Goal: Task Accomplishment & Management: Complete application form

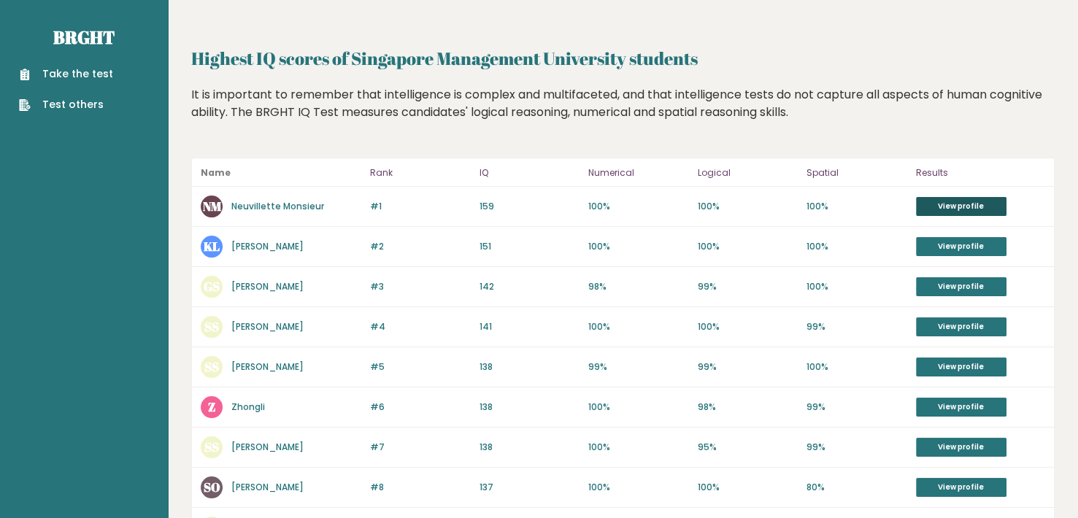
click at [943, 209] on link "View profile" at bounding box center [961, 206] width 90 height 19
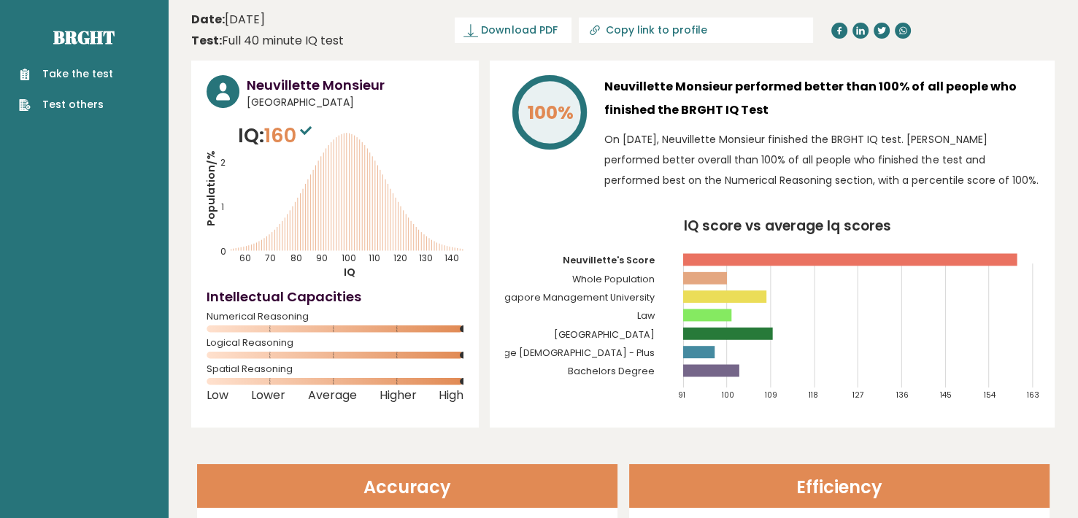
click at [63, 74] on link "Take the test" at bounding box center [66, 73] width 94 height 15
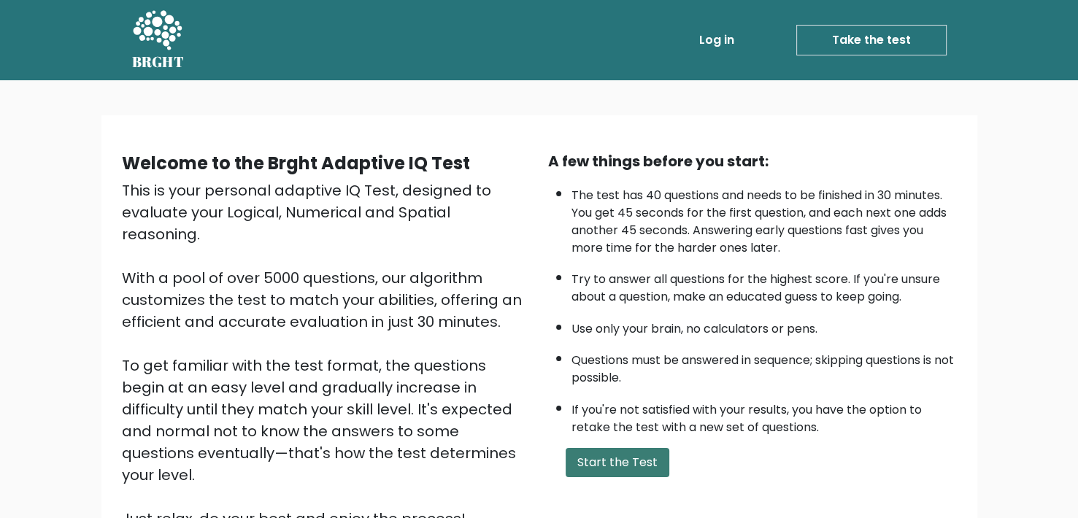
click at [647, 471] on button "Start the Test" at bounding box center [617, 462] width 104 height 29
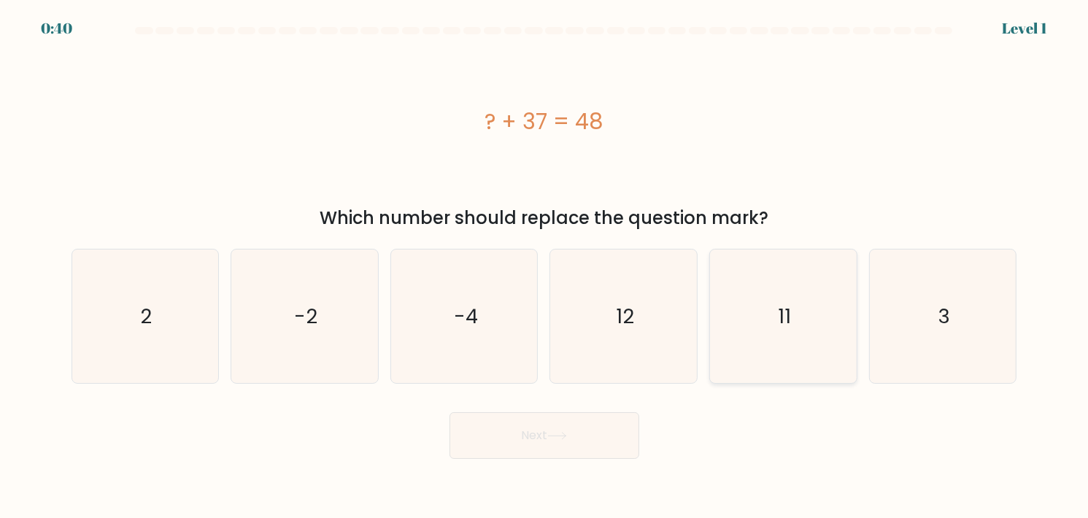
click at [822, 284] on icon "11" at bounding box center [783, 317] width 134 height 134
click at [545, 266] on input "e. 11" at bounding box center [544, 262] width 1 height 7
radio input "true"
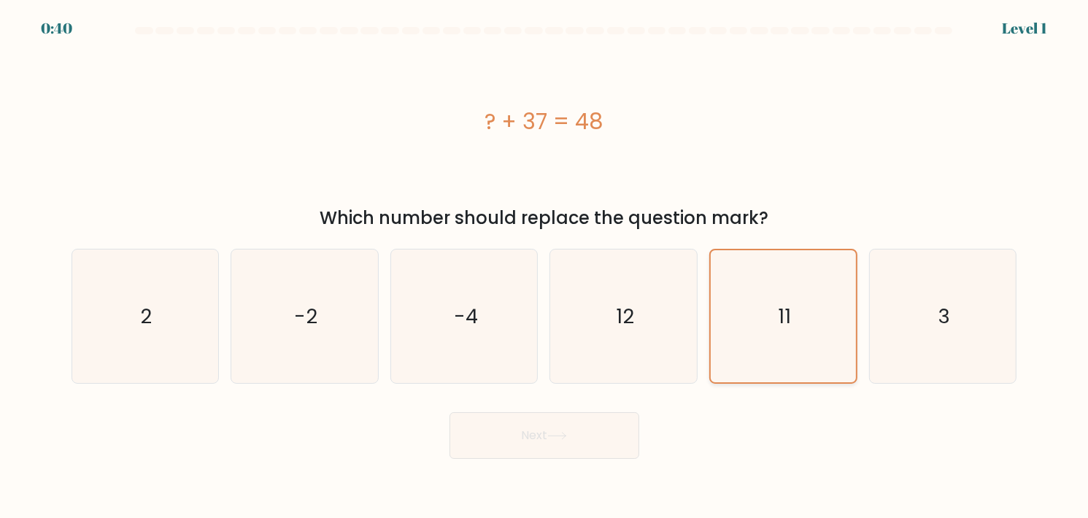
click at [822, 284] on icon "11" at bounding box center [783, 316] width 132 height 132
click at [545, 266] on input "e. 11" at bounding box center [544, 262] width 1 height 7
click at [584, 436] on button "Next" at bounding box center [544, 435] width 190 height 47
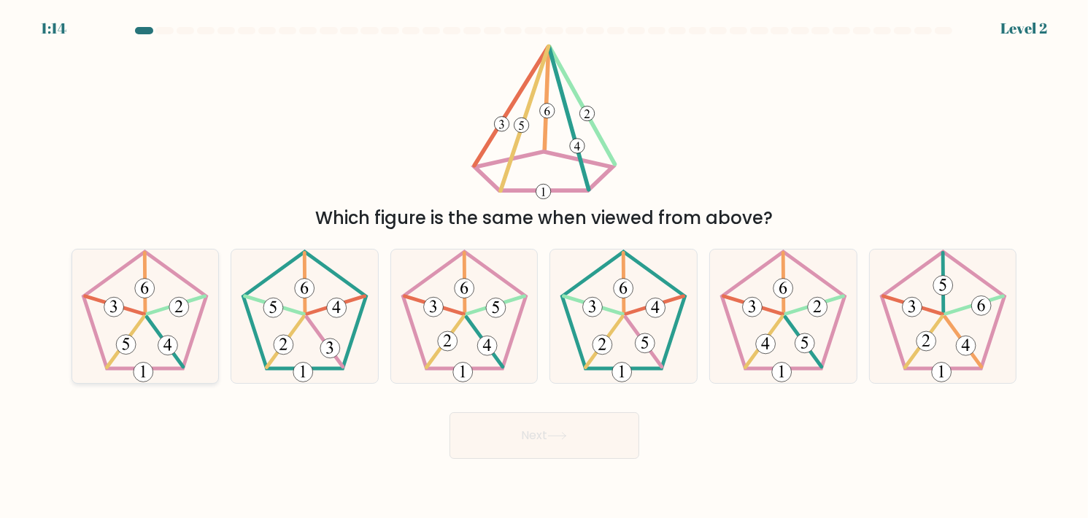
click at [169, 309] on 437 at bounding box center [176, 305] width 58 height 18
click at [544, 266] on input "a." at bounding box center [544, 262] width 1 height 7
radio input "true"
click at [169, 309] on 437 at bounding box center [175, 305] width 57 height 18
click at [544, 266] on input "a." at bounding box center [544, 262] width 1 height 7
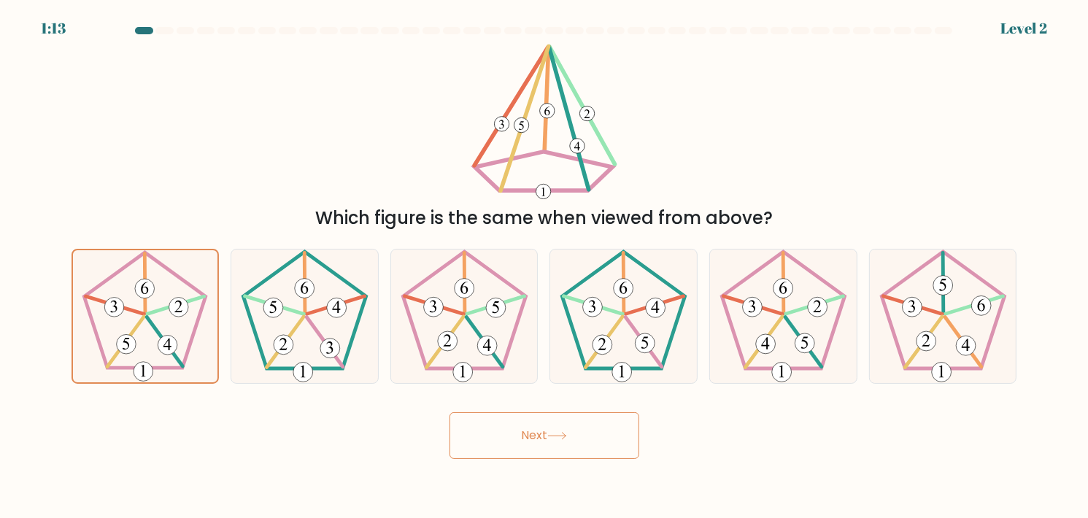
click at [571, 448] on button "Next" at bounding box center [544, 435] width 190 height 47
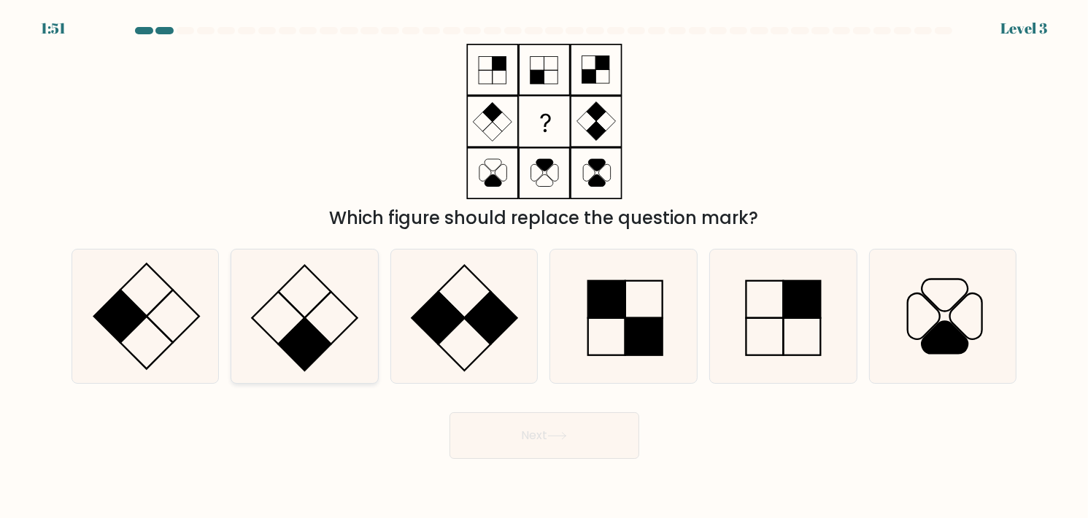
click at [312, 322] on icon at bounding box center [305, 317] width 134 height 134
click at [544, 266] on input "b." at bounding box center [544, 262] width 1 height 7
radio input "true"
click at [533, 449] on button "Next" at bounding box center [544, 435] width 190 height 47
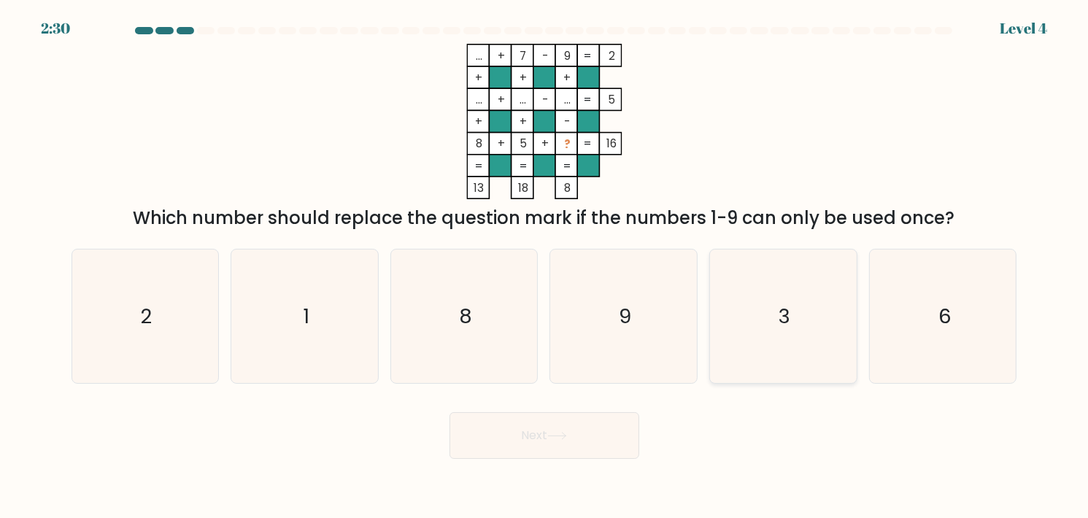
click at [785, 333] on icon "3" at bounding box center [783, 317] width 134 height 134
click at [545, 266] on input "e. 3" at bounding box center [544, 262] width 1 height 7
radio input "true"
click at [577, 429] on button "Next" at bounding box center [544, 435] width 190 height 47
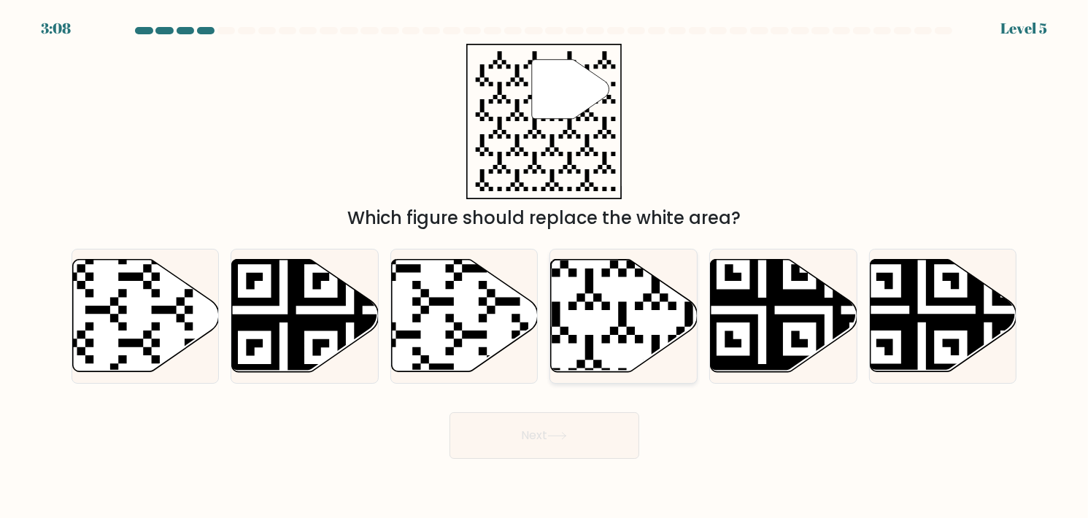
click at [603, 281] on icon at bounding box center [624, 316] width 147 height 112
click at [545, 266] on input "d." at bounding box center [544, 262] width 1 height 7
radio input "true"
click at [567, 436] on icon at bounding box center [557, 436] width 20 height 8
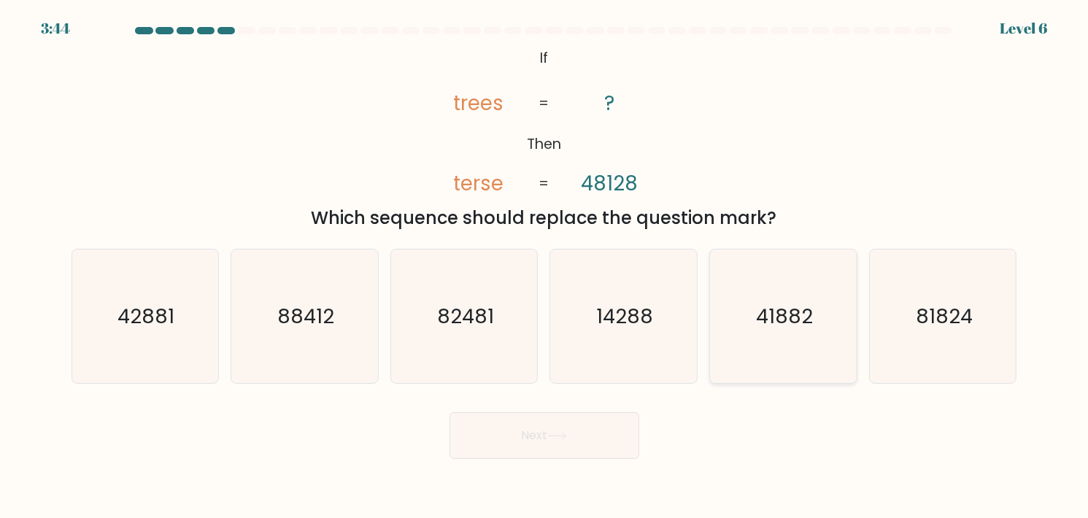
drag, startPoint x: 795, startPoint y: 307, endPoint x: 791, endPoint y: 295, distance: 12.2
click at [795, 303] on text "41882" at bounding box center [784, 316] width 57 height 28
click at [545, 266] on input "e. 41882" at bounding box center [544, 262] width 1 height 7
radio input "true"
click at [558, 443] on button "Next" at bounding box center [544, 435] width 190 height 47
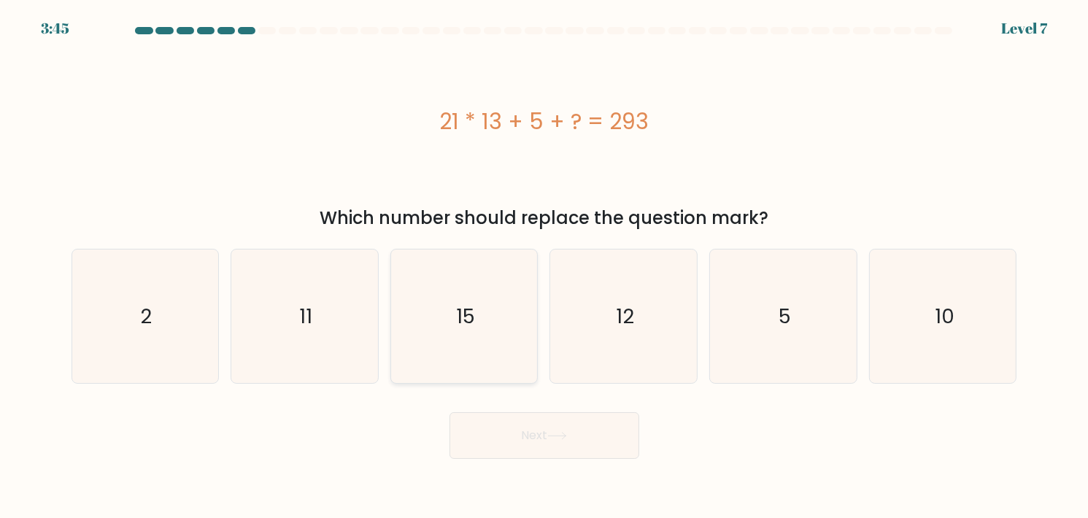
click at [490, 316] on icon "15" at bounding box center [465, 317] width 134 height 134
click at [544, 266] on input "c. 15" at bounding box center [544, 262] width 1 height 7
radio input "true"
click at [581, 437] on button "Next" at bounding box center [544, 435] width 190 height 47
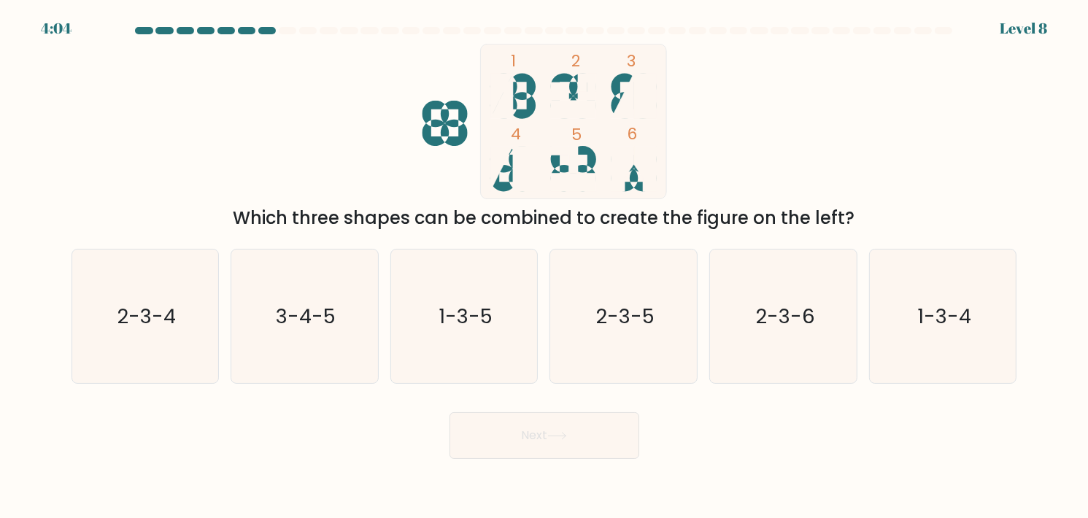
click at [1021, 321] on div "f. 1-3-4" at bounding box center [943, 316] width 160 height 135
click at [984, 314] on icon "1-3-4" at bounding box center [943, 317] width 134 height 134
click at [545, 266] on input "f. 1-3-4" at bounding box center [544, 262] width 1 height 7
radio input "true"
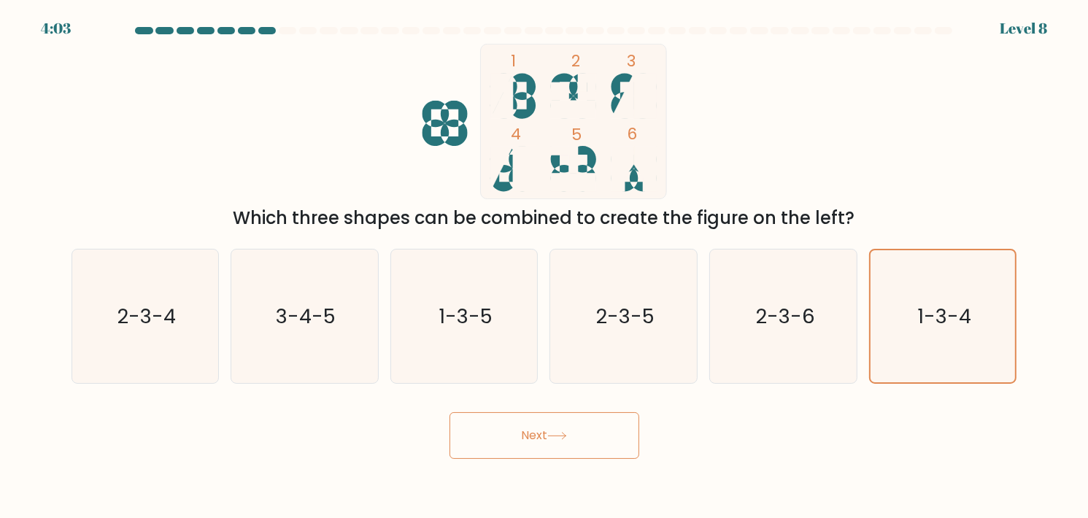
click at [520, 437] on button "Next" at bounding box center [544, 435] width 190 height 47
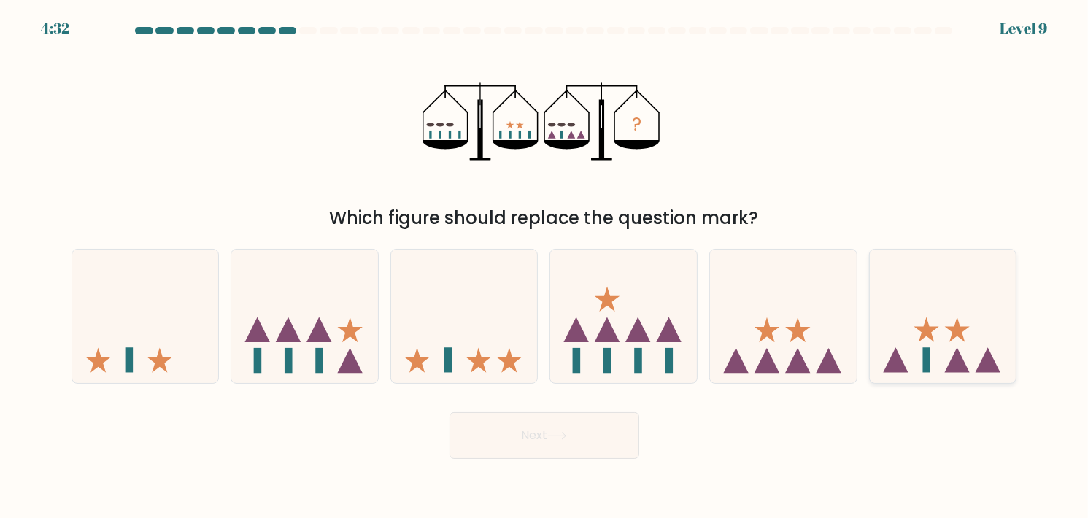
click at [960, 353] on icon at bounding box center [943, 315] width 147 height 121
click at [545, 266] on input "f." at bounding box center [544, 262] width 1 height 7
radio input "true"
click at [565, 436] on icon at bounding box center [557, 436] width 20 height 8
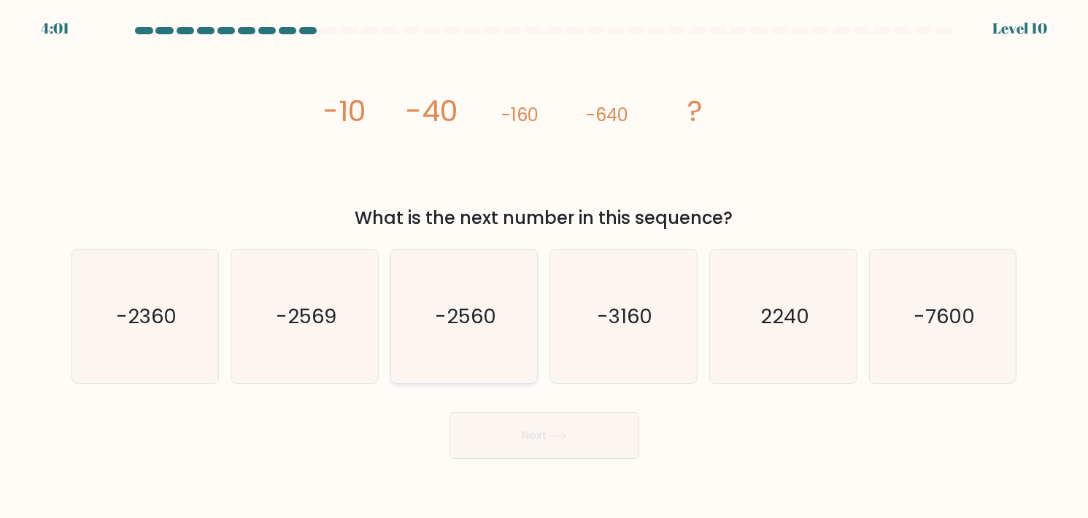
click at [457, 339] on icon "-2560" at bounding box center [465, 317] width 134 height 134
click at [544, 266] on input "c. -2560" at bounding box center [544, 262] width 1 height 7
radio input "true"
click at [519, 446] on button "Next" at bounding box center [544, 435] width 190 height 47
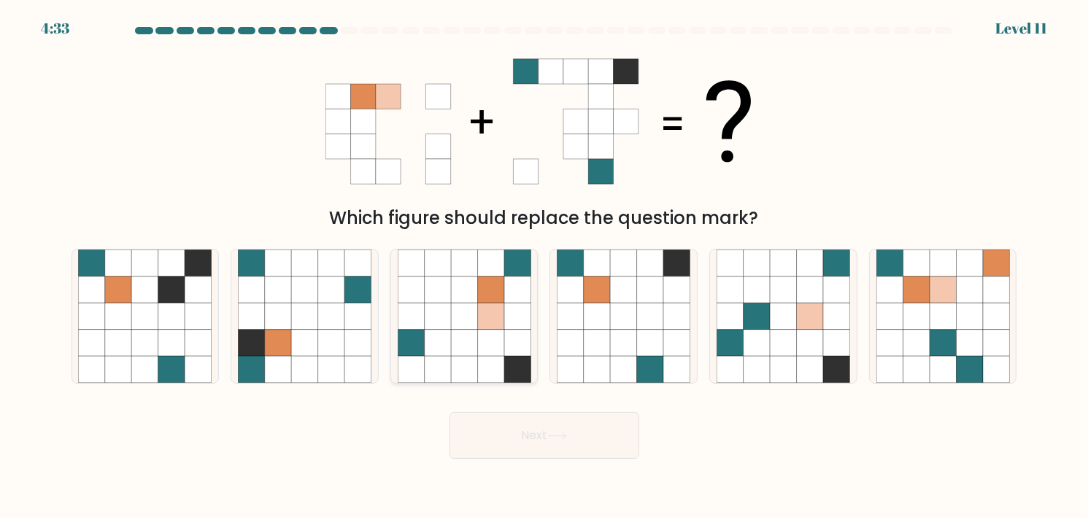
click at [428, 312] on icon at bounding box center [437, 316] width 26 height 26
click at [544, 266] on input "c." at bounding box center [544, 262] width 1 height 7
radio input "true"
click at [574, 437] on button "Next" at bounding box center [544, 435] width 190 height 47
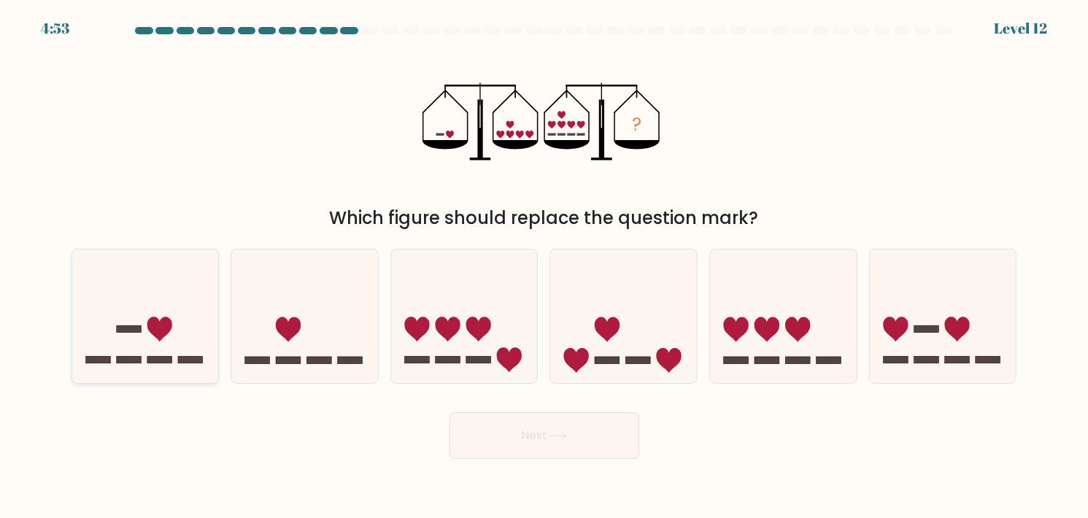
click at [152, 334] on icon at bounding box center [159, 329] width 25 height 25
click at [544, 266] on input "a." at bounding box center [544, 262] width 1 height 7
radio input "true"
click at [536, 433] on button "Next" at bounding box center [544, 435] width 190 height 47
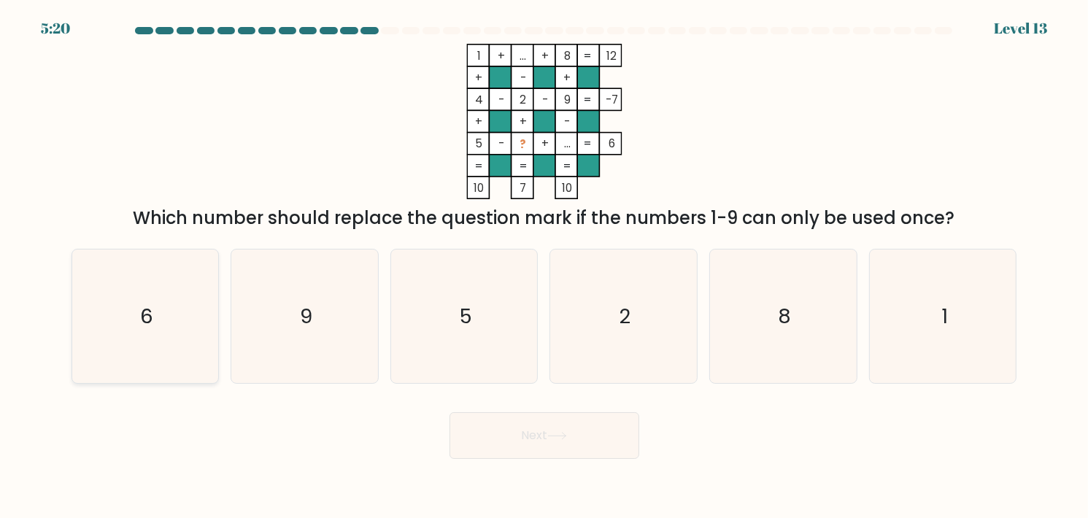
click at [169, 310] on icon "6" at bounding box center [145, 317] width 134 height 134
click at [544, 266] on input "a. 6" at bounding box center [544, 262] width 1 height 7
radio input "true"
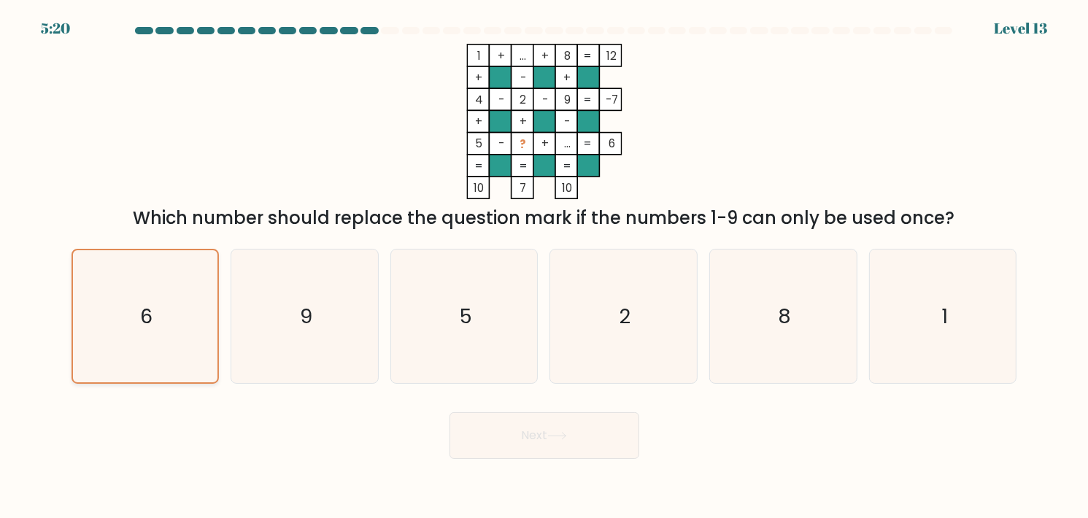
click at [169, 310] on icon "6" at bounding box center [145, 316] width 132 height 132
click at [544, 266] on input "a. 6" at bounding box center [544, 262] width 1 height 7
click at [565, 435] on icon at bounding box center [557, 436] width 20 height 8
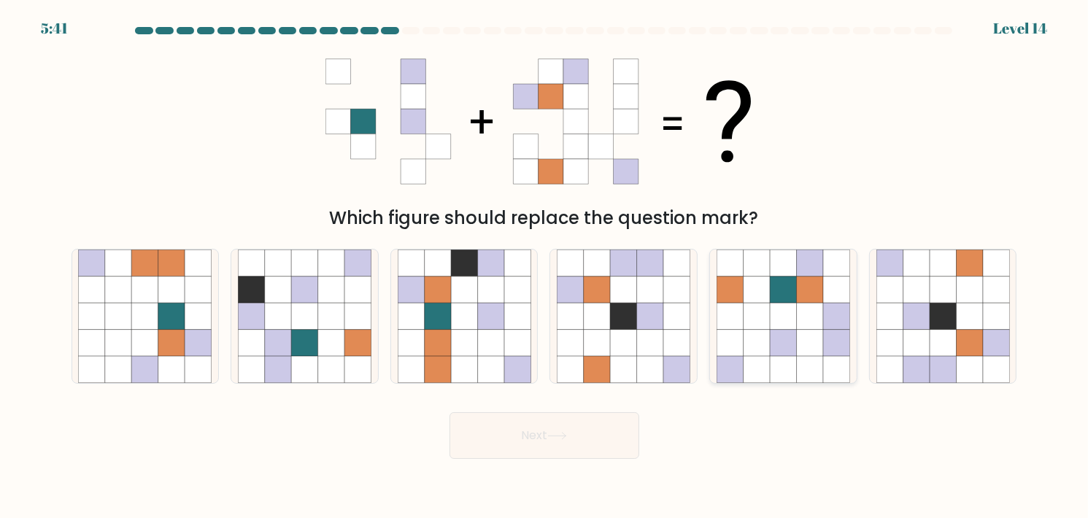
click at [817, 322] on icon at bounding box center [810, 316] width 26 height 26
click at [545, 266] on input "e." at bounding box center [544, 262] width 1 height 7
radio input "true"
click at [573, 435] on button "Next" at bounding box center [544, 435] width 190 height 47
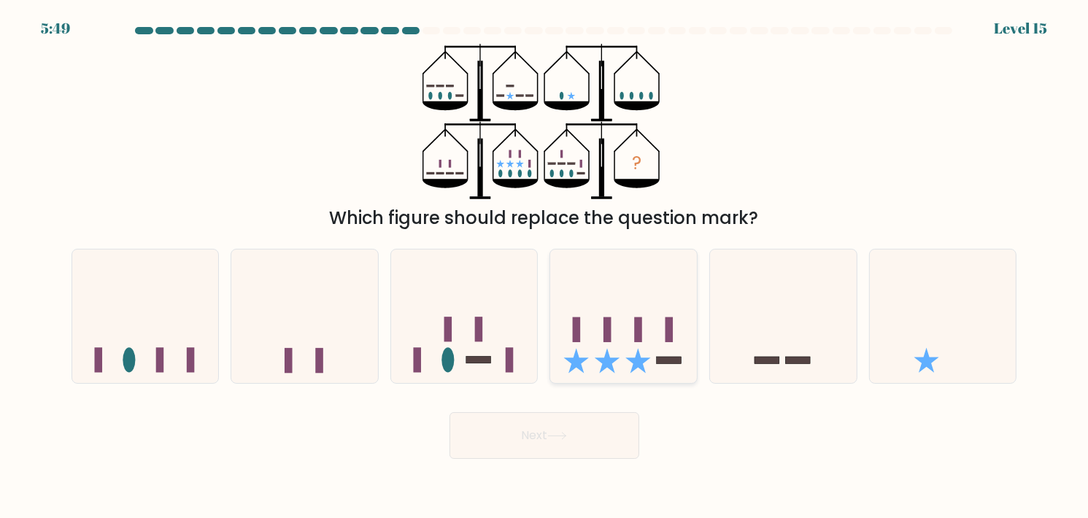
click at [630, 306] on icon at bounding box center [623, 315] width 147 height 121
click at [545, 266] on input "d." at bounding box center [544, 262] width 1 height 7
radio input "true"
click at [550, 445] on button "Next" at bounding box center [544, 435] width 190 height 47
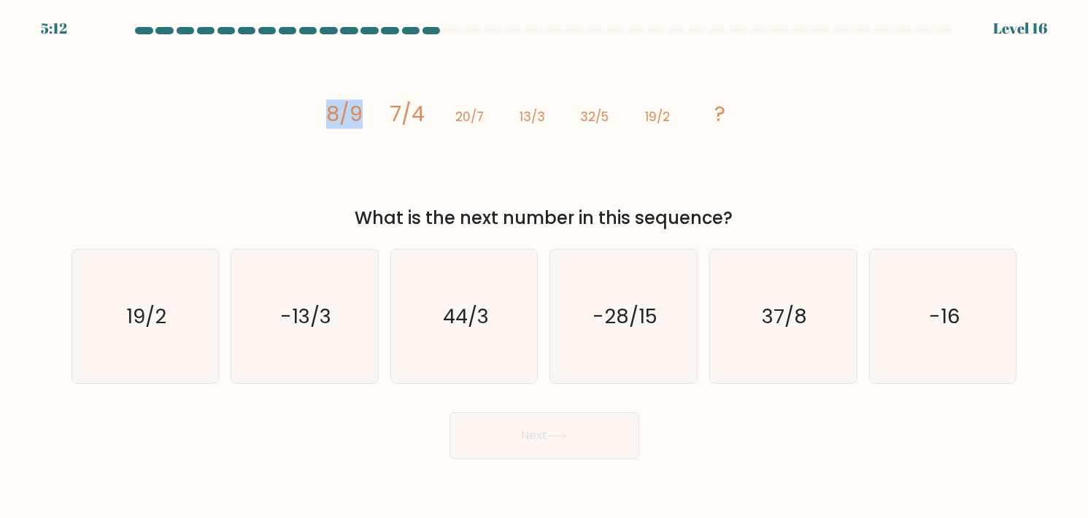
drag, startPoint x: 313, startPoint y: 113, endPoint x: 592, endPoint y: 106, distance: 279.5
click at [372, 112] on div "image/svg+xml 8/9 7/4 20/7 13/3 32/5 19/2 ? What is the next number in this seq…" at bounding box center [544, 138] width 963 height 188
click at [694, 103] on icon "image/svg+xml 8/9 7/4 20/7 13/3 32/5 19/2 ?" at bounding box center [544, 121] width 438 height 155
click at [683, 115] on icon "image/svg+xml 8/9 7/4 20/7 13/3 32/5 19/2 ?" at bounding box center [544, 121] width 438 height 155
drag, startPoint x: 338, startPoint y: 101, endPoint x: 808, endPoint y: 103, distance: 469.9
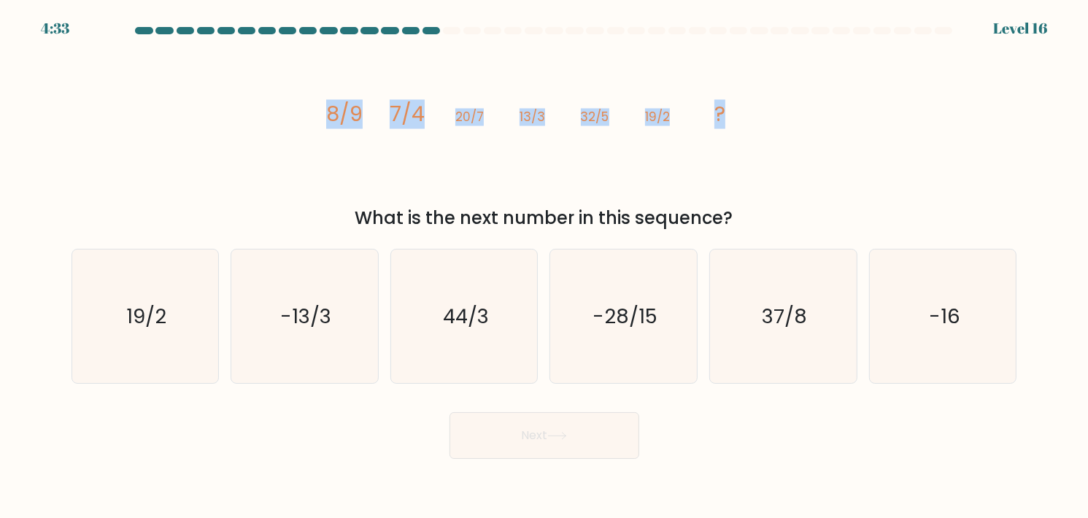
click at [811, 101] on div "image/svg+xml 8/9 7/4 20/7 13/3 32/5 19/2 ? What is the next number in this seq…" at bounding box center [544, 138] width 963 height 188
copy g "8/9 7/4 20/7 13/3 32/5 19/2 ?"
drag, startPoint x: 686, startPoint y: 112, endPoint x: 679, endPoint y: 120, distance: 10.9
click at [686, 112] on icon "image/svg+xml 8/9 7/4 20/7 13/3 32/5 19/2 ?" at bounding box center [544, 121] width 438 height 155
click at [601, 110] on tspan "32/5" at bounding box center [594, 118] width 28 height 18
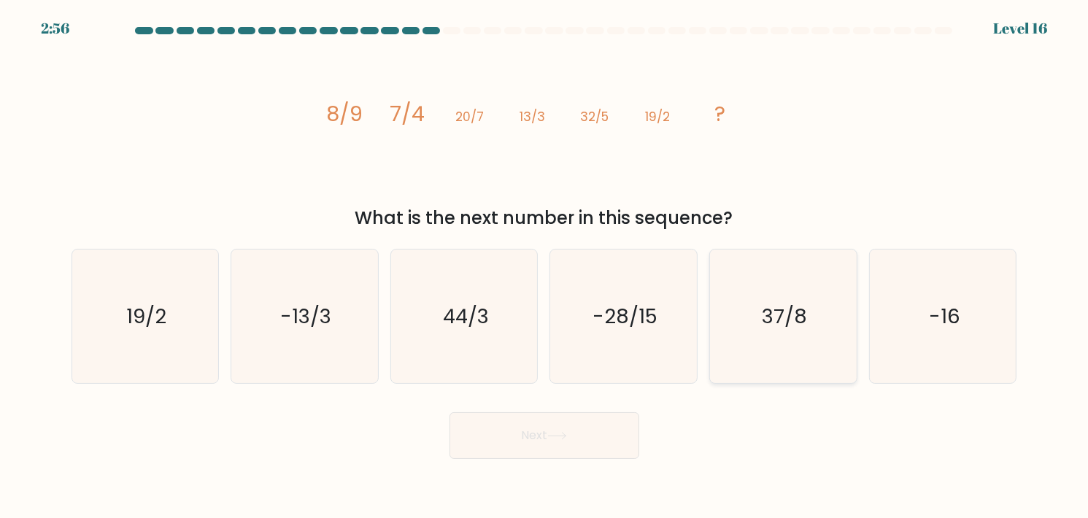
click at [767, 290] on icon "37/8" at bounding box center [783, 317] width 134 height 134
click at [545, 266] on input "e. 37/8" at bounding box center [544, 262] width 1 height 7
radio input "true"
click at [559, 432] on icon at bounding box center [557, 436] width 20 height 8
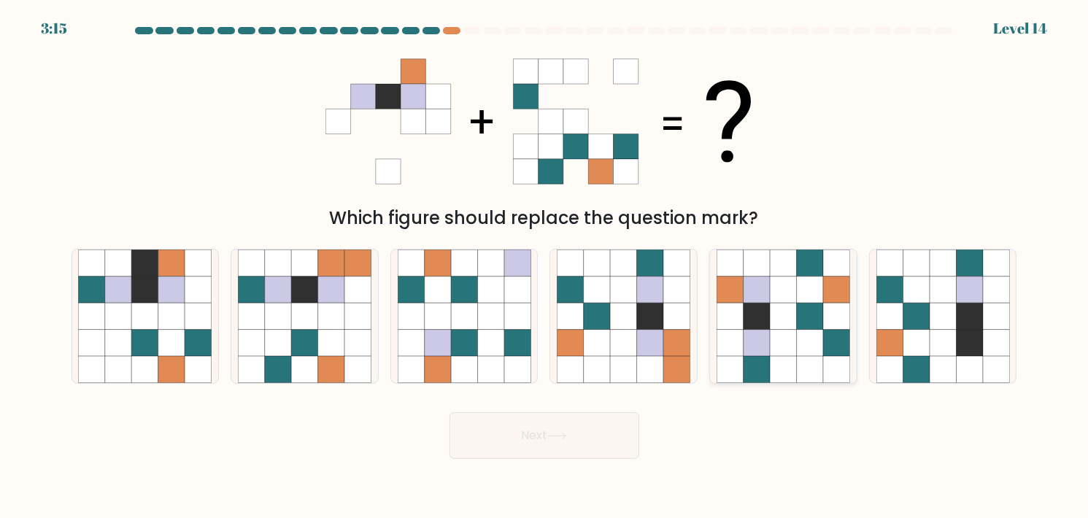
click at [789, 287] on icon at bounding box center [783, 290] width 26 height 26
click at [545, 266] on input "e." at bounding box center [544, 262] width 1 height 7
radio input "true"
click at [590, 436] on button "Next" at bounding box center [544, 435] width 190 height 47
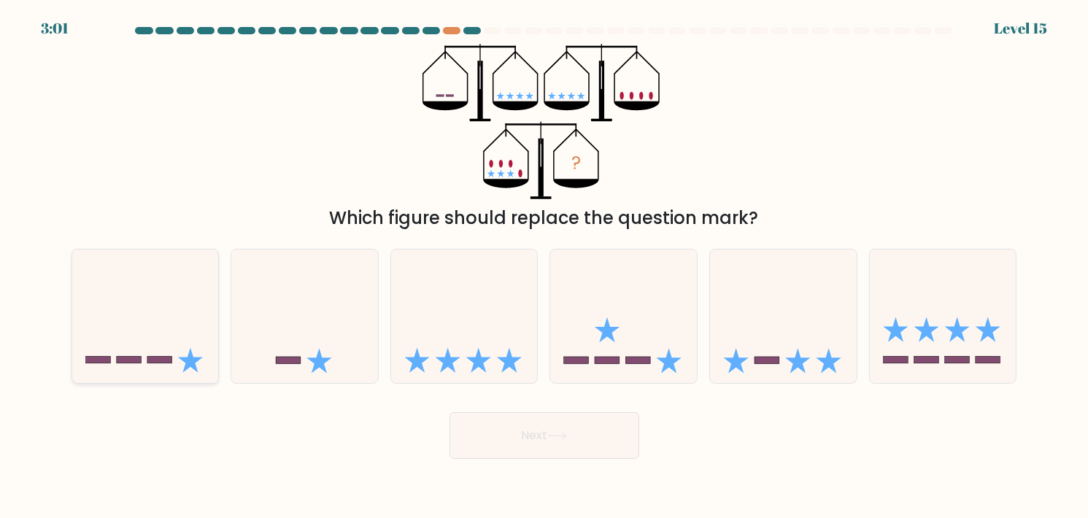
click at [134, 328] on icon at bounding box center [145, 315] width 147 height 121
click at [544, 266] on input "a." at bounding box center [544, 262] width 1 height 7
radio input "true"
click at [606, 250] on div at bounding box center [623, 316] width 148 height 135
click at [545, 259] on input "d." at bounding box center [544, 262] width 1 height 7
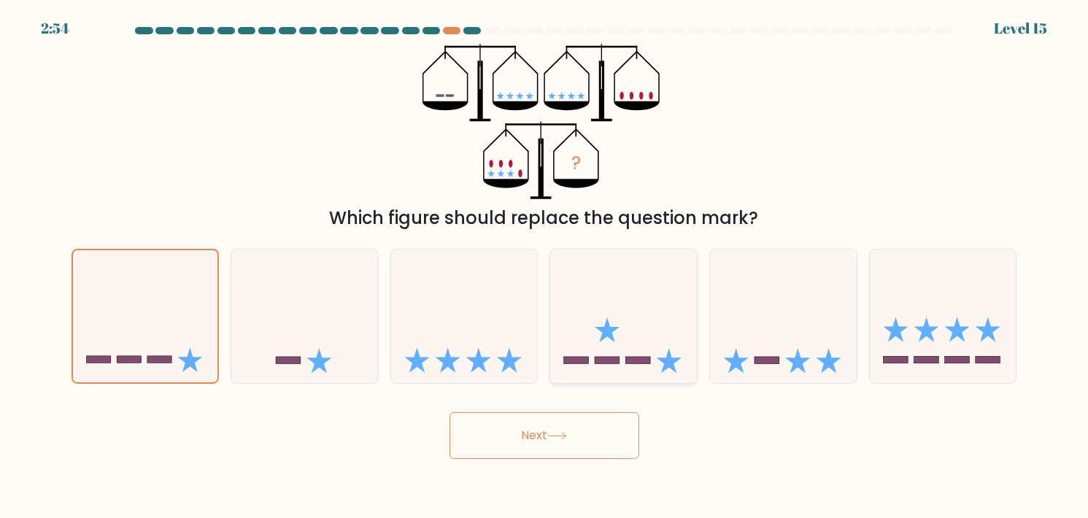
radio input "true"
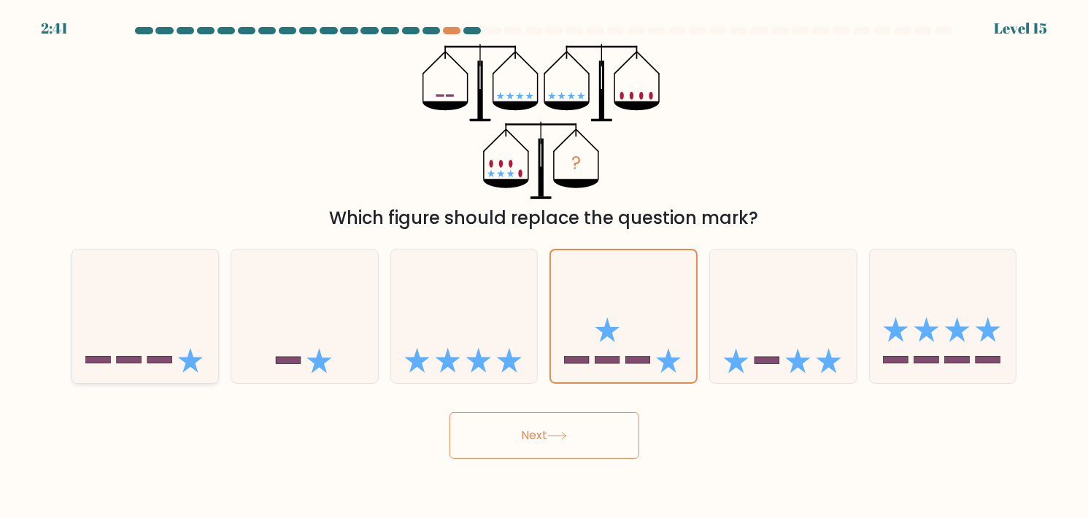
click at [181, 352] on icon at bounding box center [145, 315] width 147 height 121
click at [544, 266] on input "a." at bounding box center [544, 262] width 1 height 7
radio input "true"
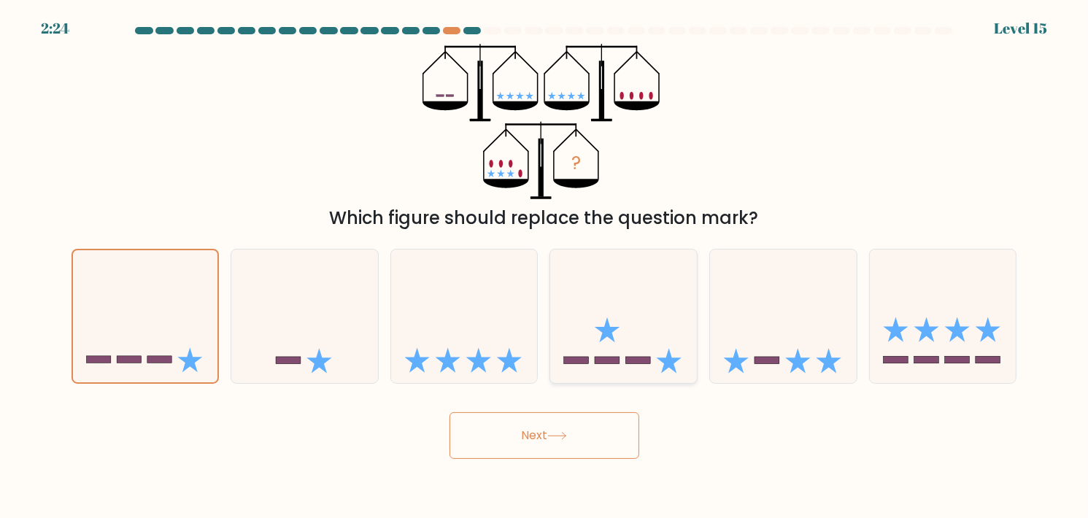
click at [648, 278] on icon at bounding box center [623, 315] width 147 height 121
click at [545, 266] on input "d." at bounding box center [544, 262] width 1 height 7
radio input "true"
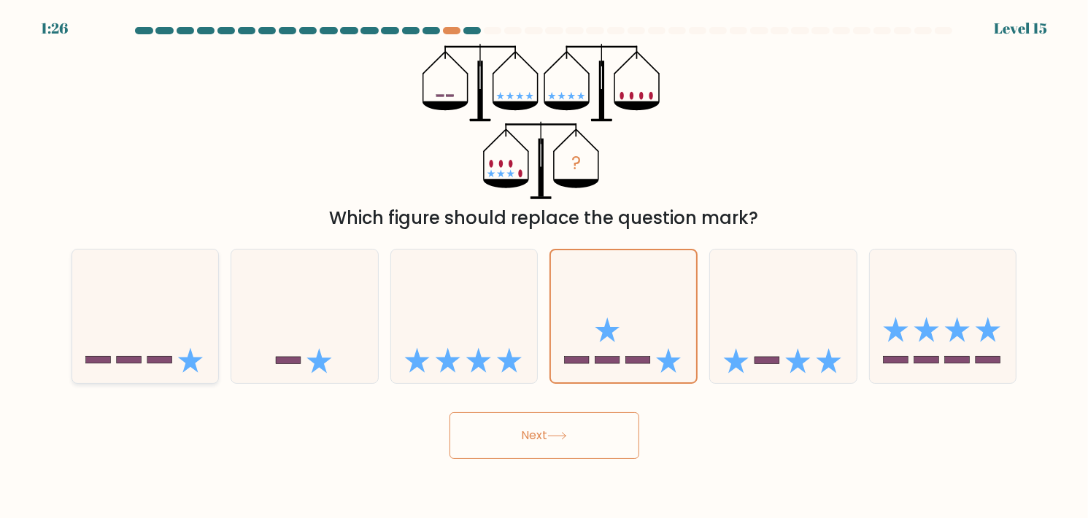
click at [173, 334] on icon at bounding box center [145, 315] width 147 height 121
click at [544, 266] on input "a." at bounding box center [544, 262] width 1 height 7
radio input "true"
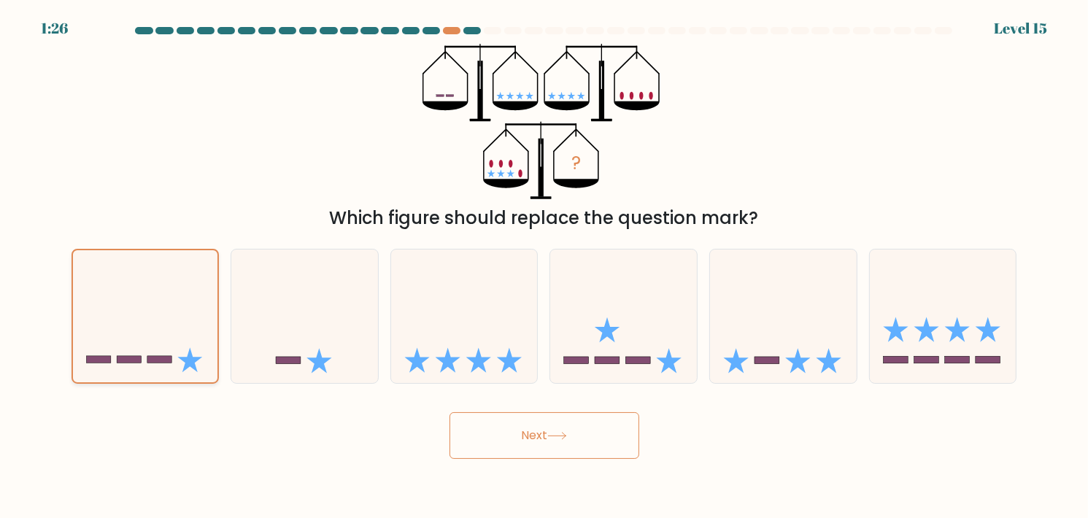
click at [173, 334] on icon at bounding box center [145, 316] width 145 height 120
click at [544, 266] on input "a." at bounding box center [544, 262] width 1 height 7
click at [533, 438] on button "Next" at bounding box center [544, 435] width 190 height 47
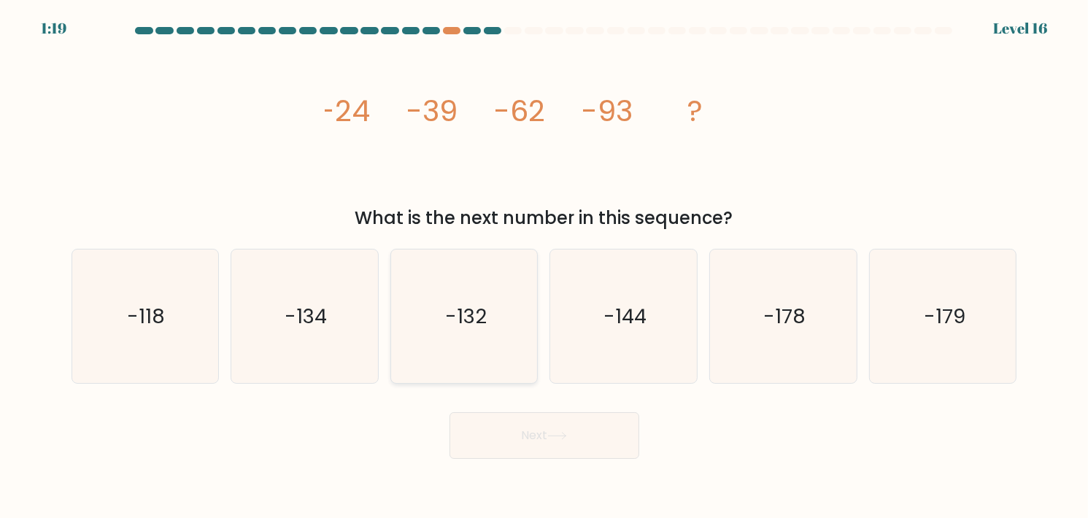
click at [445, 278] on icon "-132" at bounding box center [465, 317] width 134 height 134
click at [544, 266] on input "c. -132" at bounding box center [544, 262] width 1 height 7
radio input "true"
click at [551, 429] on button "Next" at bounding box center [544, 435] width 190 height 47
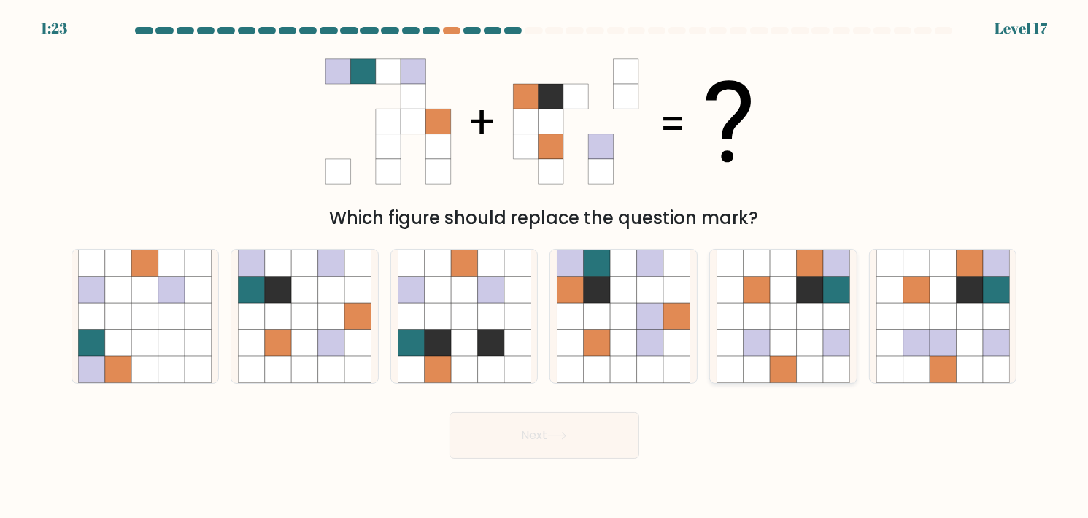
click at [783, 299] on icon at bounding box center [783, 290] width 26 height 26
click at [545, 266] on input "e." at bounding box center [544, 262] width 1 height 7
radio input "true"
click at [581, 434] on button "Next" at bounding box center [544, 435] width 190 height 47
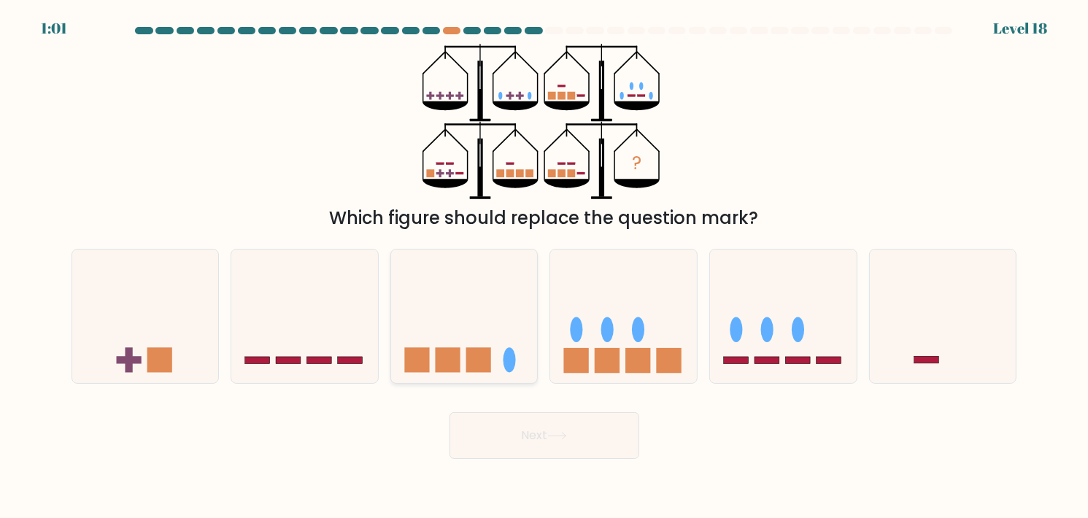
click at [445, 290] on icon at bounding box center [464, 315] width 147 height 121
click at [544, 266] on input "c." at bounding box center [544, 262] width 1 height 7
radio input "true"
click at [793, 291] on icon at bounding box center [783, 315] width 147 height 121
click at [545, 266] on input "e." at bounding box center [544, 262] width 1 height 7
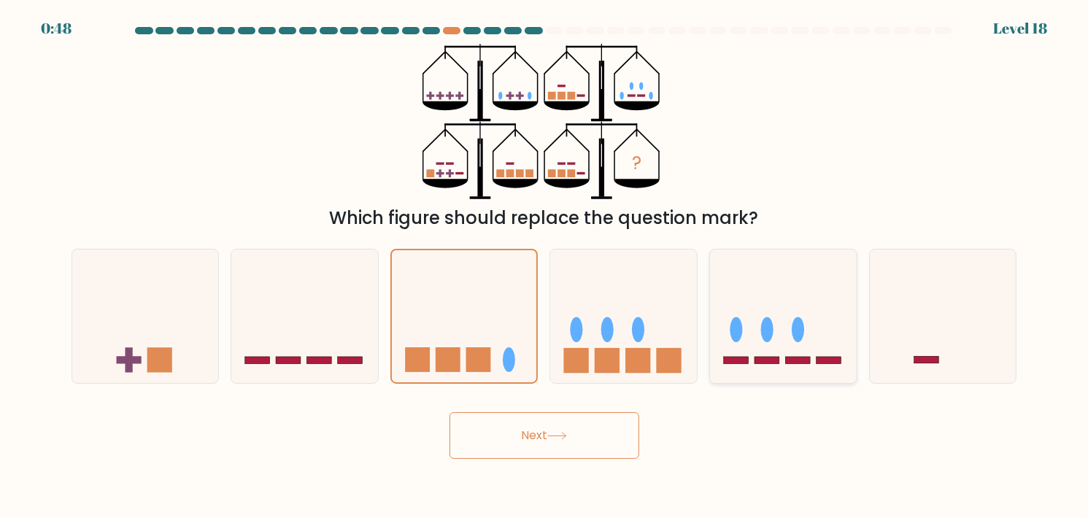
radio input "true"
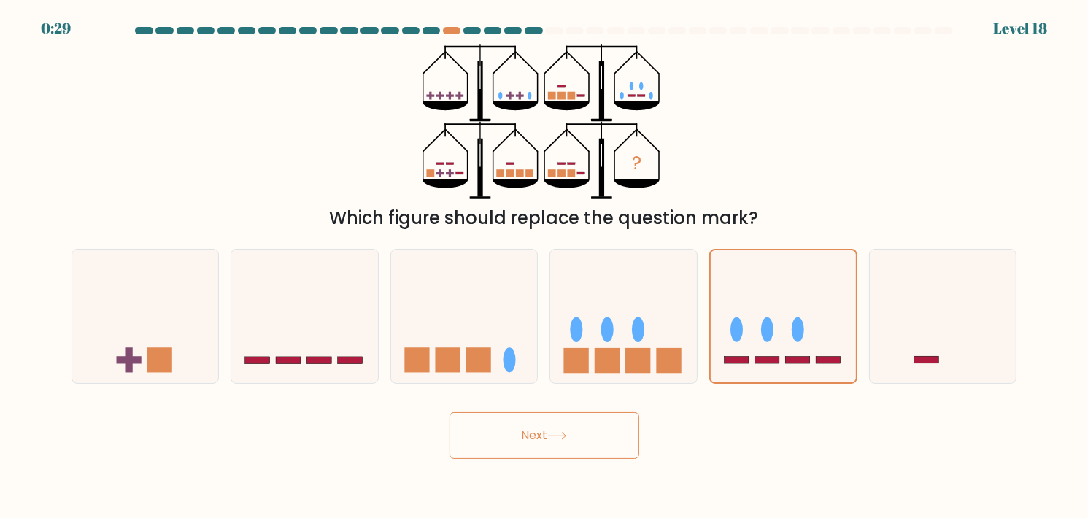
click at [589, 437] on button "Next" at bounding box center [544, 435] width 190 height 47
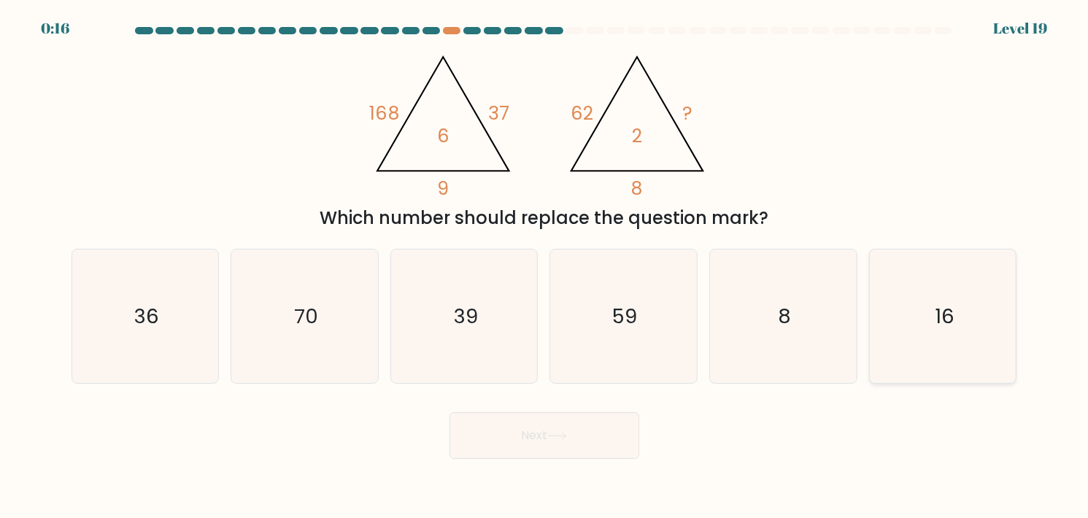
click at [948, 287] on icon "16" at bounding box center [943, 317] width 134 height 134
click at [545, 266] on input "f. 16" at bounding box center [544, 262] width 1 height 7
radio input "true"
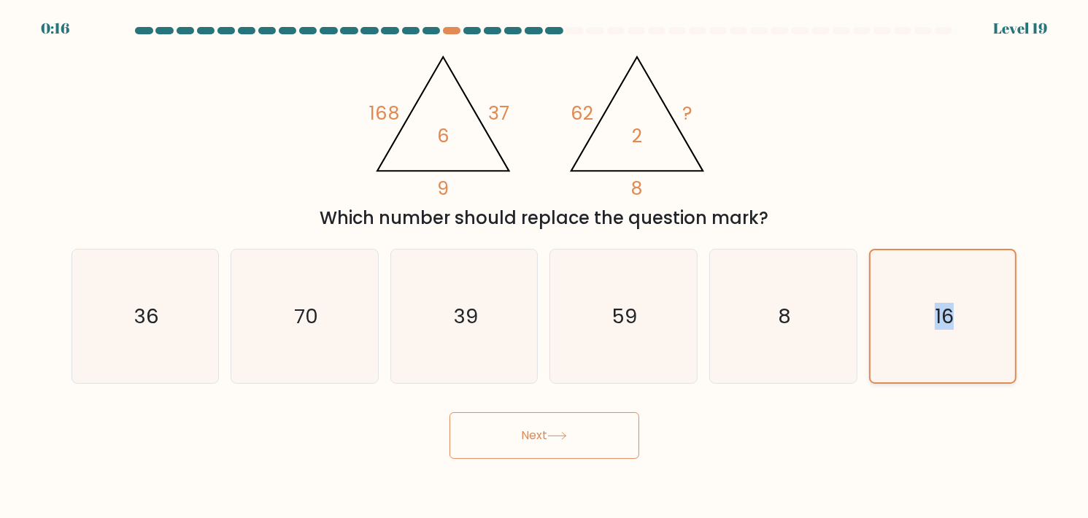
click at [948, 287] on icon "16" at bounding box center [943, 316] width 132 height 132
click at [545, 266] on input "f. 16" at bounding box center [544, 262] width 1 height 7
click at [480, 352] on icon "39" at bounding box center [465, 317] width 134 height 134
click at [544, 266] on input "c. 39" at bounding box center [544, 262] width 1 height 7
radio input "true"
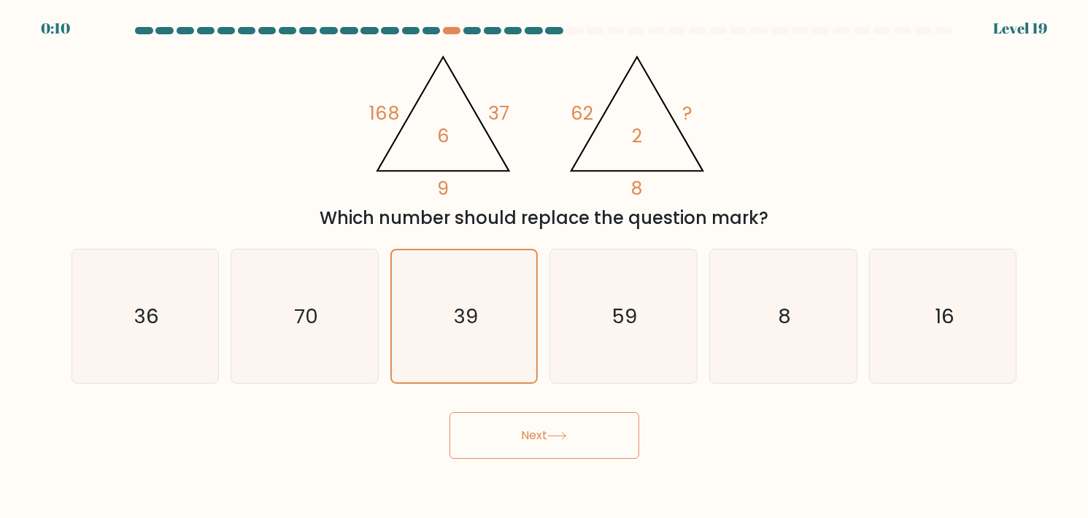
click at [559, 424] on button "Next" at bounding box center [544, 435] width 190 height 47
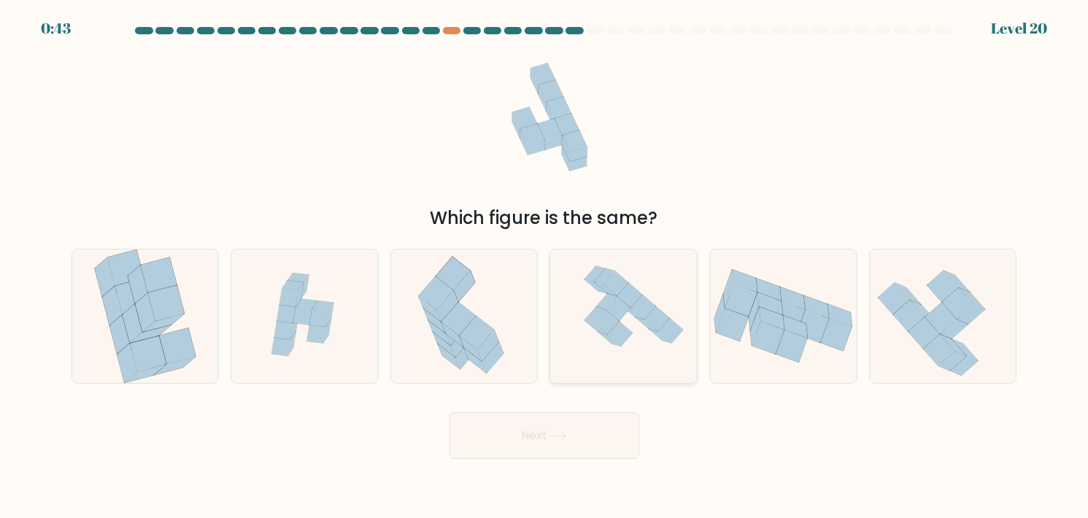
click at [624, 283] on icon at bounding box center [615, 283] width 25 height 25
click at [545, 266] on input "d." at bounding box center [544, 262] width 1 height 7
radio input "true"
click at [587, 433] on button "Next" at bounding box center [544, 435] width 190 height 47
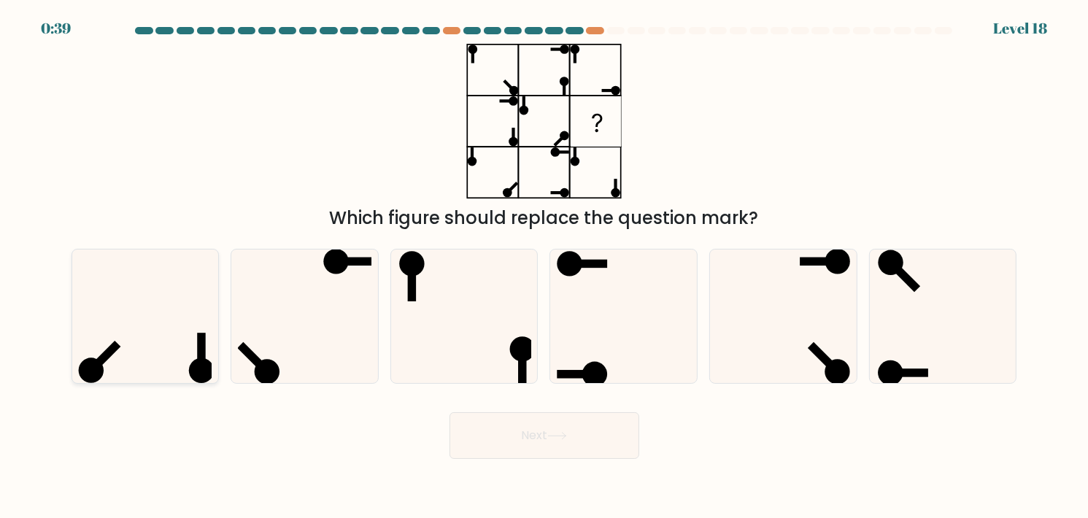
click at [158, 316] on icon at bounding box center [145, 317] width 134 height 134
click at [544, 266] on input "a." at bounding box center [544, 262] width 1 height 7
radio input "true"
click at [835, 322] on icon at bounding box center [783, 317] width 134 height 134
click at [545, 266] on input "e." at bounding box center [544, 262] width 1 height 7
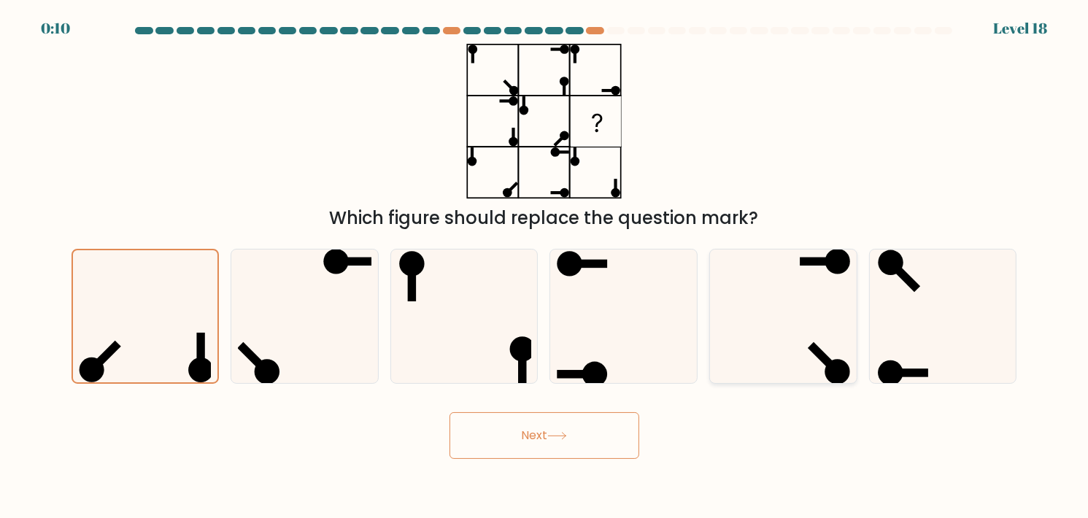
radio input "true"
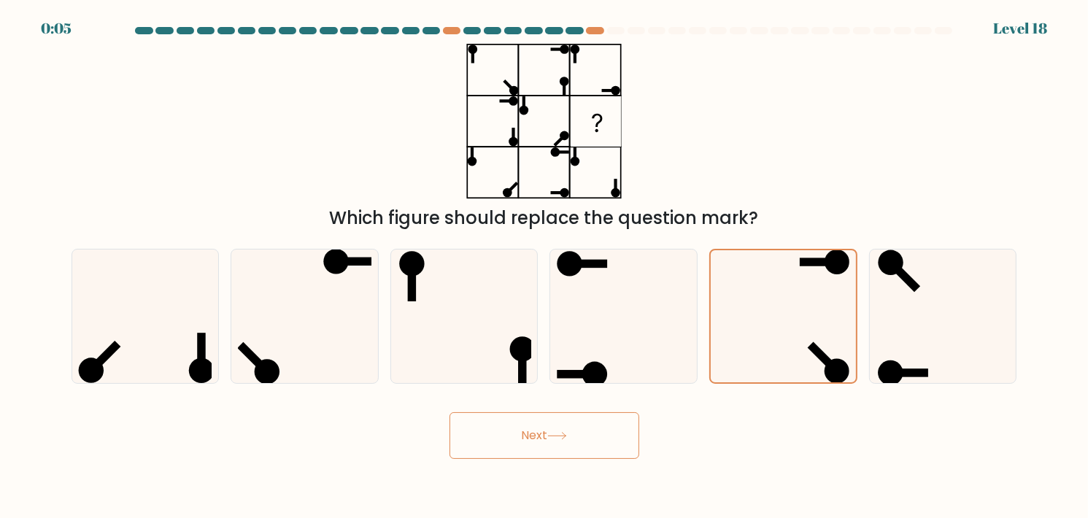
click at [556, 433] on icon at bounding box center [557, 436] width 20 height 8
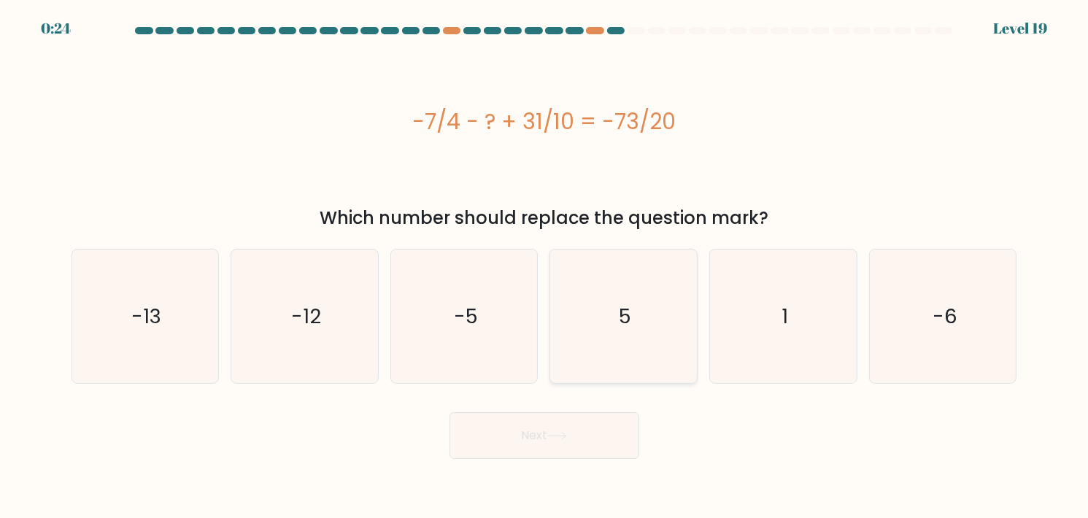
click at [643, 351] on icon "5" at bounding box center [624, 317] width 134 height 134
click at [545, 266] on input "d. 5" at bounding box center [544, 262] width 1 height 7
radio input "true"
click at [581, 441] on button "Next" at bounding box center [544, 435] width 190 height 47
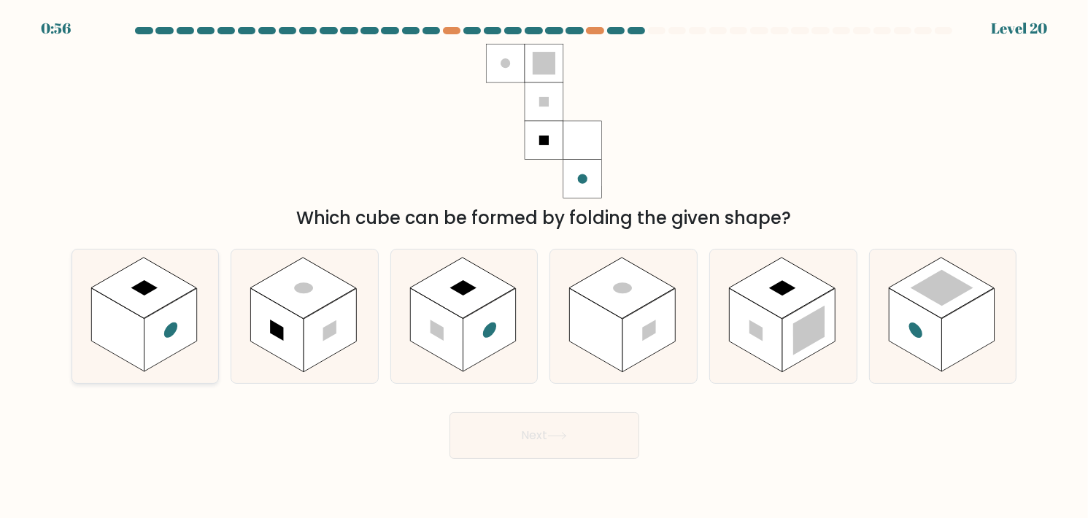
click at [169, 304] on rect at bounding box center [144, 288] width 106 height 61
click at [544, 266] on input "a." at bounding box center [544, 262] width 1 height 7
radio input "true"
click at [544, 430] on button "Next" at bounding box center [544, 435] width 190 height 47
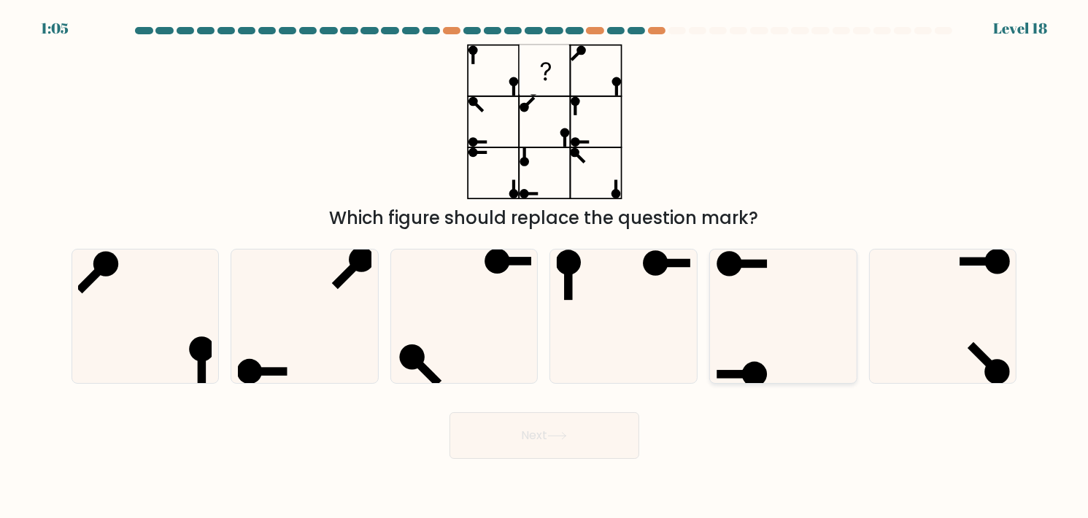
click at [773, 296] on icon at bounding box center [783, 317] width 134 height 134
click at [545, 266] on input "e." at bounding box center [544, 262] width 1 height 7
radio input "true"
click at [558, 449] on button "Next" at bounding box center [544, 435] width 190 height 47
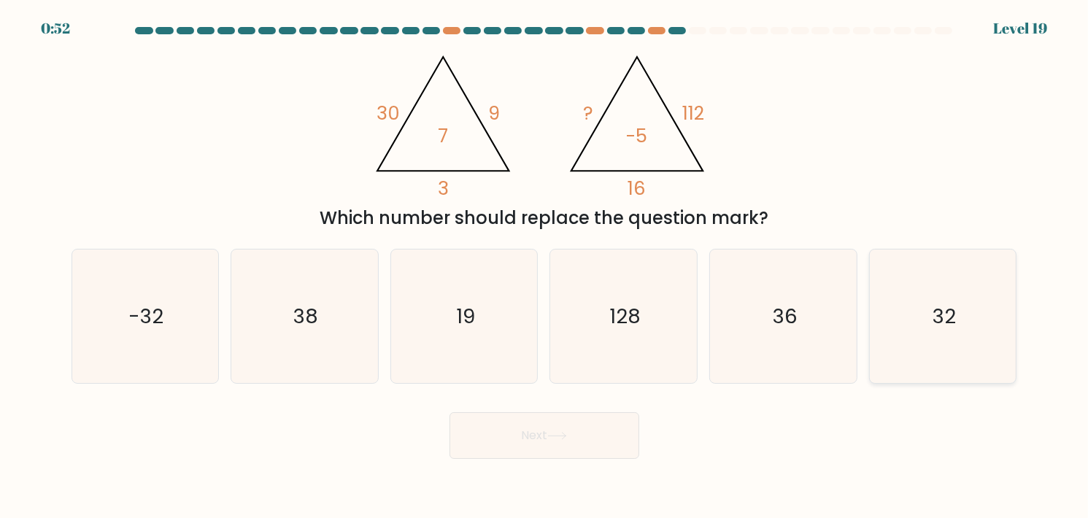
click at [927, 295] on icon "32" at bounding box center [943, 317] width 134 height 134
click at [545, 266] on input "f. 32" at bounding box center [544, 262] width 1 height 7
radio input "true"
click at [553, 434] on icon at bounding box center [557, 436] width 20 height 8
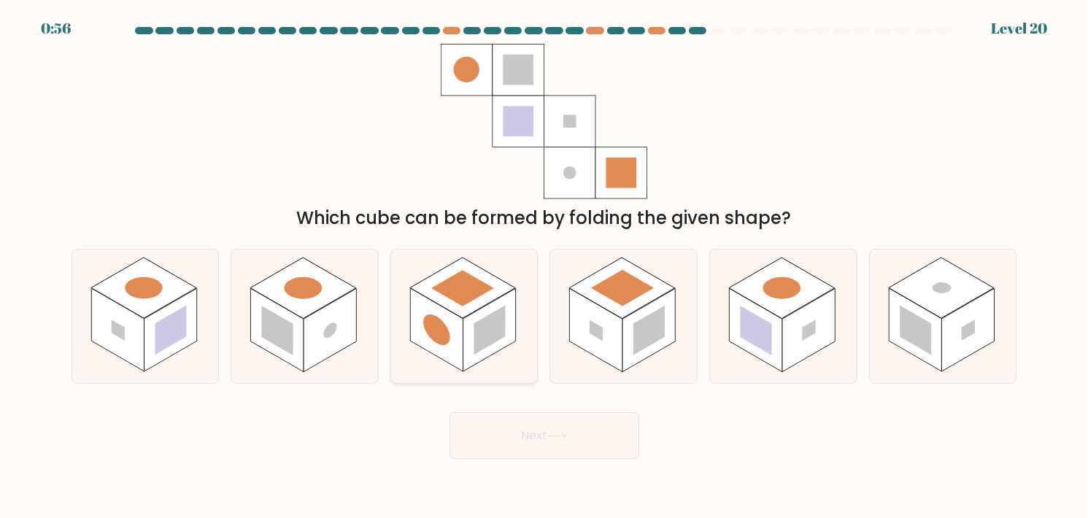
click at [457, 284] on rect at bounding box center [462, 288] width 63 height 36
click at [544, 266] on input "c." at bounding box center [544, 262] width 1 height 7
radio input "true"
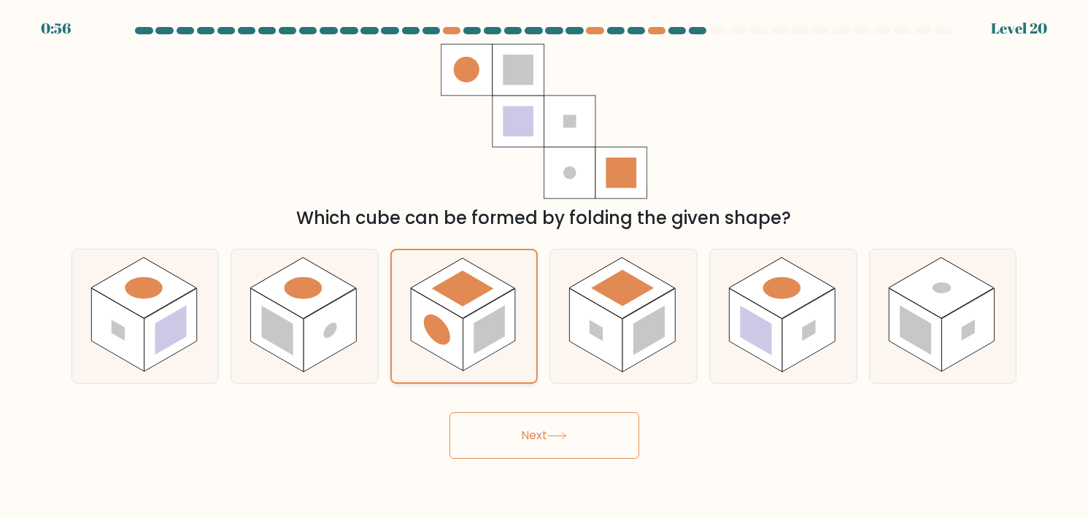
click at [457, 284] on rect at bounding box center [463, 289] width 62 height 36
click at [544, 266] on input "c." at bounding box center [544, 262] width 1 height 7
click at [584, 433] on button "Next" at bounding box center [544, 435] width 190 height 47
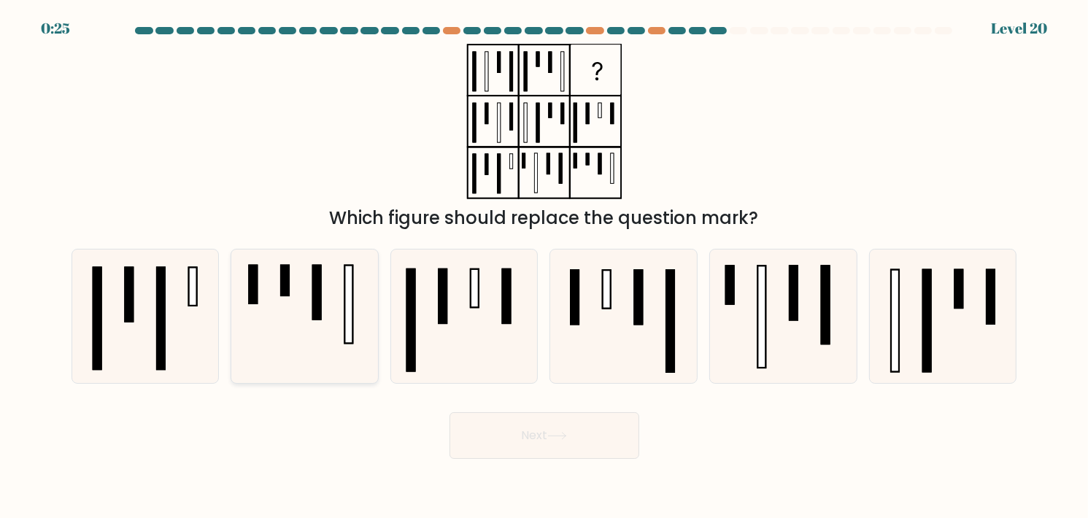
click at [349, 305] on rect at bounding box center [348, 305] width 8 height 78
click at [544, 266] on input "b." at bounding box center [544, 262] width 1 height 7
radio input "true"
click at [546, 424] on button "Next" at bounding box center [544, 435] width 190 height 47
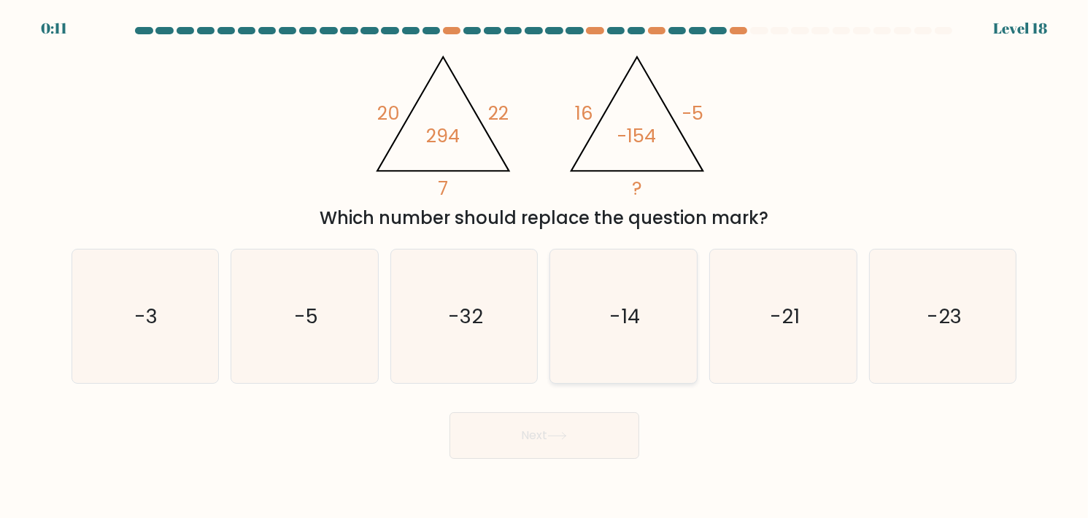
click at [668, 333] on icon "-14" at bounding box center [624, 317] width 134 height 134
click at [545, 266] on input "d. -14" at bounding box center [544, 262] width 1 height 7
radio input "true"
click at [563, 450] on button "Next" at bounding box center [544, 435] width 190 height 47
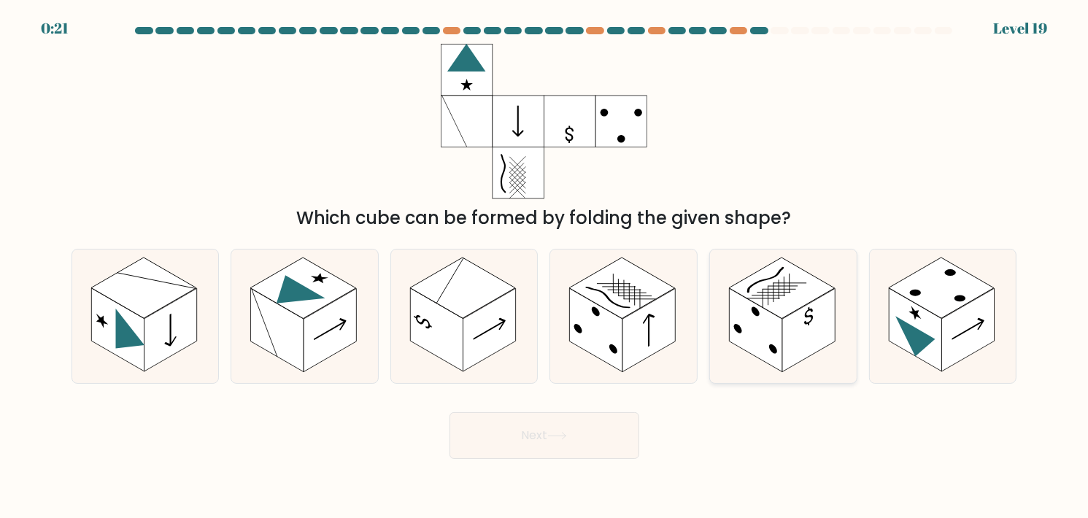
click at [776, 295] on rect at bounding box center [782, 288] width 106 height 61
click at [545, 266] on input "e." at bounding box center [544, 262] width 1 height 7
radio input "true"
click at [547, 443] on button "Next" at bounding box center [544, 435] width 190 height 47
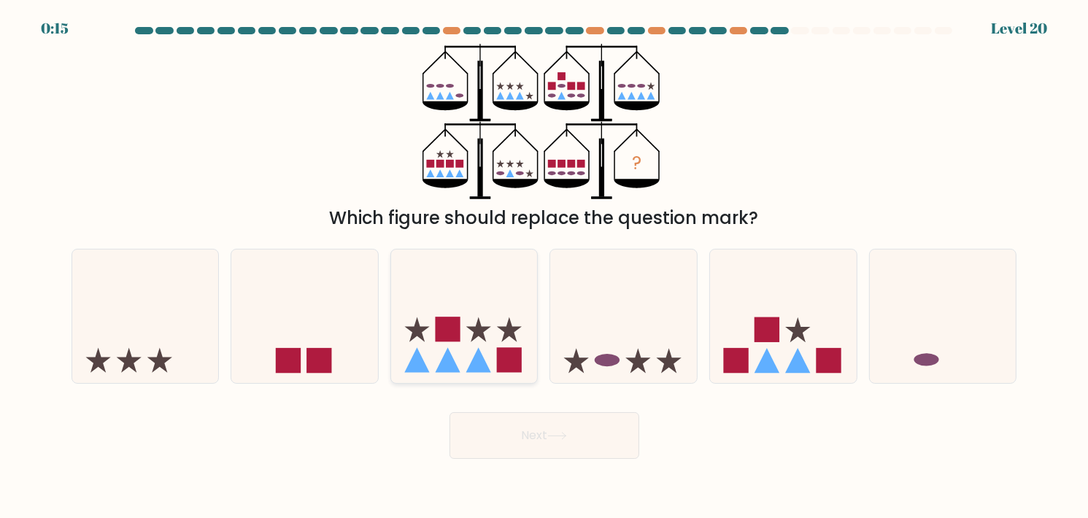
click at [482, 314] on icon at bounding box center [464, 315] width 147 height 121
click at [544, 266] on input "c." at bounding box center [544, 262] width 1 height 7
radio input "true"
click at [550, 436] on button "Next" at bounding box center [544, 435] width 190 height 47
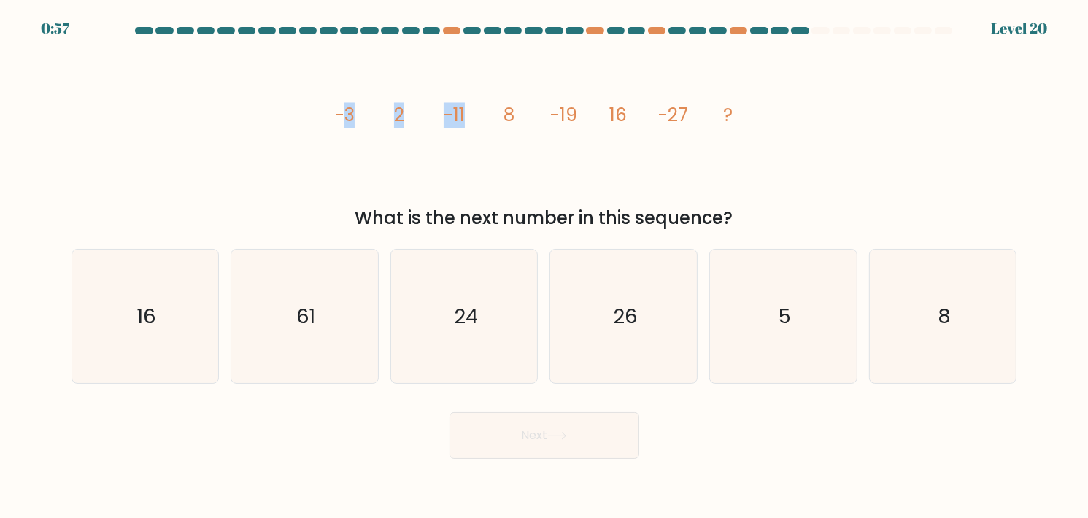
drag, startPoint x: 472, startPoint y: 112, endPoint x: 596, endPoint y: 117, distance: 124.1
click at [508, 115] on g "-3 2 -11 8 -19 16 -27 ?" at bounding box center [533, 116] width 398 height 26
click at [631, 116] on icon "image/svg+xml -3 2 -11 8 -19 16 -27 ?" at bounding box center [544, 121] width 438 height 155
click at [633, 117] on icon "image/svg+xml -3 2 -11 8 -19 16 -27 ?" at bounding box center [544, 121] width 438 height 155
drag, startPoint x: 332, startPoint y: 117, endPoint x: 732, endPoint y: 123, distance: 400.6
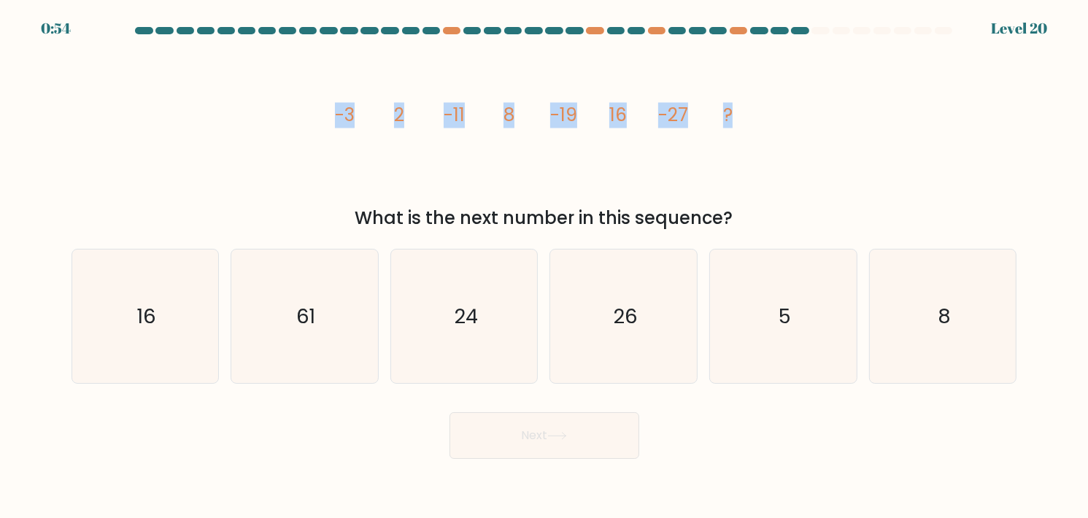
click at [732, 123] on icon "image/svg+xml -3 2 -11 8 -19 16 -27 ?" at bounding box center [544, 121] width 438 height 155
copy g "-3 2 -11 8 -19 16 -27 ?"
click at [597, 139] on icon "image/svg+xml -3 2 -11 8 -19 16 -27 ?" at bounding box center [544, 121] width 438 height 155
drag, startPoint x: 445, startPoint y: 306, endPoint x: 537, endPoint y: 423, distance: 148.6
click at [446, 306] on icon "24" at bounding box center [465, 317] width 134 height 134
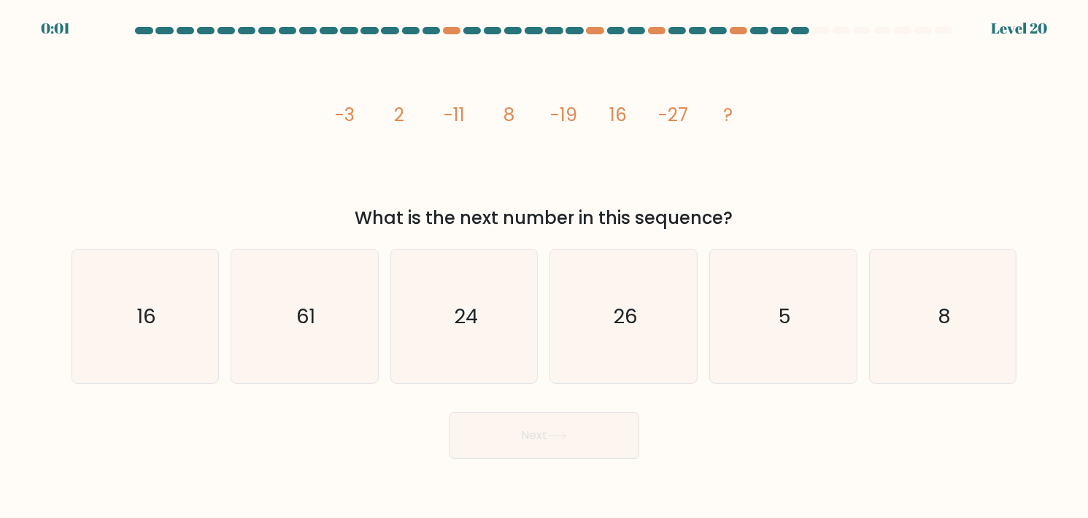
click at [544, 266] on input "c. 24" at bounding box center [544, 262] width 1 height 7
radio input "true"
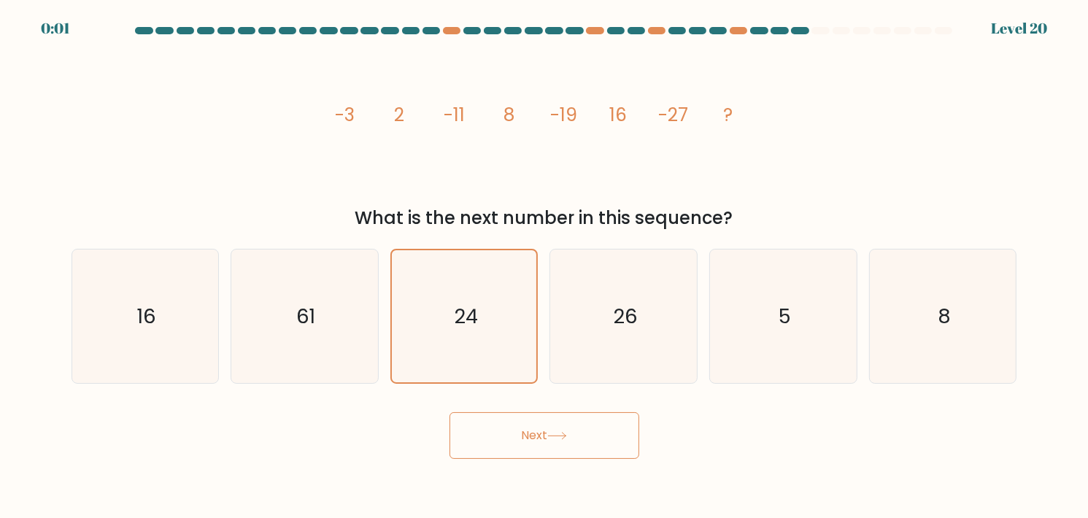
click at [562, 438] on icon at bounding box center [557, 436] width 20 height 8
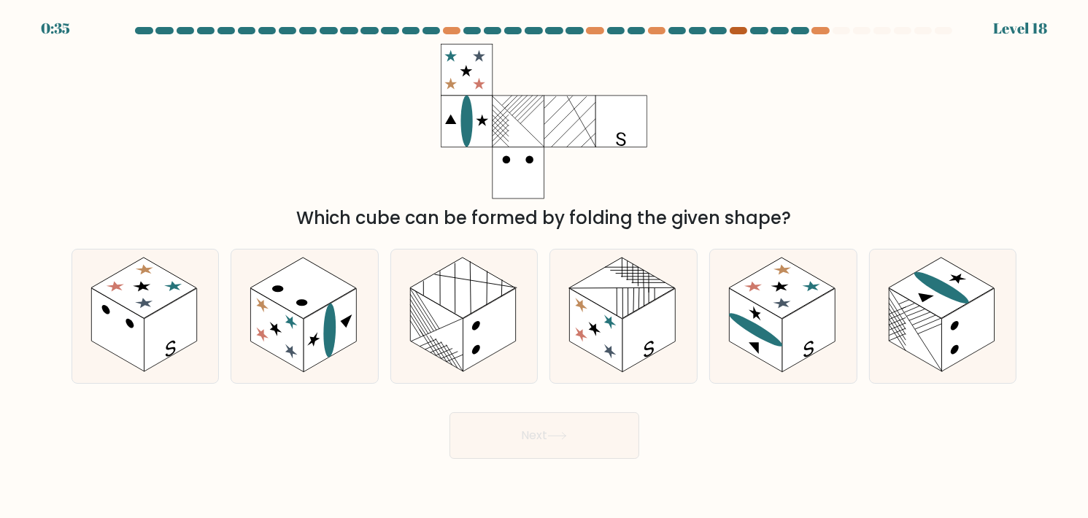
click at [735, 31] on div at bounding box center [739, 30] width 18 height 7
click at [822, 31] on div at bounding box center [820, 30] width 18 height 7
click at [622, 290] on rect at bounding box center [623, 288] width 106 height 61
click at [545, 266] on input "d." at bounding box center [544, 262] width 1 height 7
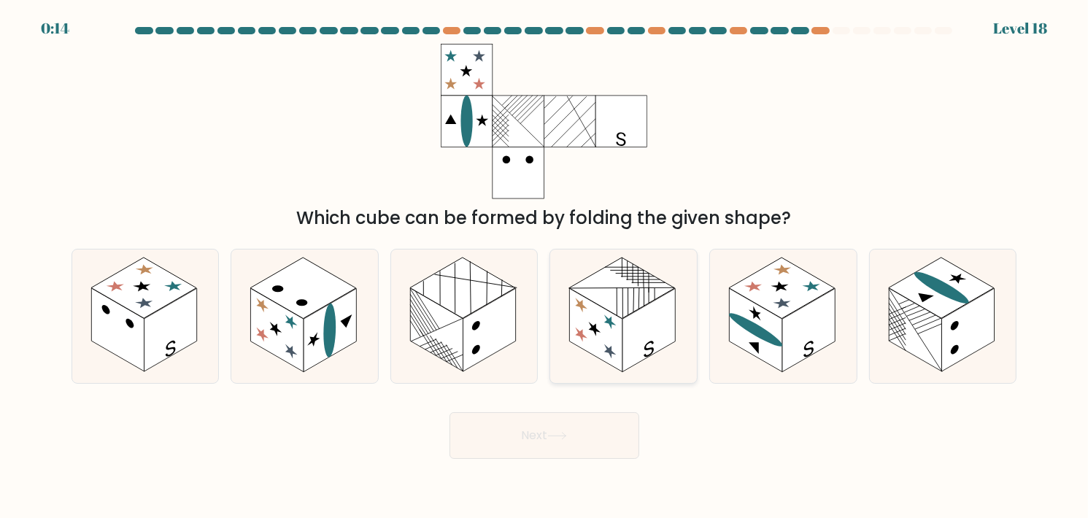
radio input "true"
click at [432, 333] on rect at bounding box center [436, 329] width 53 height 83
click at [544, 266] on input "c." at bounding box center [544, 262] width 1 height 7
radio input "true"
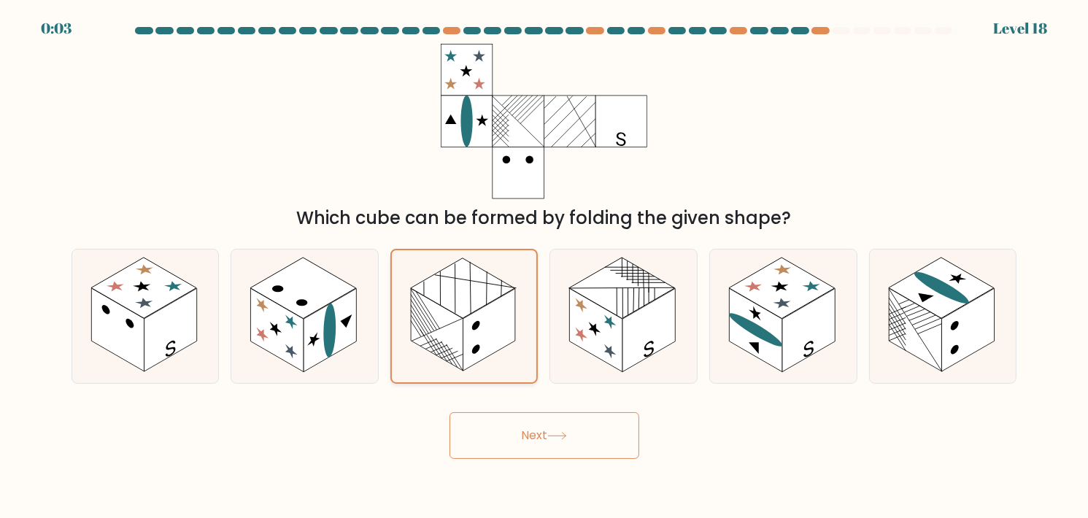
click at [433, 332] on rect at bounding box center [437, 330] width 53 height 82
click at [544, 266] on input "c." at bounding box center [544, 262] width 1 height 7
click at [309, 285] on rect at bounding box center [303, 288] width 106 height 61
click at [544, 266] on input "b." at bounding box center [544, 262] width 1 height 7
radio input "true"
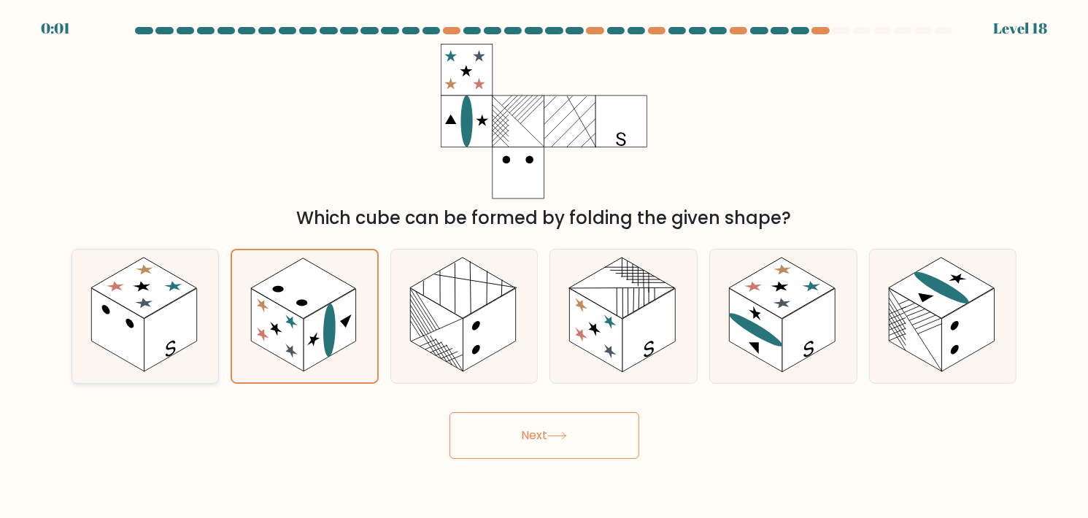
click at [129, 344] on rect at bounding box center [117, 329] width 53 height 83
click at [544, 266] on input "a." at bounding box center [544, 262] width 1 height 7
radio input "true"
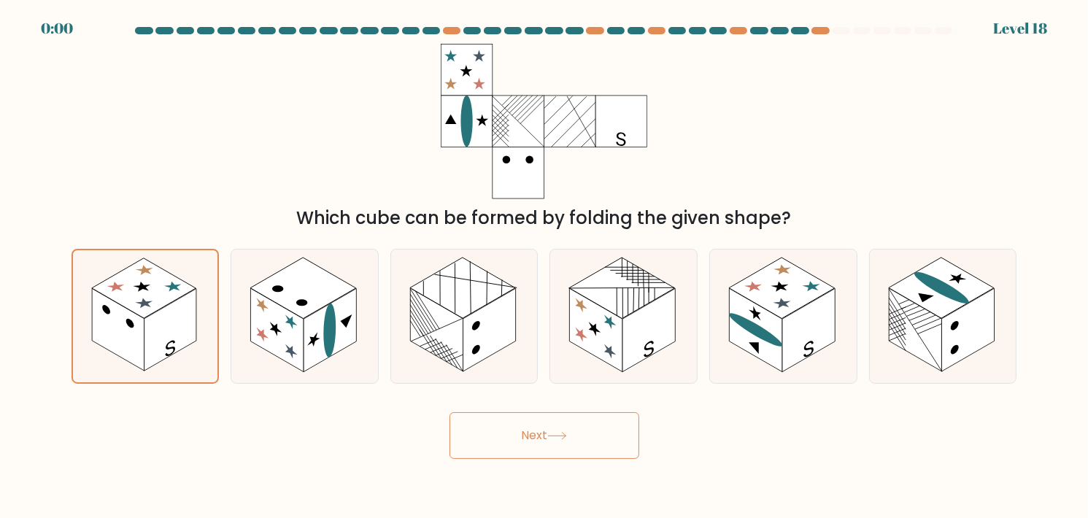
click at [504, 422] on button "Next" at bounding box center [544, 435] width 190 height 47
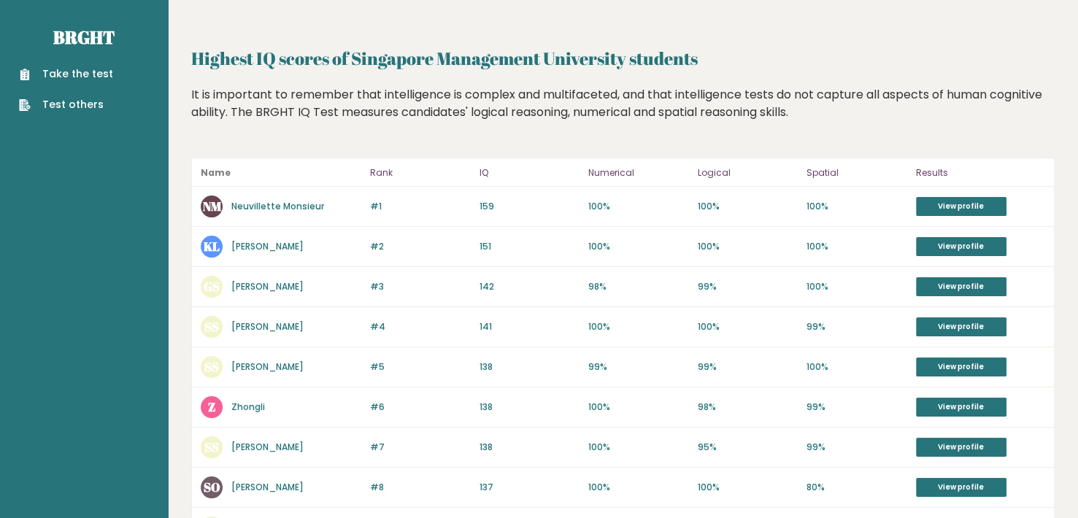
click at [101, 71] on link "Take the test" at bounding box center [66, 73] width 94 height 15
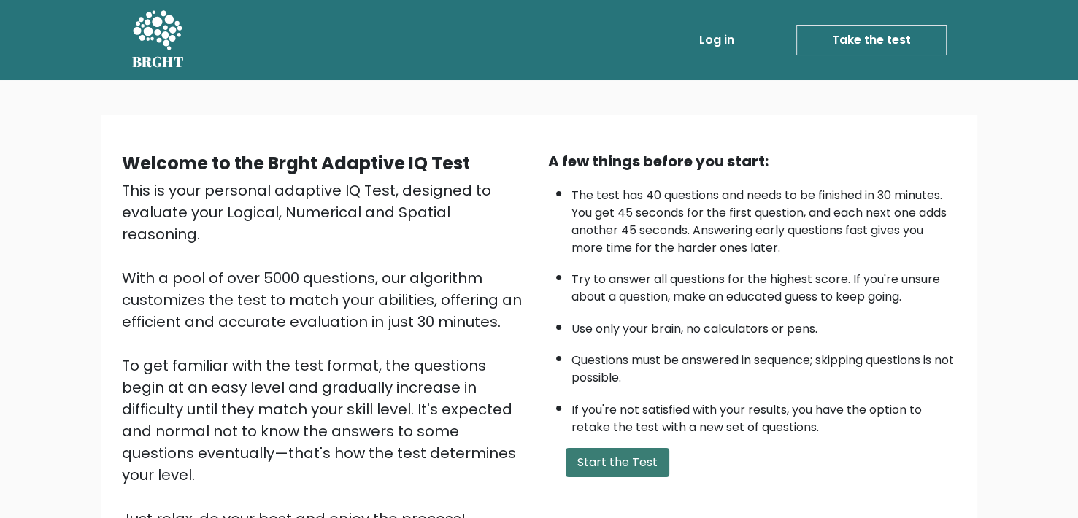
click at [616, 452] on button "Start the Test" at bounding box center [617, 462] width 104 height 29
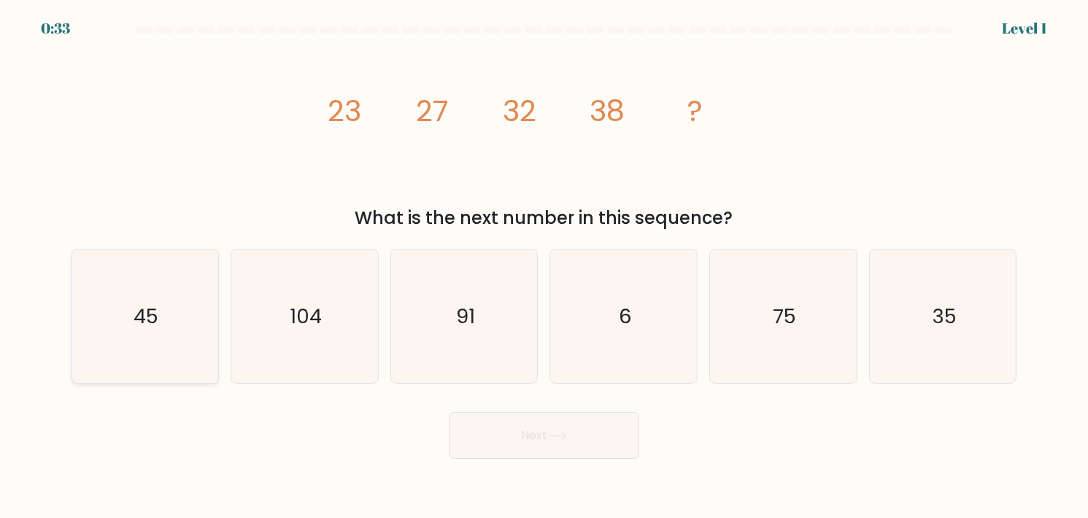
click at [129, 298] on icon "45" at bounding box center [145, 317] width 134 height 134
click at [544, 266] on input "a. 45" at bounding box center [544, 262] width 1 height 7
radio input "true"
click at [563, 423] on button "Next" at bounding box center [544, 435] width 190 height 47
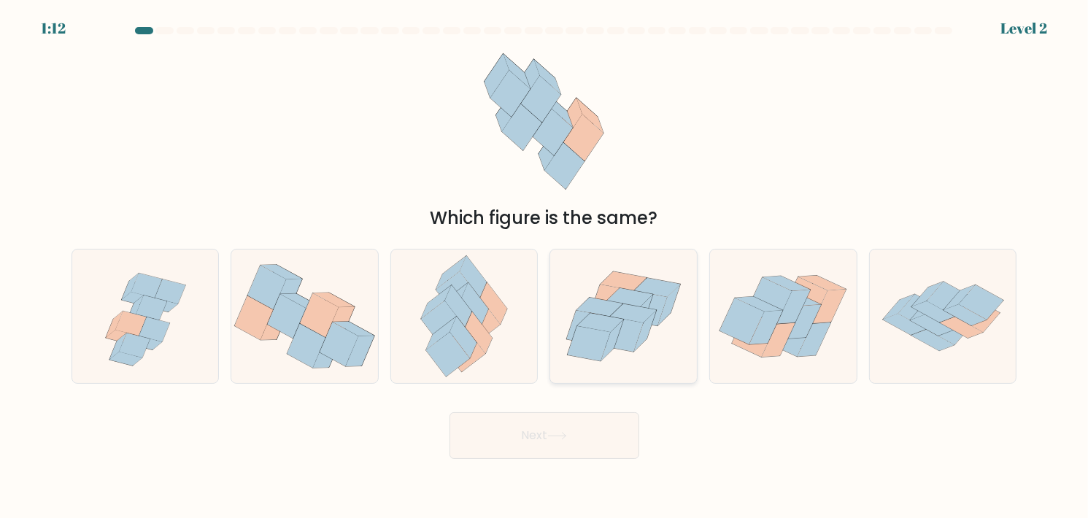
click at [598, 309] on icon at bounding box center [600, 307] width 46 height 19
click at [545, 266] on input "d." at bounding box center [544, 262] width 1 height 7
radio input "true"
click at [592, 433] on button "Next" at bounding box center [544, 435] width 190 height 47
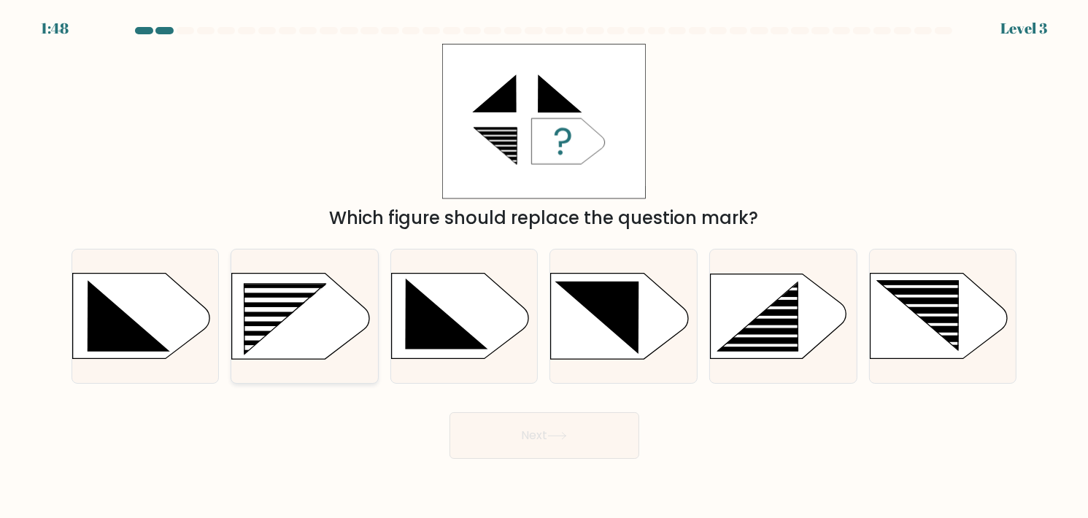
click at [341, 314] on rect at bounding box center [237, 284] width 381 height 290
click at [544, 266] on input "b." at bounding box center [544, 262] width 1 height 7
radio input "true"
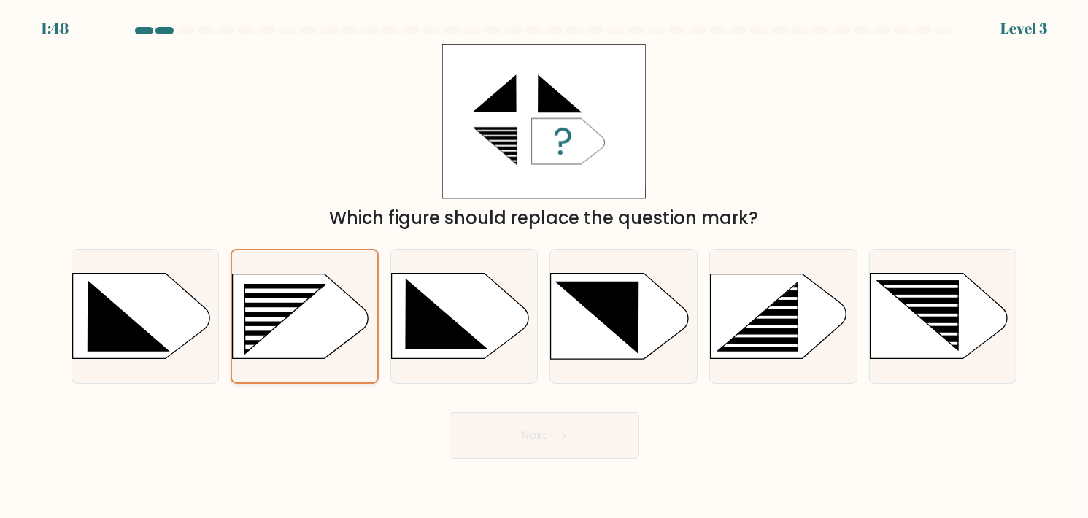
click at [341, 314] on rect at bounding box center [238, 285] width 377 height 287
click at [544, 266] on input "b." at bounding box center [544, 262] width 1 height 7
click at [554, 430] on button "Next" at bounding box center [544, 435] width 190 height 47
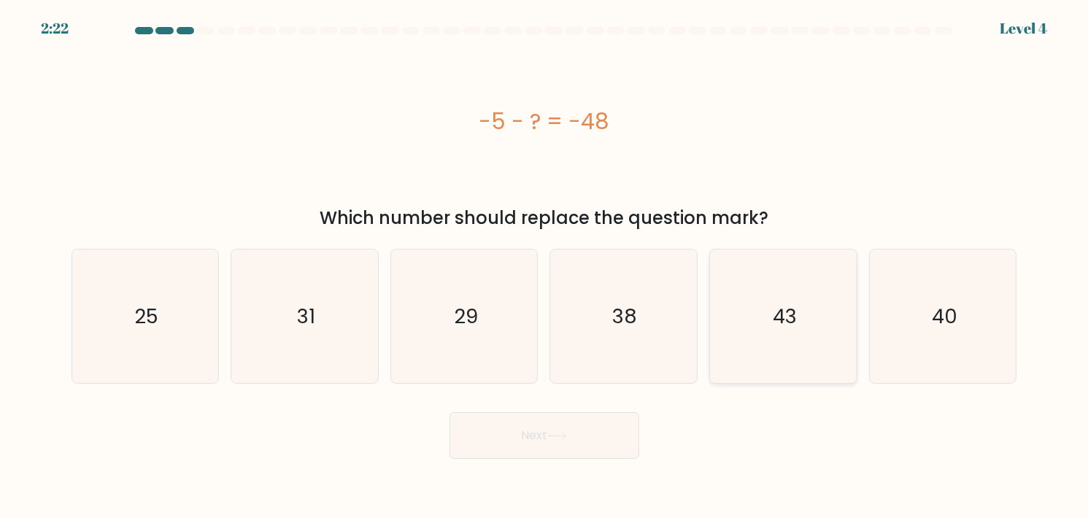
click at [804, 293] on icon "43" at bounding box center [783, 317] width 134 height 134
click at [545, 266] on input "e. 43" at bounding box center [544, 262] width 1 height 7
radio input "true"
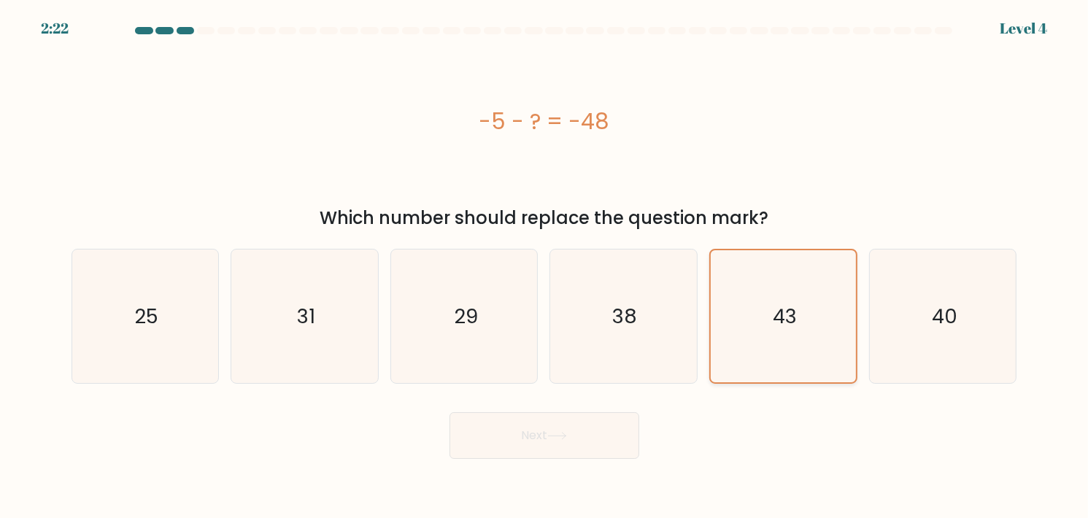
click at [804, 293] on icon "43" at bounding box center [783, 316] width 132 height 132
click at [545, 266] on input "e. 43" at bounding box center [544, 262] width 1 height 7
click at [553, 434] on icon at bounding box center [557, 436] width 20 height 8
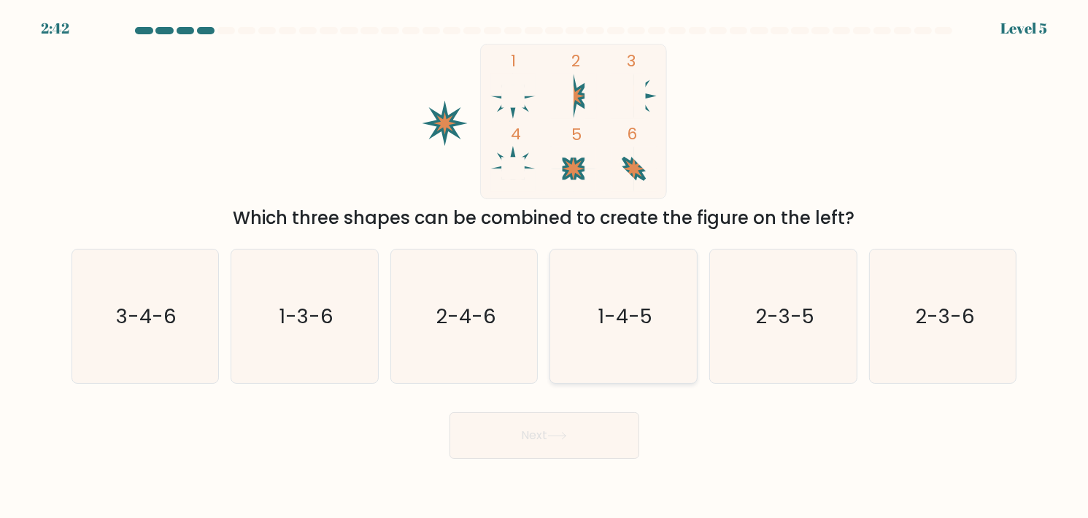
drag, startPoint x: 636, startPoint y: 311, endPoint x: 640, endPoint y: 301, distance: 10.2
click at [636, 312] on text "1-4-5" at bounding box center [625, 316] width 55 height 28
click at [545, 266] on input "d. 1-4-5" at bounding box center [544, 262] width 1 height 7
radio input "true"
click at [580, 433] on button "Next" at bounding box center [544, 435] width 190 height 47
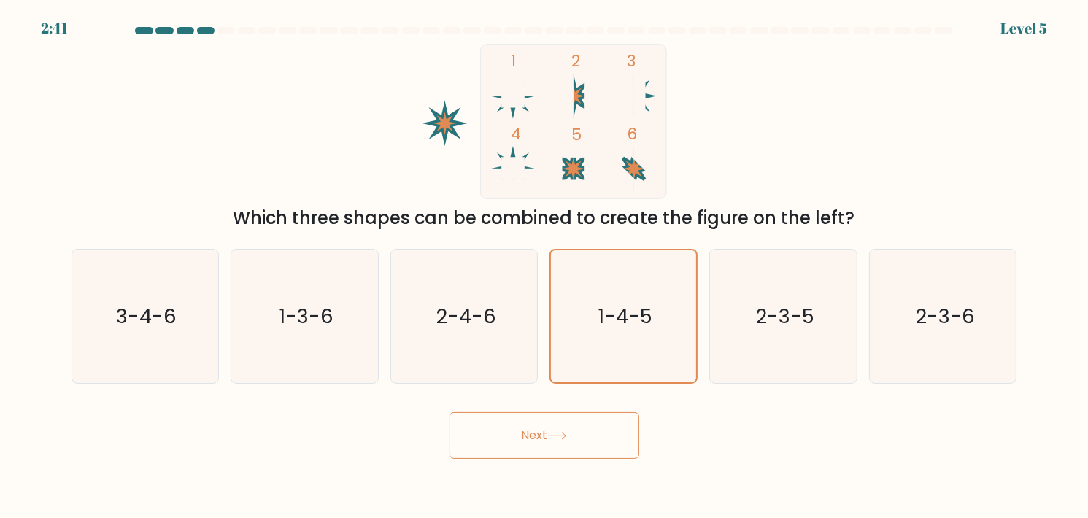
click at [580, 433] on button "Next" at bounding box center [544, 435] width 190 height 47
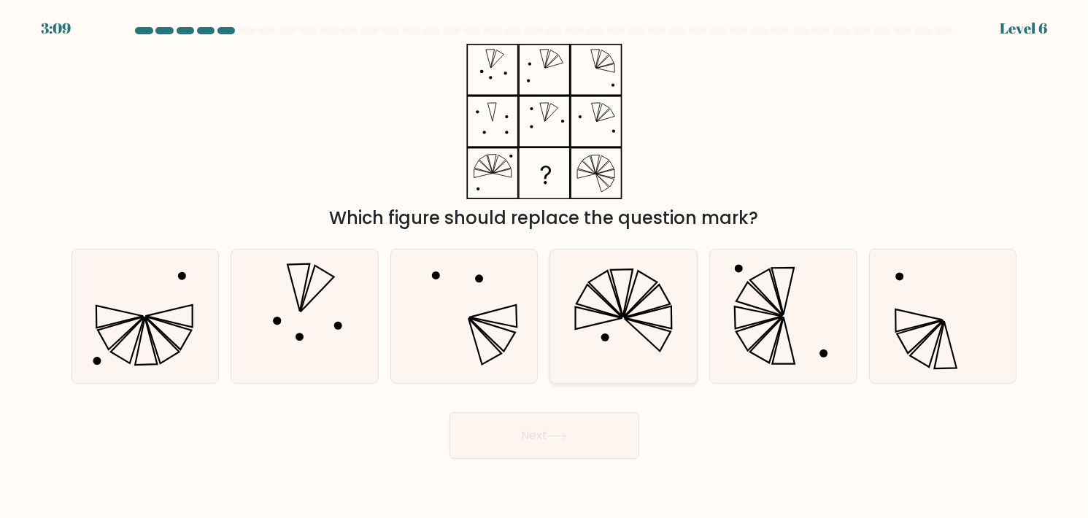
click at [611, 343] on icon at bounding box center [624, 317] width 134 height 134
click at [545, 266] on input "d." at bounding box center [544, 262] width 1 height 7
radio input "true"
click at [590, 438] on button "Next" at bounding box center [544, 435] width 190 height 47
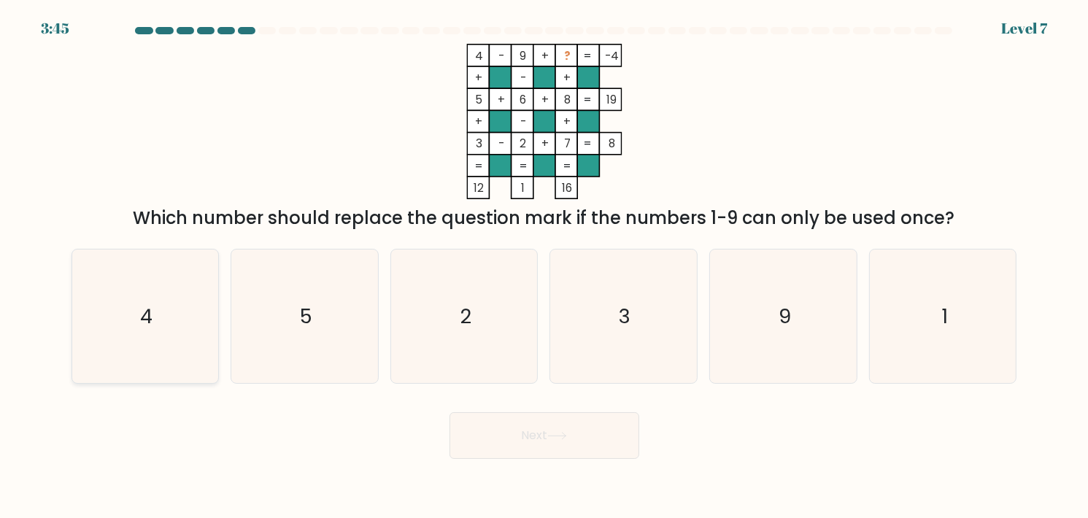
click at [131, 293] on icon "4" at bounding box center [145, 317] width 134 height 134
click at [544, 266] on input "a. 4" at bounding box center [544, 262] width 1 height 7
radio input "true"
click at [576, 433] on button "Next" at bounding box center [544, 435] width 190 height 47
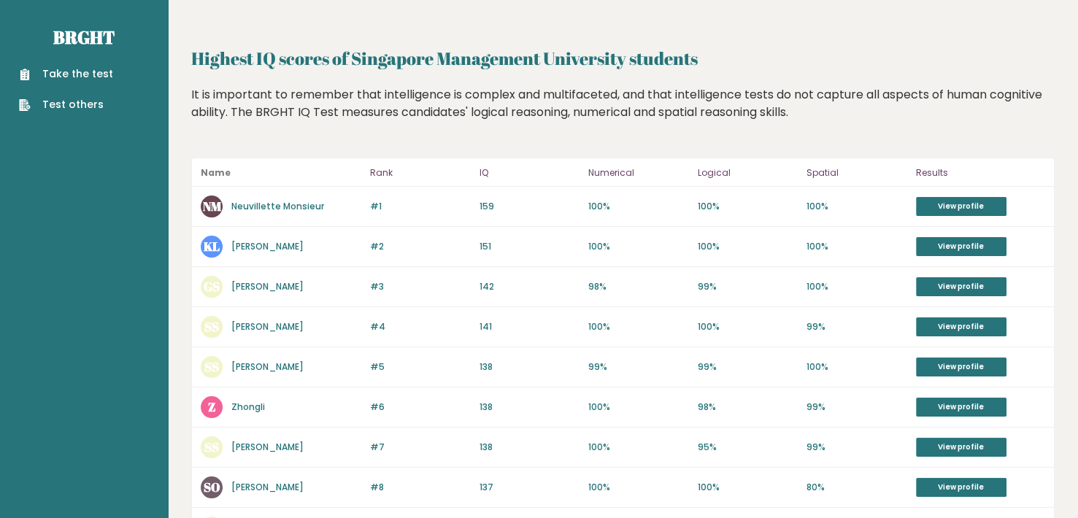
click at [61, 108] on link "Test others" at bounding box center [66, 104] width 94 height 15
click at [75, 77] on link "Take the test" at bounding box center [66, 73] width 94 height 15
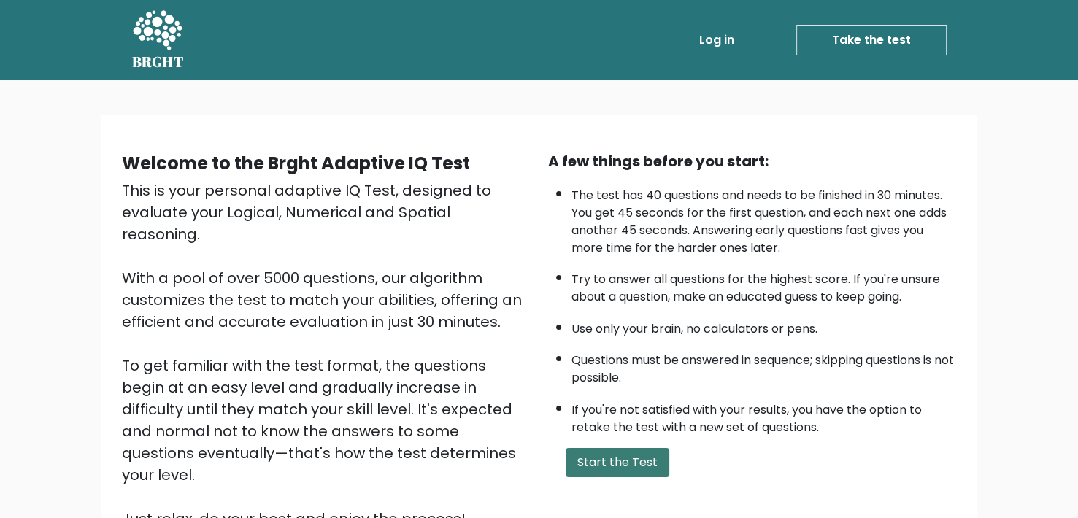
click at [617, 460] on button "Start the Test" at bounding box center [617, 462] width 104 height 29
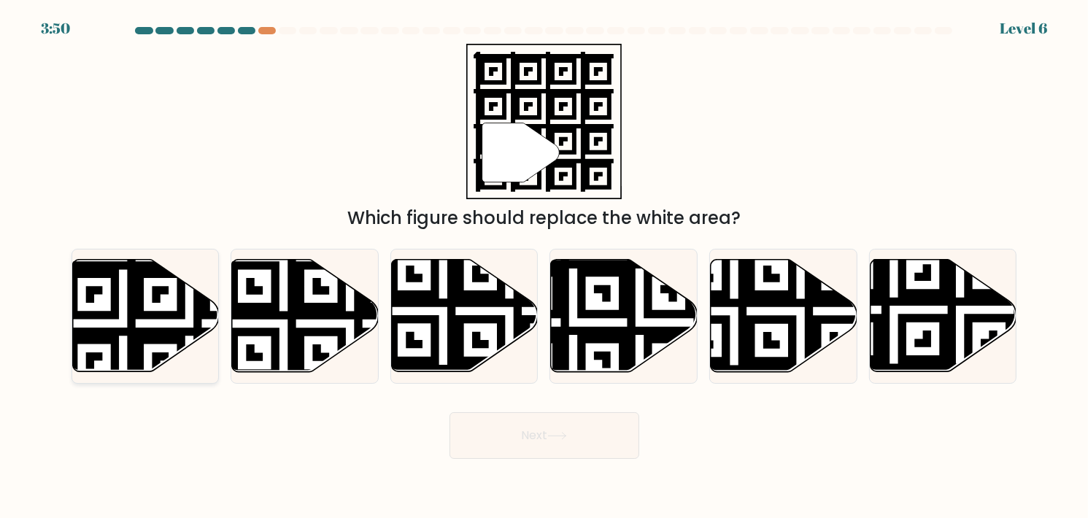
click at [154, 317] on icon at bounding box center [189, 257] width 266 height 266
click at [544, 266] on input "a." at bounding box center [544, 262] width 1 height 7
radio input "true"
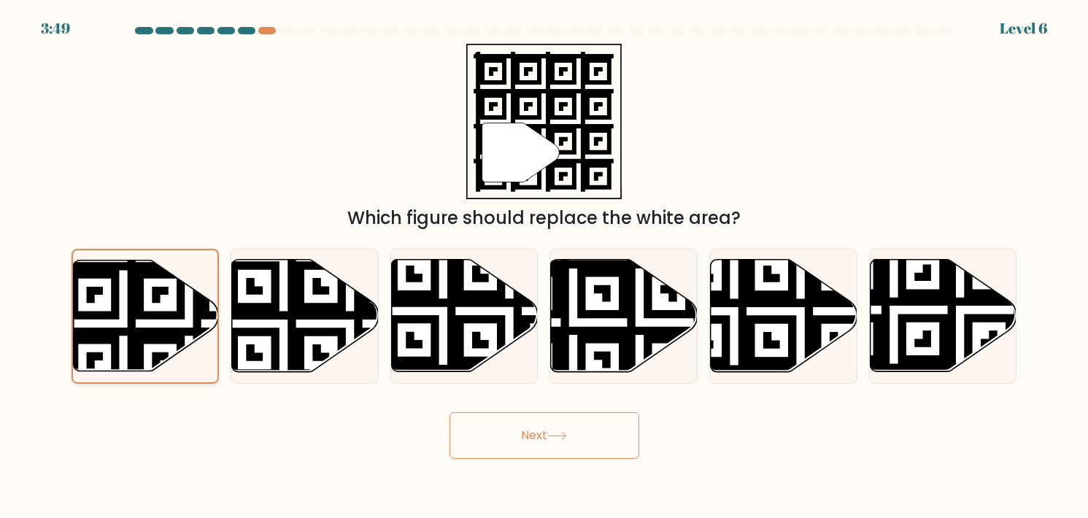
click at [154, 317] on icon at bounding box center [189, 257] width 263 height 263
click at [544, 266] on input "a." at bounding box center [544, 262] width 1 height 7
click at [555, 446] on button "Next" at bounding box center [544, 435] width 190 height 47
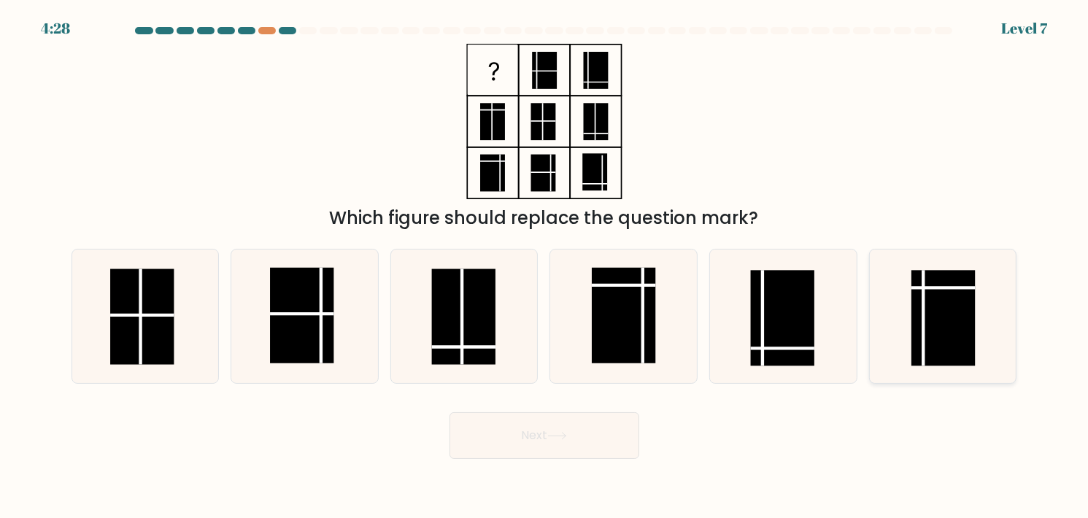
drag, startPoint x: 899, startPoint y: 322, endPoint x: 886, endPoint y: 331, distance: 15.8
click at [899, 322] on icon at bounding box center [943, 317] width 134 height 134
click at [545, 266] on input "f." at bounding box center [544, 262] width 1 height 7
radio input "true"
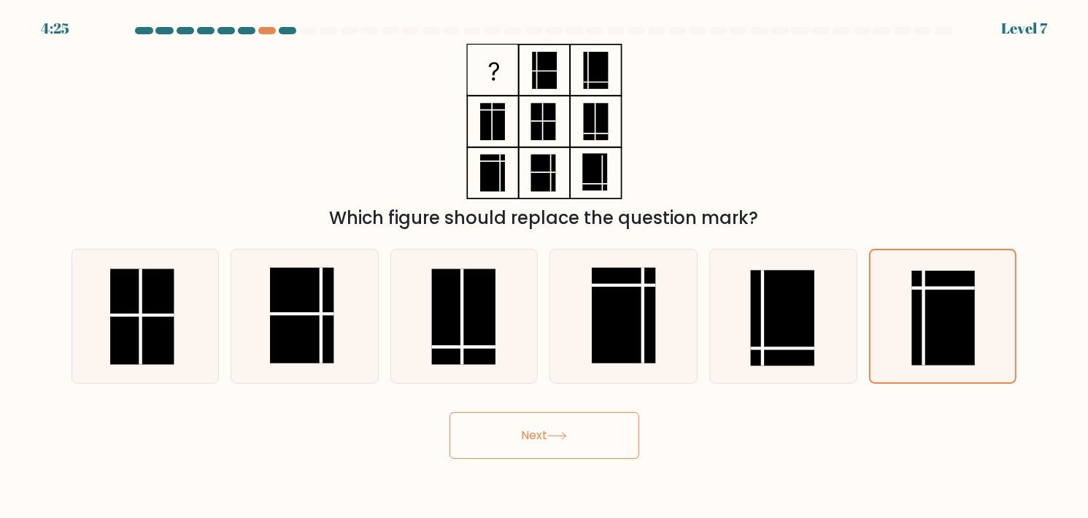
click at [580, 433] on button "Next" at bounding box center [544, 435] width 190 height 47
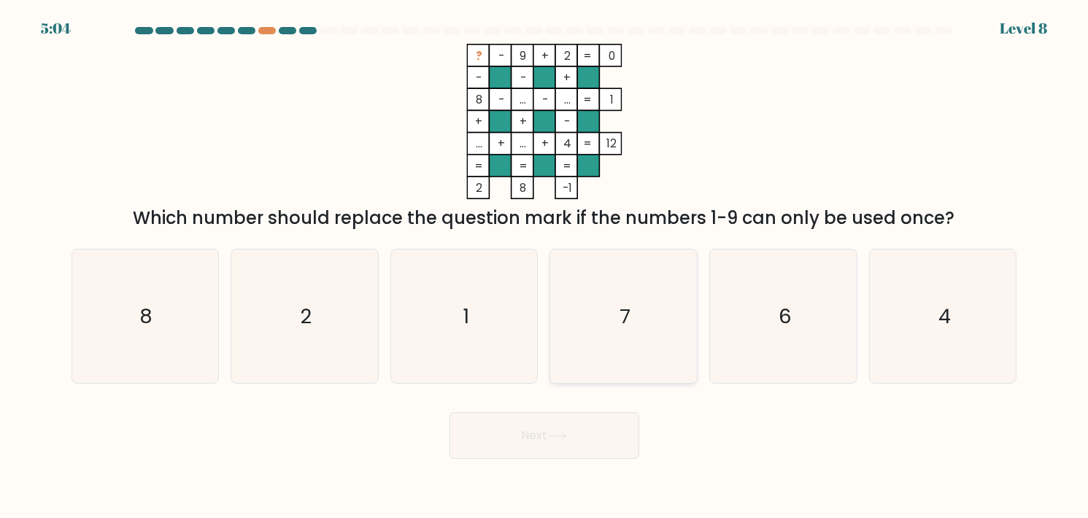
click at [635, 307] on icon "7" at bounding box center [624, 317] width 134 height 134
click at [545, 266] on input "d. 7" at bounding box center [544, 262] width 1 height 7
radio input "true"
click at [574, 437] on button "Next" at bounding box center [544, 435] width 190 height 47
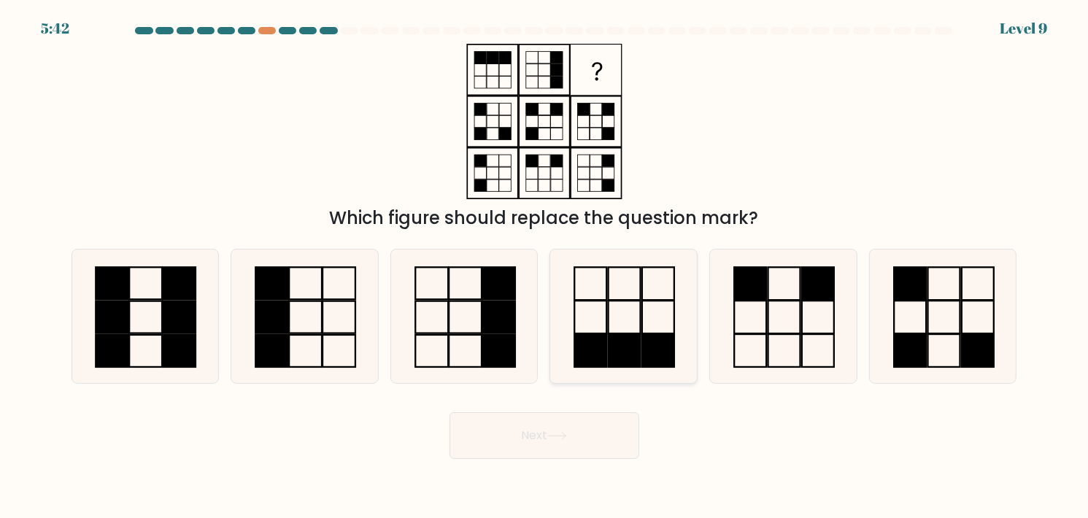
click at [655, 310] on icon at bounding box center [624, 317] width 134 height 134
click at [545, 266] on input "d." at bounding box center [544, 262] width 1 height 7
radio input "true"
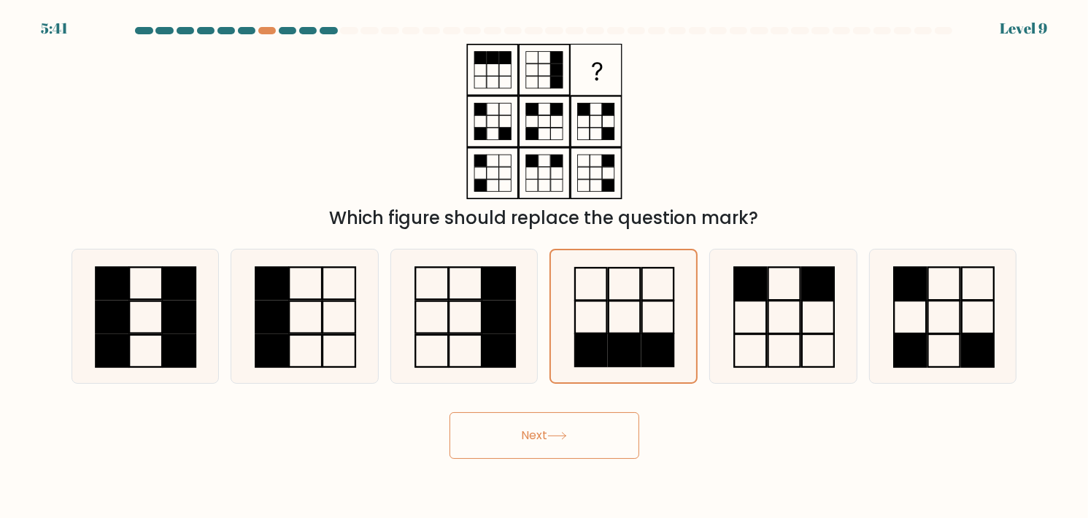
click at [582, 433] on button "Next" at bounding box center [544, 435] width 190 height 47
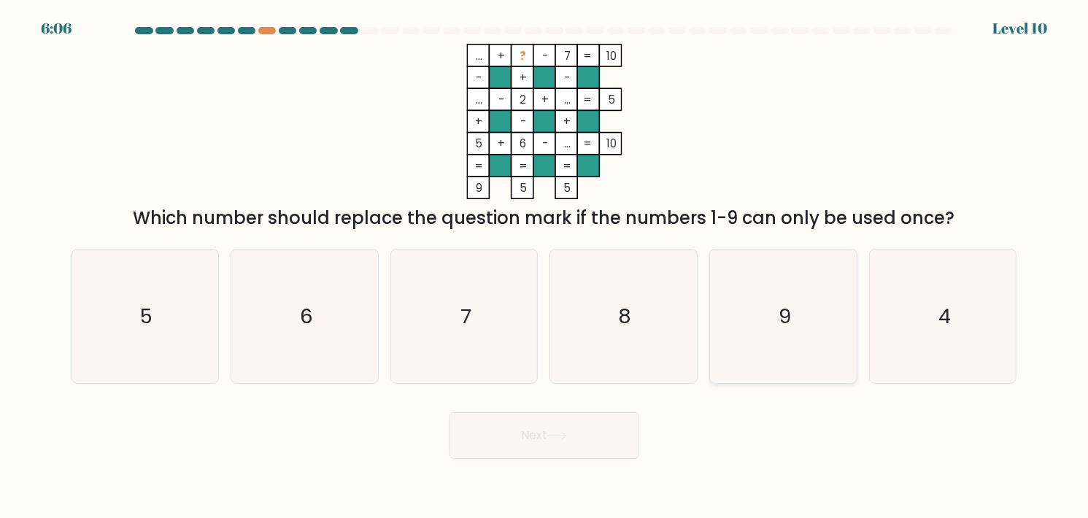
click at [776, 286] on icon "9" at bounding box center [783, 317] width 134 height 134
click at [545, 266] on input "e. 9" at bounding box center [544, 262] width 1 height 7
radio input "true"
click at [595, 427] on button "Next" at bounding box center [544, 435] width 190 height 47
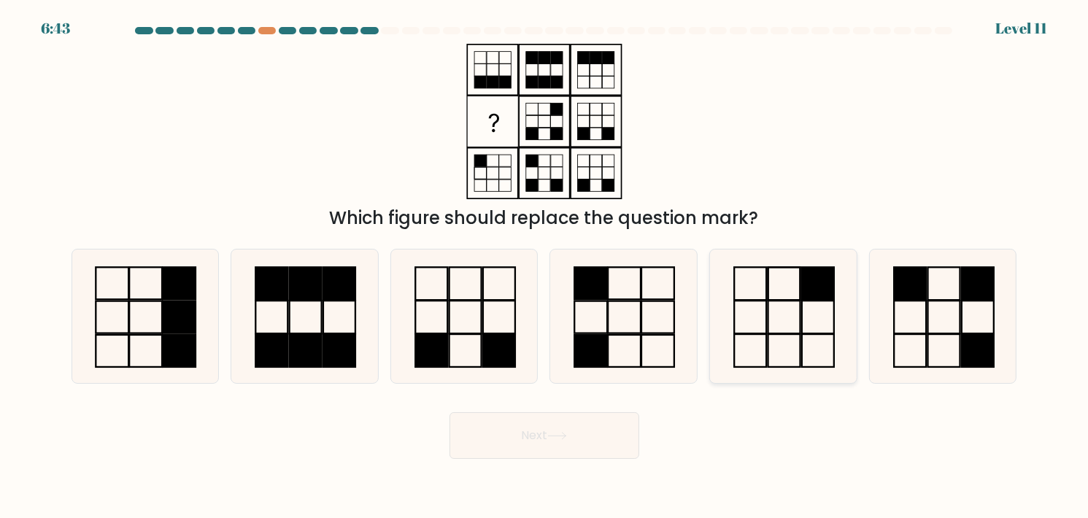
click at [746, 318] on icon at bounding box center [783, 317] width 134 height 134
click at [545, 266] on input "e." at bounding box center [544, 262] width 1 height 7
radio input "true"
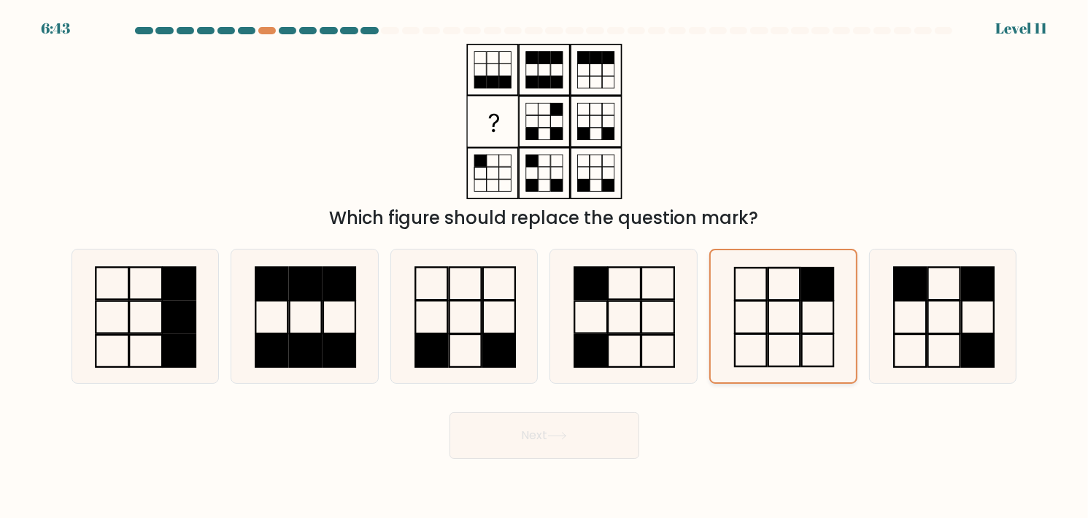
click at [746, 318] on icon at bounding box center [783, 316] width 132 height 132
click at [545, 266] on input "e." at bounding box center [544, 262] width 1 height 7
click at [571, 438] on button "Next" at bounding box center [544, 435] width 190 height 47
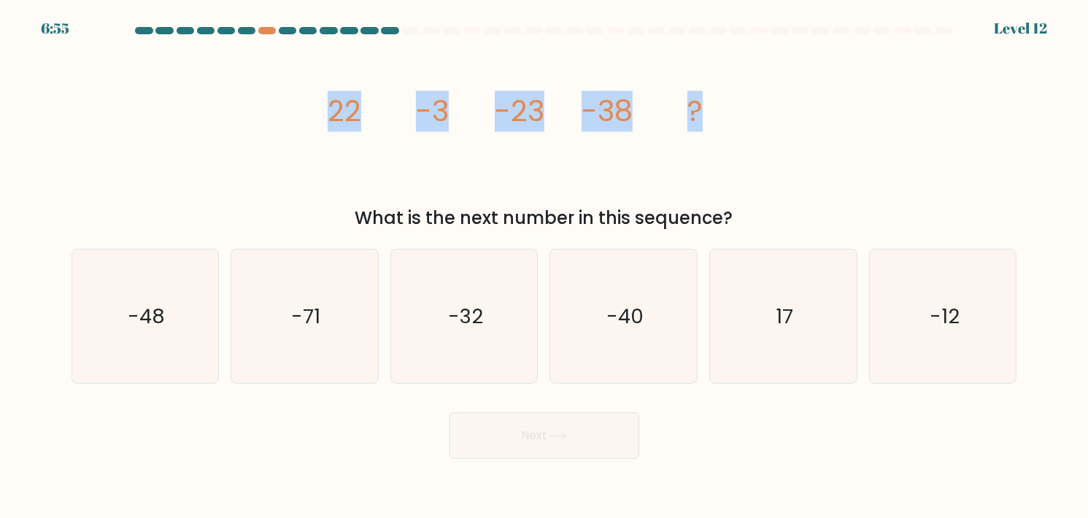
drag, startPoint x: 719, startPoint y: 109, endPoint x: 288, endPoint y: 114, distance: 430.5
click at [288, 114] on div "image/svg+xml 22 -3 -23 -38 ? What is the next number in this sequence?" at bounding box center [544, 138] width 963 height 188
copy g "22 -3 -23 -38 ?"
click at [703, 136] on icon "image/svg+xml 22 -3 -23 -38 ?" at bounding box center [544, 121] width 438 height 155
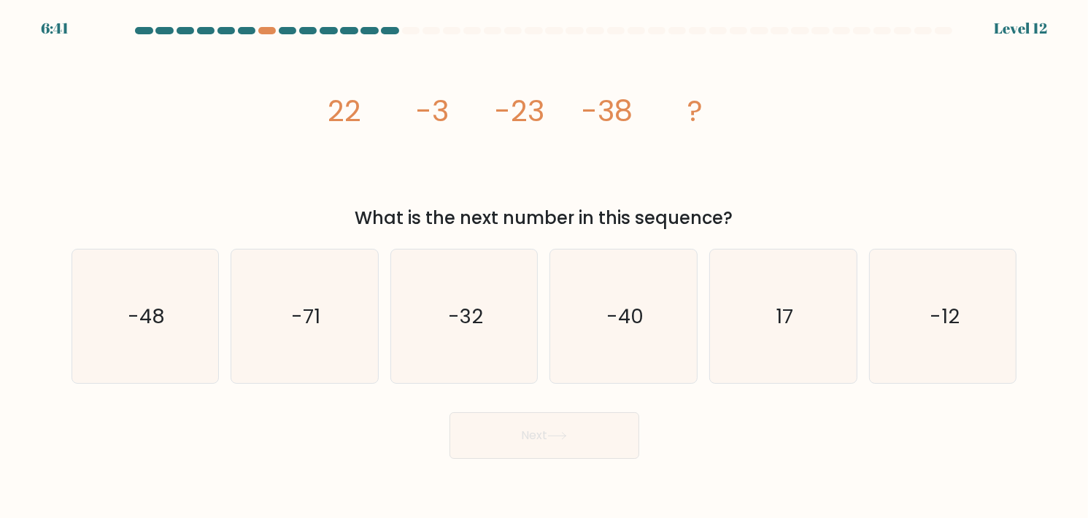
click at [707, 98] on icon "image/svg+xml 22 -3 -23 -38 ?" at bounding box center [544, 121] width 438 height 155
click at [145, 306] on text "-48" at bounding box center [146, 316] width 37 height 28
click at [544, 266] on input "a. -48" at bounding box center [544, 262] width 1 height 7
radio input "true"
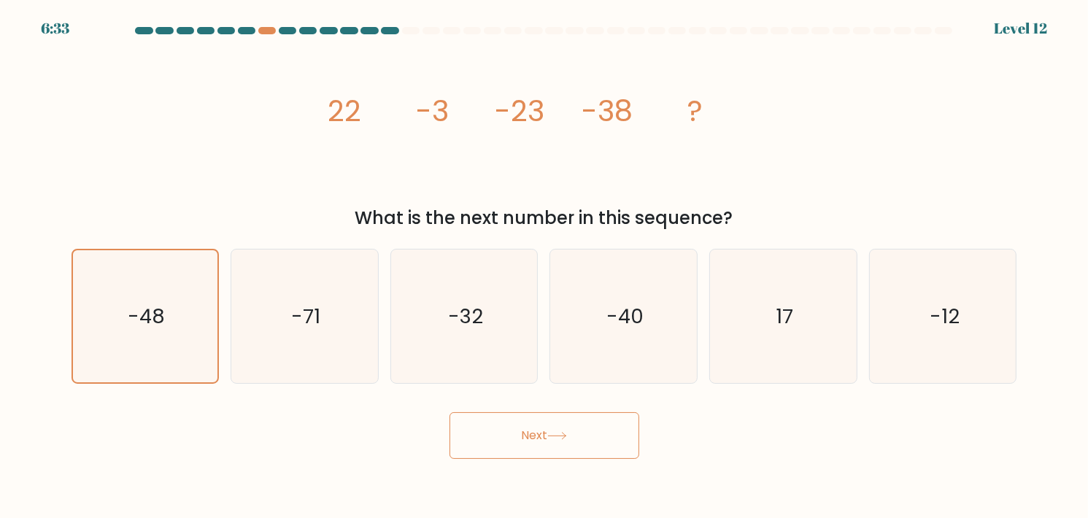
click at [557, 432] on icon at bounding box center [557, 436] width 20 height 8
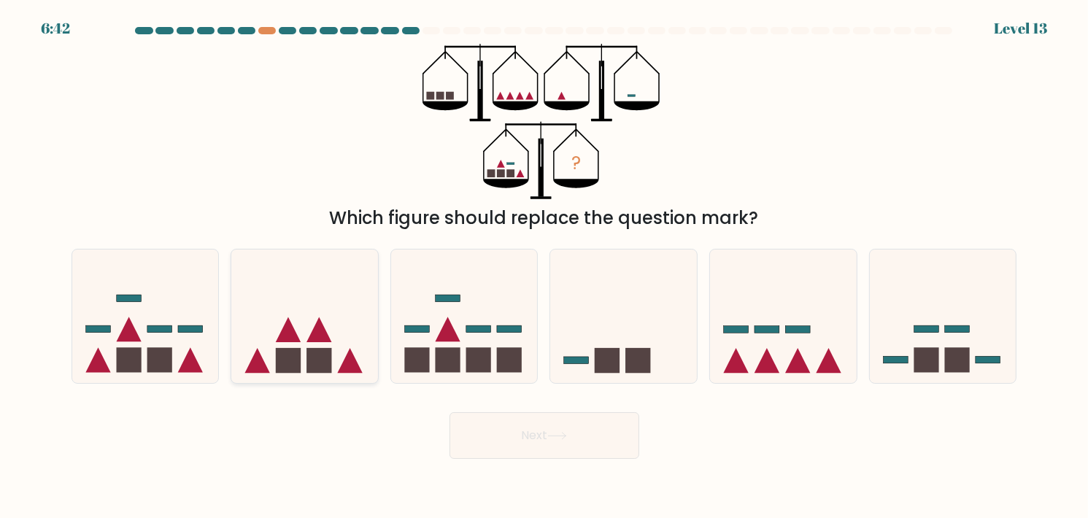
click at [317, 321] on icon at bounding box center [304, 315] width 147 height 121
click at [544, 266] on input "b." at bounding box center [544, 262] width 1 height 7
radio input "true"
click at [317, 321] on icon at bounding box center [304, 316] width 145 height 120
click at [544, 266] on input "b." at bounding box center [544, 262] width 1 height 7
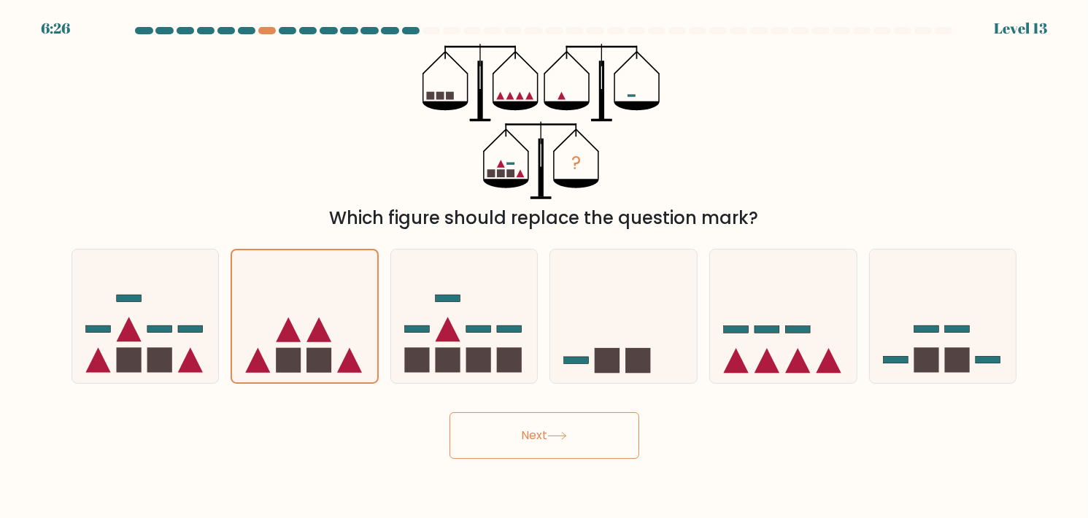
click at [257, 161] on div "? Which figure should replace the question mark?" at bounding box center [544, 138] width 963 height 188
click at [796, 333] on rect at bounding box center [797, 329] width 25 height 7
click at [545, 266] on input "e." at bounding box center [544, 262] width 1 height 7
radio input "true"
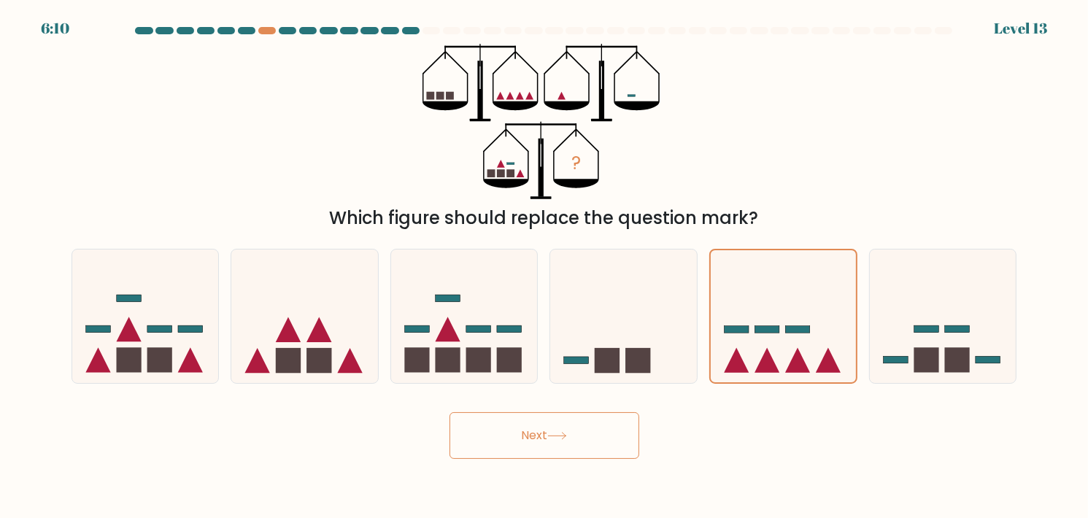
click at [571, 426] on button "Next" at bounding box center [544, 435] width 190 height 47
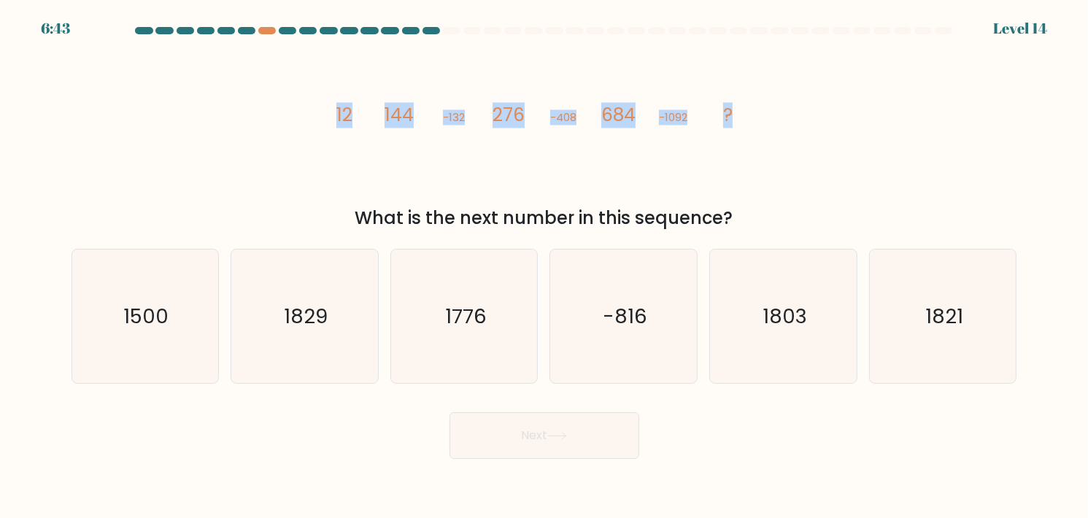
drag, startPoint x: 320, startPoint y: 110, endPoint x: 746, endPoint y: 125, distance: 426.4
click at [748, 125] on div "image/svg+xml 12 144 -132 276 -408 684 -1092 ? What is the next number in this …" at bounding box center [544, 138] width 963 height 188
copy g "12 144 -132 276 -408 684 -1092 ?"
click at [724, 179] on icon "image/svg+xml 12 144 -132 276 -408 684 -1092 ?" at bounding box center [544, 121] width 438 height 155
click at [440, 303] on icon "1776" at bounding box center [465, 317] width 134 height 134
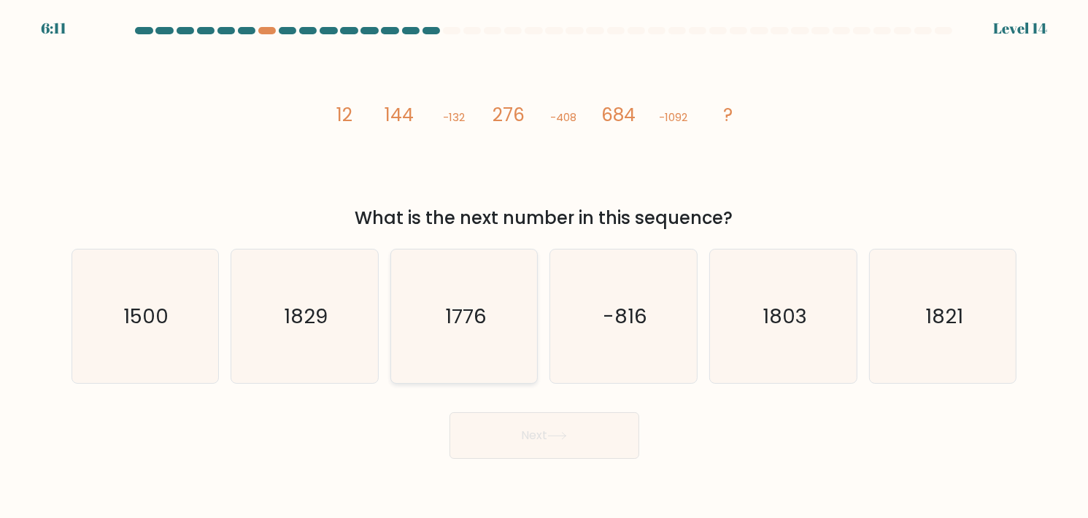
click at [544, 266] on input "c. 1776" at bounding box center [544, 262] width 1 height 7
radio input "true"
click at [555, 458] on div "Next" at bounding box center [544, 430] width 963 height 58
click at [577, 442] on button "Next" at bounding box center [544, 435] width 190 height 47
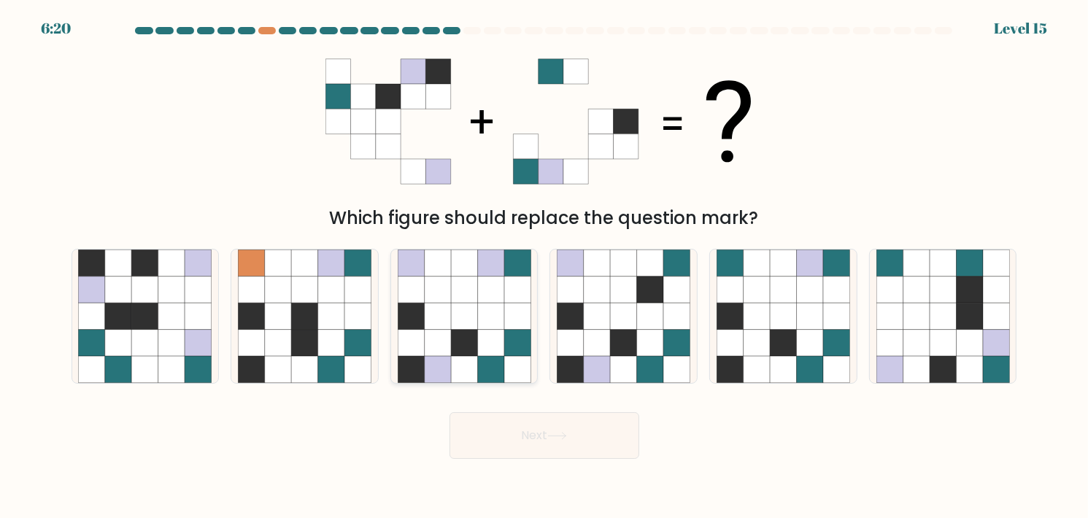
click at [460, 309] on icon at bounding box center [464, 316] width 26 height 26
click at [544, 266] on input "c." at bounding box center [544, 262] width 1 height 7
radio input "true"
click at [542, 437] on button "Next" at bounding box center [544, 435] width 190 height 47
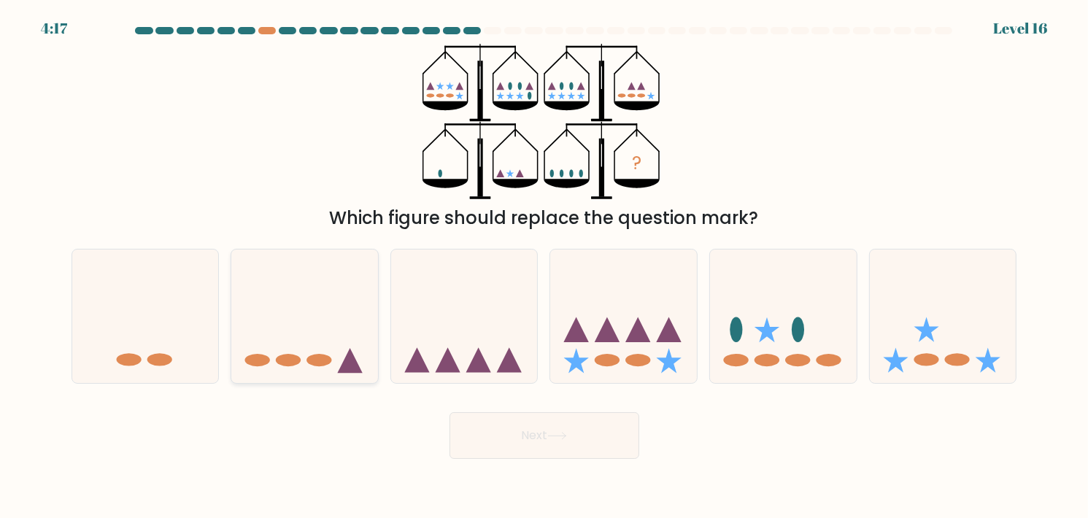
click at [332, 344] on icon at bounding box center [304, 315] width 147 height 121
click at [544, 266] on input "b." at bounding box center [544, 262] width 1 height 7
radio input "true"
click at [597, 428] on button "Next" at bounding box center [544, 435] width 190 height 47
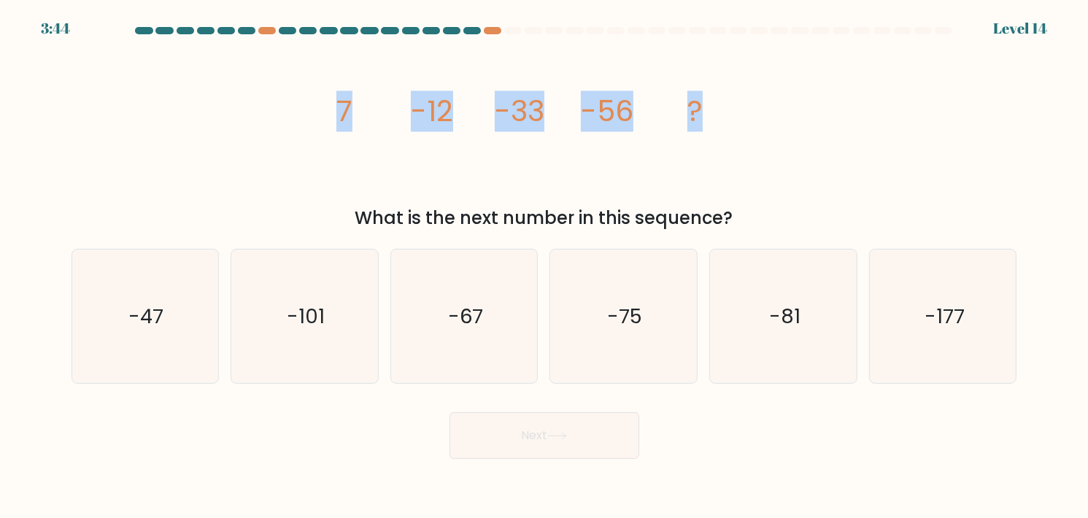
drag, startPoint x: 325, startPoint y: 109, endPoint x: 807, endPoint y: 126, distance: 482.6
click at [807, 126] on div "image/svg+xml 7 -12 -33 -56 ? What is the next number in this sequence?" at bounding box center [544, 138] width 963 height 188
copy g "7 -12 -33 -56 ?"
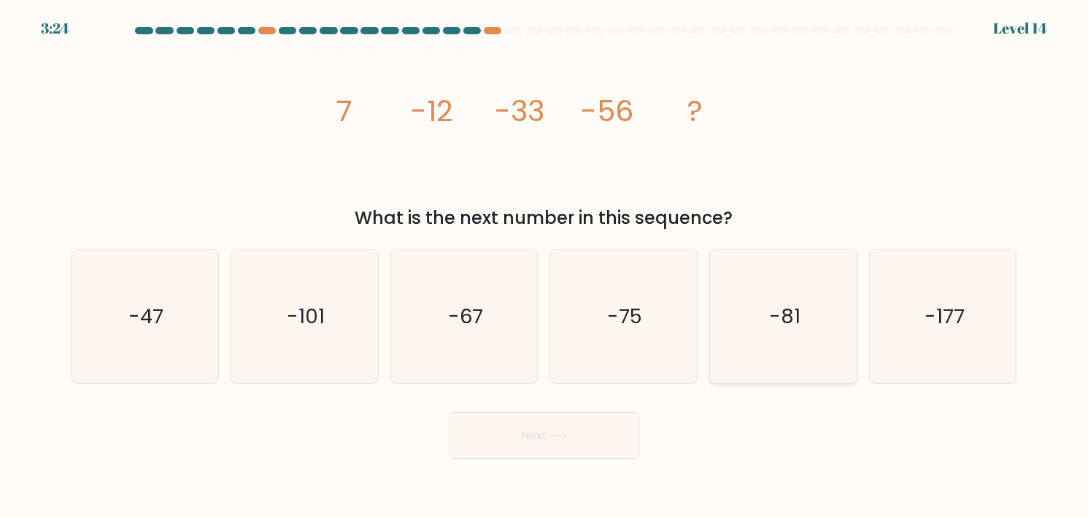
click at [808, 293] on icon "-81" at bounding box center [783, 317] width 134 height 134
click at [545, 266] on input "e. -81" at bounding box center [544, 262] width 1 height 7
radio input "true"
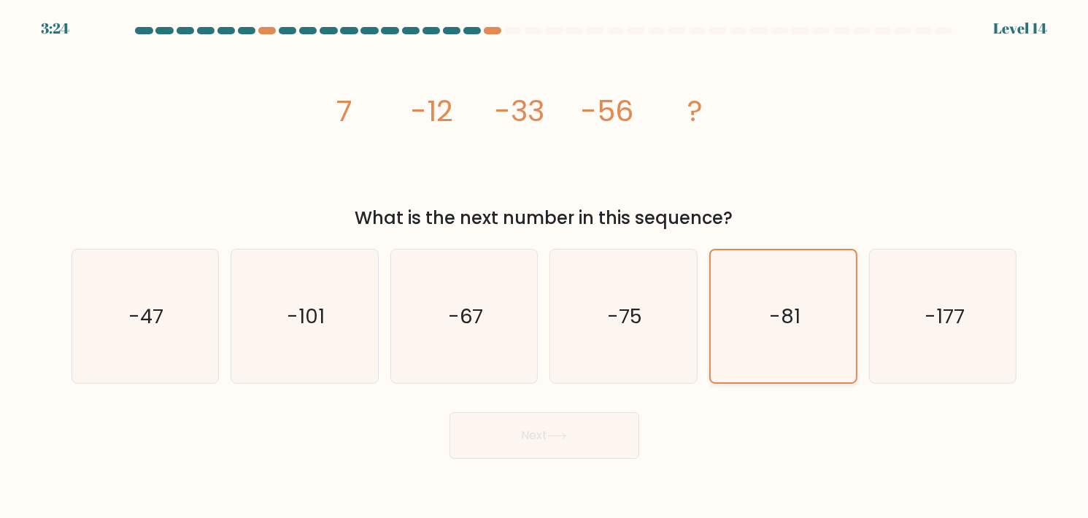
click at [808, 293] on icon "-81" at bounding box center [783, 316] width 132 height 132
click at [545, 266] on input "e. -81" at bounding box center [544, 262] width 1 height 7
click at [563, 429] on button "Next" at bounding box center [544, 435] width 190 height 47
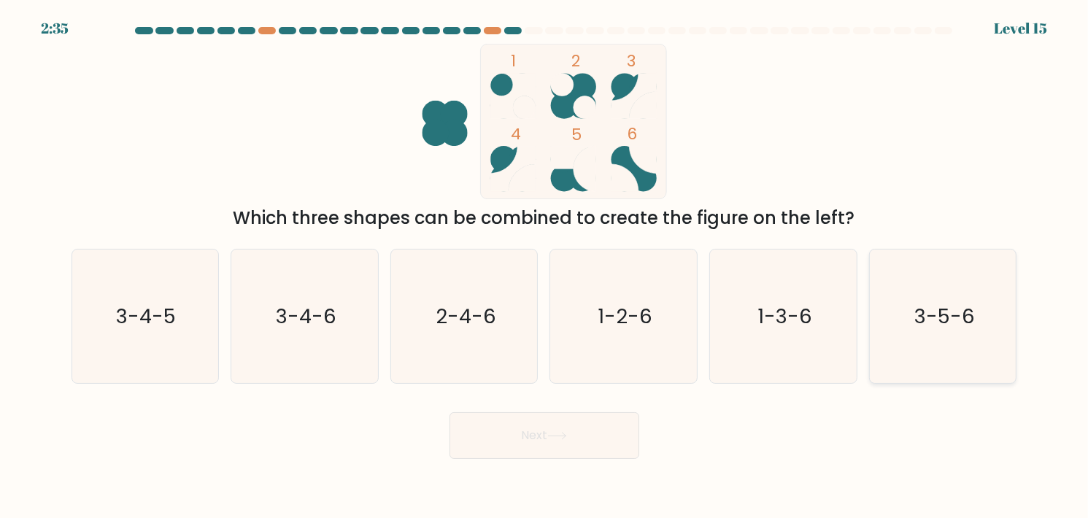
click at [921, 307] on text "3-5-6" at bounding box center [944, 316] width 60 height 28
click at [545, 266] on input "f. 3-5-6" at bounding box center [544, 262] width 1 height 7
radio input "true"
click at [532, 419] on button "Next" at bounding box center [544, 435] width 190 height 47
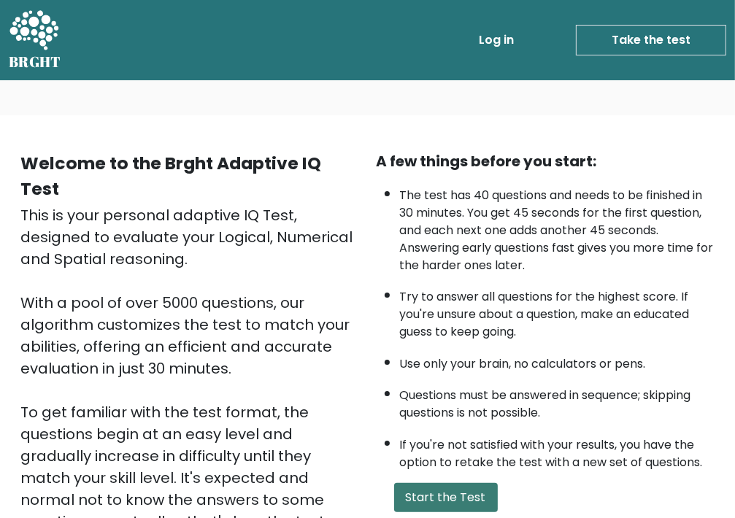
click at [417, 492] on button "Start the Test" at bounding box center [446, 497] width 104 height 29
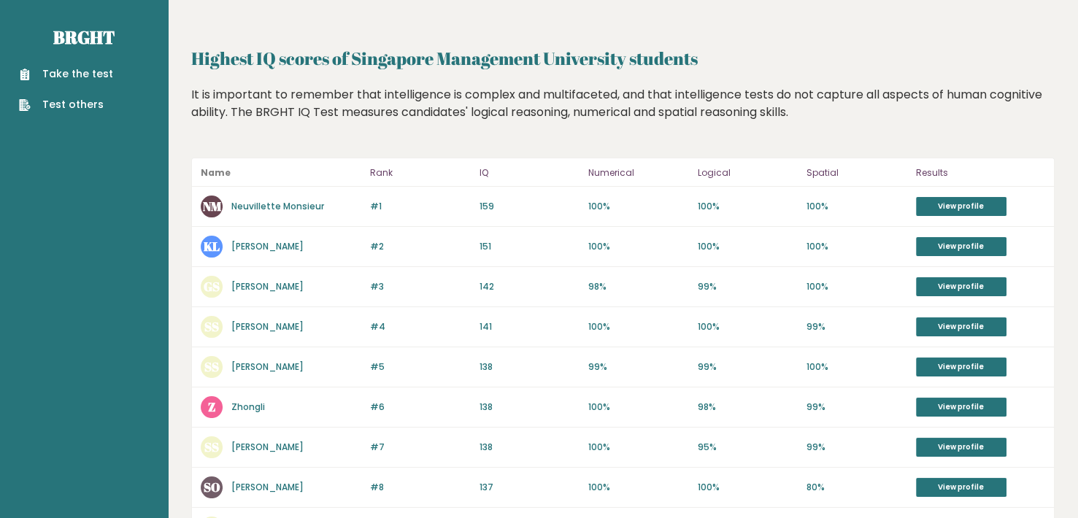
click at [88, 69] on link "Take the test" at bounding box center [66, 73] width 94 height 15
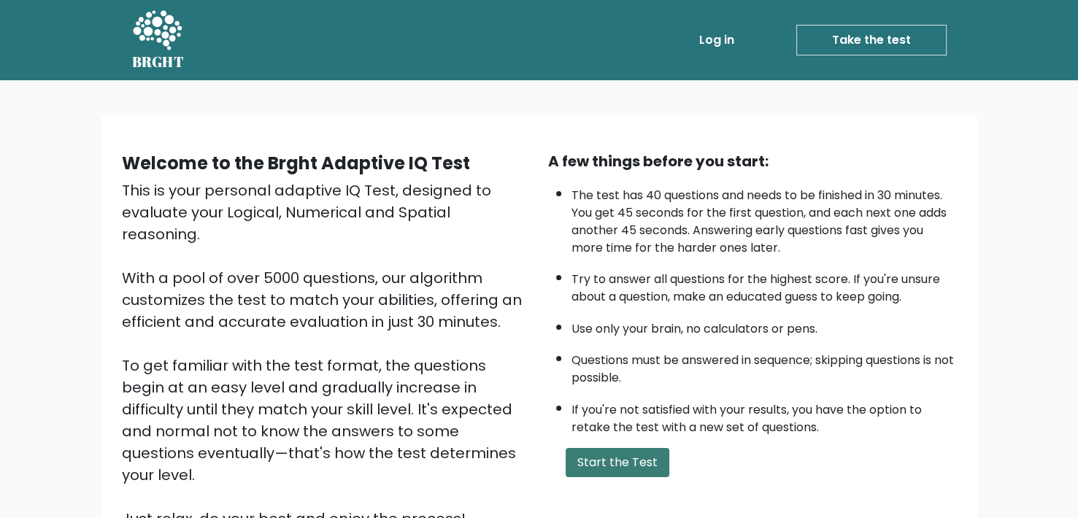
click at [635, 458] on button "Start the Test" at bounding box center [617, 462] width 104 height 29
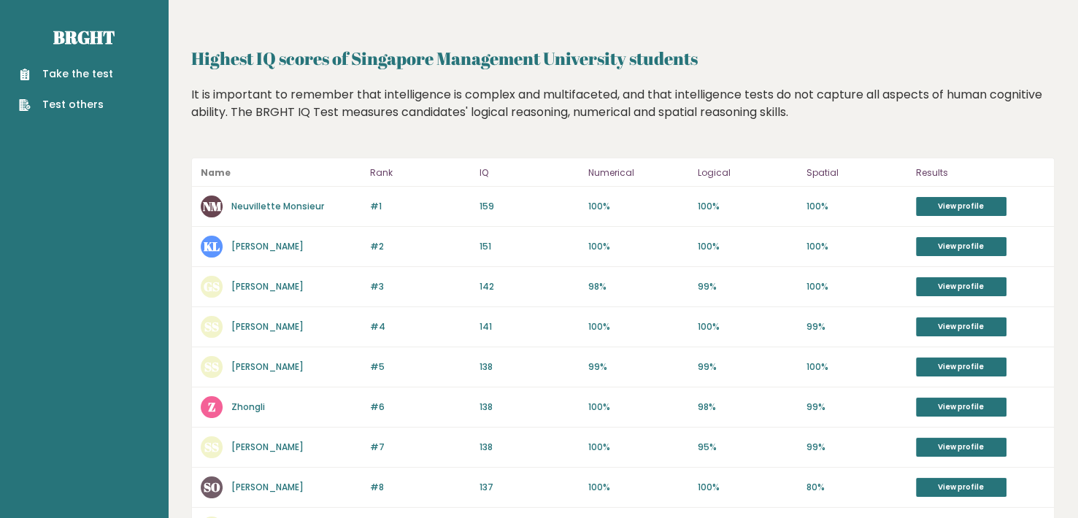
click at [85, 101] on link "Test others" at bounding box center [66, 104] width 94 height 15
click at [78, 74] on link "Take the test" at bounding box center [66, 73] width 94 height 15
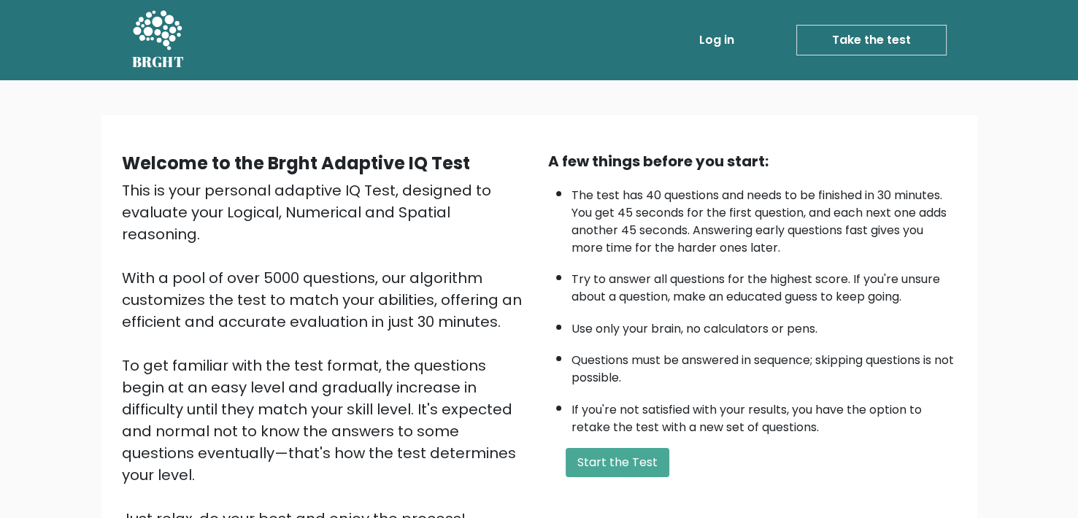
click at [830, 39] on link "Take the test" at bounding box center [871, 40] width 150 height 31
click at [837, 44] on link "Take the test" at bounding box center [871, 40] width 150 height 31
click at [732, 39] on link "Log in" at bounding box center [716, 40] width 47 height 29
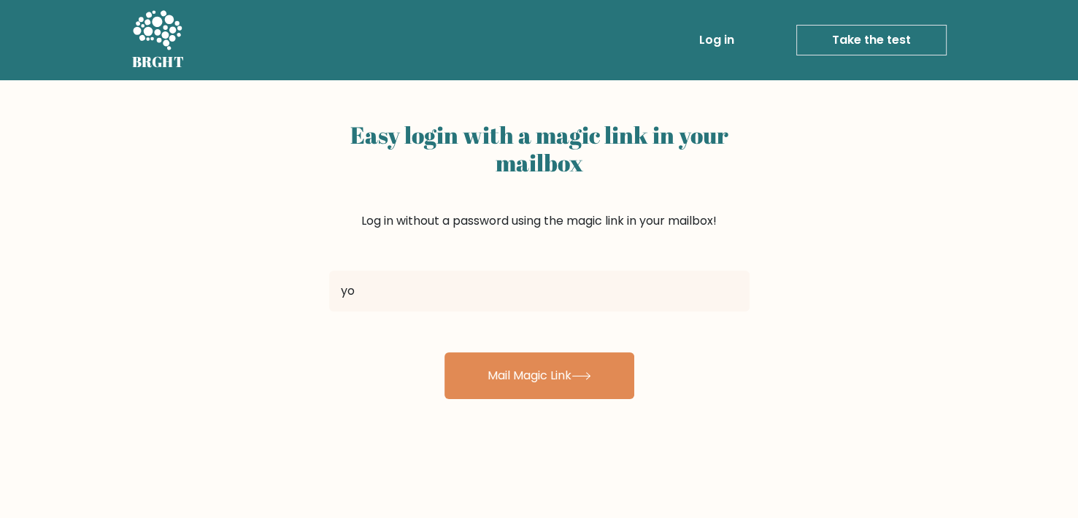
type input "[EMAIL_ADDRESS][DOMAIN_NAME]"
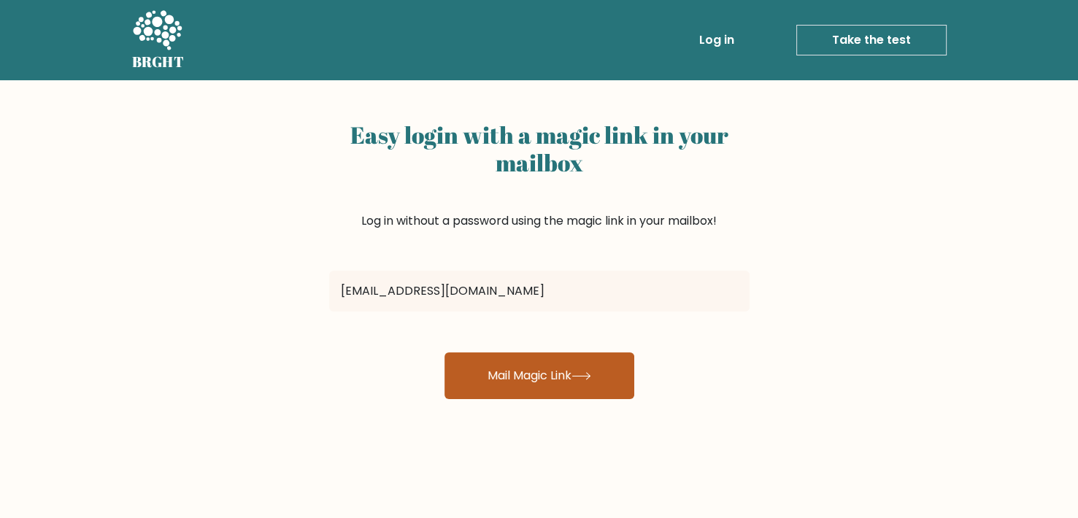
click at [530, 352] on form "[EMAIL_ADDRESS][DOMAIN_NAME] Mail Magic Link" at bounding box center [539, 332] width 420 height 134
click at [530, 352] on button "Mail Magic Link" at bounding box center [539, 375] width 190 height 47
click at [539, 379] on button "Mail Magic Link" at bounding box center [539, 375] width 190 height 47
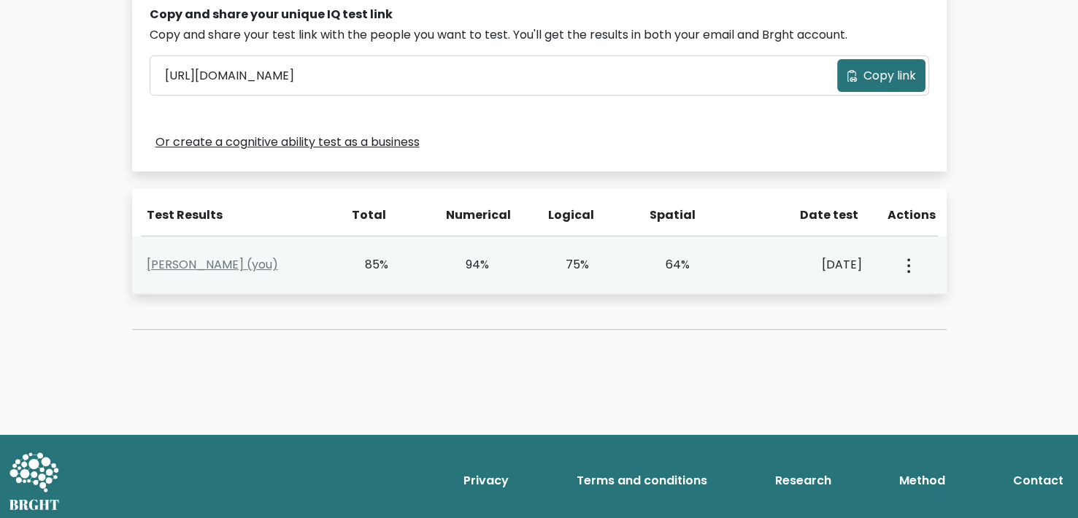
scroll to position [478, 0]
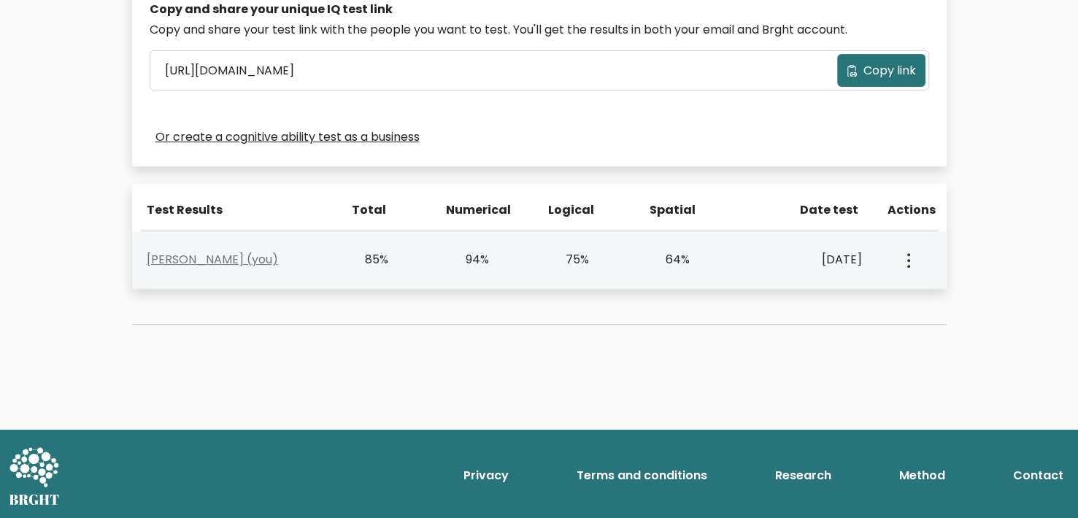
click at [912, 263] on button "button" at bounding box center [907, 259] width 12 height 45
click at [912, 266] on button "button" at bounding box center [907, 259] width 12 height 45
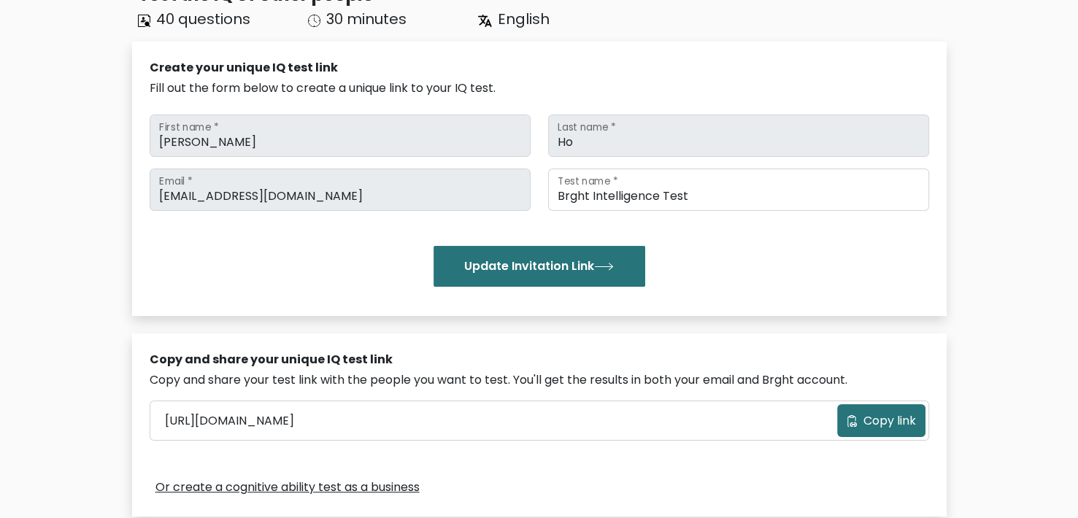
scroll to position [365, 0]
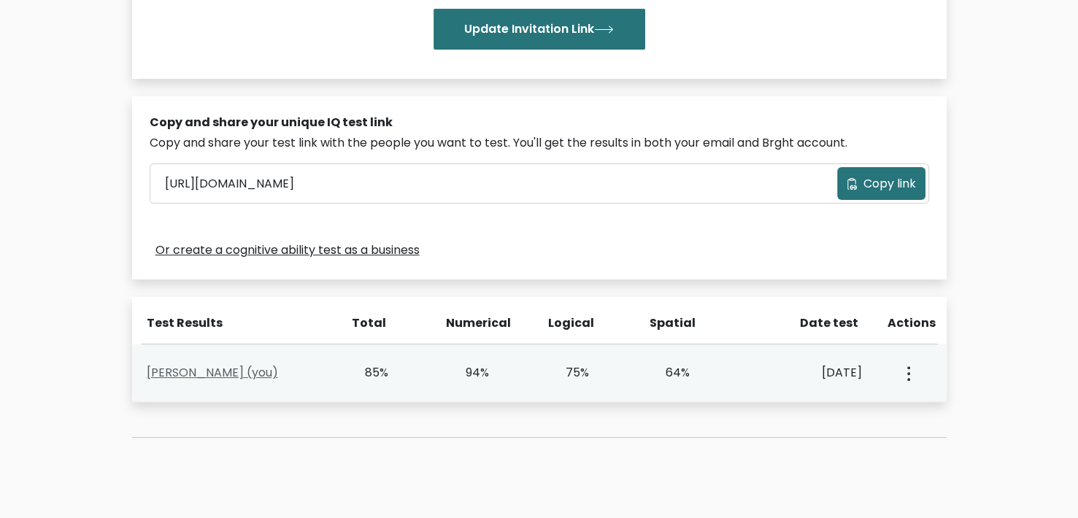
click at [192, 377] on link "Andy Ho (you)" at bounding box center [212, 372] width 131 height 17
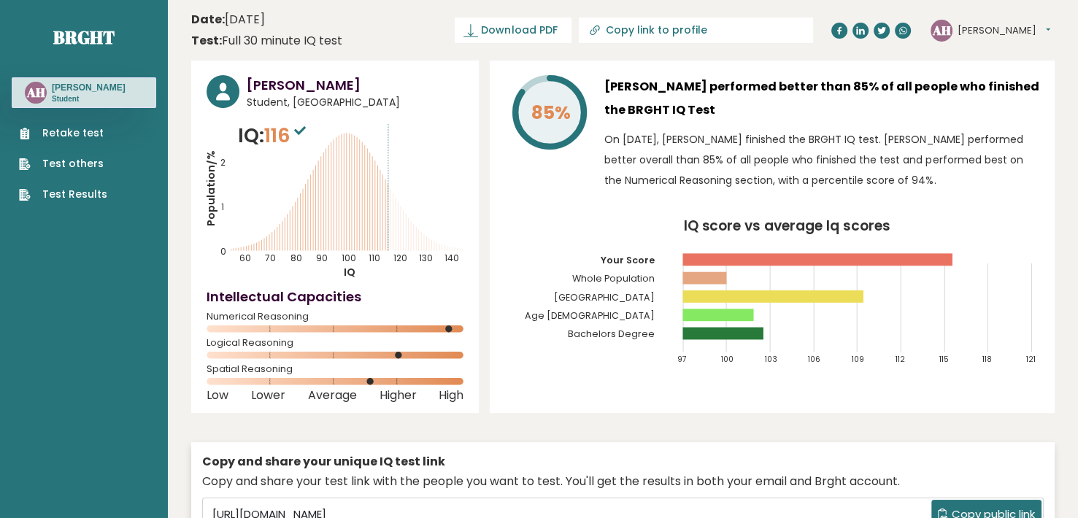
click at [104, 134] on ul "Retake test Test others Test Results" at bounding box center [63, 163] width 103 height 77
click at [84, 134] on link "Retake test" at bounding box center [63, 132] width 88 height 15
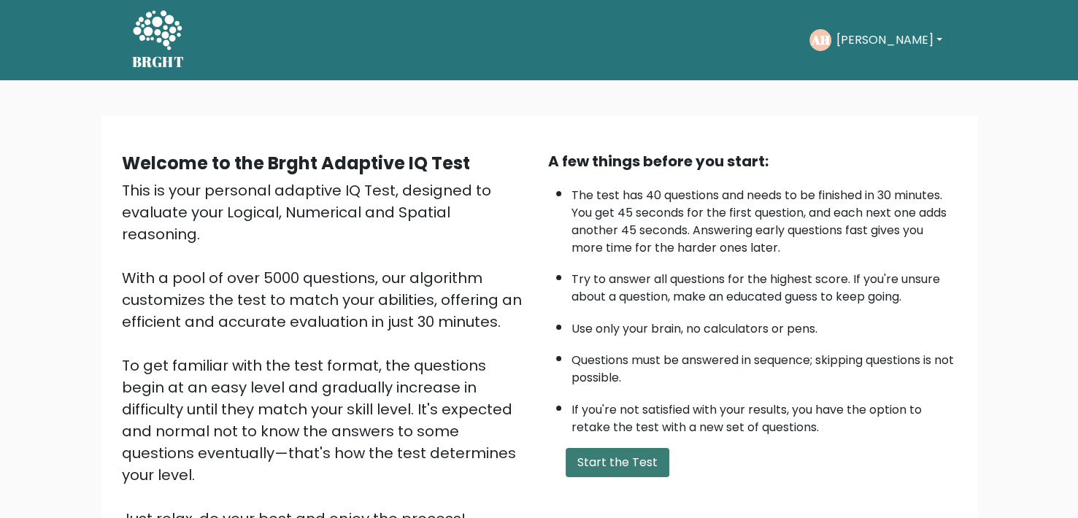
click at [610, 452] on button "Start the Test" at bounding box center [617, 462] width 104 height 29
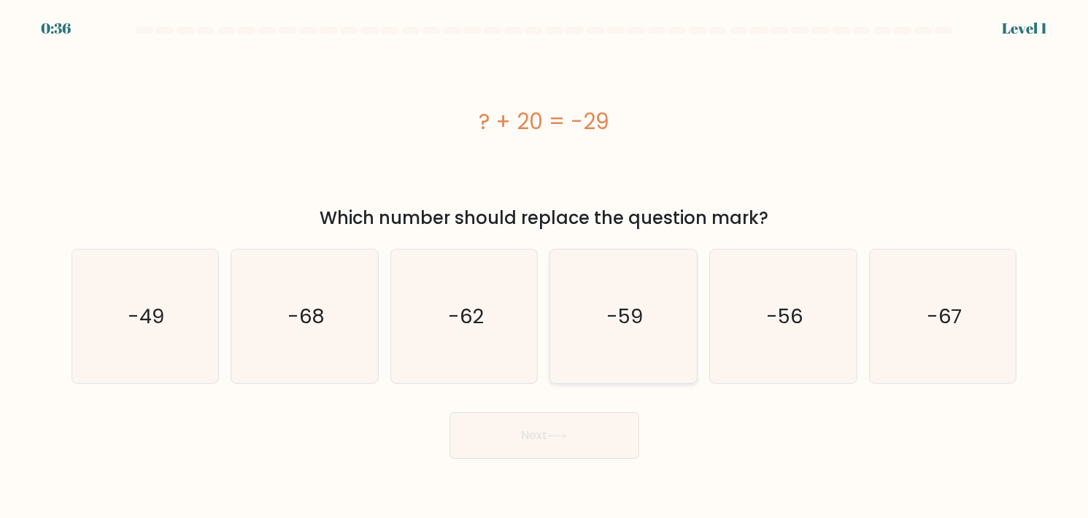
click at [627, 311] on text "-59" at bounding box center [625, 316] width 36 height 28
click at [545, 266] on input "d. -59" at bounding box center [544, 262] width 1 height 7
radio input "true"
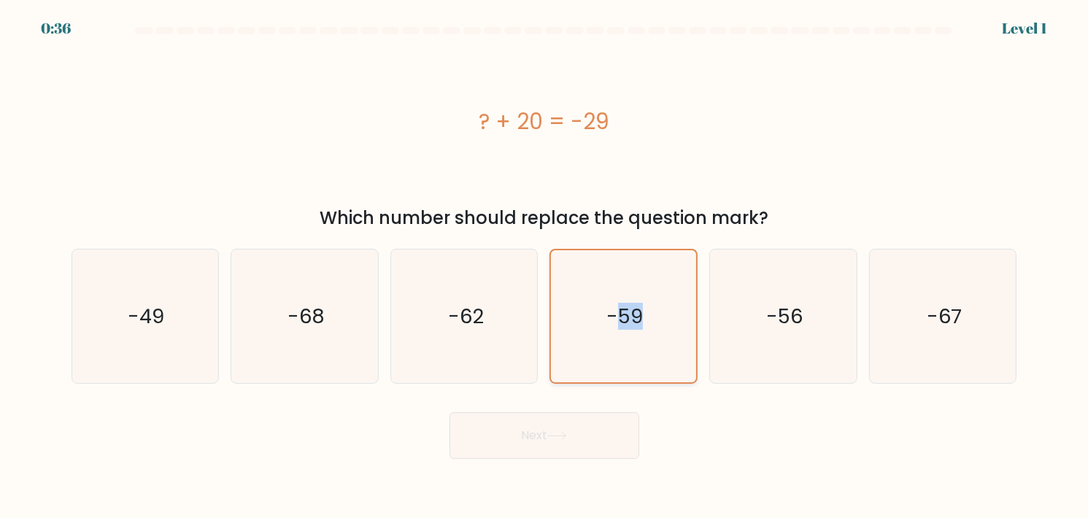
click at [627, 311] on text "-59" at bounding box center [625, 316] width 36 height 27
click at [545, 266] on input "d. -59" at bounding box center [544, 262] width 1 height 7
click at [600, 344] on icon "-59" at bounding box center [623, 316] width 132 height 132
click at [545, 266] on input "d. -59" at bounding box center [544, 262] width 1 height 7
click at [741, 422] on div "Next" at bounding box center [544, 430] width 963 height 58
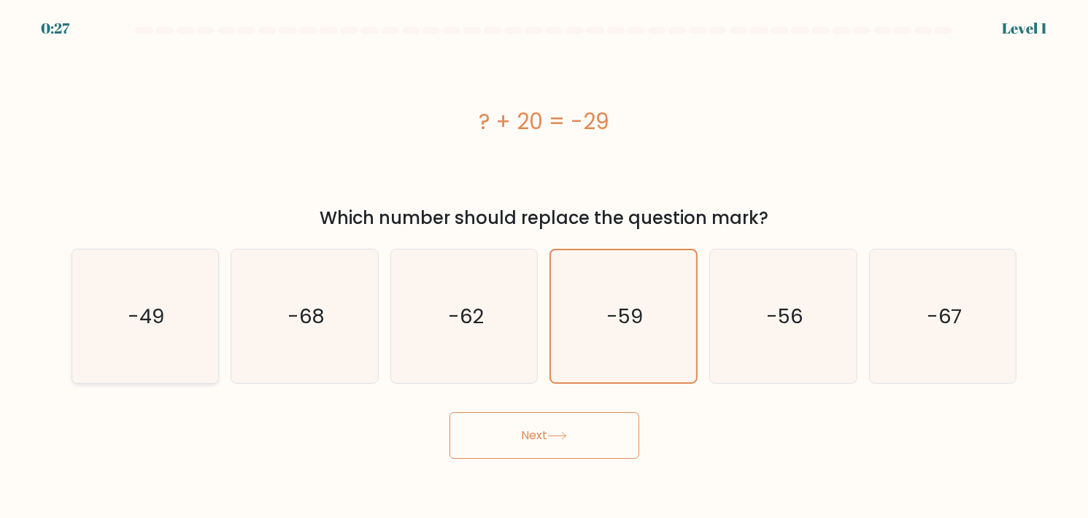
click at [160, 316] on text "-49" at bounding box center [146, 316] width 36 height 28
click at [544, 266] on input "a. -49" at bounding box center [544, 262] width 1 height 7
radio input "true"
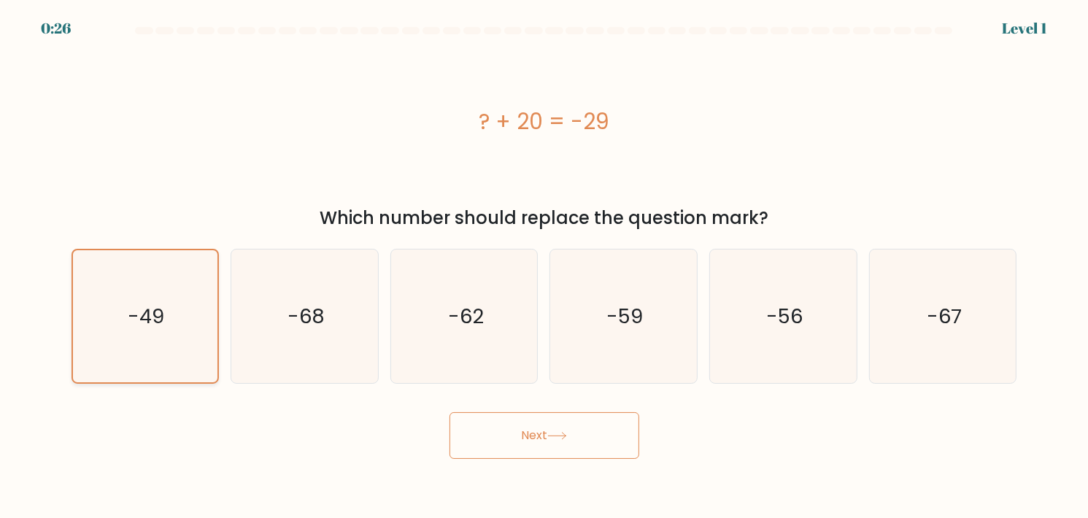
click at [160, 316] on text "-49" at bounding box center [146, 316] width 36 height 27
click at [544, 266] on input "a. -49" at bounding box center [544, 262] width 1 height 7
click at [565, 438] on icon at bounding box center [557, 436] width 20 height 8
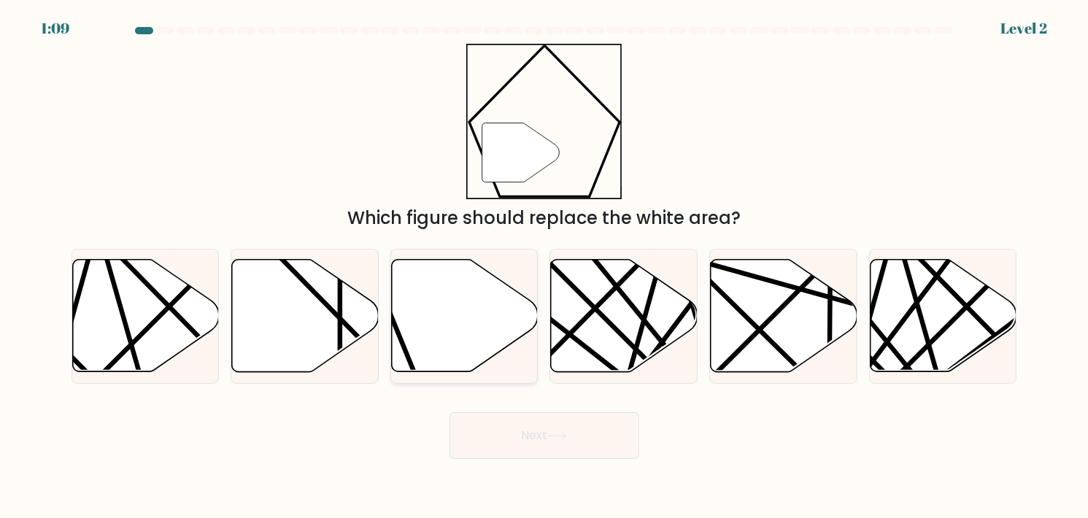
click at [470, 323] on icon at bounding box center [465, 316] width 147 height 112
click at [544, 266] on input "c." at bounding box center [544, 262] width 1 height 7
radio input "true"
click at [576, 436] on button "Next" at bounding box center [544, 435] width 190 height 47
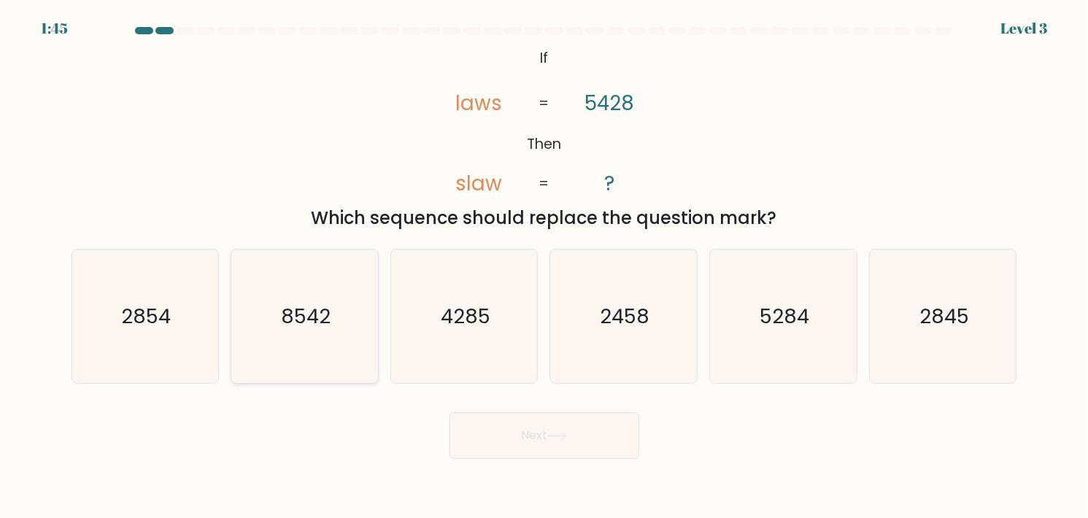
click at [274, 300] on icon "8542" at bounding box center [305, 317] width 134 height 134
click at [544, 266] on input "b. 8542" at bounding box center [544, 262] width 1 height 7
radio input "true"
click at [571, 430] on button "Next" at bounding box center [544, 435] width 190 height 47
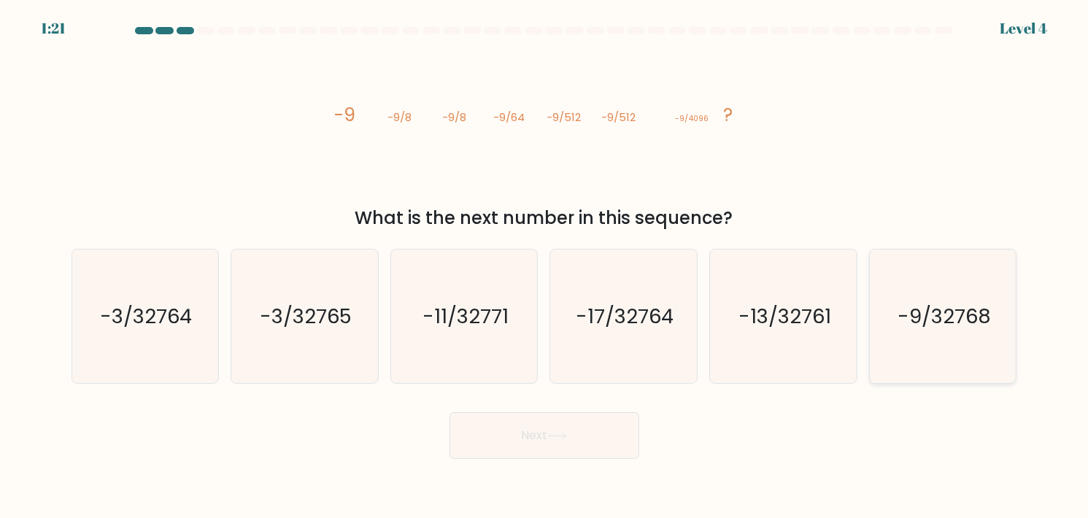
click at [937, 308] on text "-9/32768" at bounding box center [943, 316] width 93 height 28
click at [545, 266] on input "f. -9/32768" at bounding box center [544, 262] width 1 height 7
radio input "true"
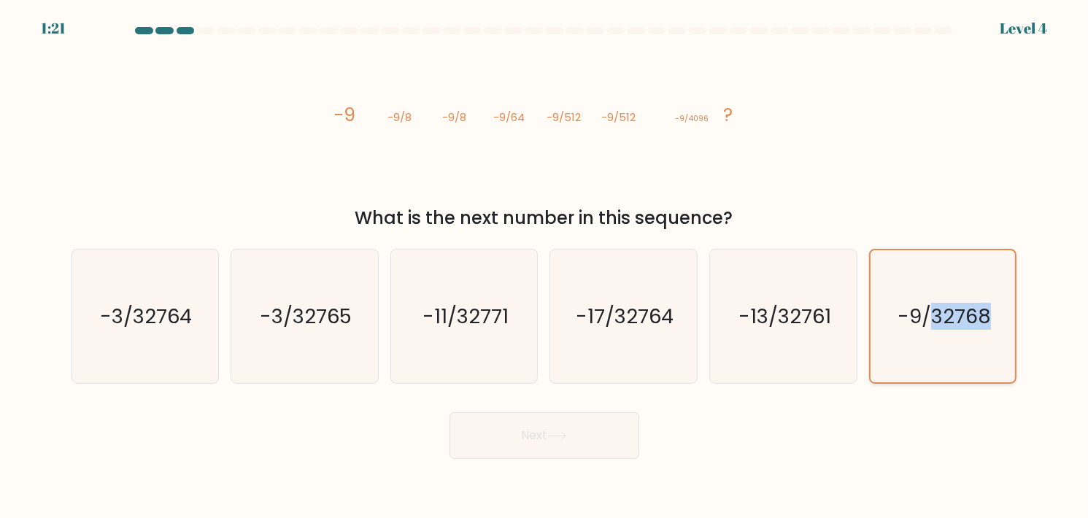
drag, startPoint x: 937, startPoint y: 308, endPoint x: 892, endPoint y: 341, distance: 55.3
click at [936, 308] on text "-9/32768" at bounding box center [943, 316] width 93 height 27
click at [545, 266] on input "f. -9/32768" at bounding box center [544, 262] width 1 height 7
click at [551, 433] on icon at bounding box center [557, 436] width 20 height 8
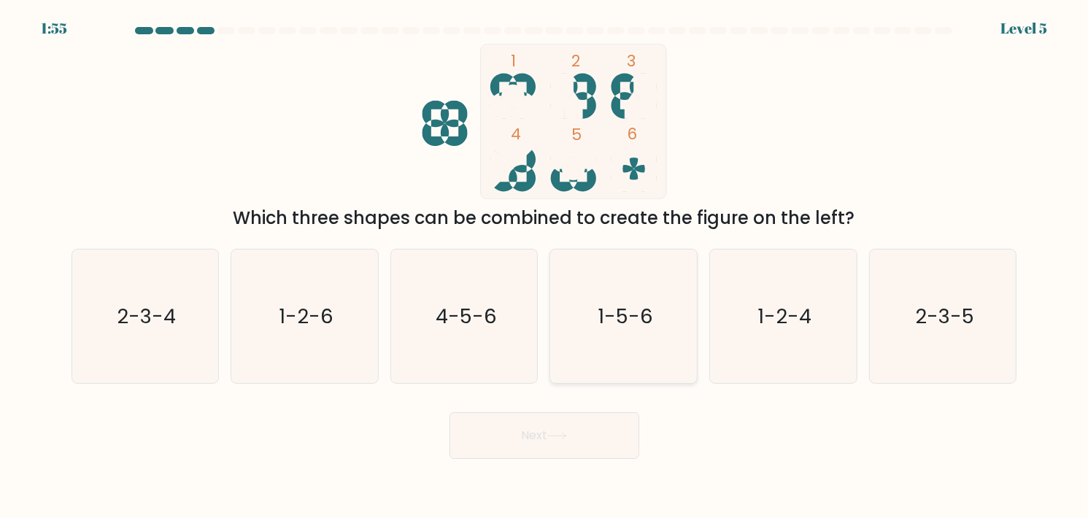
click at [628, 327] on text "1-5-6" at bounding box center [625, 316] width 55 height 28
click at [545, 266] on input "d. 1-5-6" at bounding box center [544, 262] width 1 height 7
radio input "true"
click at [592, 442] on button "Next" at bounding box center [544, 435] width 190 height 47
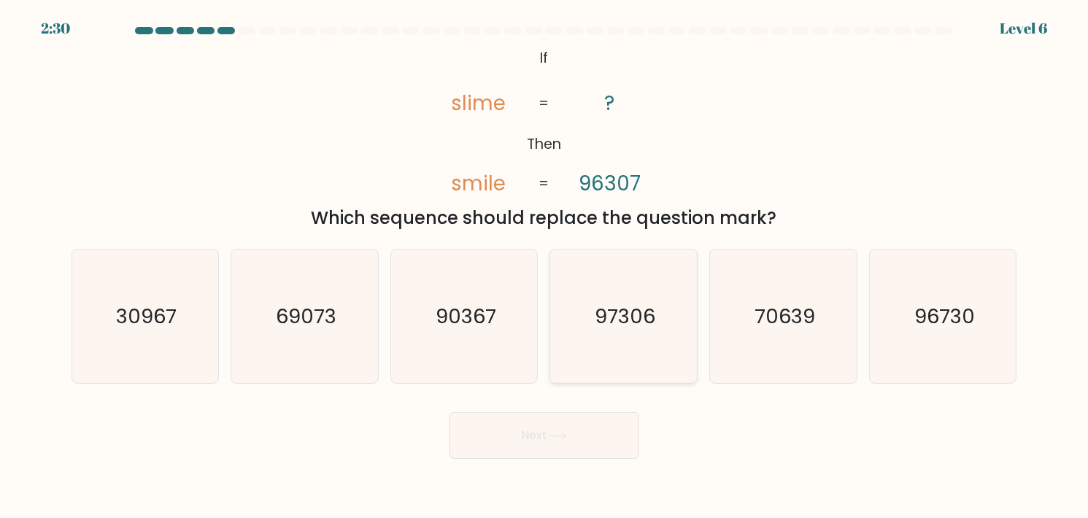
click at [598, 304] on text "97306" at bounding box center [625, 316] width 61 height 28
click at [545, 266] on input "d. 97306" at bounding box center [544, 262] width 1 height 7
radio input "true"
click at [479, 292] on icon "90367" at bounding box center [465, 317] width 134 height 134
click at [544, 266] on input "c. 90367" at bounding box center [544, 262] width 1 height 7
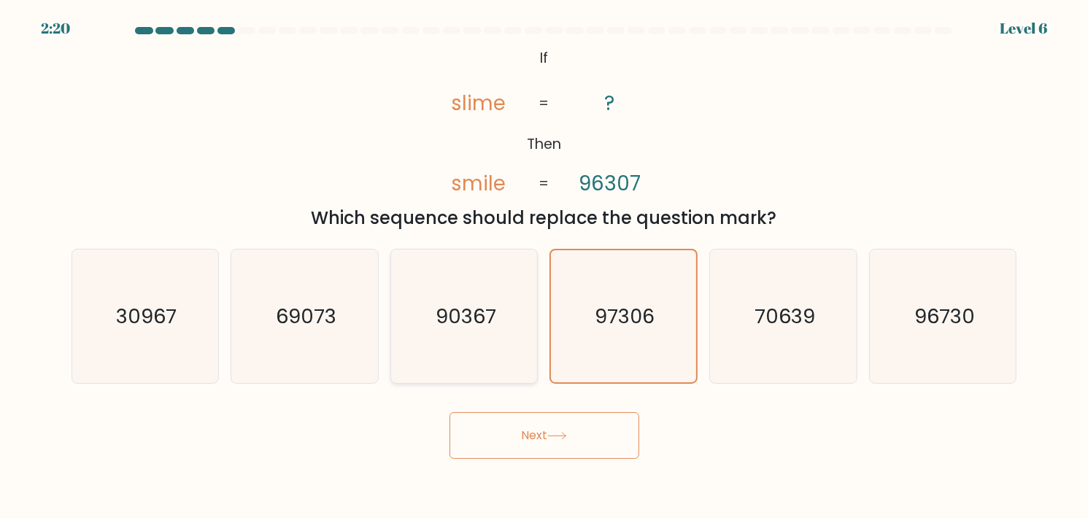
radio input "true"
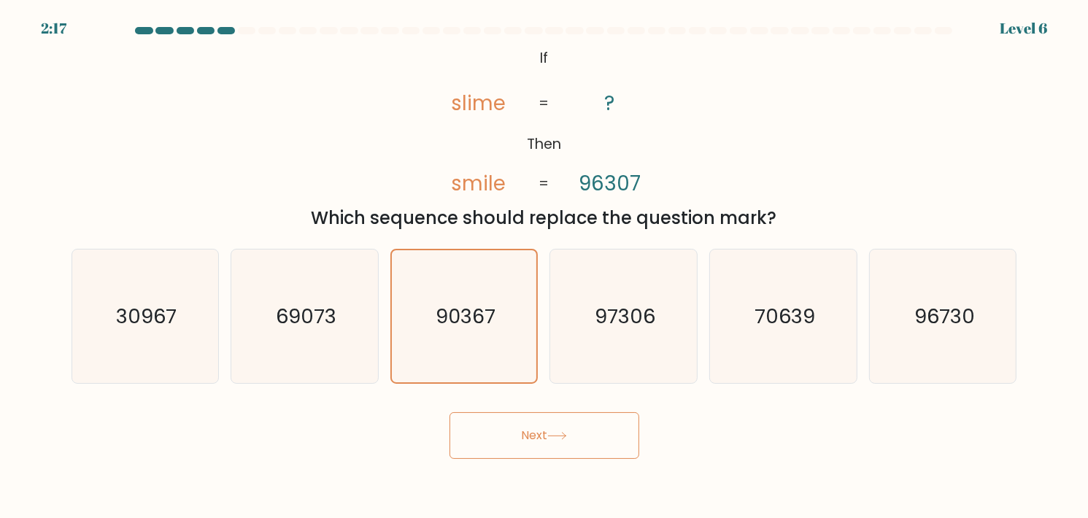
click at [572, 438] on button "Next" at bounding box center [544, 435] width 190 height 47
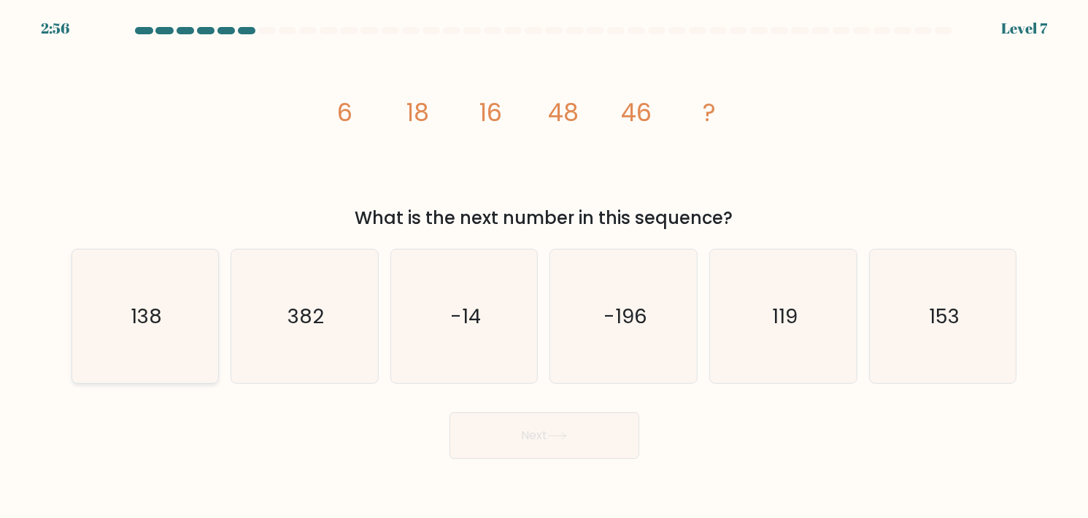
click at [194, 301] on icon "138" at bounding box center [145, 317] width 134 height 134
click at [544, 266] on input "a. 138" at bounding box center [544, 262] width 1 height 7
radio input "true"
click at [533, 430] on button "Next" at bounding box center [544, 435] width 190 height 47
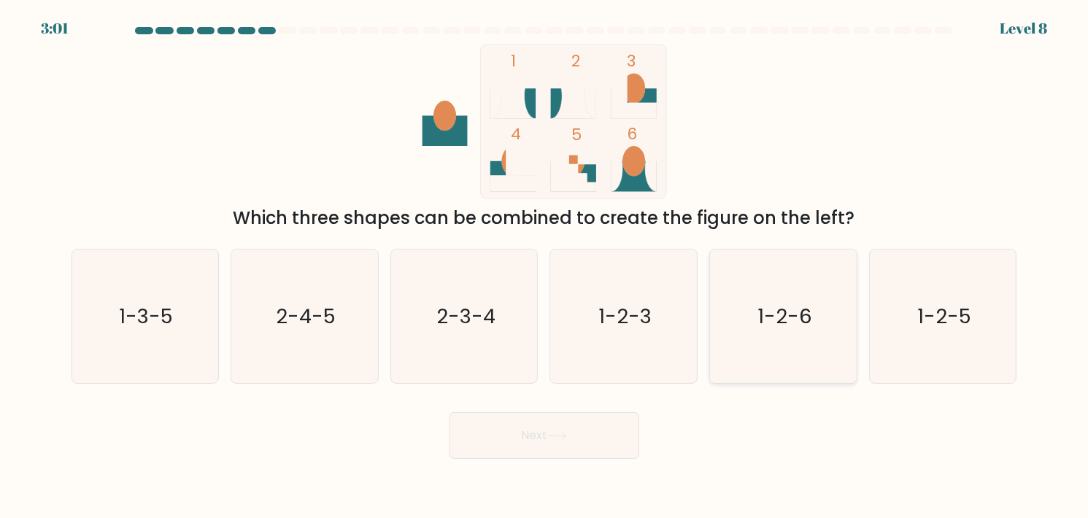
click at [760, 323] on text "1-2-6" at bounding box center [784, 316] width 54 height 28
click at [545, 266] on input "e. 1-2-6" at bounding box center [544, 262] width 1 height 7
radio input "true"
click at [600, 439] on button "Next" at bounding box center [544, 435] width 190 height 47
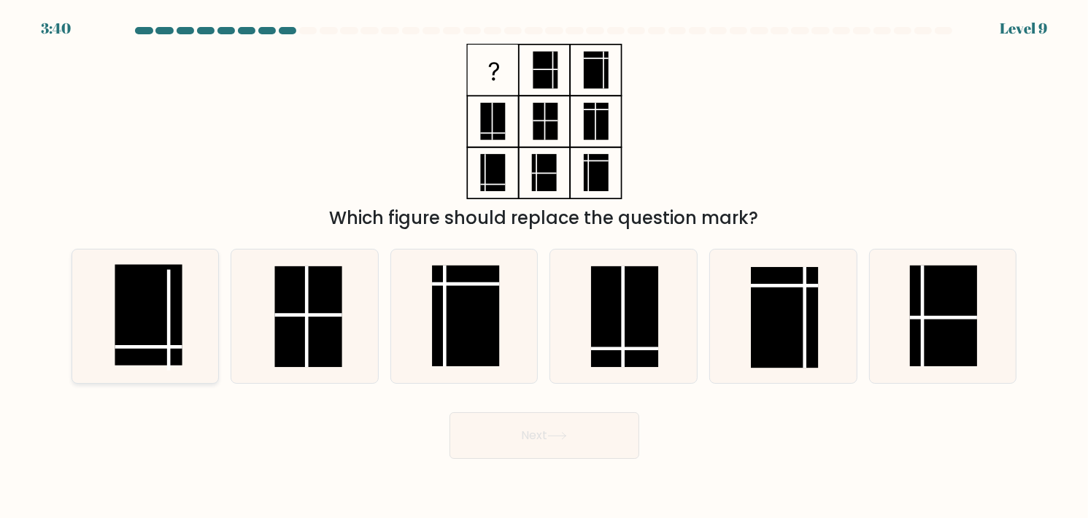
click at [190, 323] on icon at bounding box center [145, 317] width 134 height 134
click at [544, 266] on input "a." at bounding box center [544, 262] width 1 height 7
radio input "true"
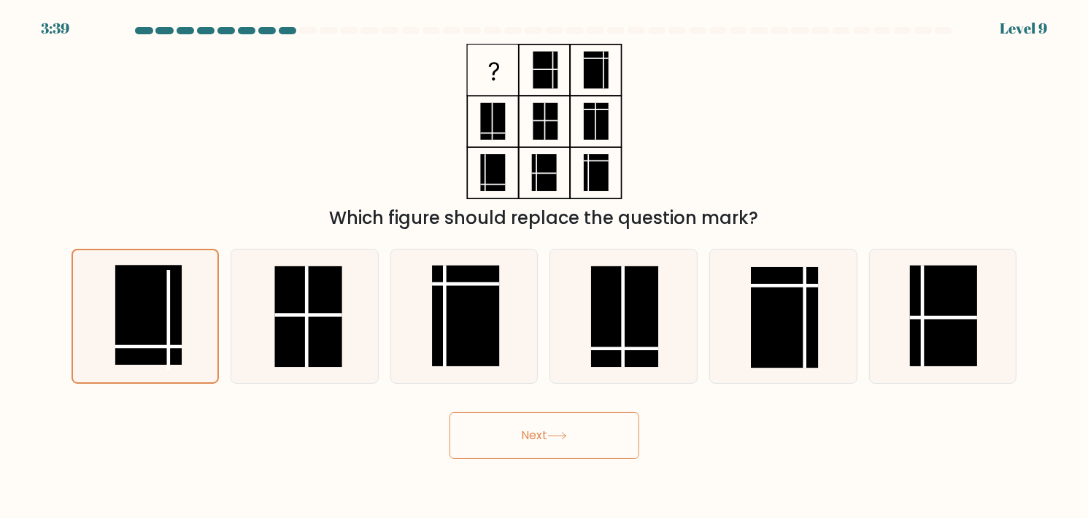
click at [565, 438] on icon at bounding box center [557, 436] width 20 height 8
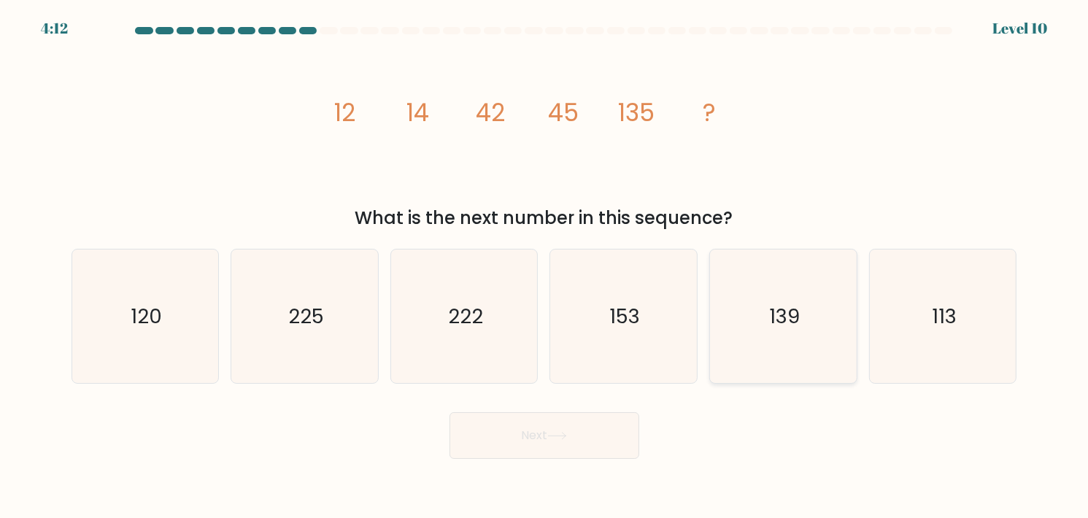
click at [805, 316] on icon "139" at bounding box center [783, 317] width 134 height 134
click at [545, 266] on input "e. 139" at bounding box center [544, 262] width 1 height 7
radio input "true"
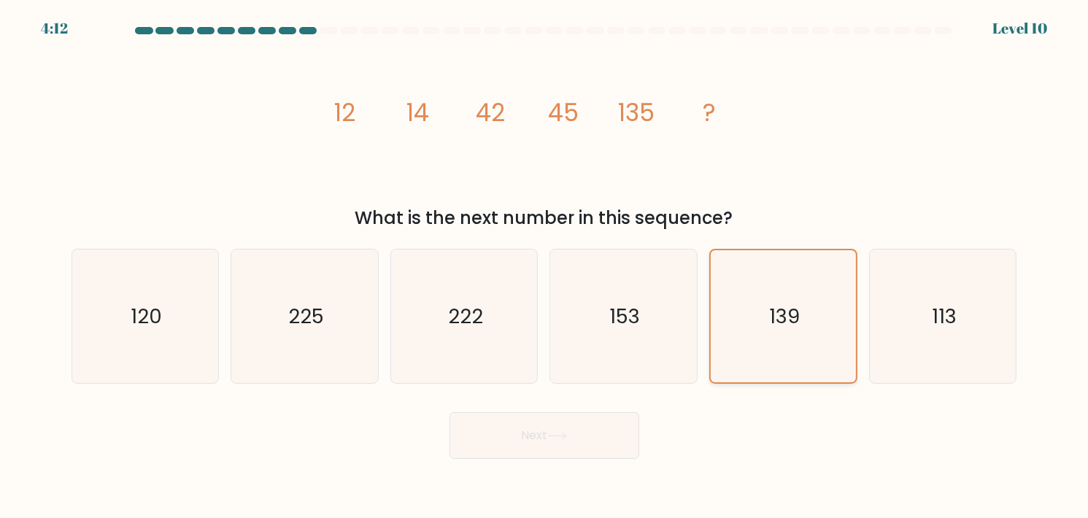
click at [805, 316] on icon "139" at bounding box center [783, 316] width 132 height 132
click at [545, 266] on input "e. 139" at bounding box center [544, 262] width 1 height 7
click at [564, 421] on button "Next" at bounding box center [544, 435] width 190 height 47
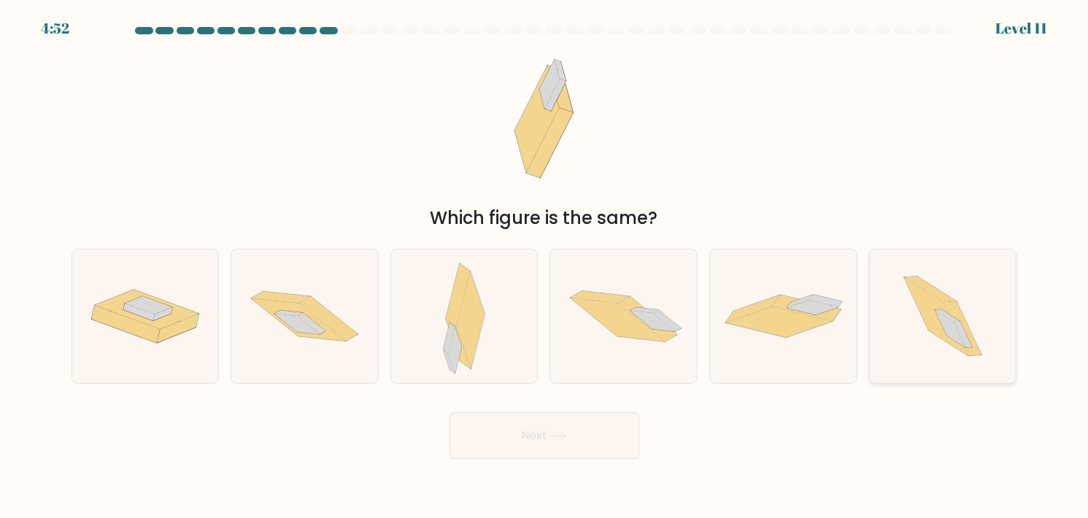
click at [940, 275] on icon at bounding box center [943, 317] width 119 height 134
click at [545, 266] on input "f." at bounding box center [544, 262] width 1 height 7
radio input "true"
click at [583, 434] on button "Next" at bounding box center [544, 435] width 190 height 47
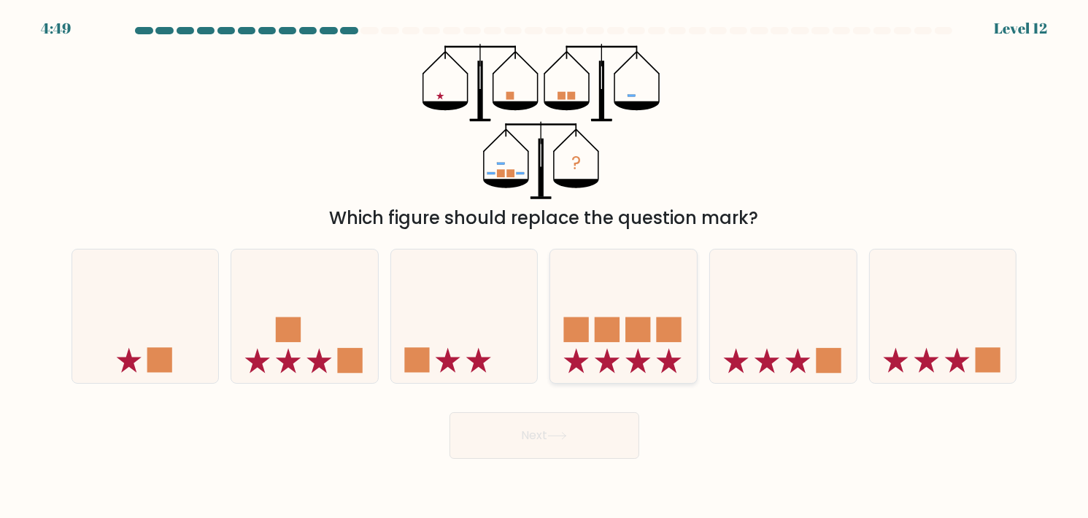
click at [627, 349] on icon at bounding box center [623, 315] width 147 height 121
click at [545, 266] on input "d." at bounding box center [544, 262] width 1 height 7
radio input "true"
click at [586, 441] on button "Next" at bounding box center [544, 435] width 190 height 47
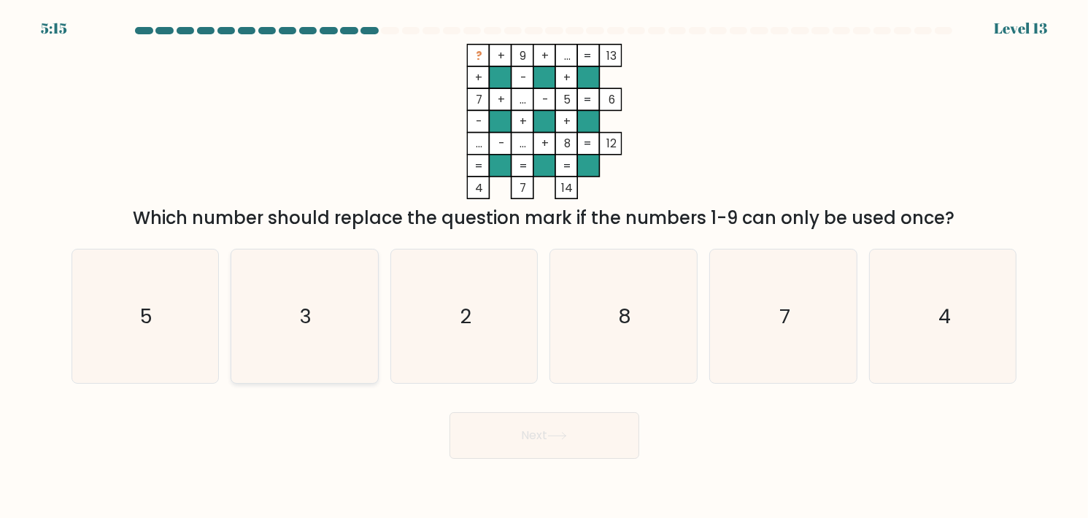
click at [257, 315] on icon "3" at bounding box center [305, 317] width 134 height 134
click at [544, 266] on input "b. 3" at bounding box center [544, 262] width 1 height 7
radio input "true"
click at [537, 433] on button "Next" at bounding box center [544, 435] width 190 height 47
click at [538, 433] on button "Next" at bounding box center [544, 435] width 190 height 47
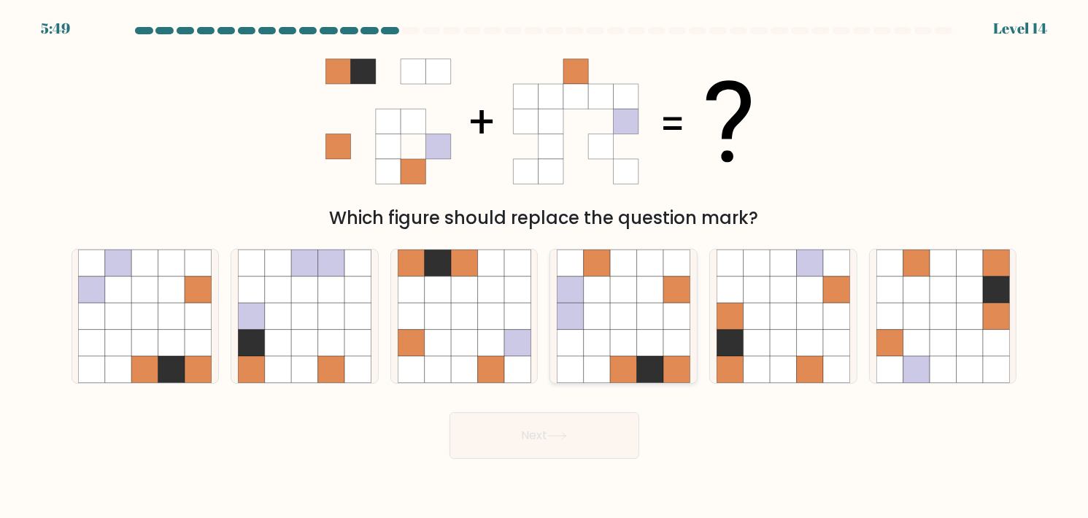
click at [643, 296] on icon at bounding box center [650, 290] width 26 height 26
click at [545, 266] on input "d." at bounding box center [544, 262] width 1 height 7
radio input "true"
click at [580, 441] on button "Next" at bounding box center [544, 435] width 190 height 47
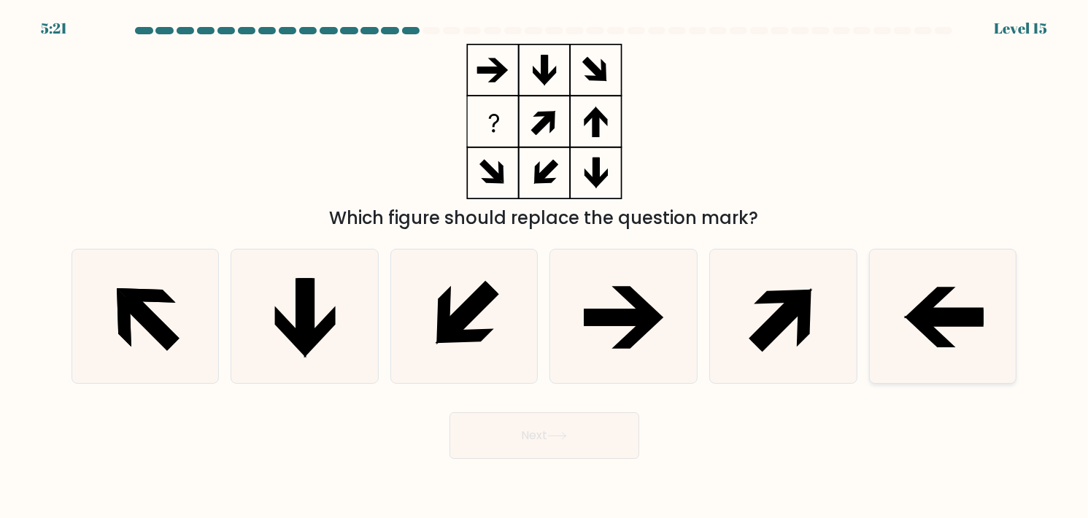
click at [913, 298] on icon at bounding box center [943, 317] width 134 height 134
click at [545, 266] on input "f." at bounding box center [544, 262] width 1 height 7
radio input "true"
click at [592, 444] on button "Next" at bounding box center [544, 435] width 190 height 47
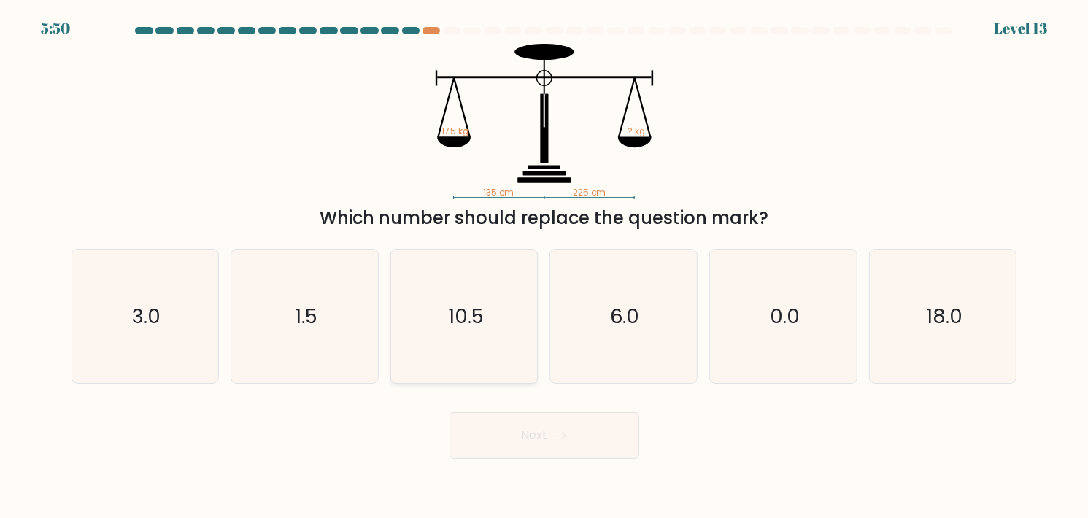
click at [509, 333] on icon "10.5" at bounding box center [465, 317] width 134 height 134
click at [544, 266] on input "c. 10.5" at bounding box center [544, 262] width 1 height 7
radio input "true"
click at [587, 450] on button "Next" at bounding box center [544, 435] width 190 height 47
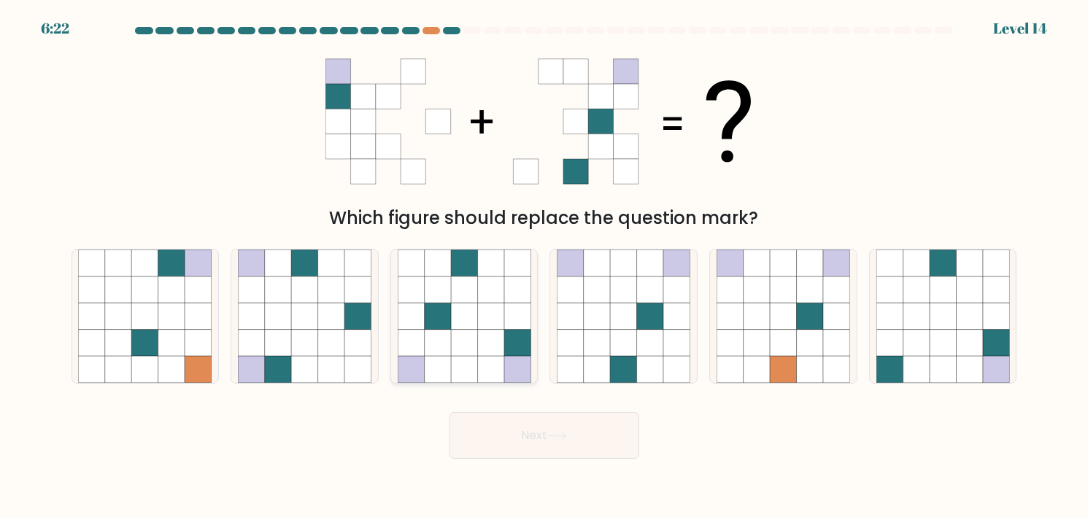
click at [464, 290] on icon at bounding box center [464, 290] width 26 height 26
click at [544, 266] on input "c." at bounding box center [544, 262] width 1 height 7
radio input "true"
click at [464, 290] on icon at bounding box center [464, 290] width 26 height 26
click at [544, 266] on input "c." at bounding box center [544, 262] width 1 height 7
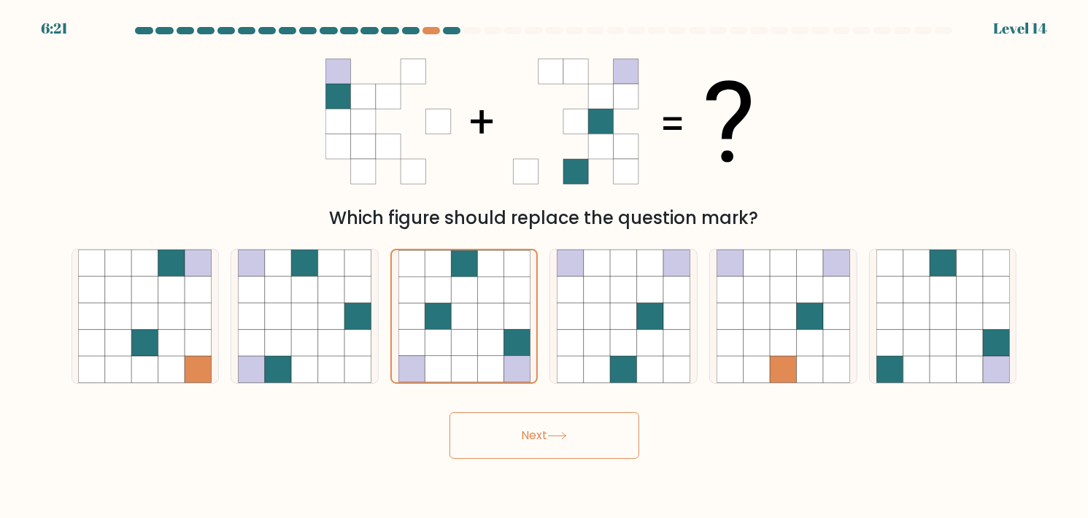
click at [551, 433] on icon at bounding box center [557, 436] width 20 height 8
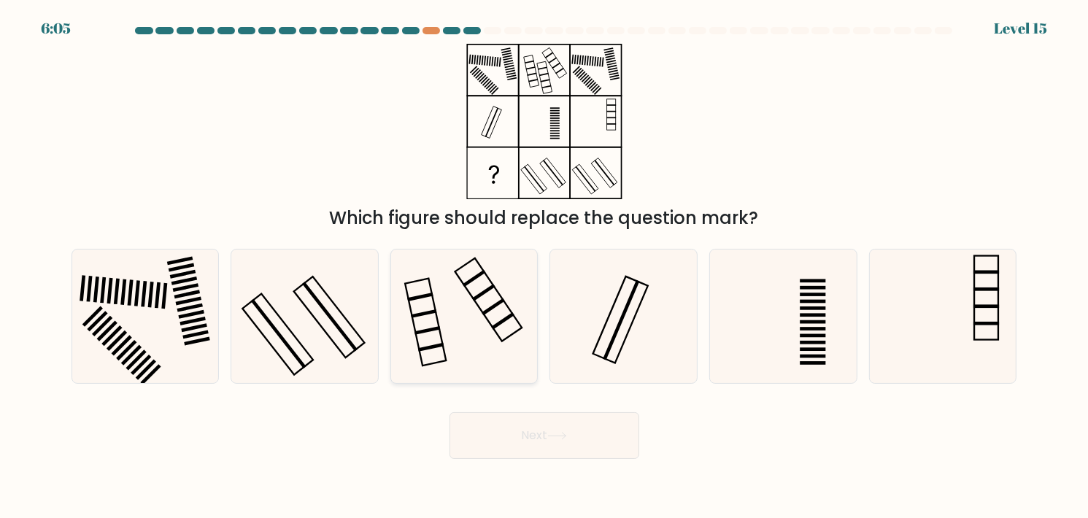
click at [488, 384] on form at bounding box center [544, 243] width 1088 height 432
click at [491, 351] on icon at bounding box center [465, 317] width 134 height 134
click at [544, 266] on input "c." at bounding box center [544, 262] width 1 height 7
radio input "true"
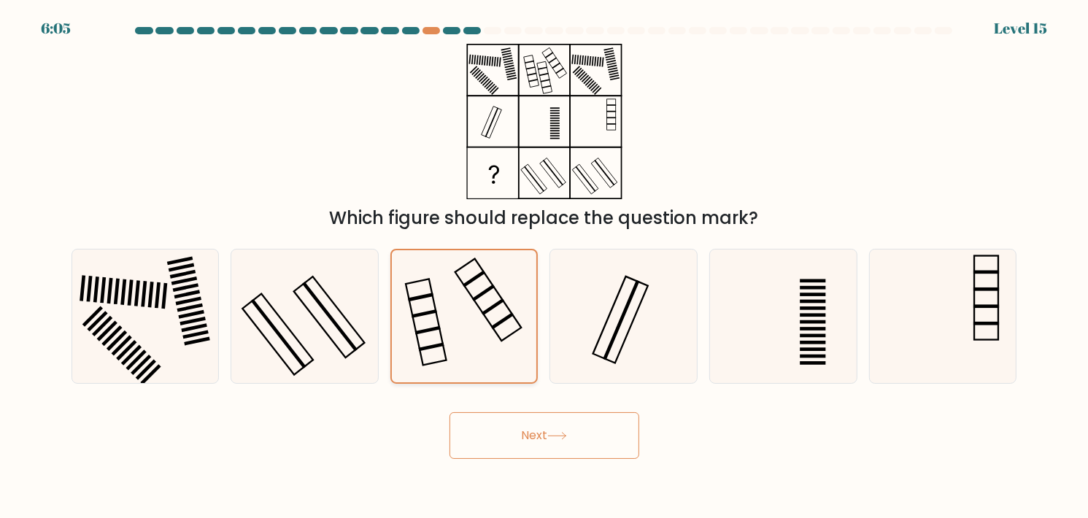
click at [491, 351] on icon at bounding box center [464, 316] width 132 height 132
click at [544, 266] on input "c." at bounding box center [544, 262] width 1 height 7
click at [572, 435] on button "Next" at bounding box center [544, 435] width 190 height 47
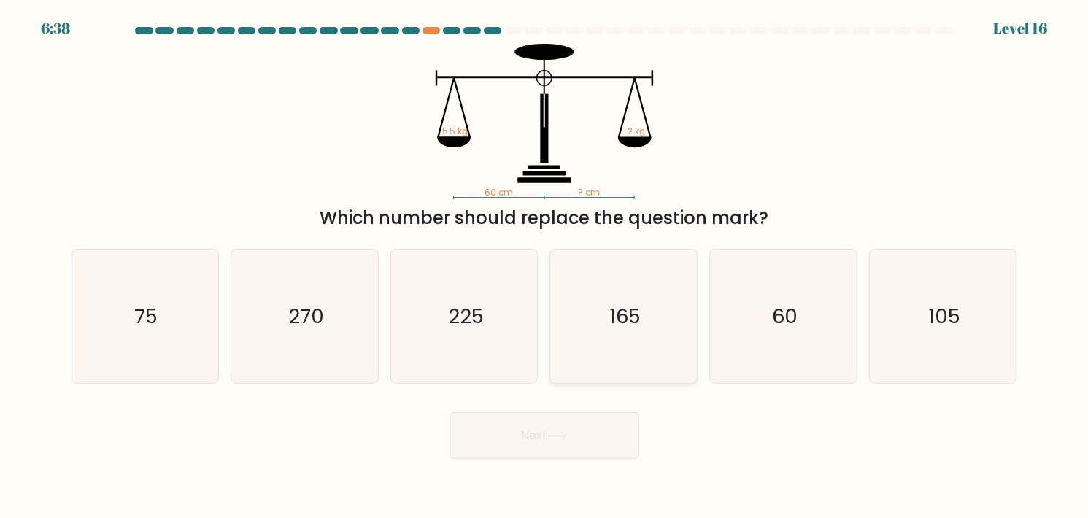
click at [656, 309] on icon "165" at bounding box center [624, 317] width 134 height 134
click at [545, 266] on input "d. 165" at bounding box center [544, 262] width 1 height 7
radio input "true"
click at [592, 444] on button "Next" at bounding box center [544, 435] width 190 height 47
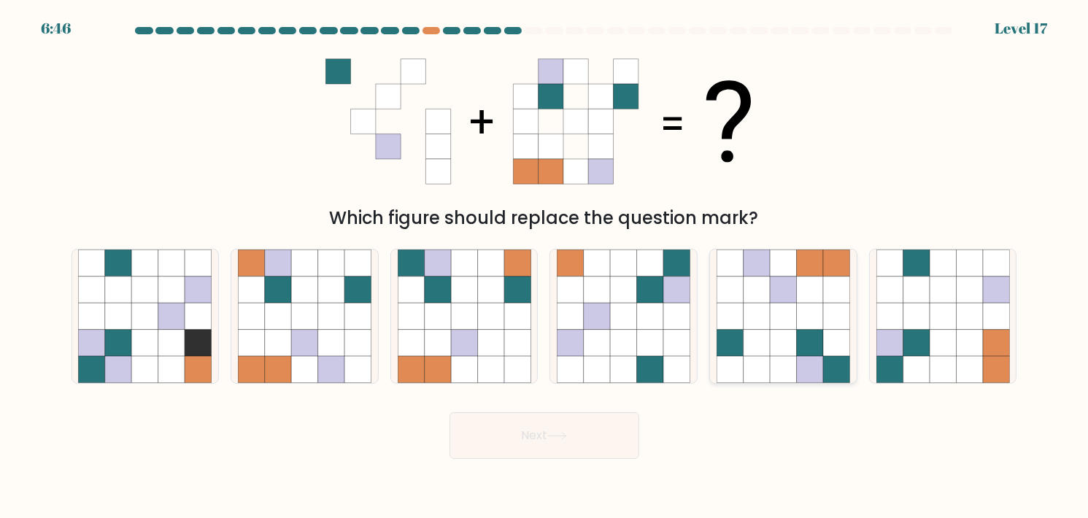
click at [805, 316] on icon at bounding box center [810, 316] width 26 height 26
click at [545, 266] on input "e." at bounding box center [544, 262] width 1 height 7
radio input "true"
click at [599, 422] on button "Next" at bounding box center [544, 435] width 190 height 47
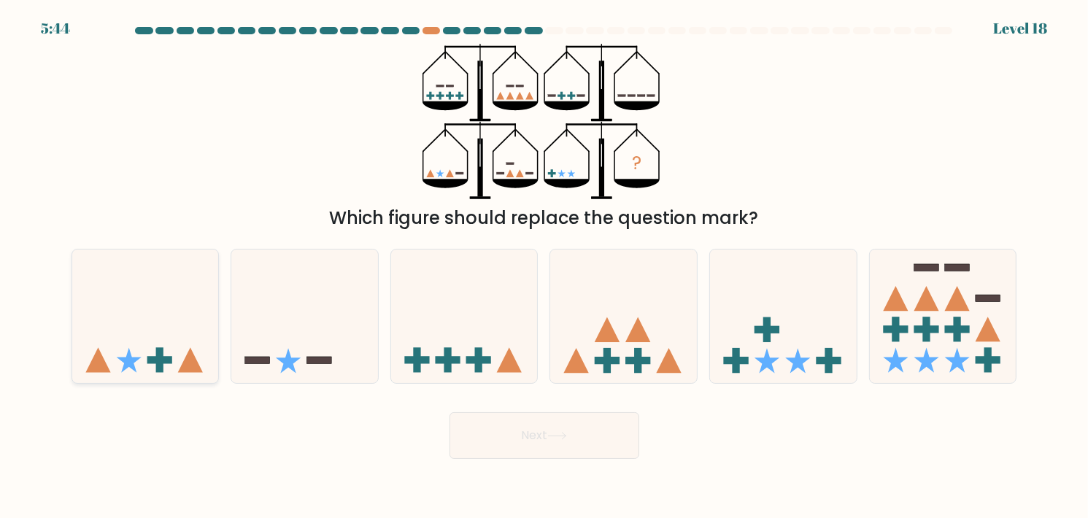
click at [166, 342] on icon at bounding box center [145, 315] width 147 height 121
click at [544, 266] on input "a." at bounding box center [544, 262] width 1 height 7
radio input "true"
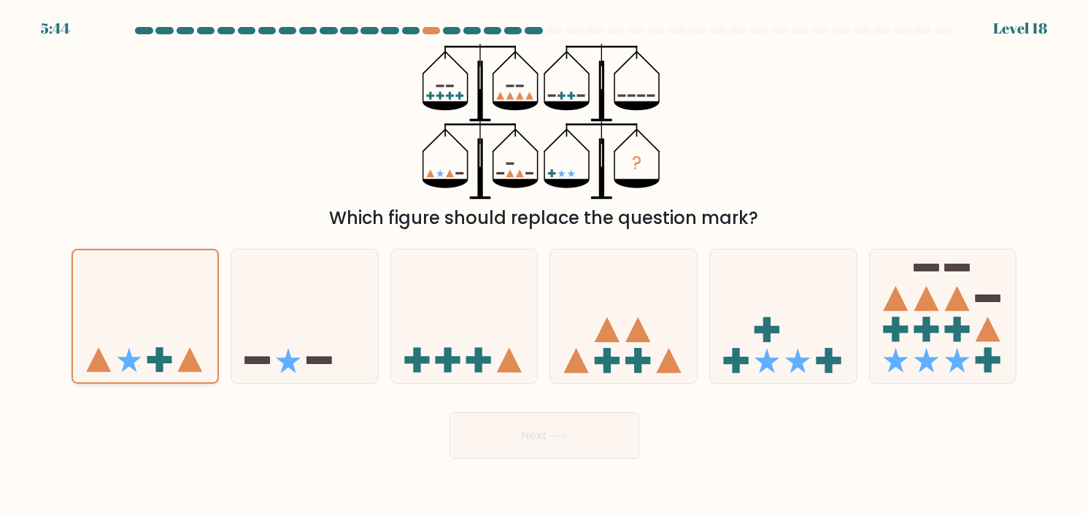
click at [166, 342] on icon at bounding box center [145, 316] width 145 height 120
click at [544, 266] on input "a." at bounding box center [544, 262] width 1 height 7
click at [550, 450] on button "Next" at bounding box center [544, 435] width 190 height 47
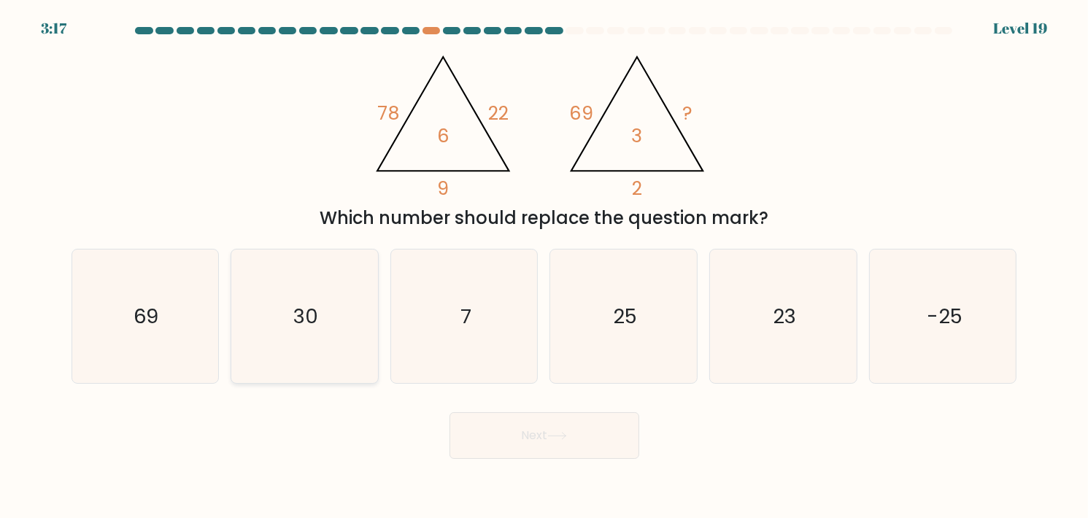
click at [277, 304] on icon "30" at bounding box center [305, 317] width 134 height 134
click at [544, 266] on input "b. 30" at bounding box center [544, 262] width 1 height 7
radio input "true"
click at [557, 435] on icon at bounding box center [557, 436] width 20 height 8
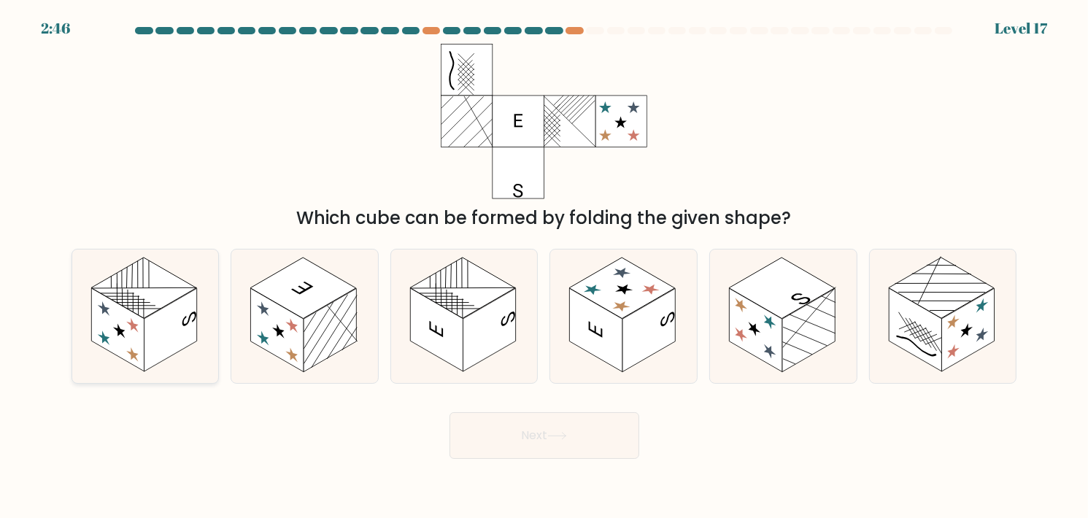
click at [127, 353] on rect at bounding box center [117, 329] width 53 height 83
click at [544, 266] on input "a." at bounding box center [544, 262] width 1 height 7
radio input "true"
click at [521, 436] on button "Next" at bounding box center [544, 435] width 190 height 47
click at [534, 431] on button "Next" at bounding box center [544, 435] width 190 height 47
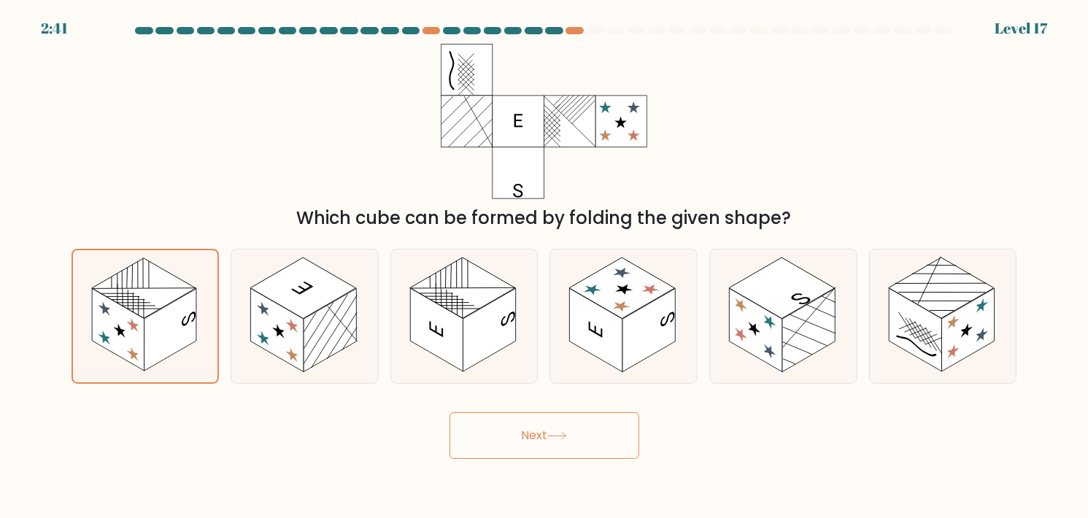
click at [533, 417] on button "Next" at bounding box center [544, 435] width 190 height 47
click at [555, 425] on button "Next" at bounding box center [544, 435] width 190 height 47
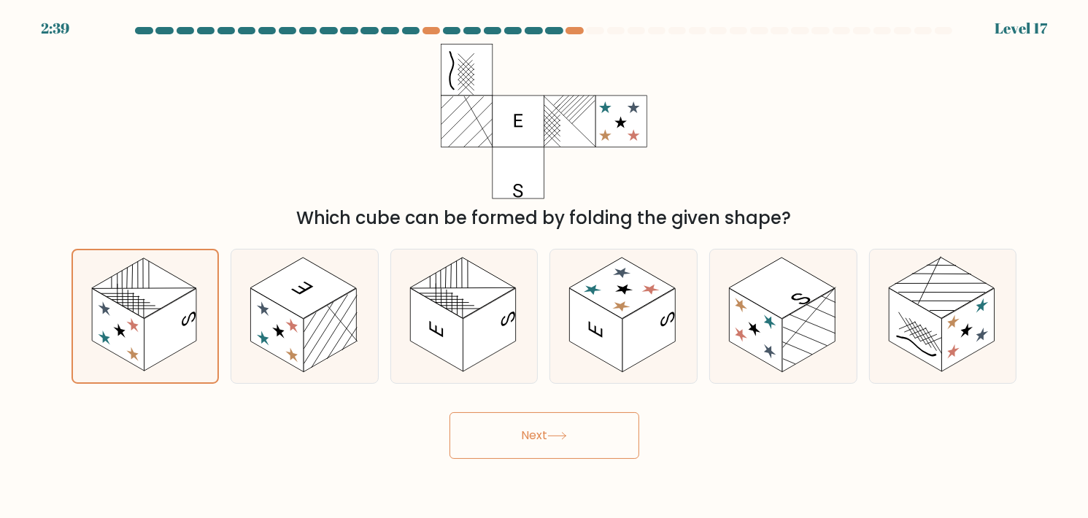
click at [555, 425] on button "Next" at bounding box center [544, 435] width 190 height 47
click at [544, 420] on button "Next" at bounding box center [544, 435] width 190 height 47
click at [92, 281] on icon at bounding box center [145, 316] width 145 height 132
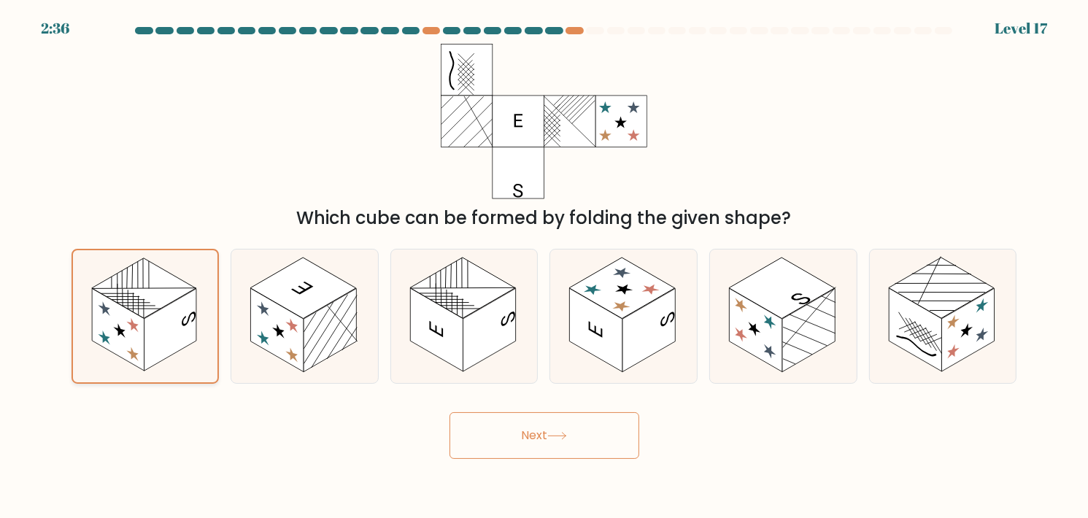
click at [544, 266] on input "a." at bounding box center [544, 262] width 1 height 7
click at [558, 444] on button "Next" at bounding box center [544, 435] width 190 height 47
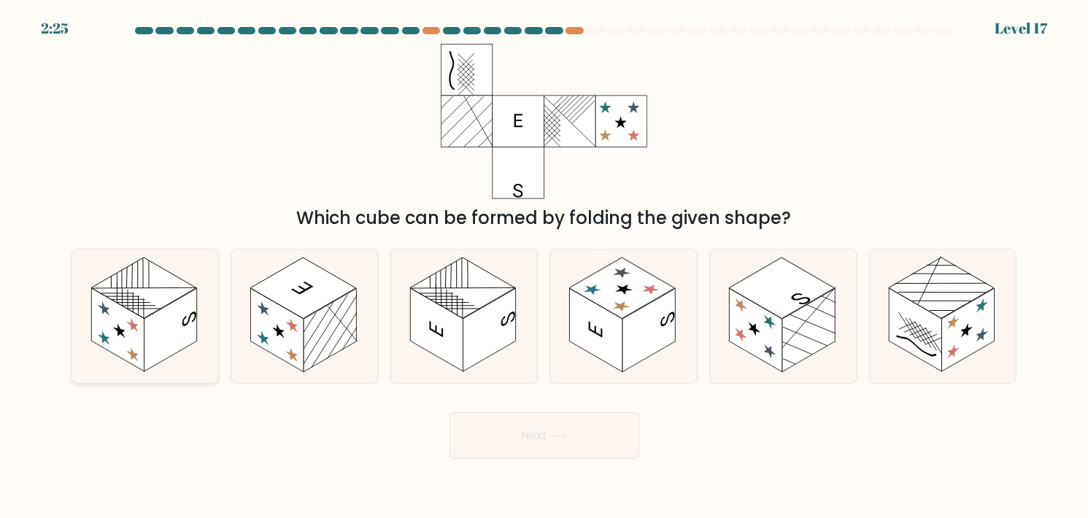
click at [110, 331] on rect at bounding box center [117, 329] width 53 height 83
click at [544, 266] on input "a." at bounding box center [544, 262] width 1 height 7
radio input "true"
click at [527, 424] on button "Next" at bounding box center [544, 435] width 190 height 47
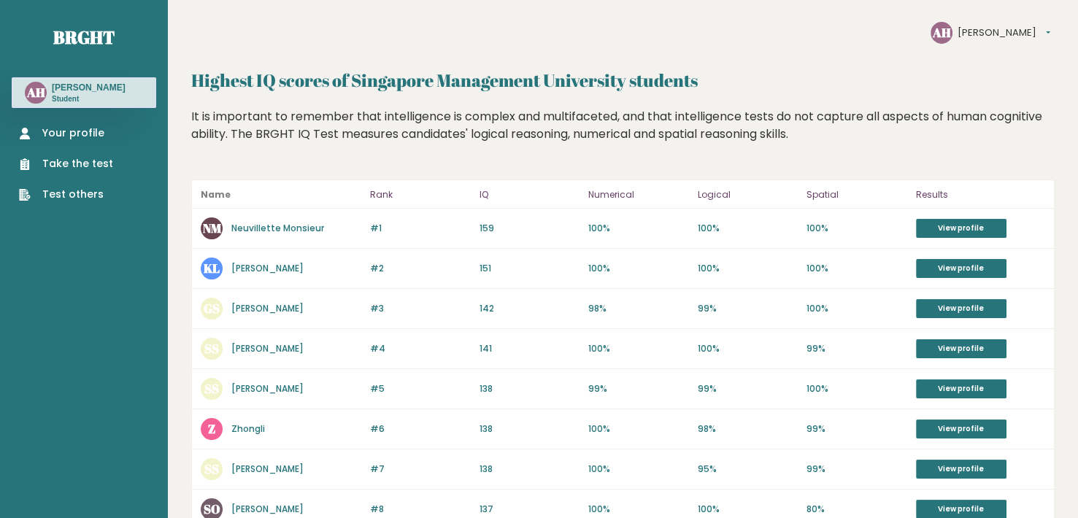
click at [91, 138] on link "Your profile" at bounding box center [66, 132] width 94 height 15
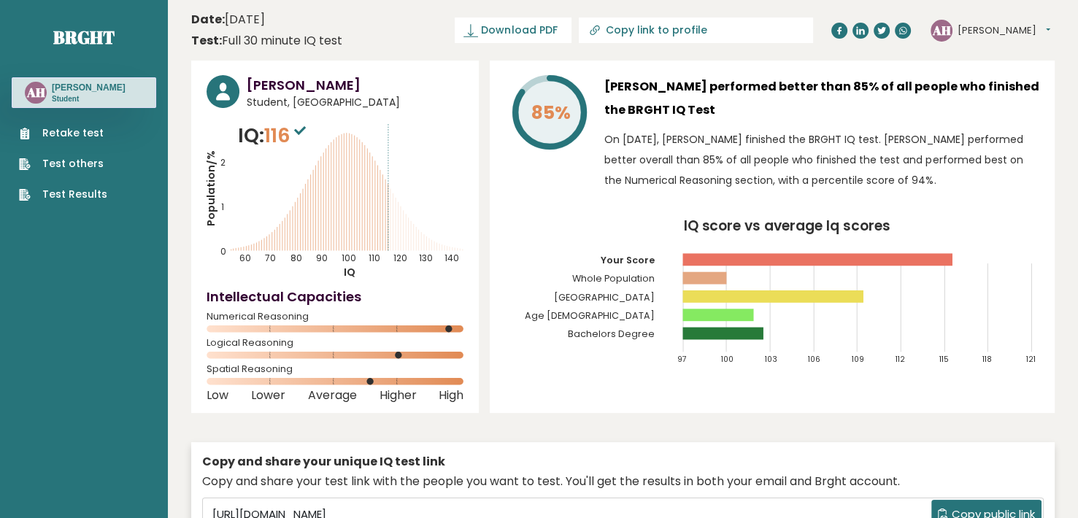
click at [79, 140] on link "Retake test" at bounding box center [63, 132] width 88 height 15
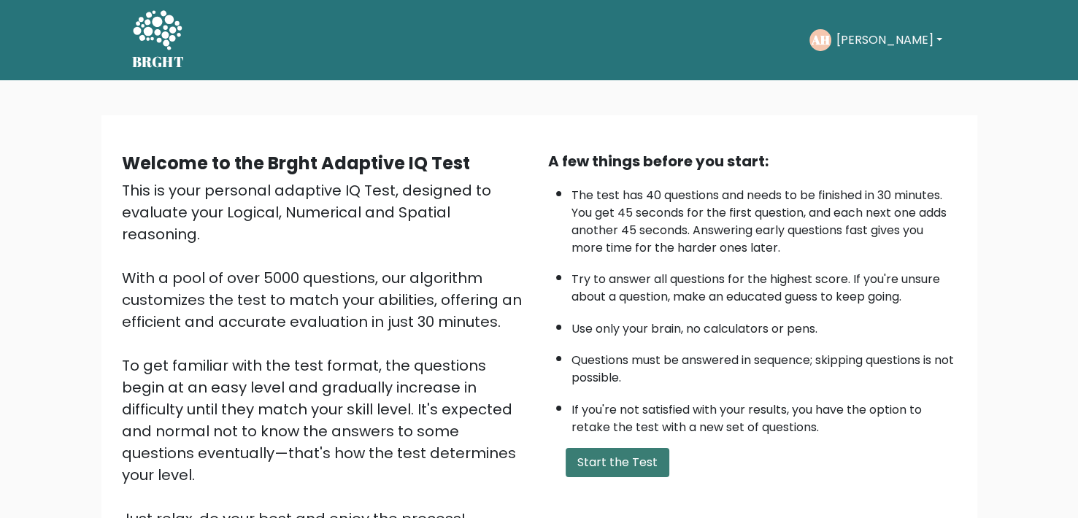
click at [615, 450] on button "Start the Test" at bounding box center [617, 462] width 104 height 29
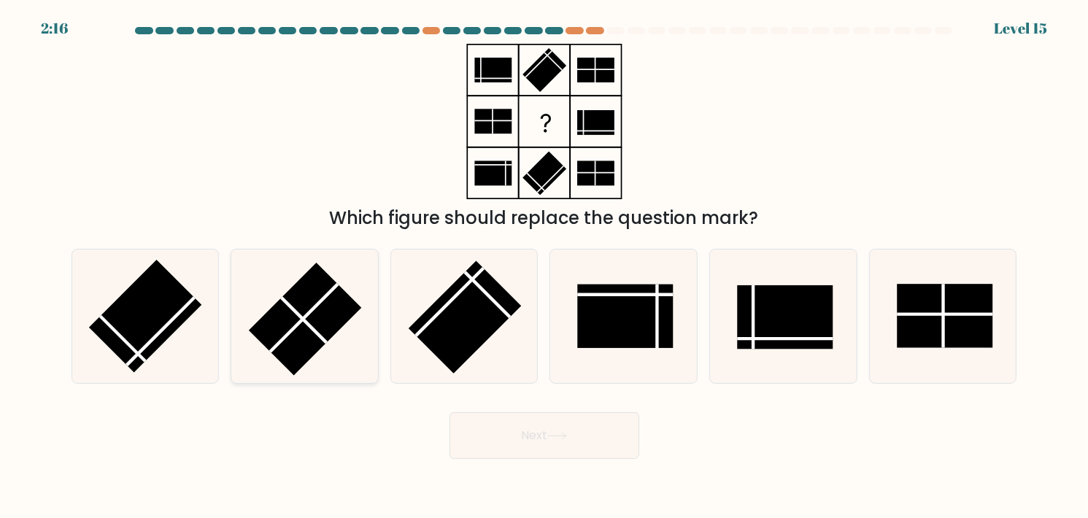
click at [314, 279] on rect at bounding box center [305, 319] width 112 height 112
click at [544, 266] on input "b." at bounding box center [544, 262] width 1 height 7
radio input "true"
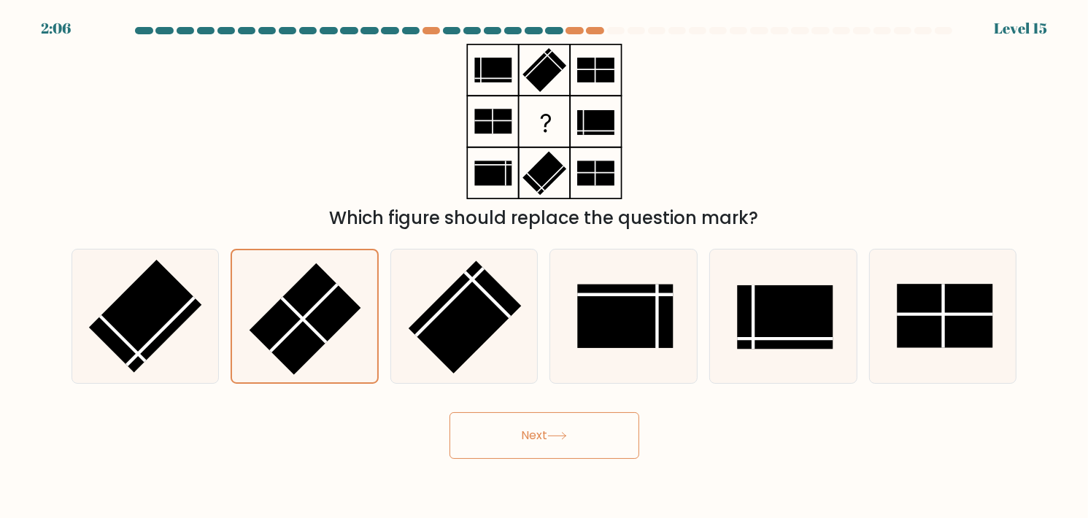
click at [514, 436] on button "Next" at bounding box center [544, 435] width 190 height 47
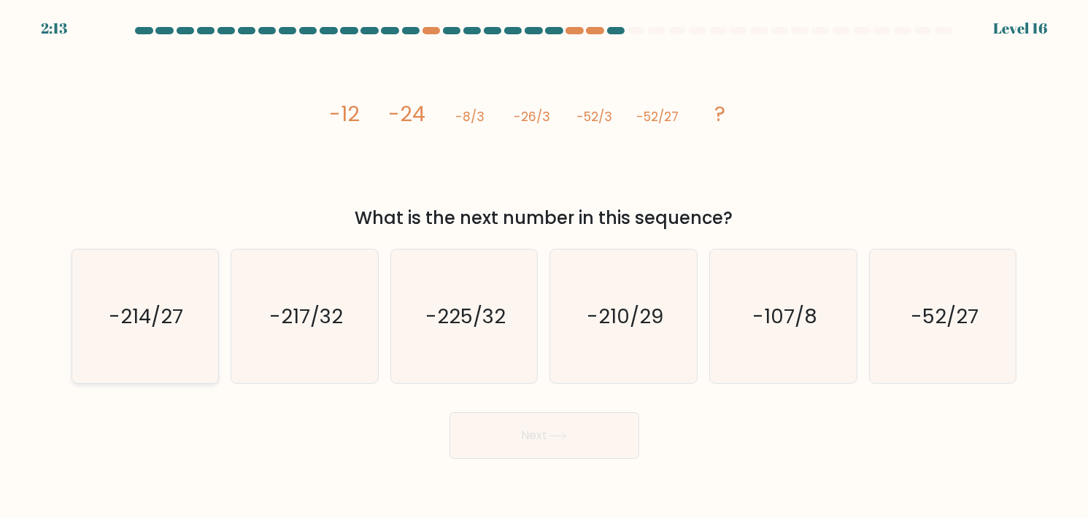
click at [182, 307] on text "-214/27" at bounding box center [146, 316] width 74 height 28
click at [544, 266] on input "a. -214/27" at bounding box center [544, 262] width 1 height 7
radio input "true"
click at [301, 322] on text "-217/32" at bounding box center [306, 316] width 74 height 28
click at [544, 266] on input "b. -217/32" at bounding box center [544, 262] width 1 height 7
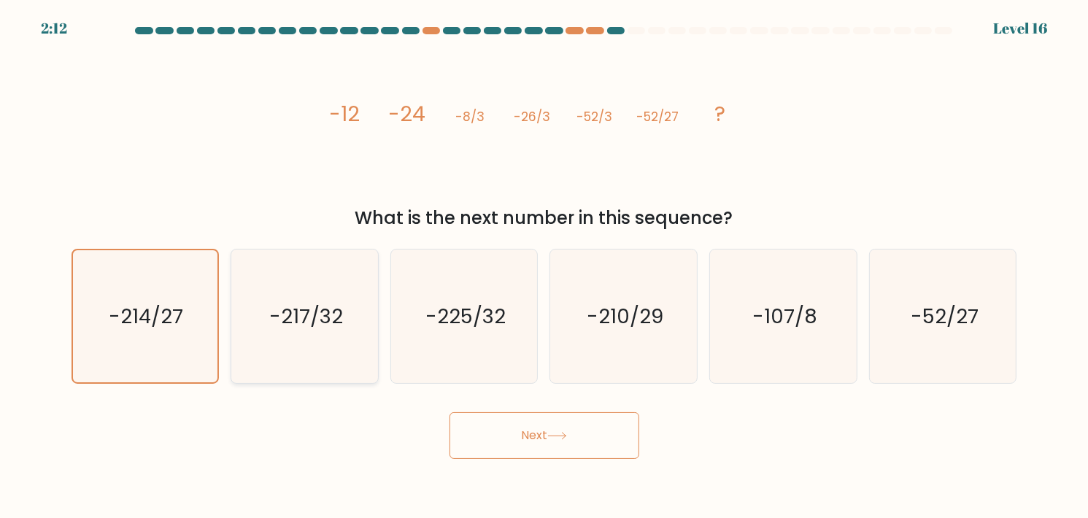
radio input "true"
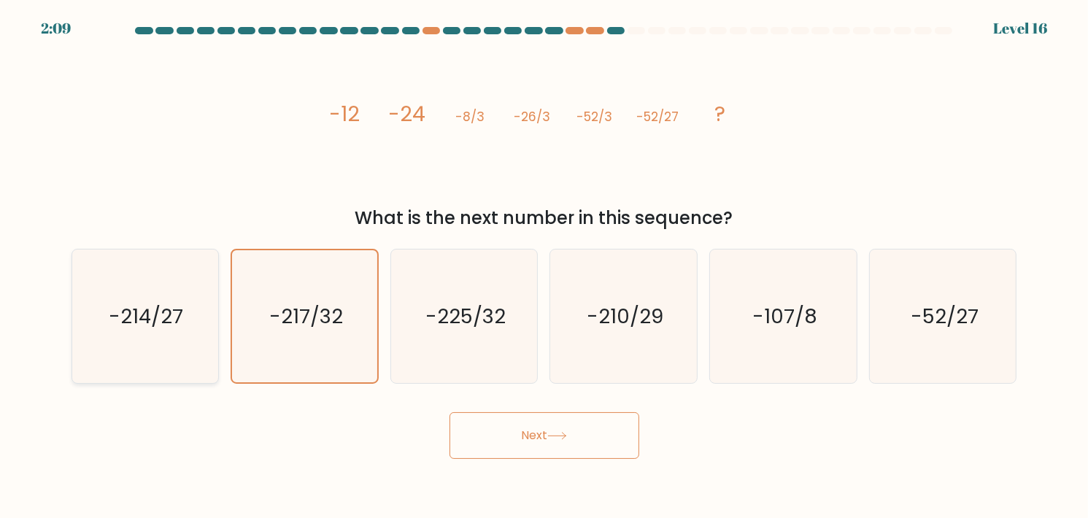
click at [177, 309] on text "-214/27" at bounding box center [146, 316] width 74 height 28
click at [544, 266] on input "a. -214/27" at bounding box center [544, 262] width 1 height 7
radio input "true"
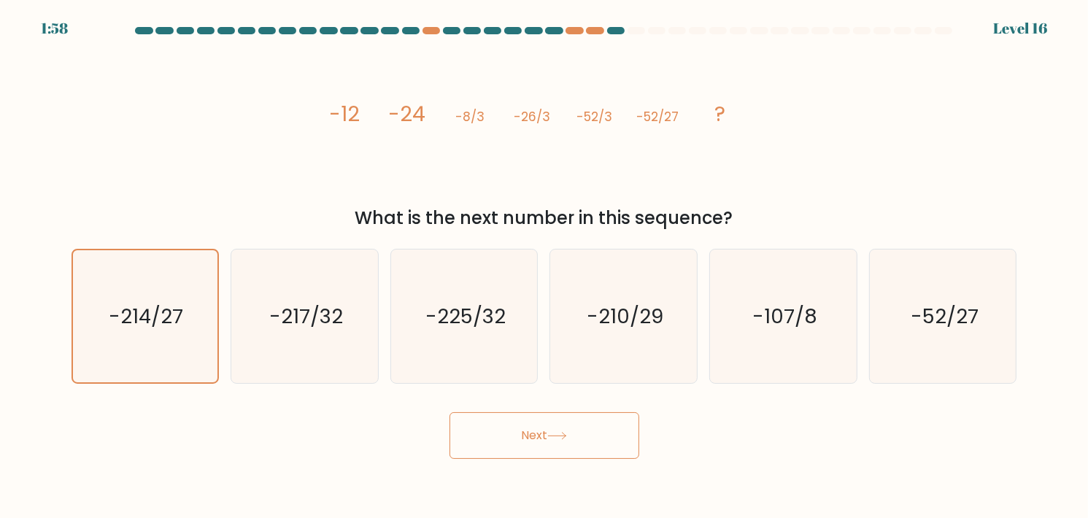
click at [517, 440] on button "Next" at bounding box center [544, 435] width 190 height 47
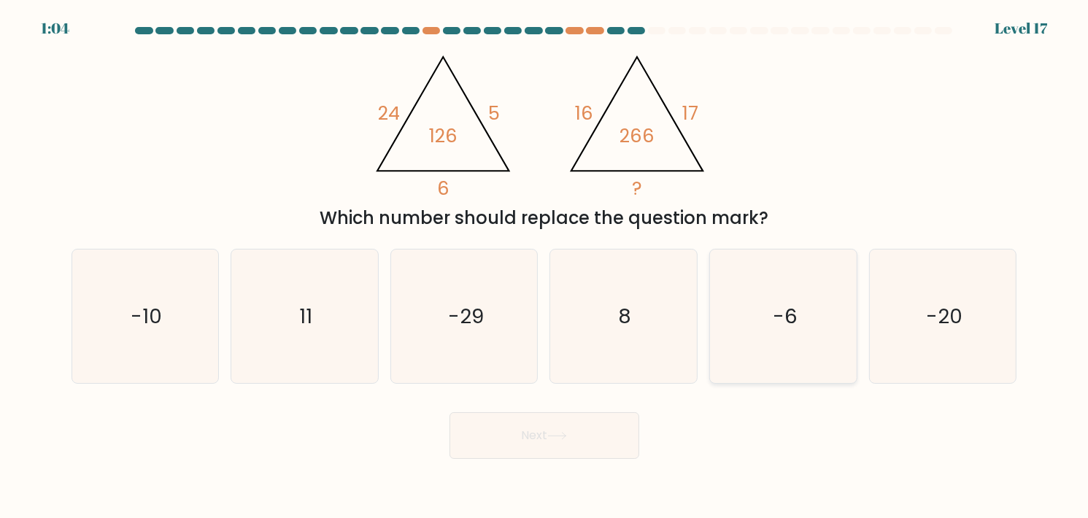
click at [813, 285] on icon "-6" at bounding box center [783, 317] width 134 height 134
click at [545, 266] on input "e. -6" at bounding box center [544, 262] width 1 height 7
radio input "true"
click at [583, 429] on button "Next" at bounding box center [544, 435] width 190 height 47
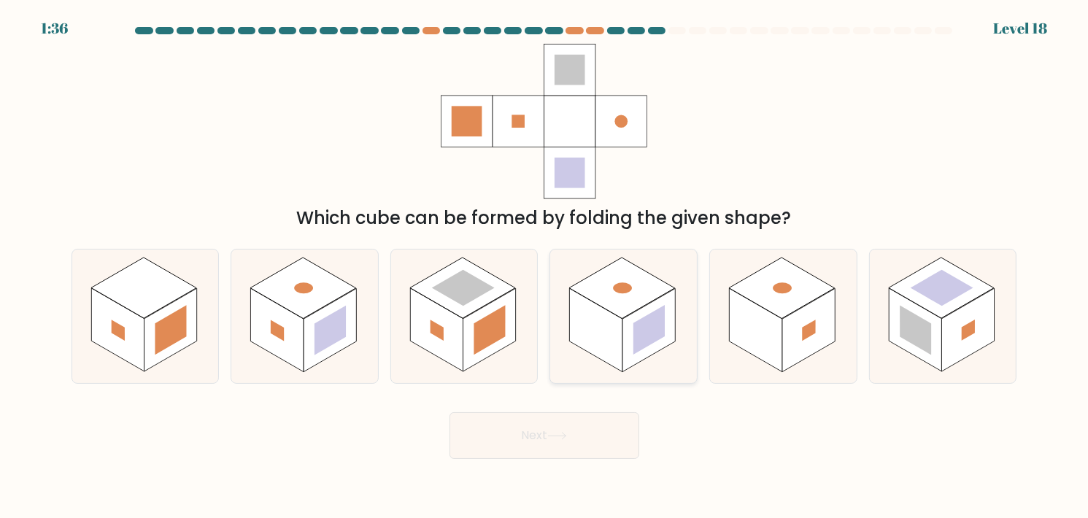
click at [627, 303] on rect at bounding box center [623, 288] width 106 height 61
click at [545, 266] on input "d." at bounding box center [544, 262] width 1 height 7
radio input "true"
click at [605, 442] on button "Next" at bounding box center [544, 435] width 190 height 47
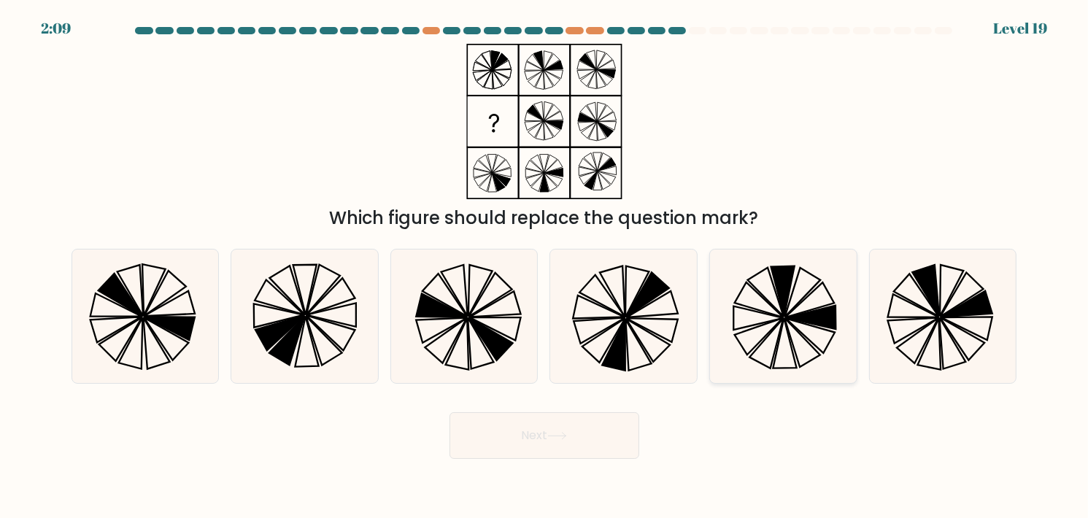
click at [795, 330] on icon at bounding box center [783, 317] width 134 height 134
click at [545, 266] on input "e." at bounding box center [544, 262] width 1 height 7
radio input "true"
click at [914, 298] on icon at bounding box center [943, 317] width 134 height 134
click at [545, 266] on input "f." at bounding box center [544, 262] width 1 height 7
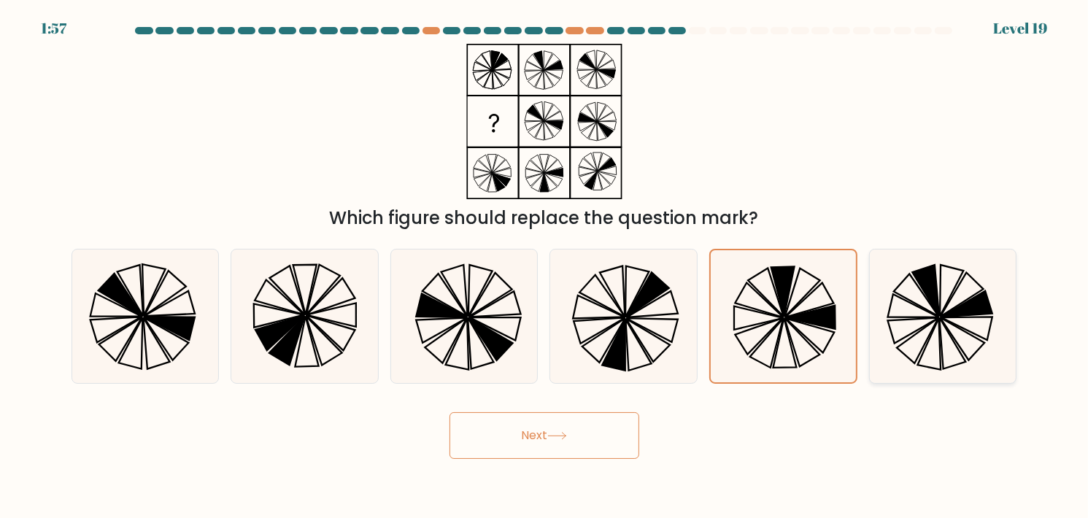
radio input "true"
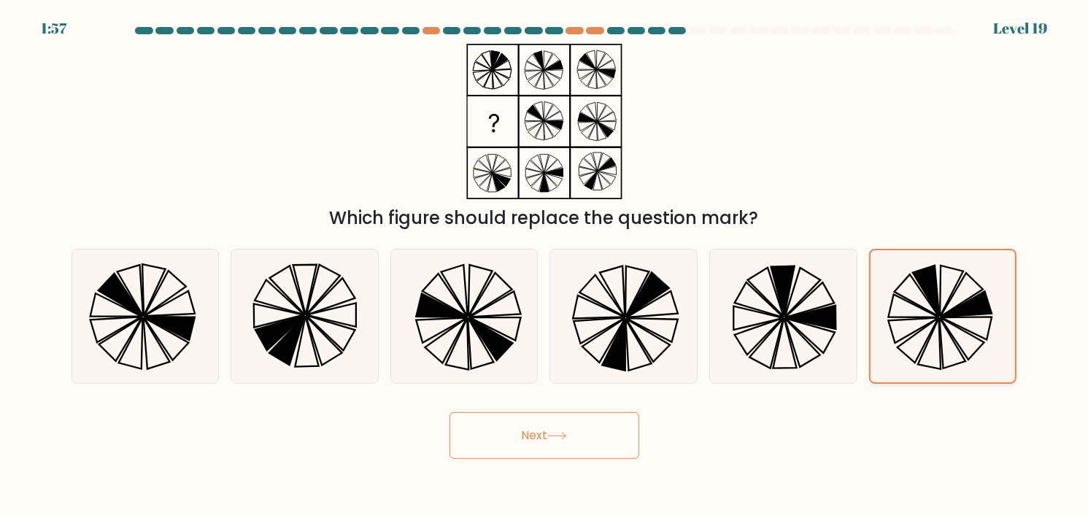
click at [914, 298] on icon at bounding box center [943, 316] width 132 height 132
click at [545, 266] on input "f." at bounding box center [544, 262] width 1 height 7
click at [594, 441] on button "Next" at bounding box center [544, 435] width 190 height 47
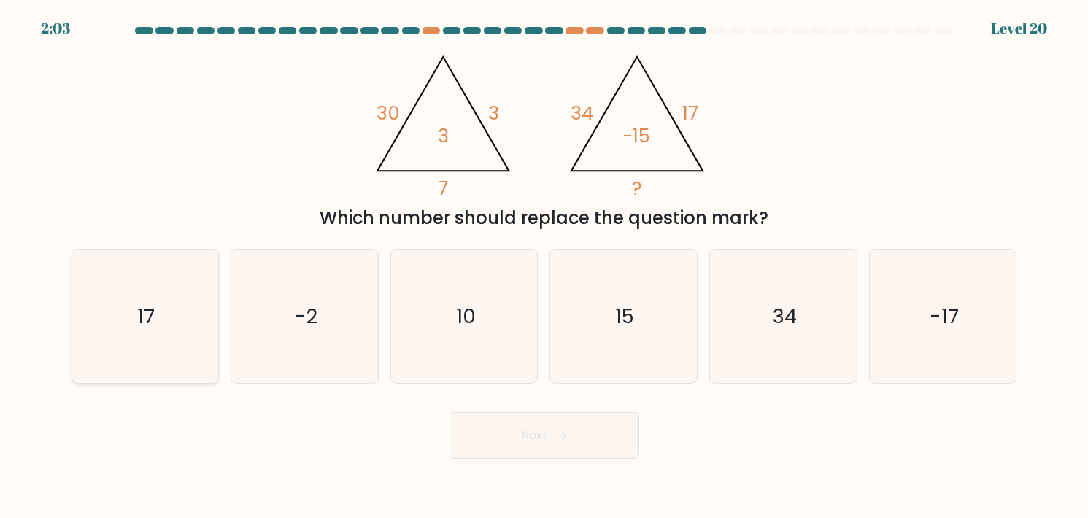
click at [140, 368] on icon "17" at bounding box center [145, 317] width 134 height 134
click at [544, 266] on input "a. 17" at bounding box center [544, 262] width 1 height 7
radio input "true"
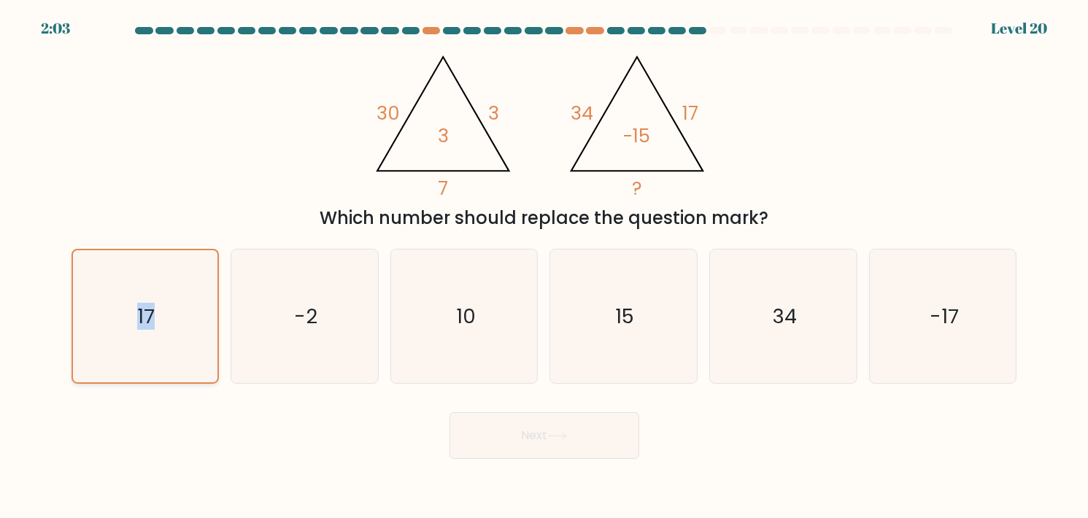
click at [140, 368] on icon "17" at bounding box center [145, 316] width 132 height 132
click at [544, 266] on input "a. 17" at bounding box center [544, 262] width 1 height 7
click at [571, 435] on button "Next" at bounding box center [544, 435] width 190 height 47
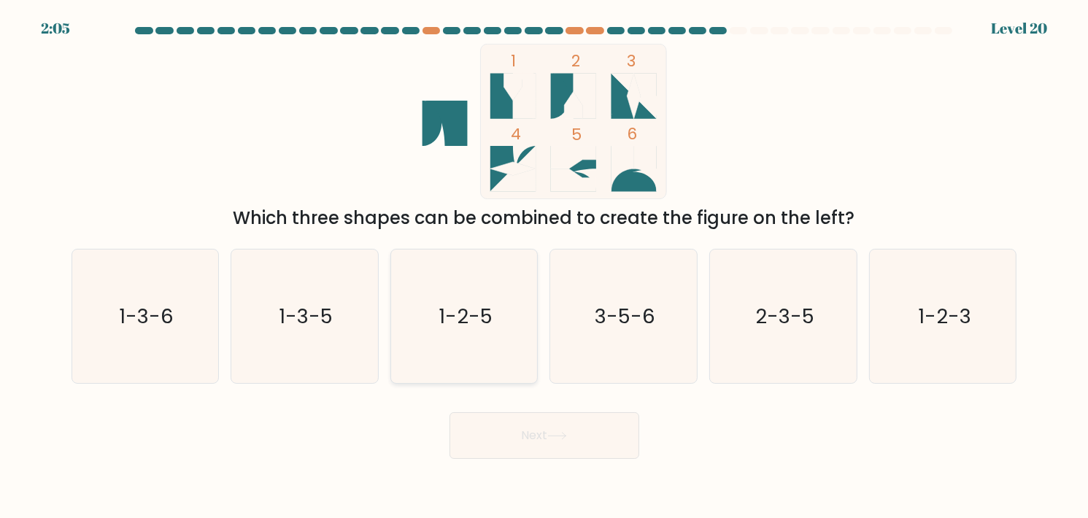
click at [419, 336] on icon "1-2-5" at bounding box center [465, 317] width 134 height 134
click at [544, 266] on input "c. 1-2-5" at bounding box center [544, 262] width 1 height 7
radio input "true"
click at [573, 425] on button "Next" at bounding box center [544, 435] width 190 height 47
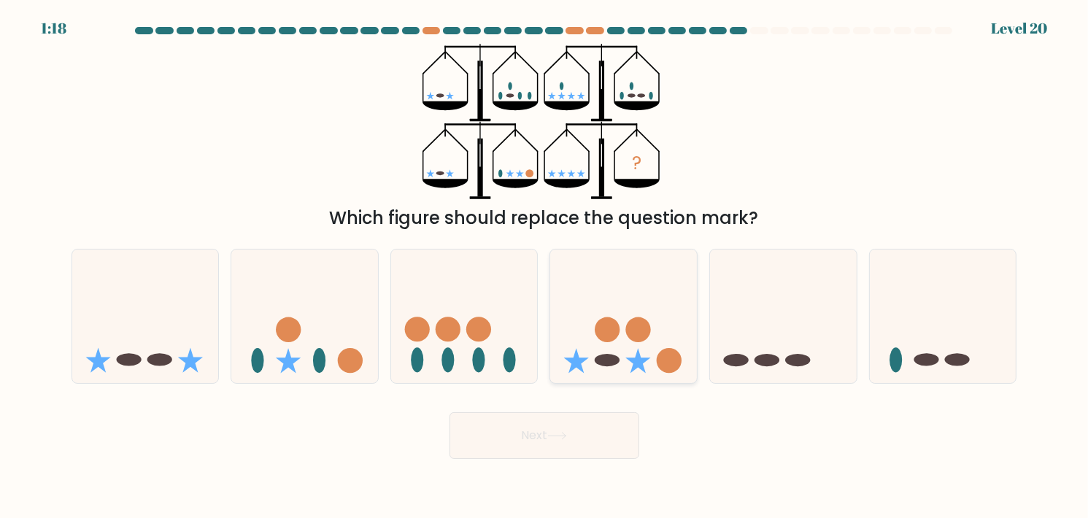
click at [651, 347] on icon at bounding box center [623, 315] width 147 height 121
click at [545, 266] on input "d." at bounding box center [544, 262] width 1 height 7
radio input "true"
click at [120, 258] on icon at bounding box center [145, 315] width 147 height 121
click at [544, 259] on input "a." at bounding box center [544, 262] width 1 height 7
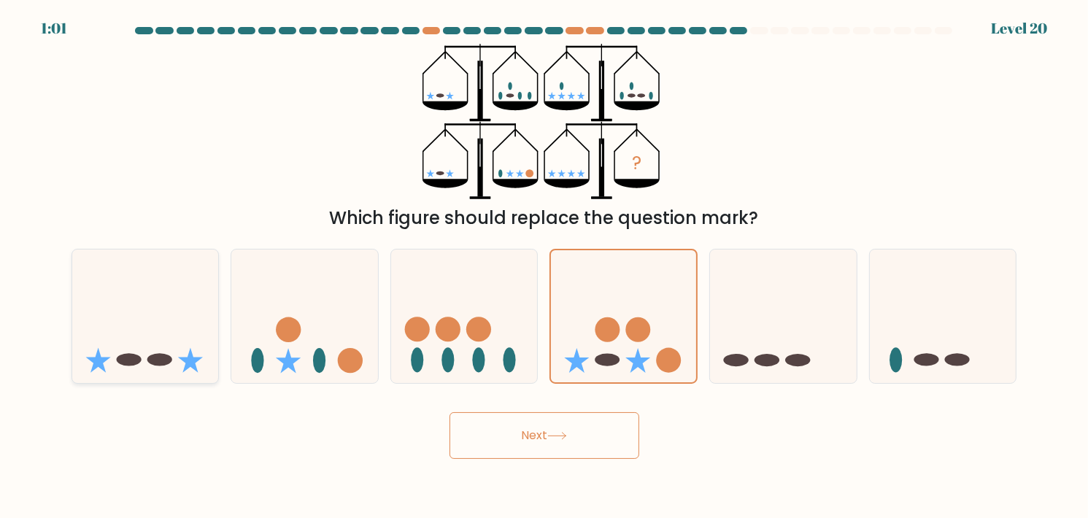
radio input "true"
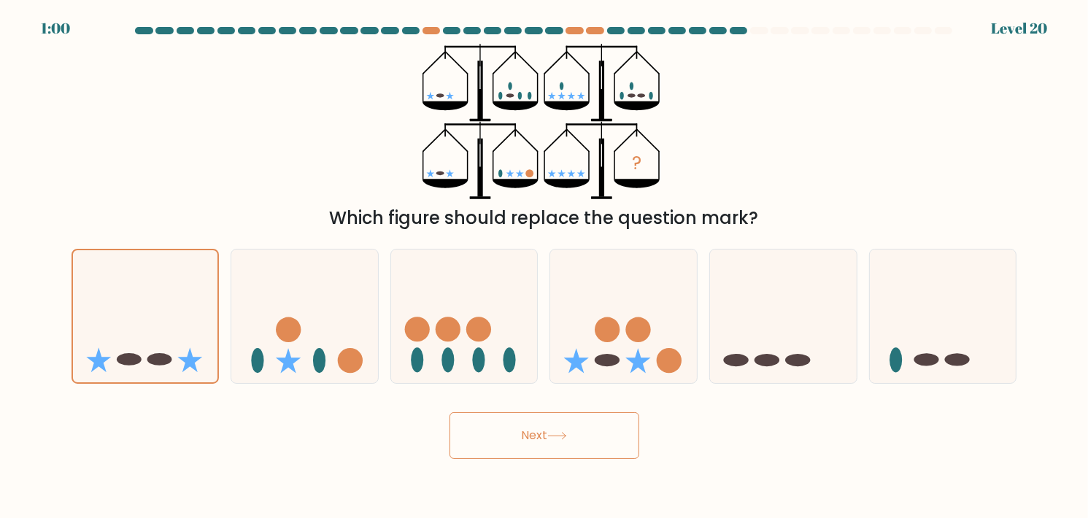
click at [513, 433] on button "Next" at bounding box center [544, 435] width 190 height 47
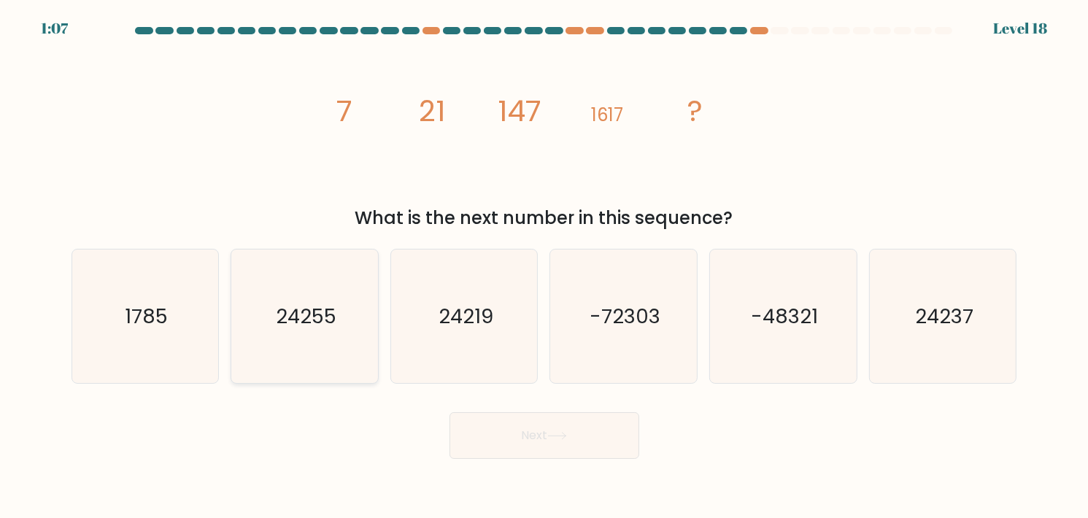
click at [280, 302] on text "24255" at bounding box center [306, 316] width 61 height 28
click at [544, 266] on input "b. 24255" at bounding box center [544, 262] width 1 height 7
radio input "true"
click at [536, 438] on button "Next" at bounding box center [544, 435] width 190 height 47
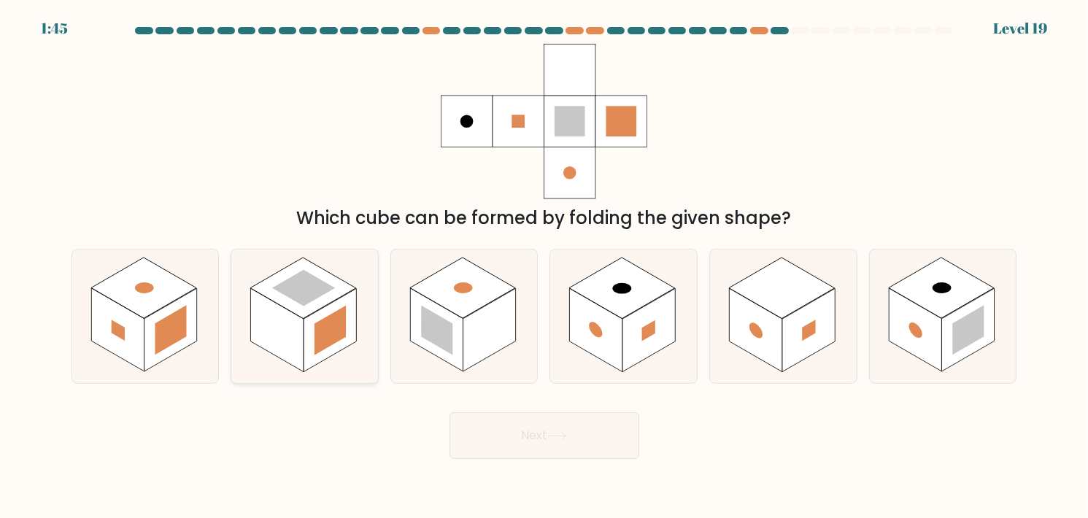
click at [326, 316] on rect at bounding box center [330, 329] width 53 height 83
click at [544, 266] on input "b." at bounding box center [544, 262] width 1 height 7
radio input "true"
click at [643, 311] on rect at bounding box center [648, 329] width 53 height 83
click at [545, 266] on input "d." at bounding box center [544, 262] width 1 height 7
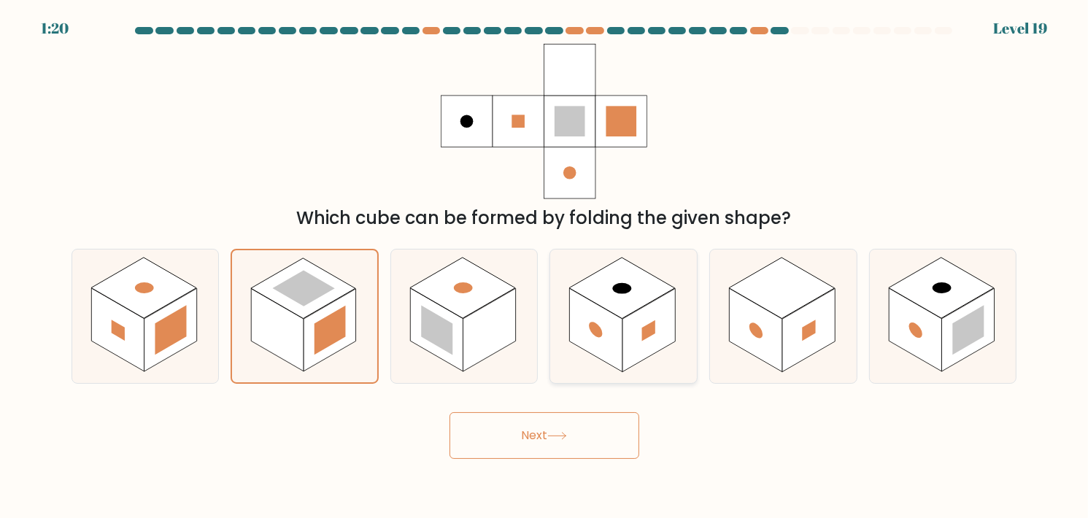
radio input "true"
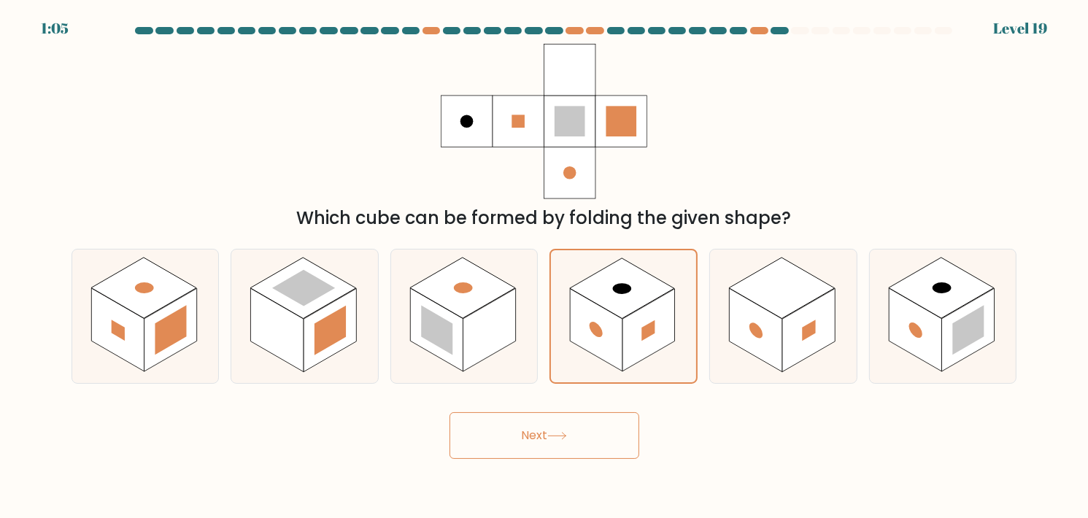
click at [600, 431] on button "Next" at bounding box center [544, 435] width 190 height 47
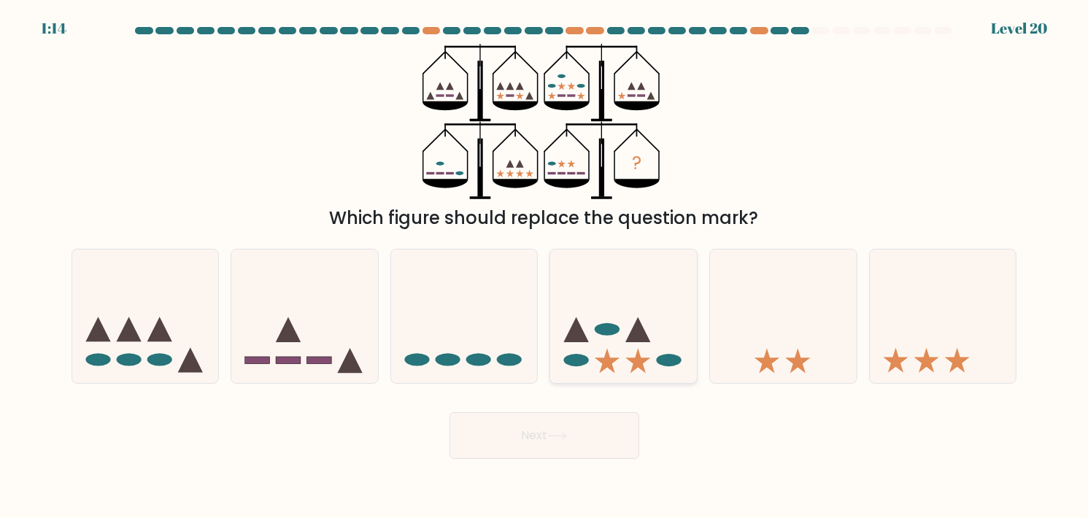
click at [635, 380] on div at bounding box center [623, 316] width 148 height 135
click at [545, 266] on input "d." at bounding box center [544, 262] width 1 height 7
radio input "true"
click at [592, 447] on button "Next" at bounding box center [544, 435] width 190 height 47
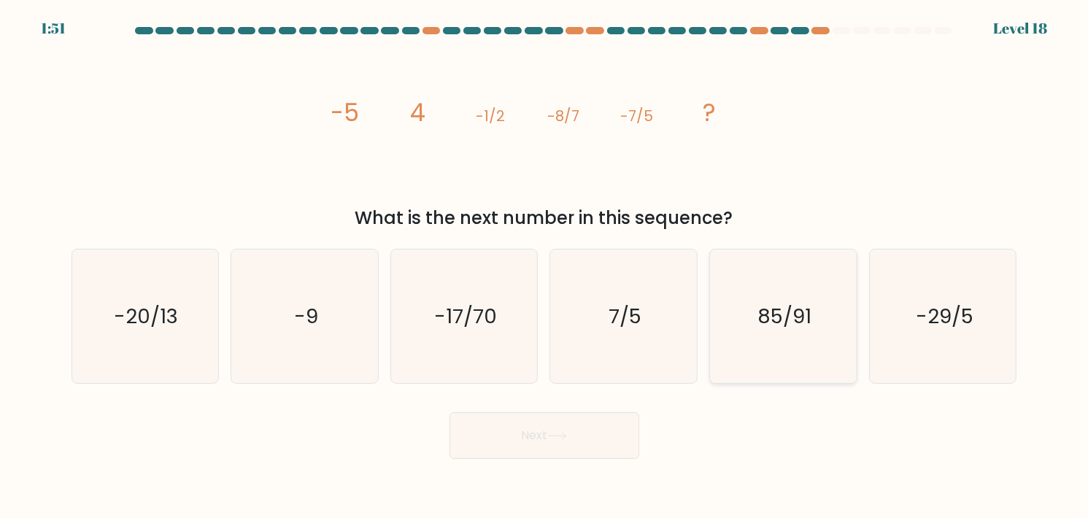
click at [850, 310] on div "85/91" at bounding box center [783, 316] width 148 height 135
click at [545, 266] on input "e. 85/91" at bounding box center [544, 262] width 1 height 7
radio input "true"
click at [533, 444] on button "Next" at bounding box center [544, 435] width 190 height 47
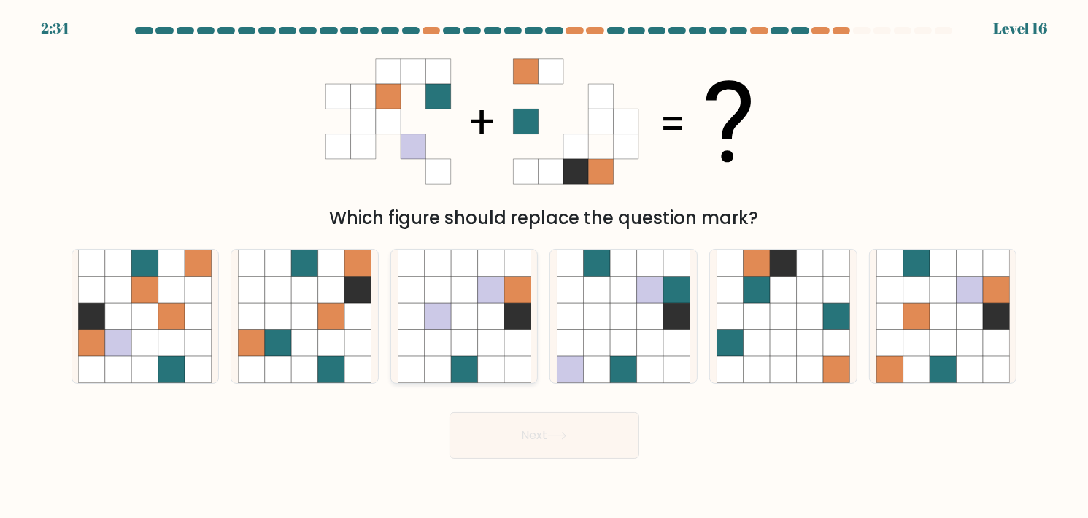
drag, startPoint x: 455, startPoint y: 298, endPoint x: 509, endPoint y: 336, distance: 66.6
click at [455, 298] on icon at bounding box center [464, 290] width 26 height 26
click at [544, 266] on input "c." at bounding box center [544, 262] width 1 height 7
radio input "true"
click at [555, 417] on button "Next" at bounding box center [544, 435] width 190 height 47
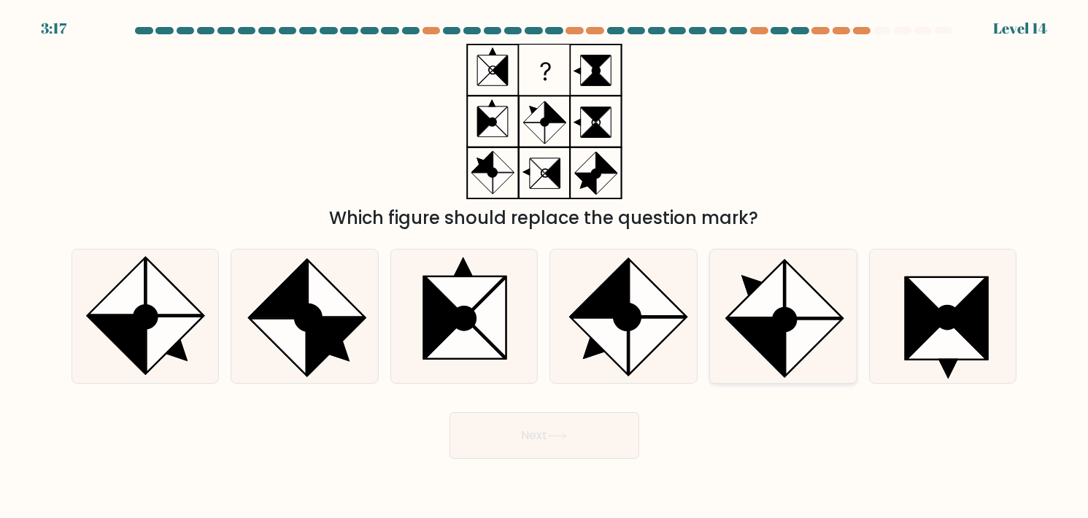
click at [778, 321] on circle at bounding box center [784, 319] width 31 height 31
click at [545, 266] on input "e." at bounding box center [544, 262] width 1 height 7
radio input "true"
click at [566, 456] on button "Next" at bounding box center [544, 435] width 190 height 47
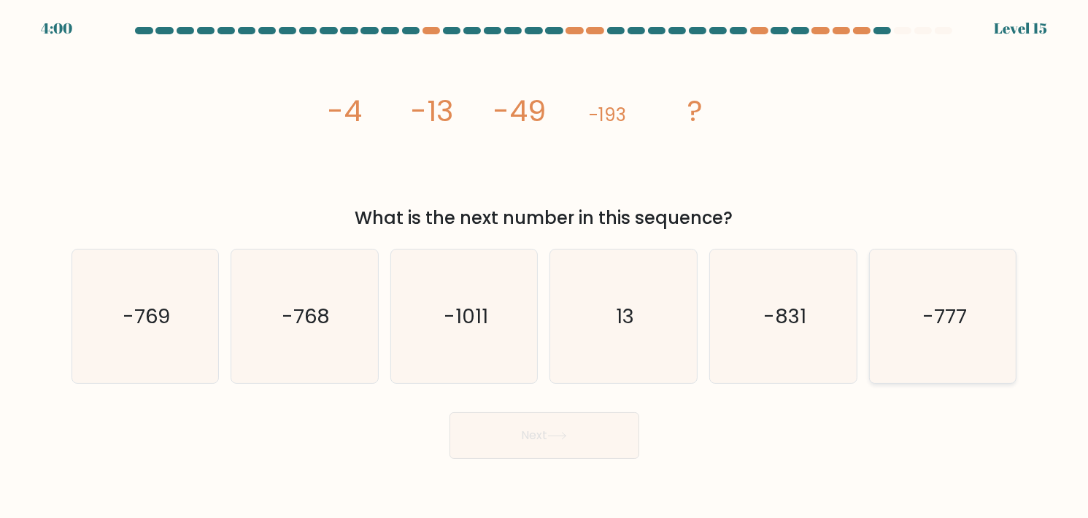
click at [924, 304] on text "-777" at bounding box center [943, 316] width 45 height 28
click at [545, 266] on input "f. -777" at bounding box center [544, 262] width 1 height 7
radio input "true"
click at [546, 424] on button "Next" at bounding box center [544, 435] width 190 height 47
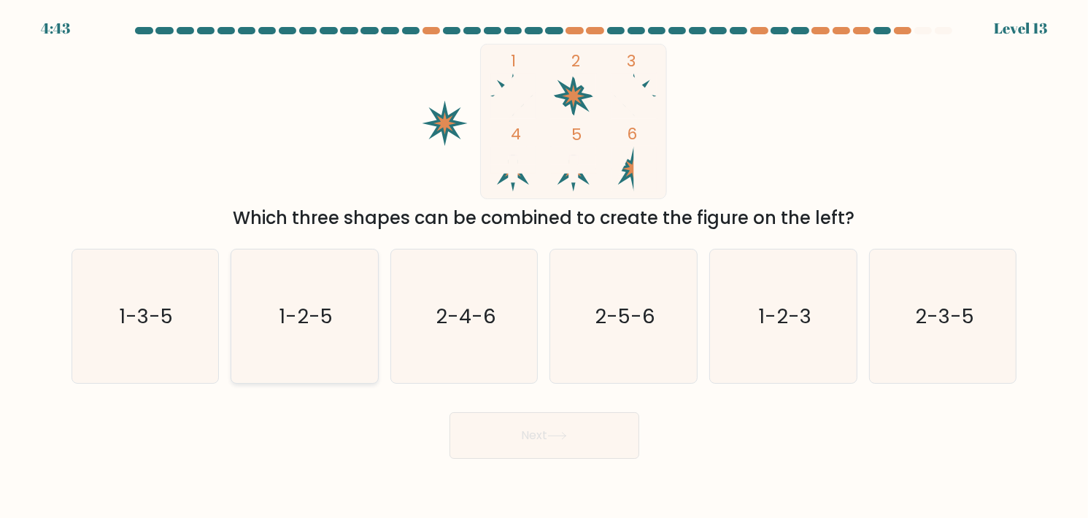
click at [314, 307] on text "1-2-5" at bounding box center [306, 316] width 54 height 28
click at [544, 266] on input "b. 1-2-5" at bounding box center [544, 262] width 1 height 7
radio input "true"
click at [546, 438] on button "Next" at bounding box center [544, 435] width 190 height 47
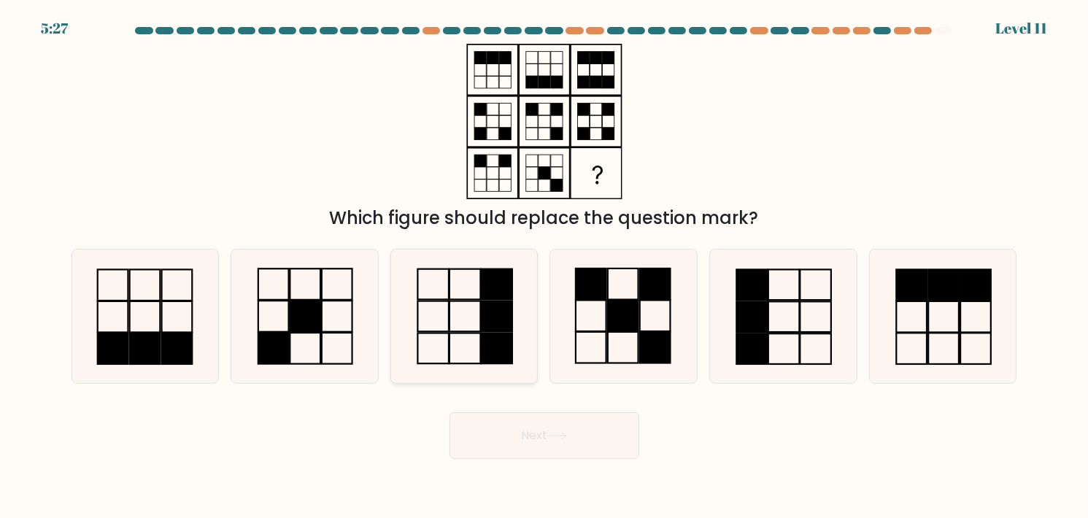
click at [466, 319] on icon at bounding box center [465, 317] width 134 height 134
click at [544, 266] on input "c." at bounding box center [544, 262] width 1 height 7
radio input "true"
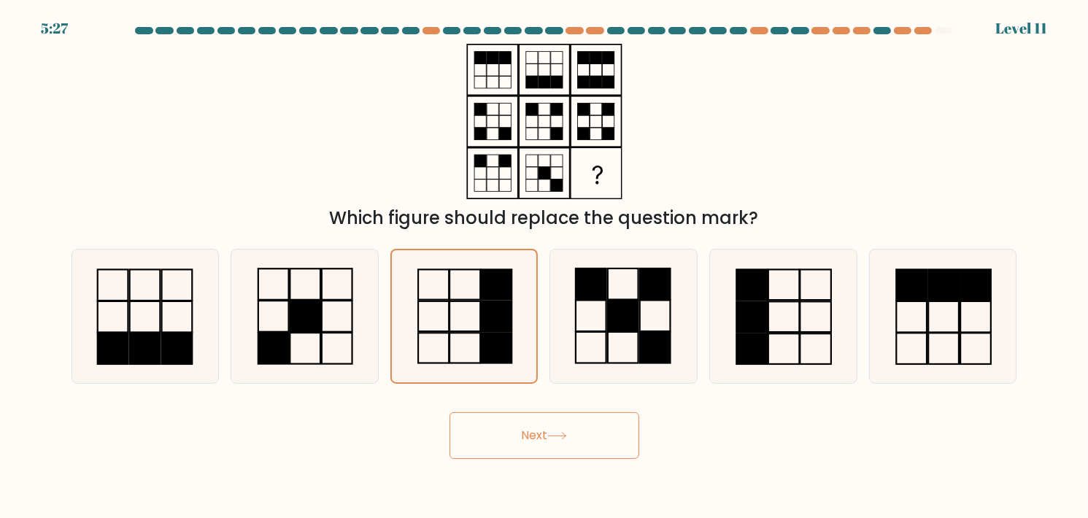
click at [584, 446] on button "Next" at bounding box center [544, 435] width 190 height 47
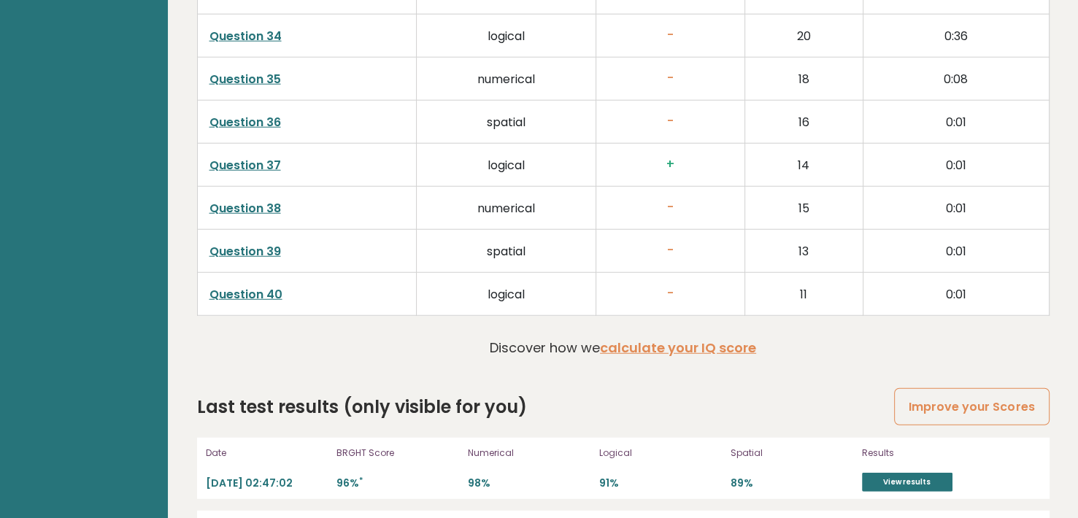
scroll to position [3790, 0]
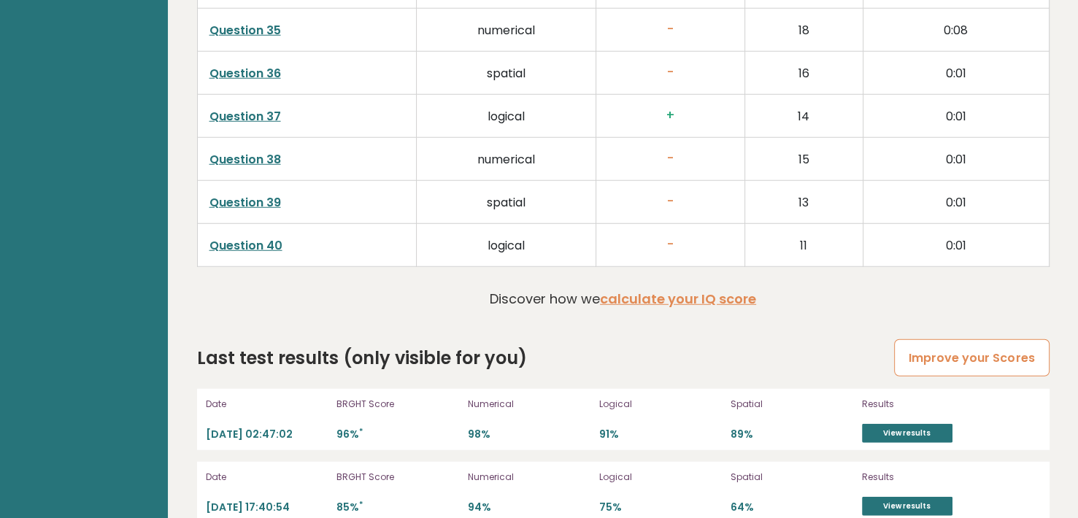
click at [938, 339] on link "Improve your Scores" at bounding box center [971, 357] width 155 height 37
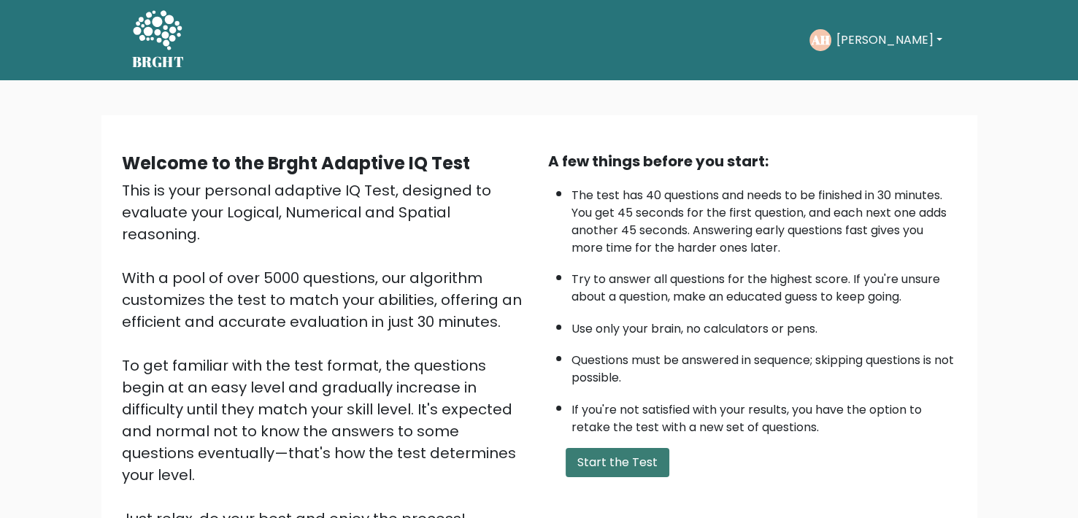
click at [623, 449] on button "Start the Test" at bounding box center [617, 462] width 104 height 29
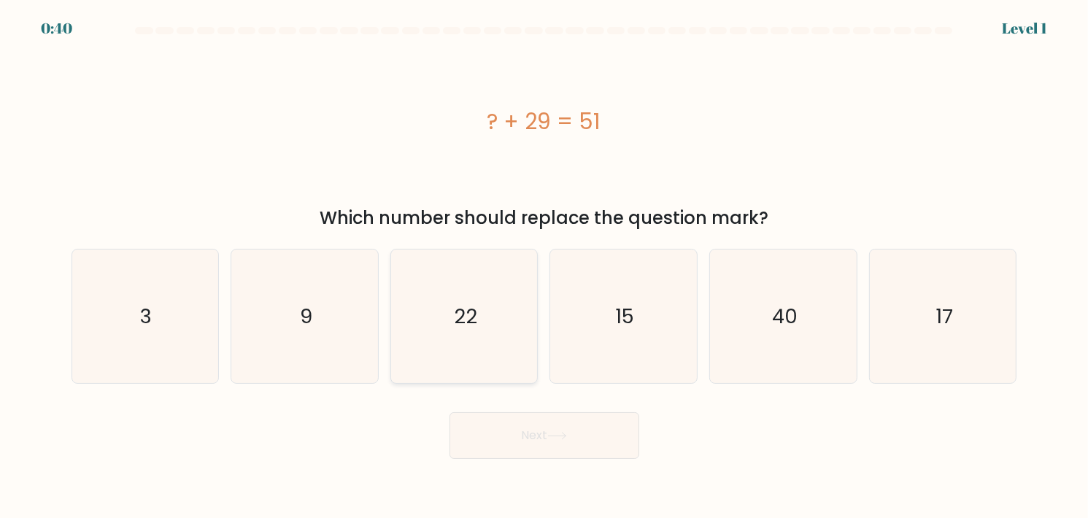
click at [457, 295] on icon "22" at bounding box center [465, 317] width 134 height 134
click at [544, 266] on input "c. 22" at bounding box center [544, 262] width 1 height 7
radio input "true"
click at [532, 436] on button "Next" at bounding box center [544, 435] width 190 height 47
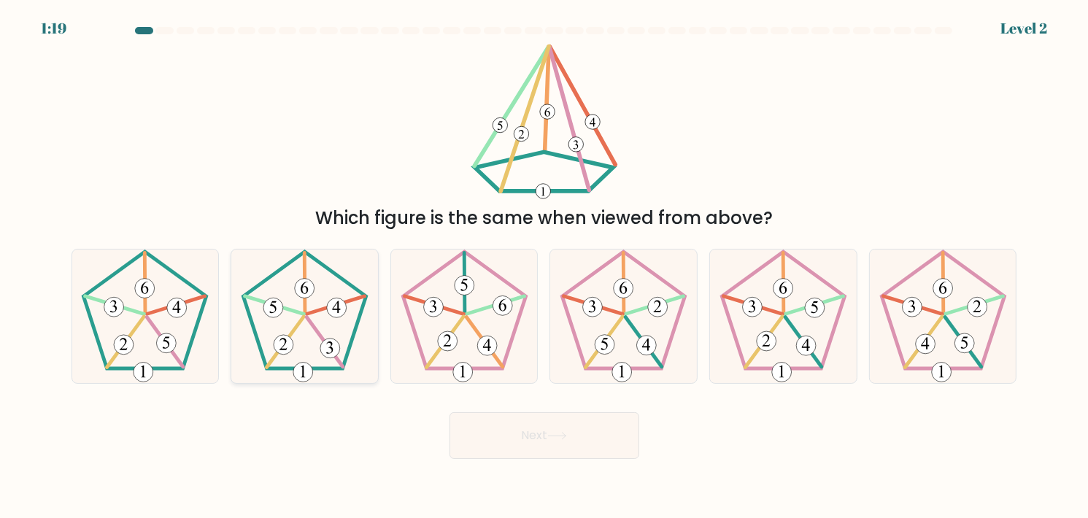
click at [316, 322] on icon at bounding box center [305, 317] width 134 height 134
click at [544, 266] on input "b." at bounding box center [544, 262] width 1 height 7
radio input "true"
click at [592, 441] on button "Next" at bounding box center [544, 435] width 190 height 47
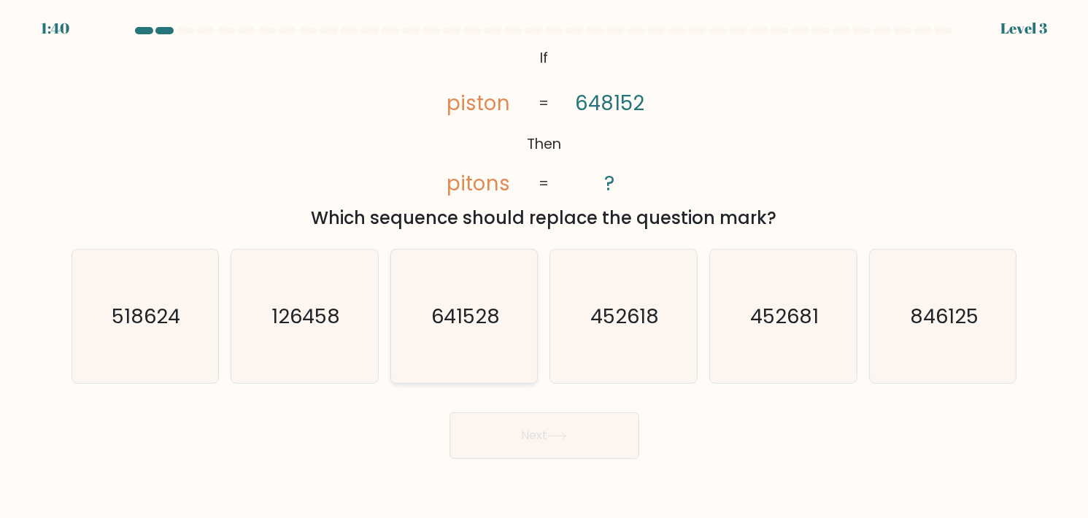
click at [510, 360] on icon "641528" at bounding box center [465, 317] width 134 height 134
click at [544, 266] on input "c. 641528" at bounding box center [544, 262] width 1 height 7
radio input "true"
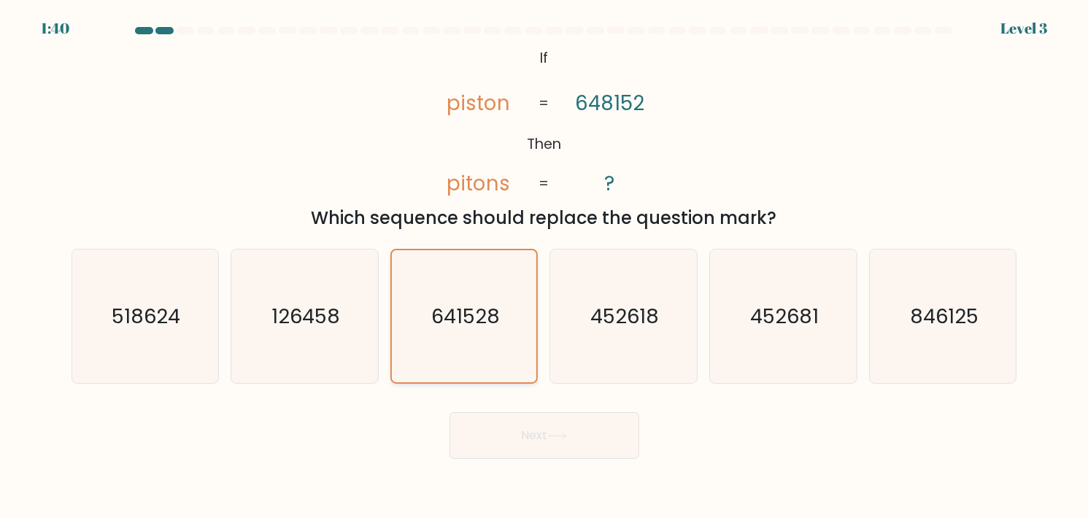
click at [510, 360] on icon "641528" at bounding box center [464, 316] width 132 height 132
click at [544, 266] on input "c. 641528" at bounding box center [544, 262] width 1 height 7
click at [557, 423] on button "Next" at bounding box center [544, 435] width 190 height 47
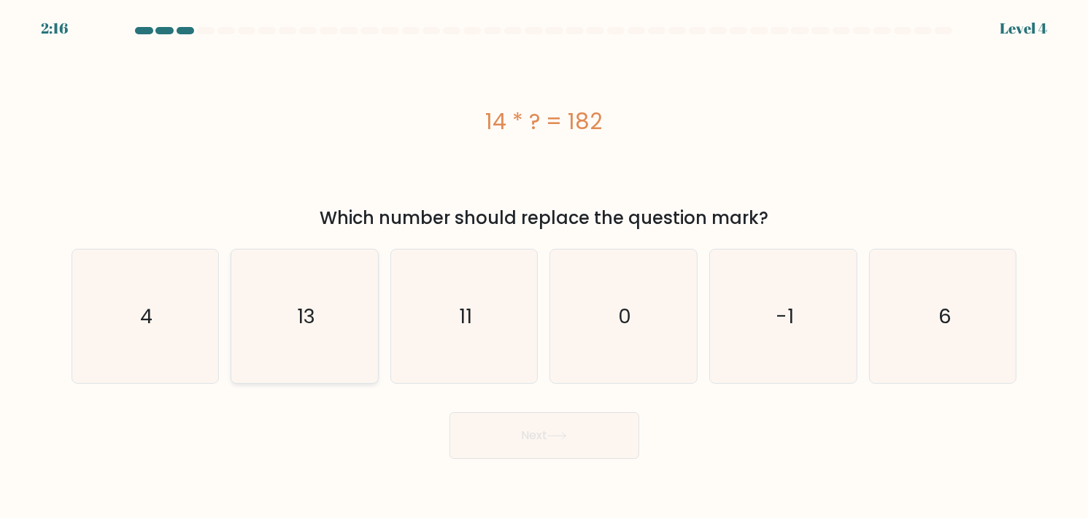
click at [314, 339] on icon "13" at bounding box center [305, 317] width 134 height 134
click at [544, 266] on input "b. 13" at bounding box center [544, 262] width 1 height 7
radio input "true"
click at [504, 436] on button "Next" at bounding box center [544, 435] width 190 height 47
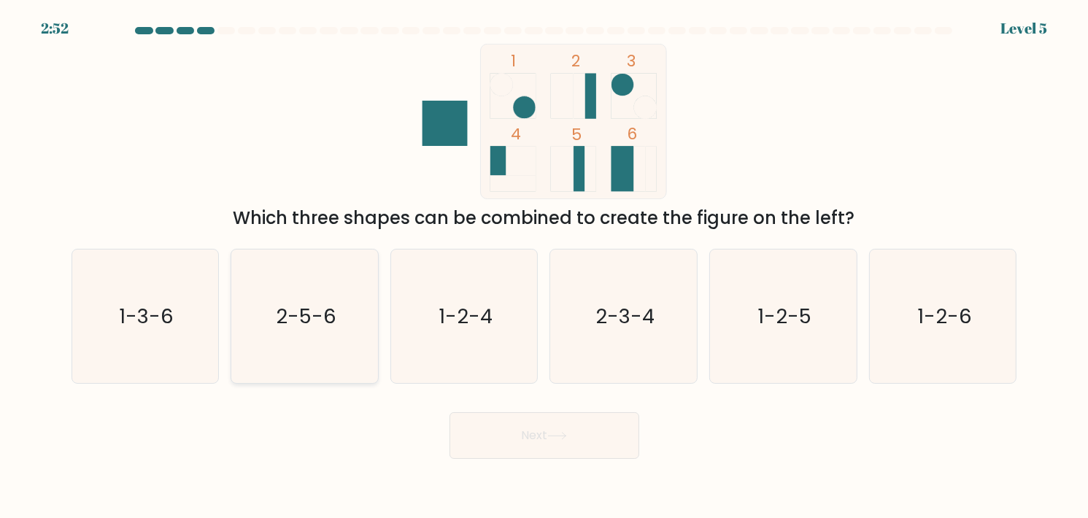
click at [325, 333] on icon "2-5-6" at bounding box center [305, 317] width 134 height 134
click at [544, 266] on input "b. 2-5-6" at bounding box center [544, 262] width 1 height 7
radio input "true"
click at [557, 427] on button "Next" at bounding box center [544, 435] width 190 height 47
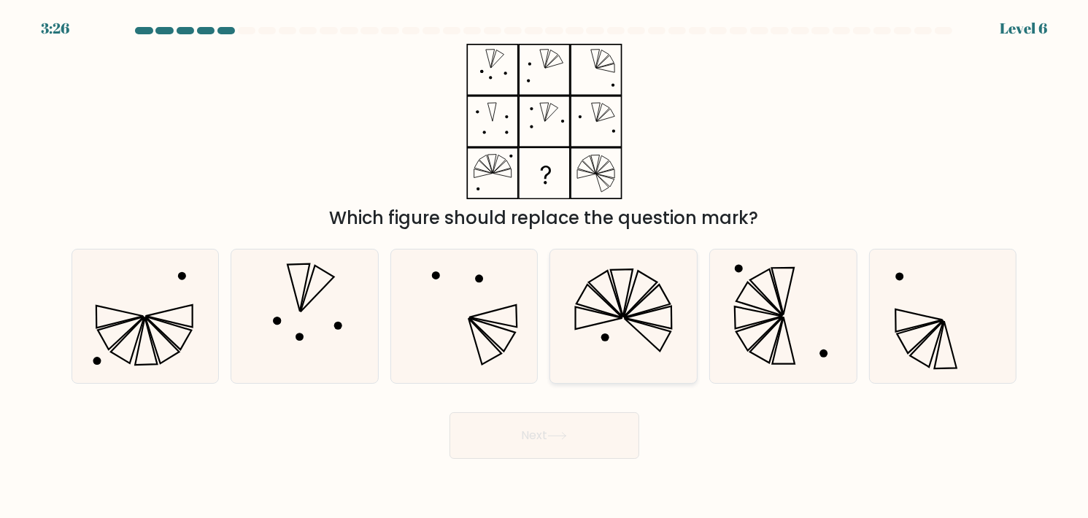
click at [622, 318] on icon at bounding box center [624, 317] width 134 height 134
click at [545, 266] on input "d." at bounding box center [544, 262] width 1 height 7
radio input "true"
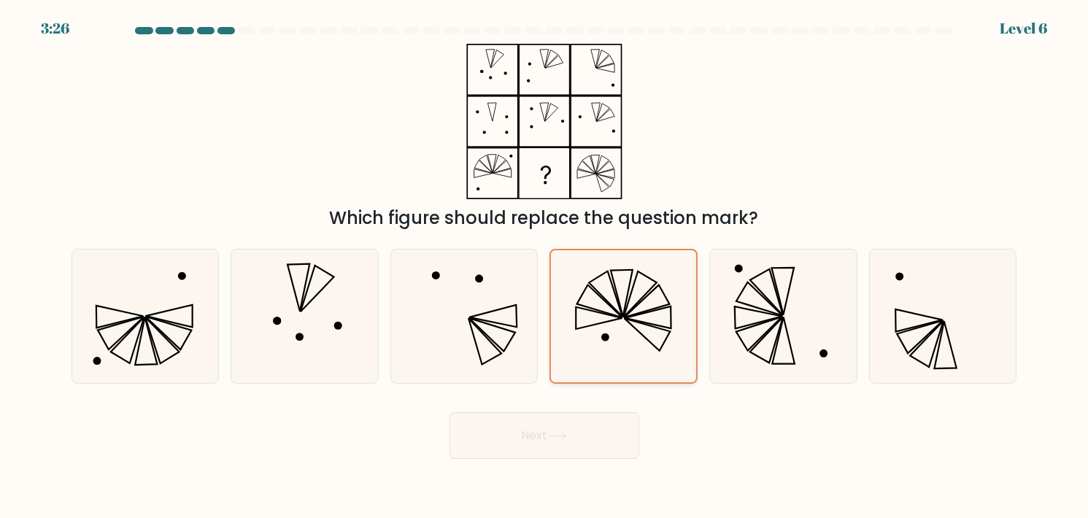
click at [622, 318] on icon at bounding box center [599, 318] width 46 height 22
click at [545, 266] on input "d." at bounding box center [544, 262] width 1 height 7
click at [558, 444] on button "Next" at bounding box center [544, 435] width 190 height 47
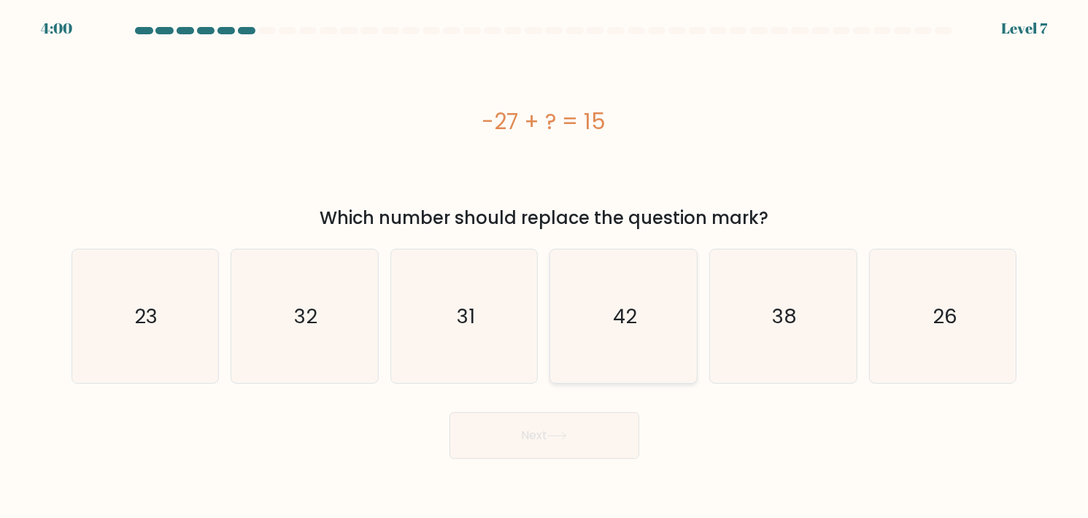
click at [644, 268] on icon "42" at bounding box center [624, 317] width 134 height 134
click at [545, 266] on input "d. 42" at bounding box center [544, 262] width 1 height 7
radio input "true"
click at [585, 439] on button "Next" at bounding box center [544, 435] width 190 height 47
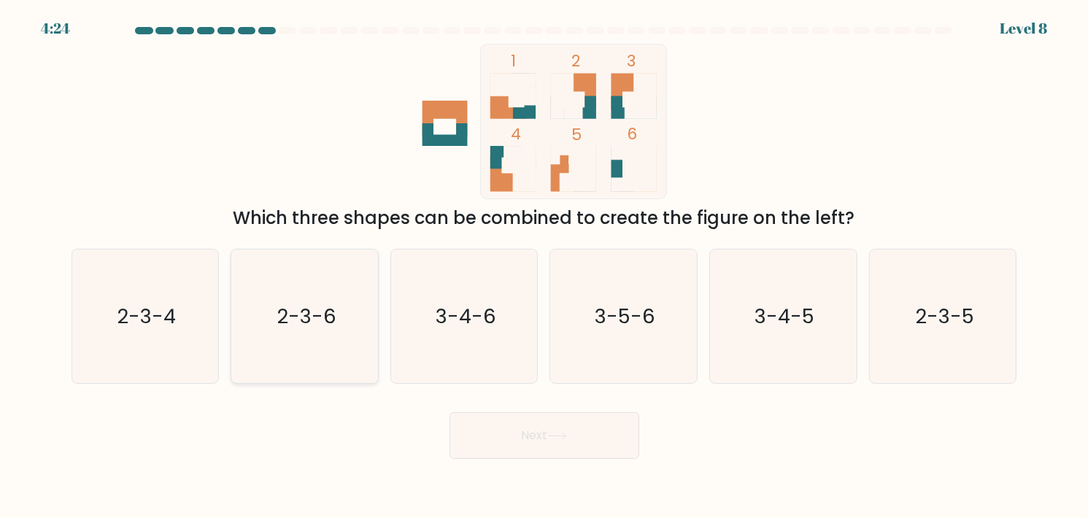
click at [323, 319] on text "2-3-6" at bounding box center [306, 316] width 59 height 28
click at [544, 266] on input "b. 2-3-6" at bounding box center [544, 262] width 1 height 7
radio input "true"
click at [546, 447] on button "Next" at bounding box center [544, 435] width 190 height 47
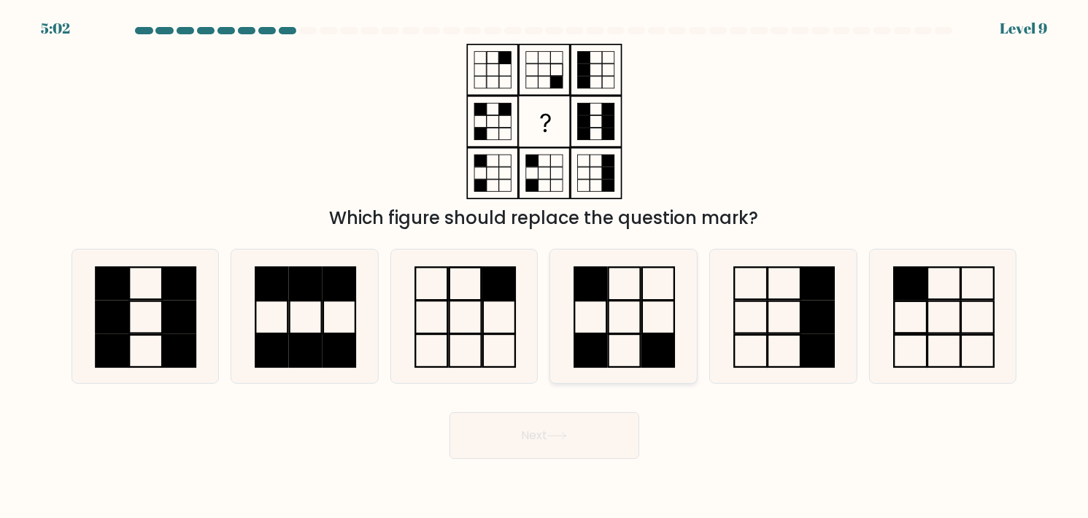
click at [614, 336] on icon at bounding box center [624, 317] width 134 height 134
click at [545, 266] on input "d." at bounding box center [544, 262] width 1 height 7
radio input "true"
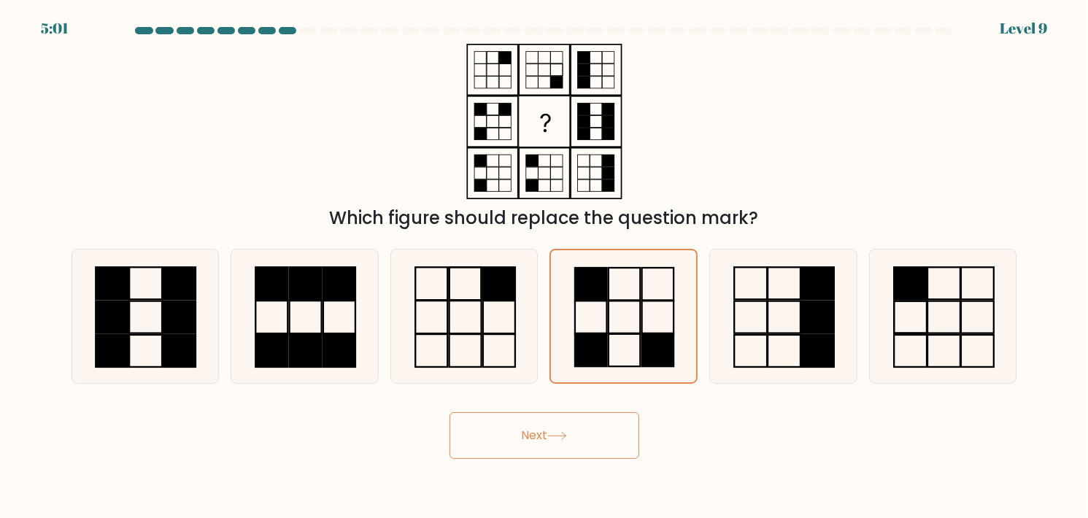
click at [584, 426] on button "Next" at bounding box center [544, 435] width 190 height 47
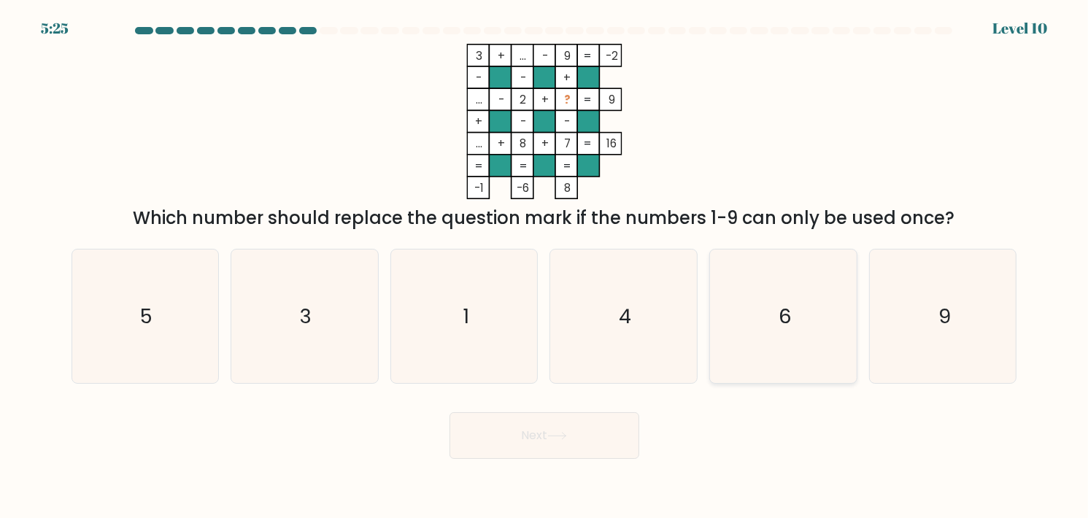
click at [834, 279] on icon "6" at bounding box center [783, 317] width 134 height 134
click at [545, 266] on input "e. 6" at bounding box center [544, 262] width 1 height 7
radio input "true"
click at [583, 460] on body "5:24 Level 10" at bounding box center [544, 259] width 1088 height 518
click at [553, 449] on button "Next" at bounding box center [544, 435] width 190 height 47
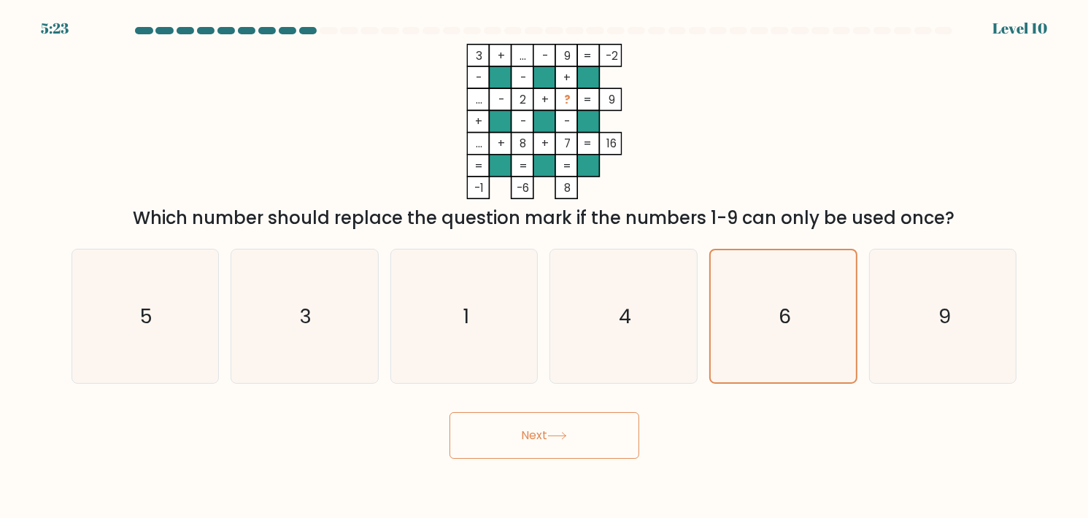
click at [554, 448] on button "Next" at bounding box center [544, 435] width 190 height 47
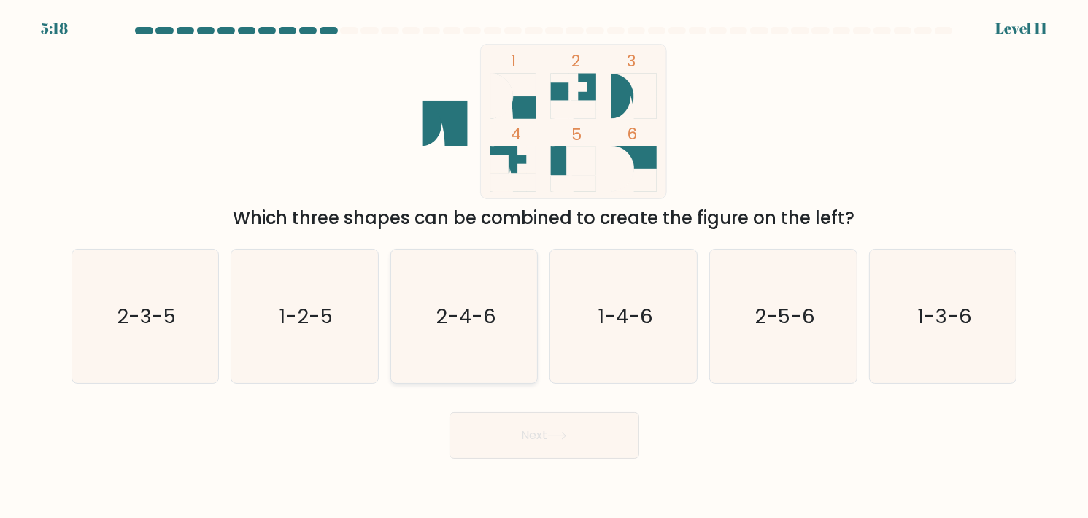
click at [515, 268] on icon "2-4-6" at bounding box center [465, 317] width 134 height 134
click at [544, 266] on input "c. 2-4-6" at bounding box center [544, 262] width 1 height 7
radio input "true"
click at [533, 438] on button "Next" at bounding box center [544, 435] width 190 height 47
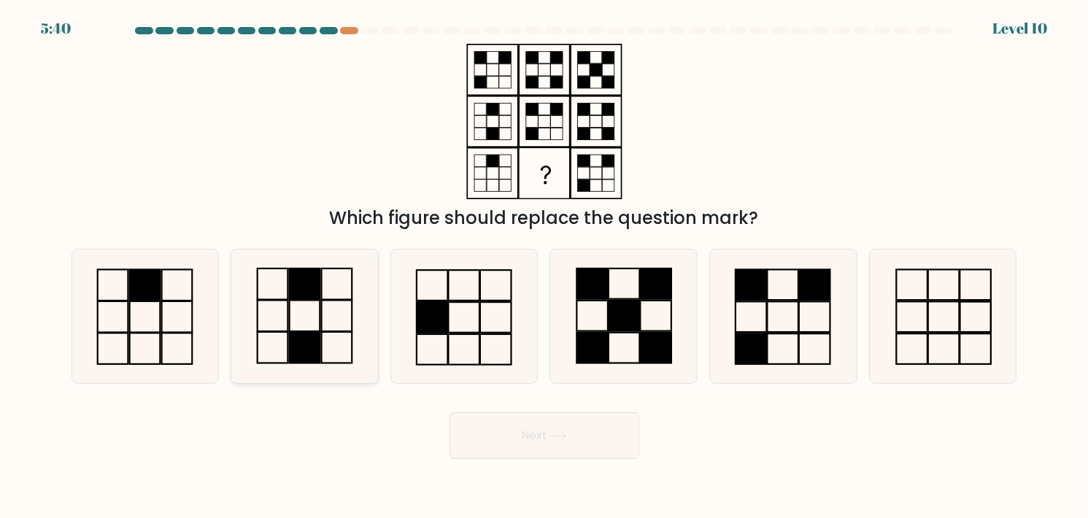
click at [306, 297] on rect at bounding box center [305, 283] width 31 height 31
click at [544, 266] on input "b." at bounding box center [544, 262] width 1 height 7
radio input "true"
click at [565, 445] on button "Next" at bounding box center [544, 435] width 190 height 47
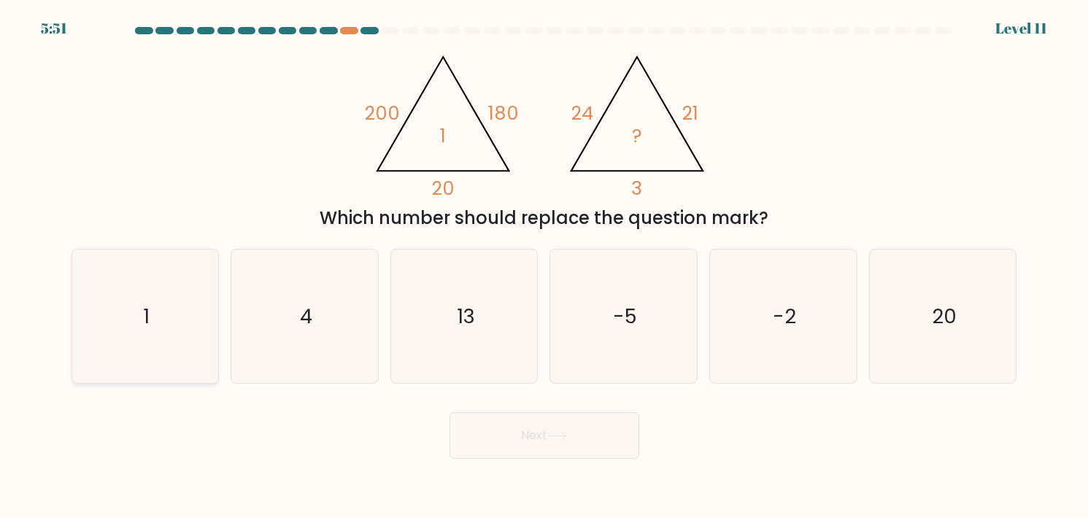
click at [163, 328] on icon "1" at bounding box center [145, 317] width 134 height 134
click at [544, 266] on input "a. 1" at bounding box center [544, 262] width 1 height 7
radio input "true"
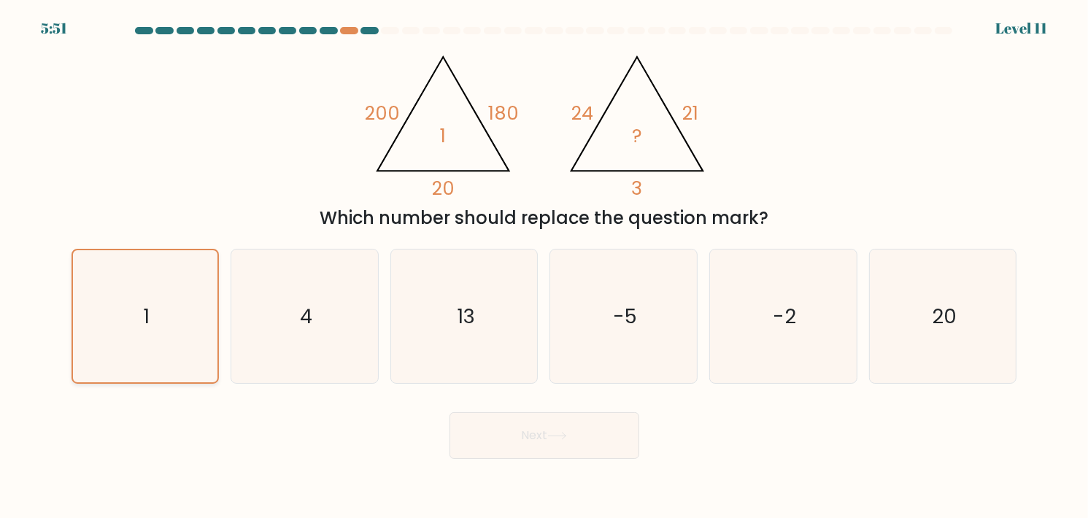
click at [163, 328] on icon "1" at bounding box center [145, 316] width 132 height 132
click at [544, 266] on input "a. 1" at bounding box center [544, 262] width 1 height 7
drag, startPoint x: 533, startPoint y: 442, endPoint x: 533, endPoint y: 428, distance: 14.6
click at [533, 441] on button "Next" at bounding box center [544, 435] width 190 height 47
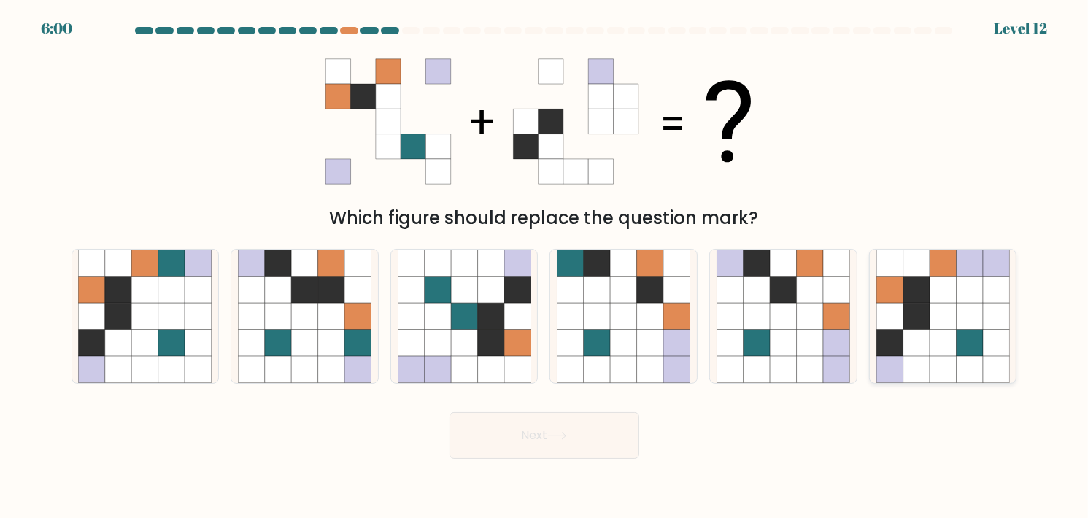
click at [954, 306] on icon at bounding box center [942, 316] width 26 height 26
click at [545, 266] on input "f." at bounding box center [544, 262] width 1 height 7
radio input "true"
click at [588, 422] on button "Next" at bounding box center [544, 435] width 190 height 47
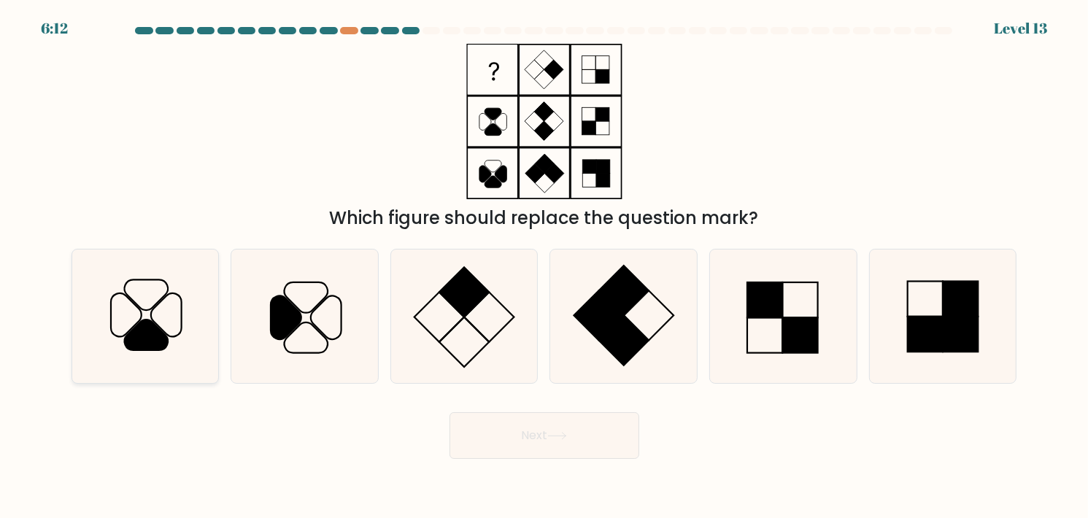
click at [182, 347] on icon at bounding box center [145, 317] width 134 height 134
click at [544, 266] on input "a." at bounding box center [544, 262] width 1 height 7
radio input "true"
click at [309, 349] on icon at bounding box center [305, 317] width 134 height 134
click at [544, 266] on input "b." at bounding box center [544, 262] width 1 height 7
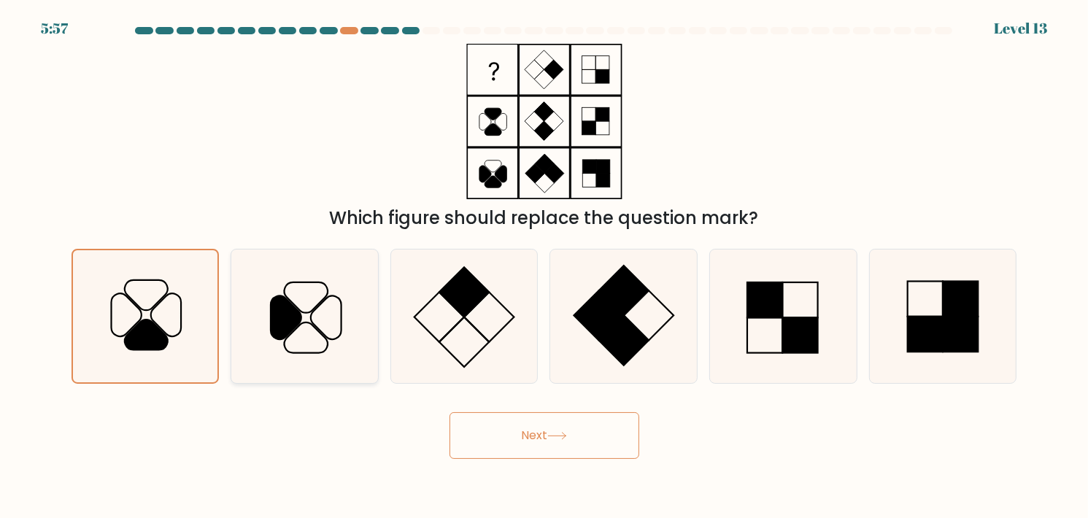
radio input "true"
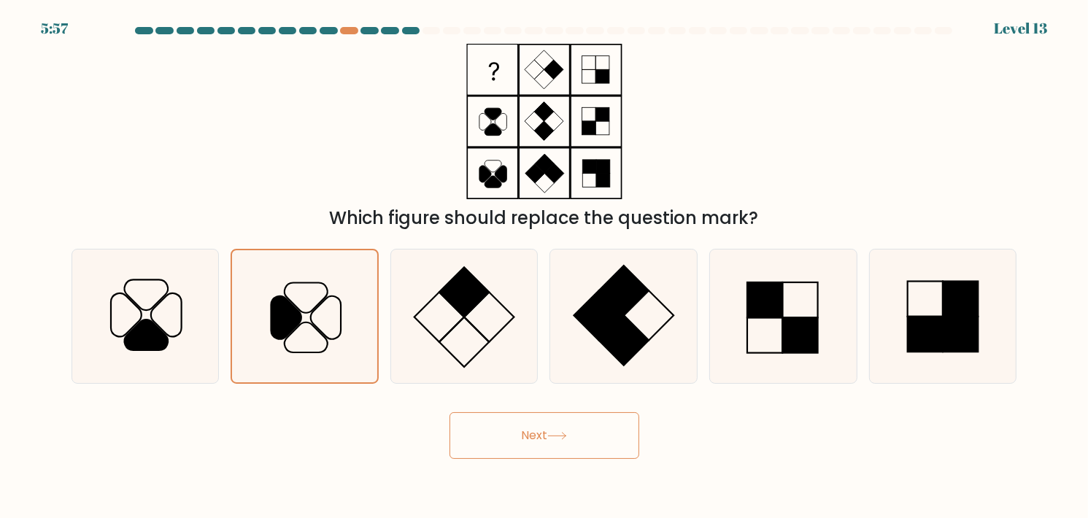
click at [609, 439] on button "Next" at bounding box center [544, 435] width 190 height 47
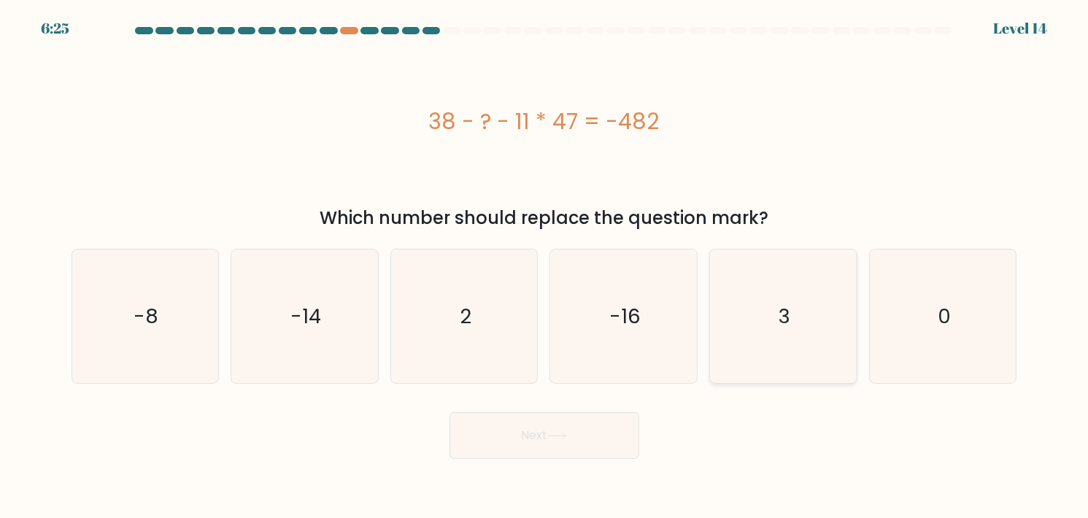
click at [767, 323] on icon "3" at bounding box center [783, 317] width 134 height 134
click at [545, 266] on input "e. 3" at bounding box center [544, 262] width 1 height 7
radio input "true"
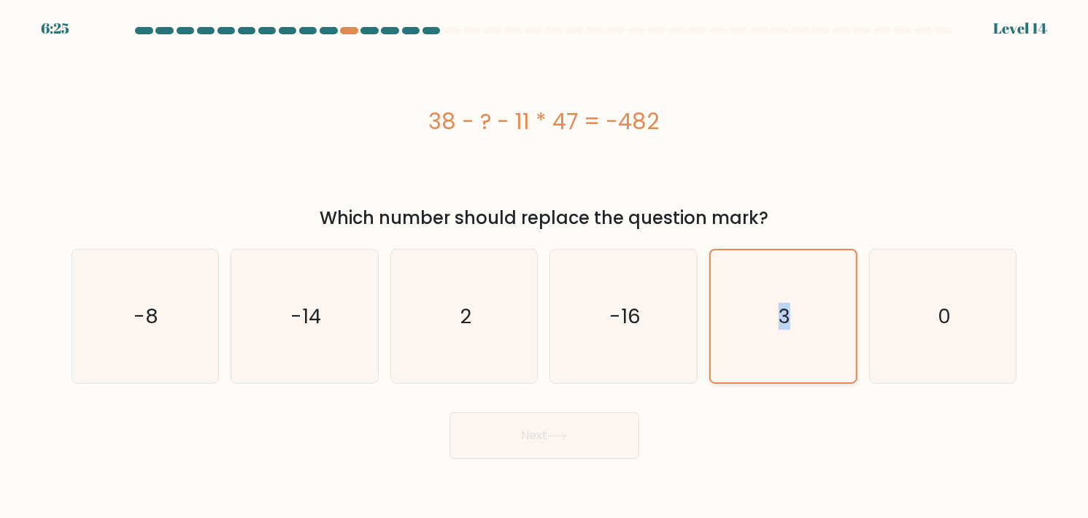
click at [767, 323] on icon "3" at bounding box center [783, 316] width 132 height 132
click at [545, 266] on input "e. 3" at bounding box center [544, 262] width 1 height 7
click at [584, 439] on button "Next" at bounding box center [544, 435] width 190 height 47
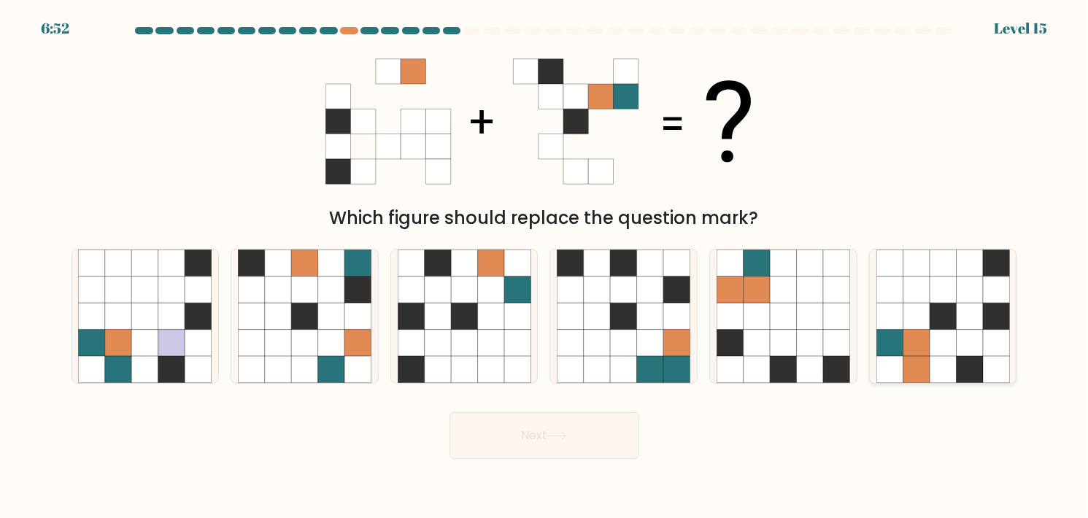
click at [938, 293] on icon at bounding box center [942, 290] width 26 height 26
click at [545, 266] on input "f." at bounding box center [544, 262] width 1 height 7
radio input "true"
click at [547, 448] on button "Next" at bounding box center [544, 435] width 190 height 47
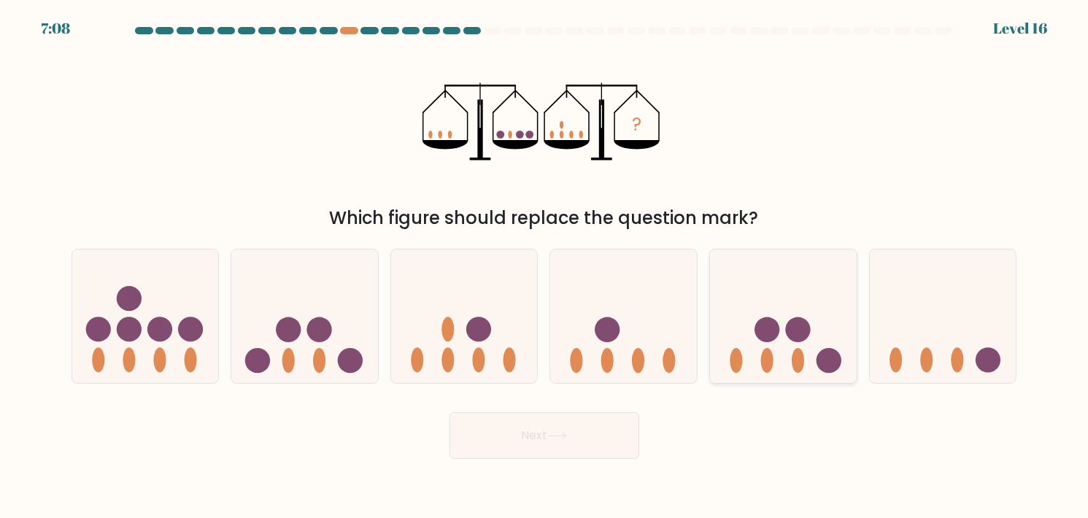
click at [765, 321] on circle at bounding box center [766, 329] width 25 height 25
click at [545, 266] on input "e." at bounding box center [544, 262] width 1 height 7
radio input "true"
click at [601, 422] on button "Next" at bounding box center [544, 435] width 190 height 47
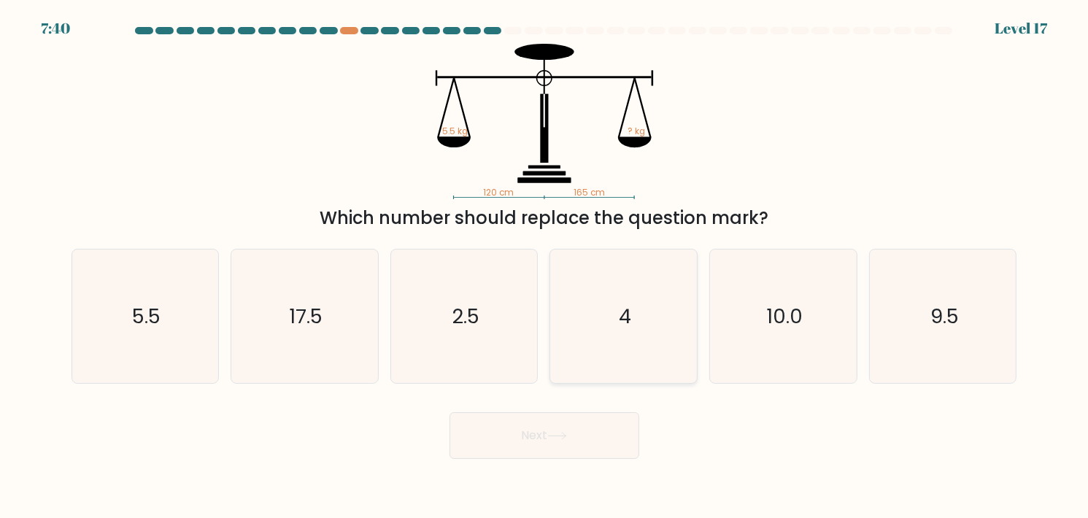
click at [636, 333] on icon "4" at bounding box center [624, 317] width 134 height 134
click at [545, 266] on input "d. 4" at bounding box center [544, 262] width 1 height 7
radio input "true"
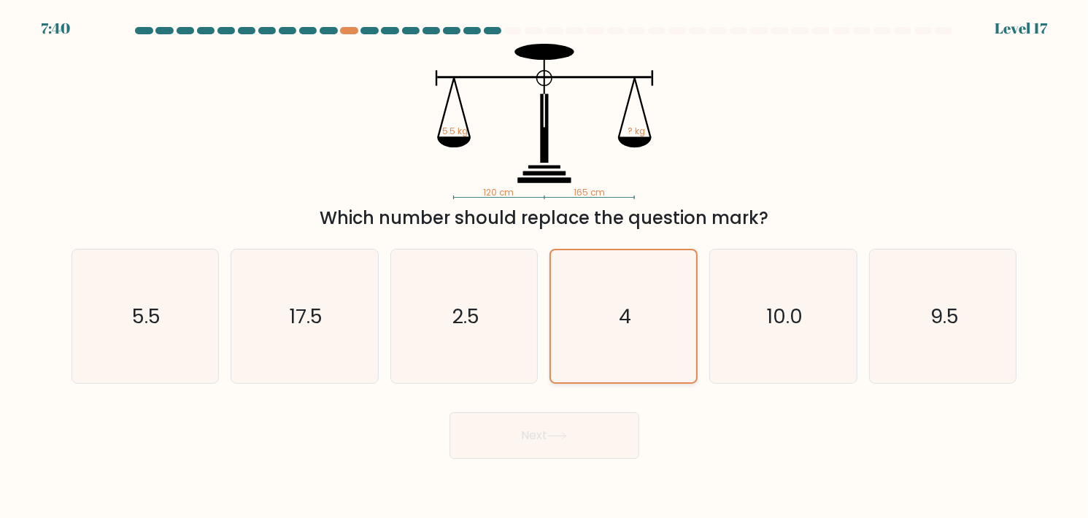
click at [636, 333] on icon "4" at bounding box center [623, 316] width 132 height 132
click at [545, 266] on input "d. 4" at bounding box center [544, 262] width 1 height 7
click at [599, 447] on button "Next" at bounding box center [544, 435] width 190 height 47
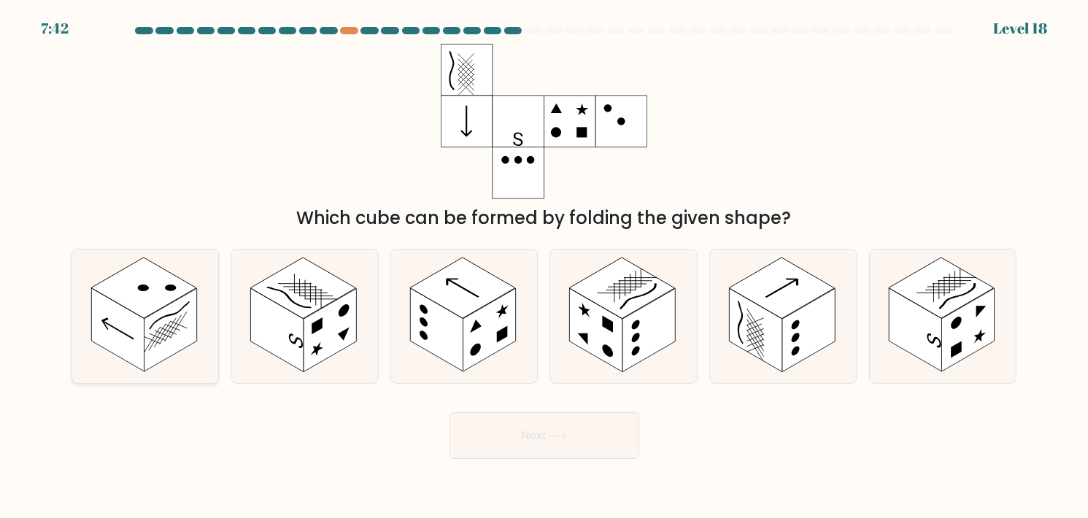
click at [193, 328] on rect at bounding box center [170, 329] width 53 height 83
click at [544, 266] on input "a." at bounding box center [544, 262] width 1 height 7
radio input "true"
click at [547, 432] on button "Next" at bounding box center [544, 435] width 190 height 47
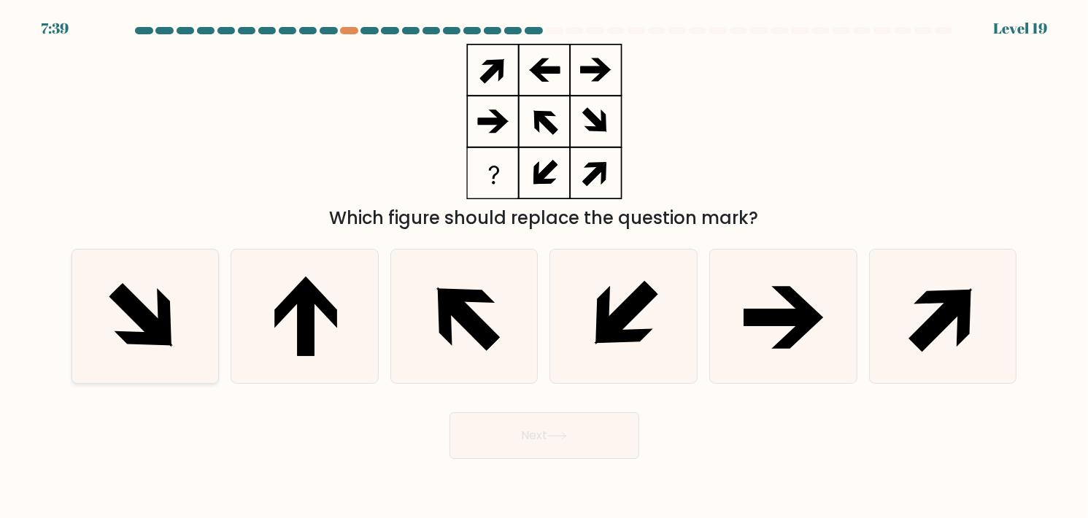
click at [155, 312] on icon at bounding box center [145, 317] width 134 height 134
click at [544, 266] on input "a." at bounding box center [544, 262] width 1 height 7
radio input "true"
click at [500, 431] on button "Next" at bounding box center [544, 435] width 190 height 47
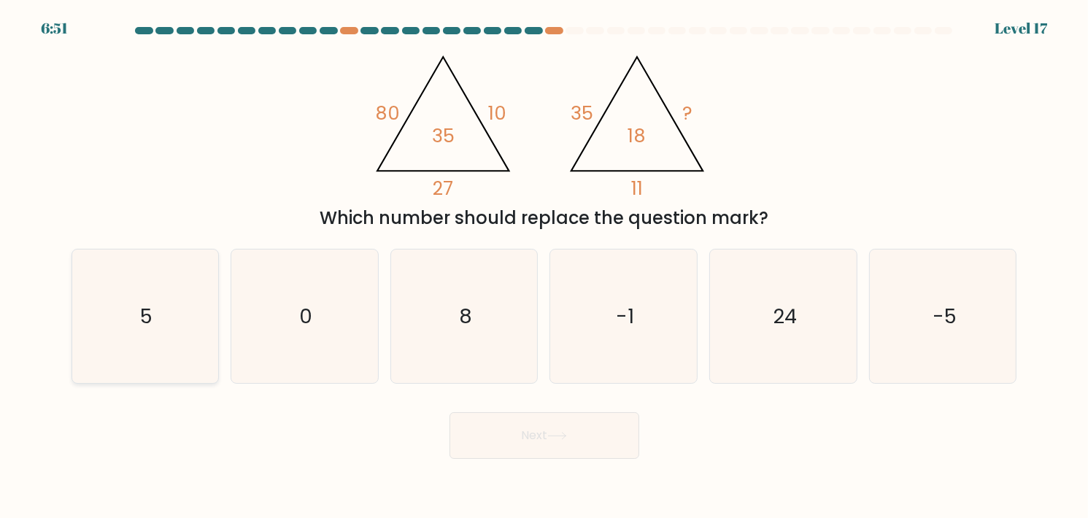
click at [141, 306] on text "5" at bounding box center [146, 316] width 12 height 28
click at [544, 266] on input "a. 5" at bounding box center [544, 262] width 1 height 7
radio input "true"
click at [547, 444] on button "Next" at bounding box center [544, 435] width 190 height 47
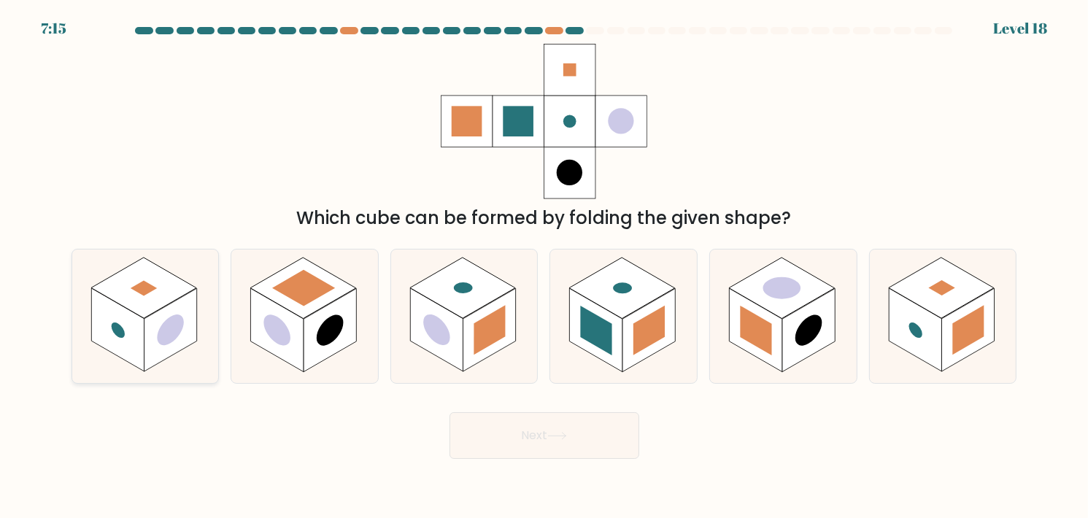
click at [151, 305] on rect at bounding box center [144, 288] width 106 height 61
click at [544, 266] on input "a." at bounding box center [544, 262] width 1 height 7
radio input "true"
click at [478, 430] on button "Next" at bounding box center [544, 435] width 190 height 47
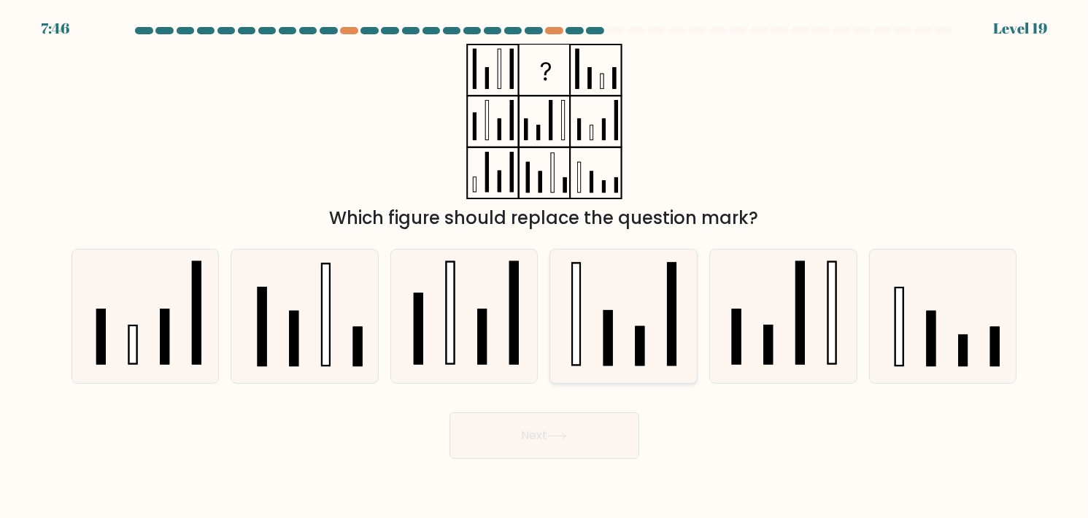
drag, startPoint x: 623, startPoint y: 314, endPoint x: 619, endPoint y: 341, distance: 26.5
click at [623, 315] on icon at bounding box center [624, 317] width 134 height 134
click at [545, 266] on input "d." at bounding box center [544, 262] width 1 height 7
radio input "true"
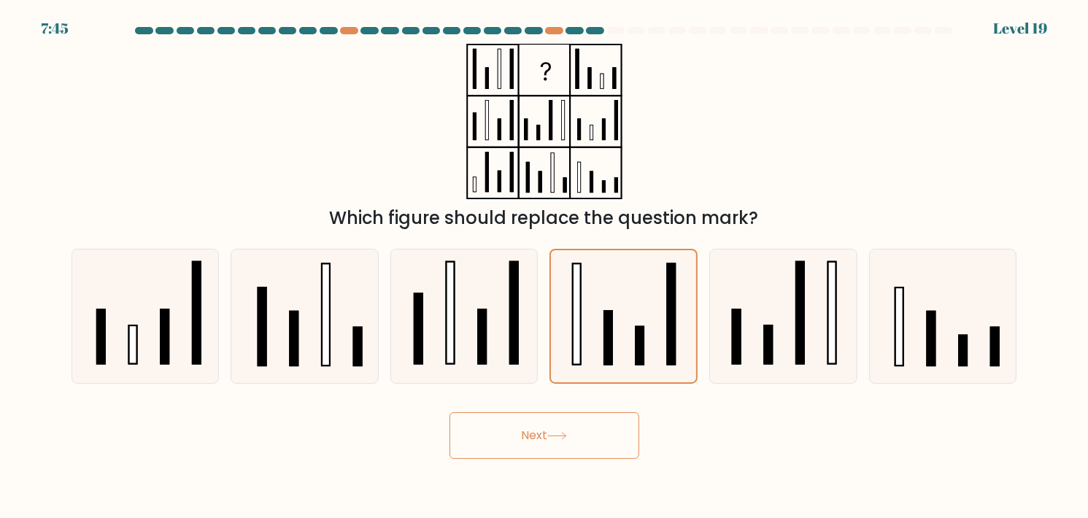
click at [590, 425] on button "Next" at bounding box center [544, 435] width 190 height 47
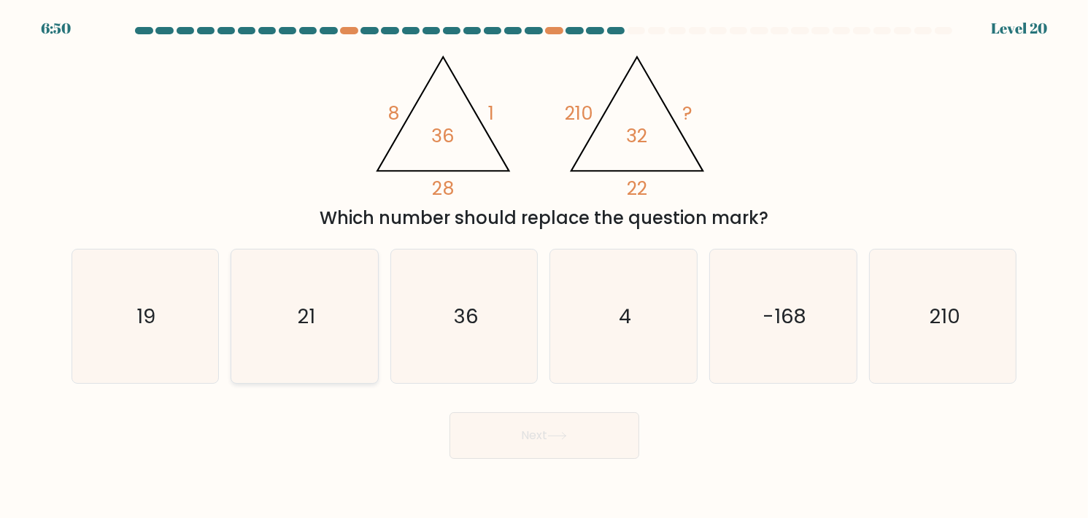
click at [293, 306] on icon "21" at bounding box center [305, 317] width 134 height 134
click at [544, 266] on input "b. 21" at bounding box center [544, 262] width 1 height 7
radio input "true"
click at [598, 456] on button "Next" at bounding box center [544, 435] width 190 height 47
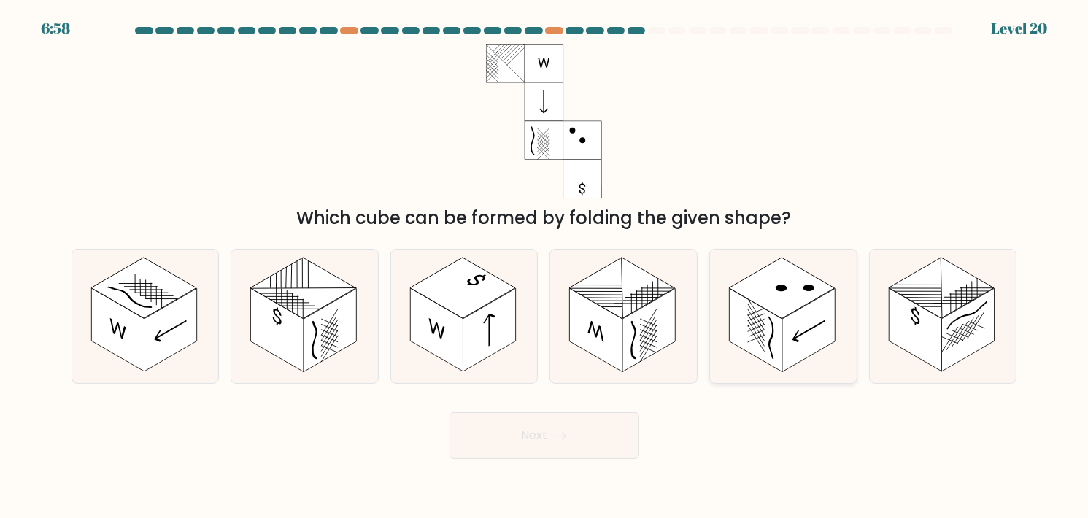
click at [754, 303] on rect at bounding box center [756, 329] width 53 height 83
click at [545, 266] on input "e." at bounding box center [544, 262] width 1 height 7
radio input "true"
click at [542, 447] on button "Next" at bounding box center [544, 435] width 190 height 47
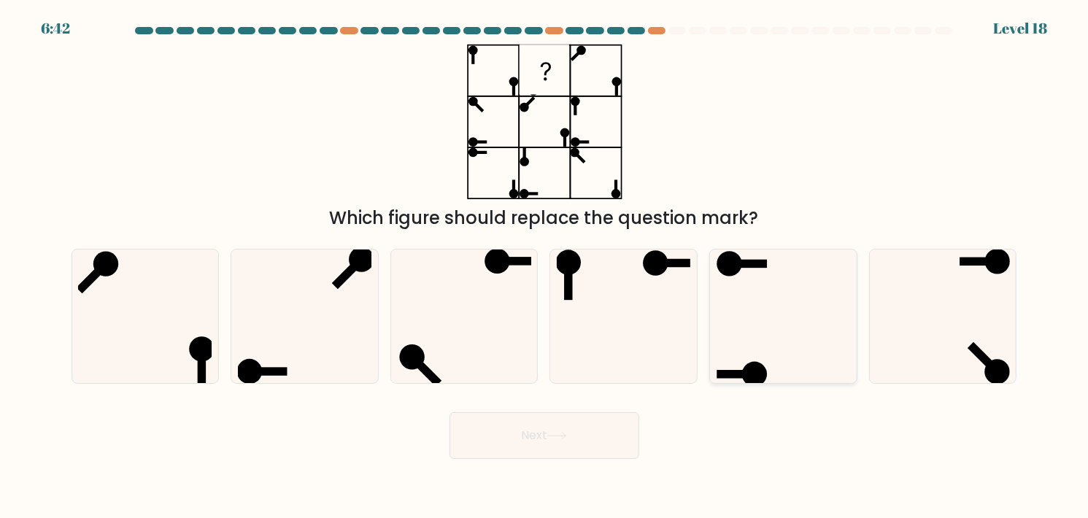
drag, startPoint x: 818, startPoint y: 313, endPoint x: 805, endPoint y: 322, distance: 16.2
click at [817, 313] on icon at bounding box center [783, 317] width 134 height 134
click at [545, 266] on input "e." at bounding box center [544, 262] width 1 height 7
radio input "true"
click at [546, 447] on button "Next" at bounding box center [544, 435] width 190 height 47
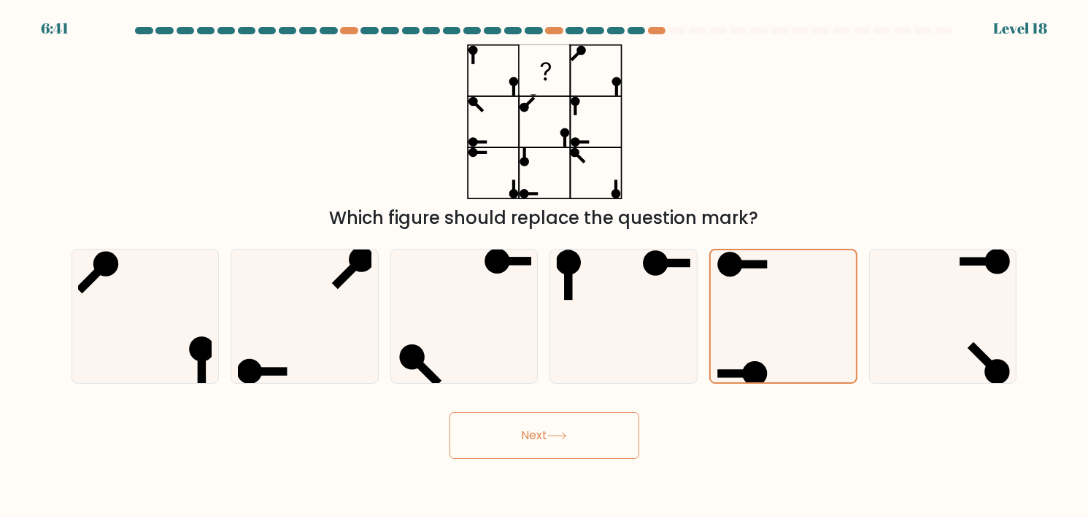
click at [546, 447] on button "Next" at bounding box center [544, 435] width 190 height 47
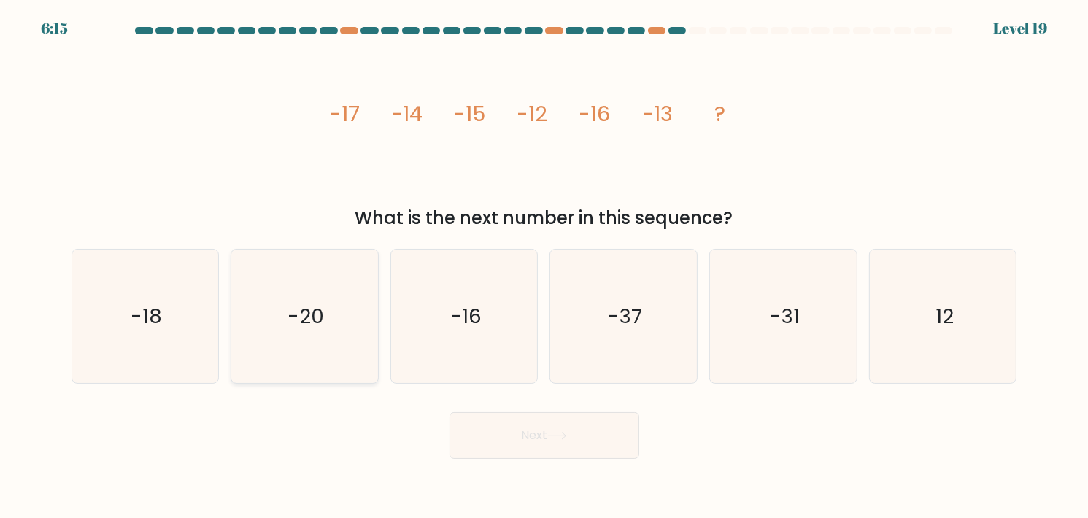
click at [314, 310] on text "-20" at bounding box center [305, 316] width 36 height 28
click at [544, 266] on input "b. -20" at bounding box center [544, 262] width 1 height 7
radio input "true"
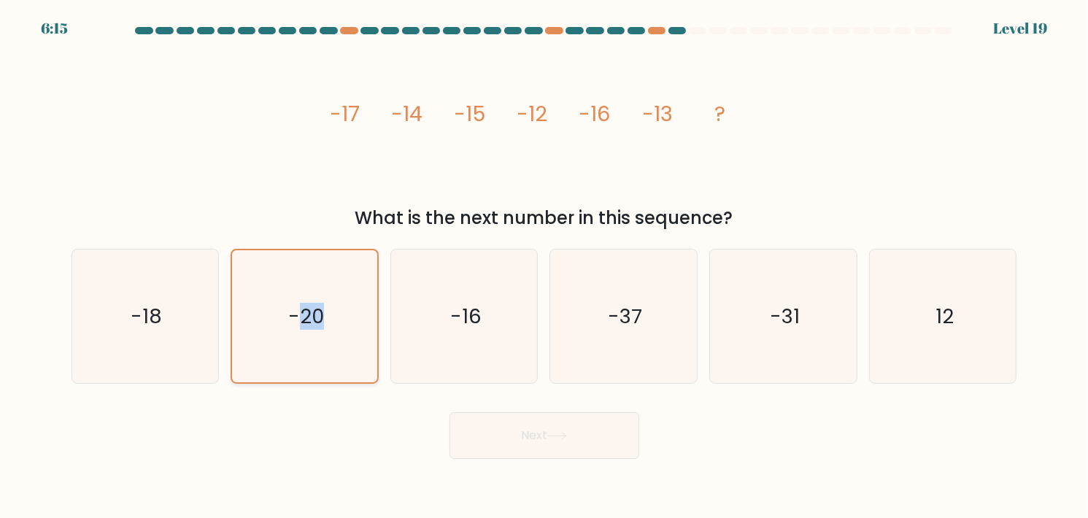
click at [314, 310] on text "-20" at bounding box center [306, 316] width 36 height 27
click at [544, 266] on input "b. -20" at bounding box center [544, 262] width 1 height 7
click at [514, 198] on icon "image/svg+xml -17 -14 -15 -12 -16 -13 ?" at bounding box center [544, 121] width 438 height 155
click at [351, 281] on icon "-20" at bounding box center [305, 316] width 132 height 132
click at [544, 266] on input "b. -20" at bounding box center [544, 262] width 1 height 7
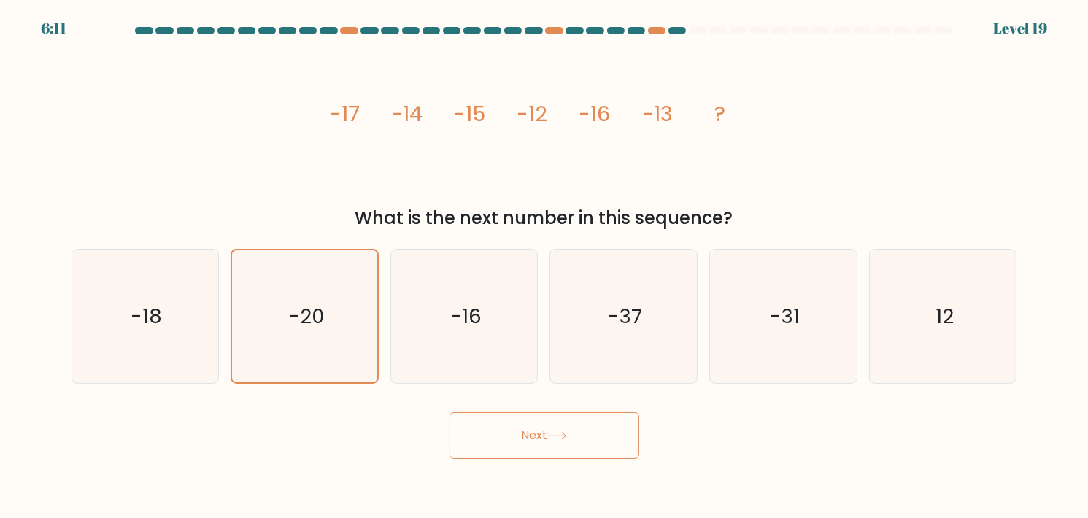
click at [440, 207] on div "What is the next number in this sequence?" at bounding box center [544, 218] width 928 height 26
click at [361, 286] on icon "-20" at bounding box center [305, 316] width 132 height 132
click at [544, 266] on input "b. -20" at bounding box center [544, 262] width 1 height 7
click at [361, 286] on icon "-20" at bounding box center [305, 316] width 132 height 132
click at [544, 266] on input "b. -20" at bounding box center [544, 262] width 1 height 7
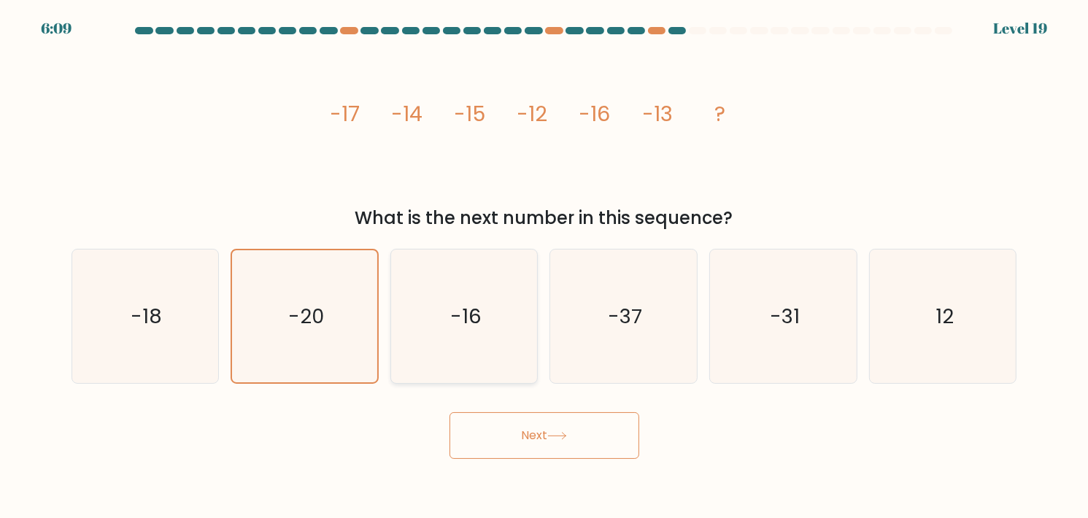
click at [446, 293] on icon "-16" at bounding box center [465, 317] width 134 height 134
click at [544, 266] on input "c. -16" at bounding box center [544, 262] width 1 height 7
radio input "true"
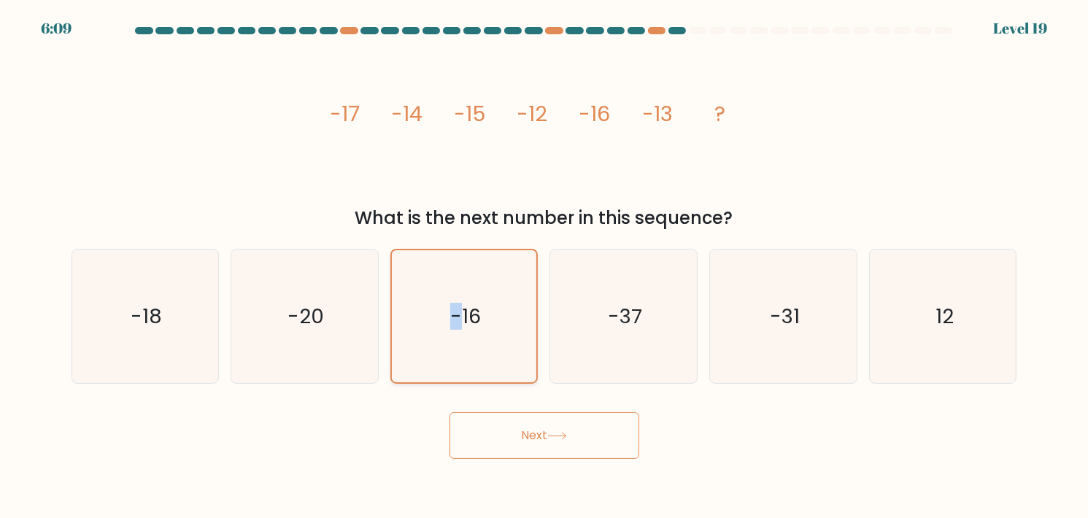
click at [446, 293] on icon "-16" at bounding box center [464, 316] width 132 height 132
click at [544, 266] on input "c. -16" at bounding box center [544, 262] width 1 height 7
click at [634, 289] on icon "-37" at bounding box center [624, 317] width 134 height 134
click at [545, 266] on input "d. -37" at bounding box center [544, 262] width 1 height 7
radio input "true"
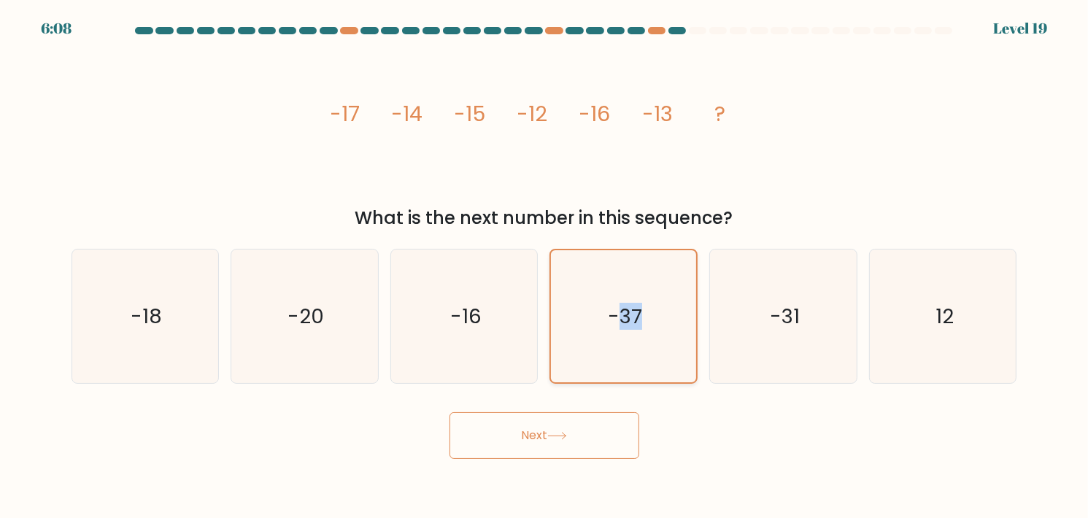
click at [634, 289] on icon "-37" at bounding box center [623, 316] width 132 height 132
click at [545, 266] on input "d. -37" at bounding box center [544, 262] width 1 height 7
click at [738, 263] on icon "-31" at bounding box center [783, 317] width 134 height 134
click at [545, 263] on input "e. -31" at bounding box center [544, 262] width 1 height 7
radio input "true"
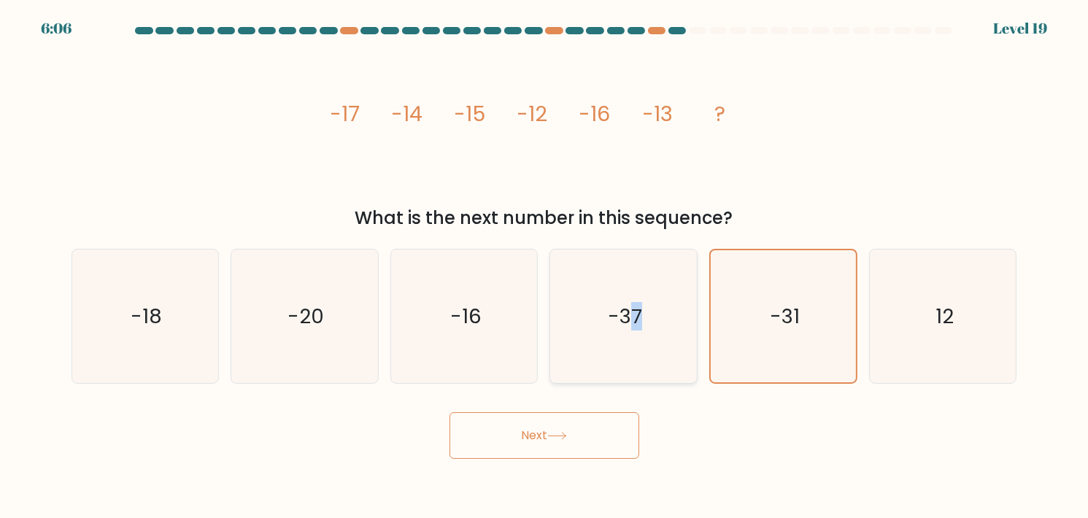
drag, startPoint x: 641, startPoint y: 278, endPoint x: 628, endPoint y: 282, distance: 13.6
click at [628, 282] on icon "-37" at bounding box center [624, 317] width 134 height 134
click at [511, 289] on icon "-16" at bounding box center [465, 317] width 134 height 134
click at [544, 266] on input "c. -16" at bounding box center [544, 262] width 1 height 7
radio input "true"
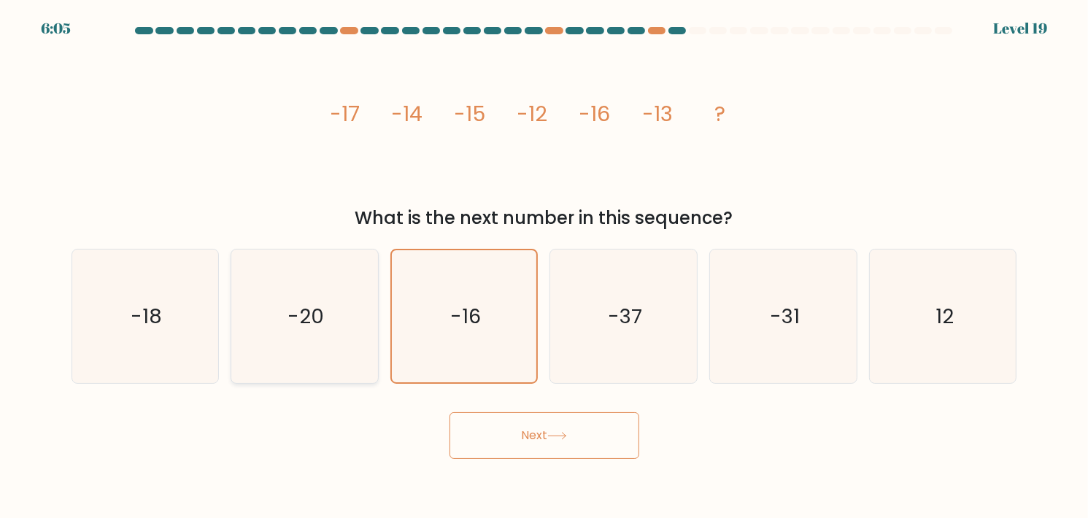
click at [349, 309] on icon "-20" at bounding box center [305, 317] width 134 height 134
click at [544, 266] on input "b. -20" at bounding box center [544, 262] width 1 height 7
radio input "true"
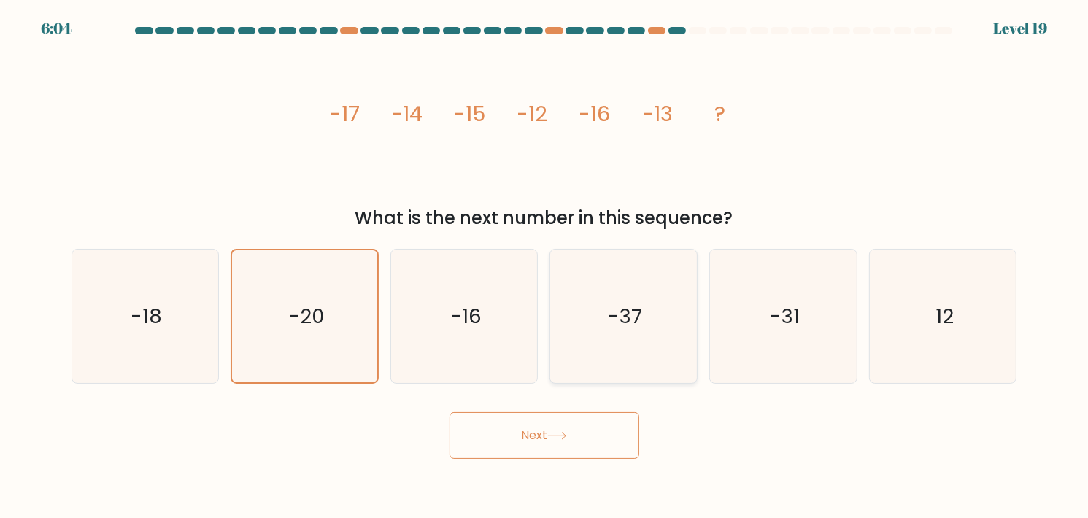
drag, startPoint x: 519, startPoint y: 299, endPoint x: 618, endPoint y: 300, distance: 98.5
click at [522, 299] on icon "-16" at bounding box center [465, 317] width 134 height 134
click at [544, 266] on input "c. -16" at bounding box center [544, 262] width 1 height 7
radio input "true"
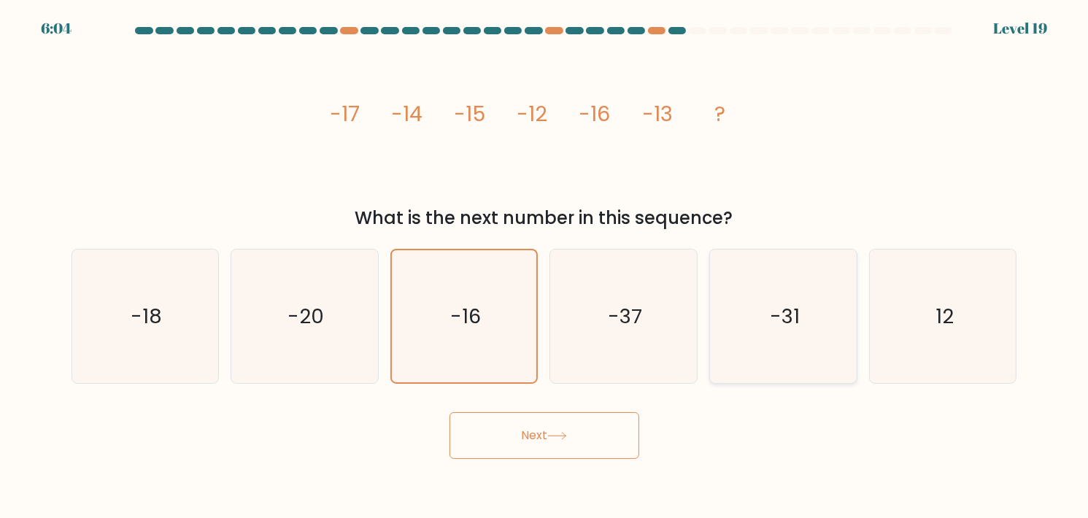
drag, startPoint x: 700, startPoint y: 302, endPoint x: 755, endPoint y: 295, distance: 55.1
click at [709, 301] on div "a. -18 b. -20" at bounding box center [544, 310] width 957 height 147
click at [794, 293] on icon "-31" at bounding box center [783, 317] width 134 height 134
click at [545, 266] on input "e. -31" at bounding box center [544, 262] width 1 height 7
radio input "true"
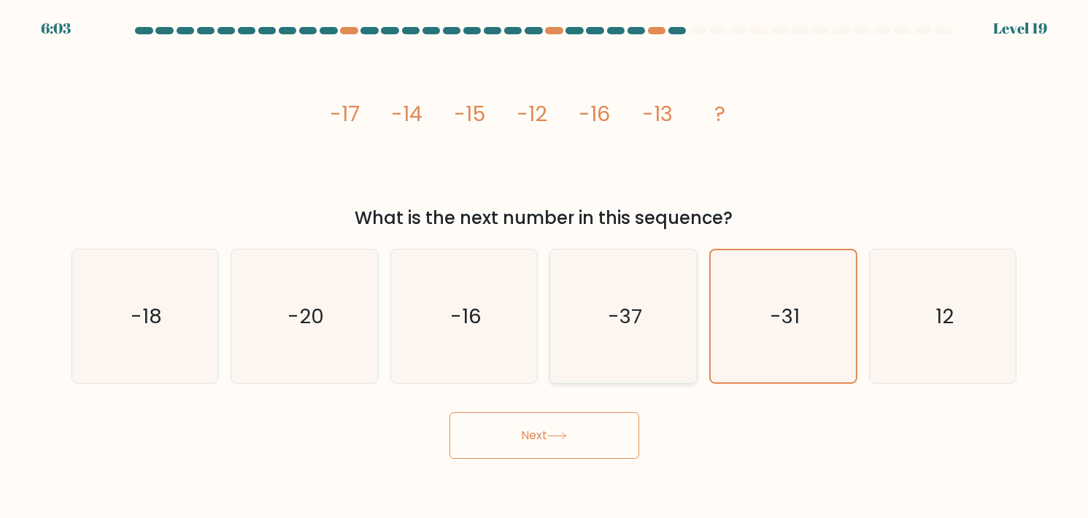
click at [633, 307] on text "-37" at bounding box center [625, 316] width 34 height 28
click at [545, 266] on input "d. -37" at bounding box center [544, 262] width 1 height 7
radio input "true"
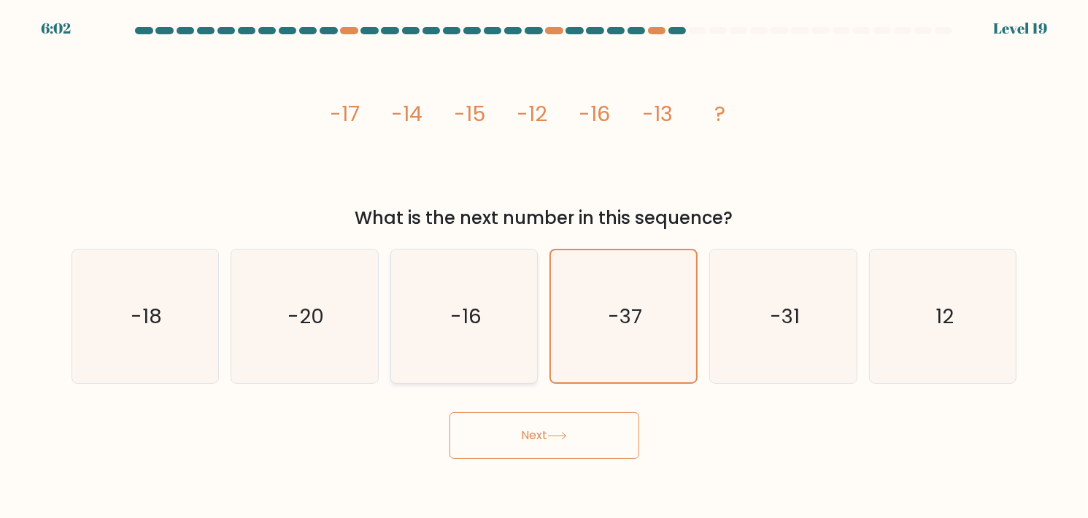
click at [471, 327] on text "-16" at bounding box center [465, 316] width 31 height 28
click at [544, 266] on input "c. -16" at bounding box center [544, 262] width 1 height 7
radio input "true"
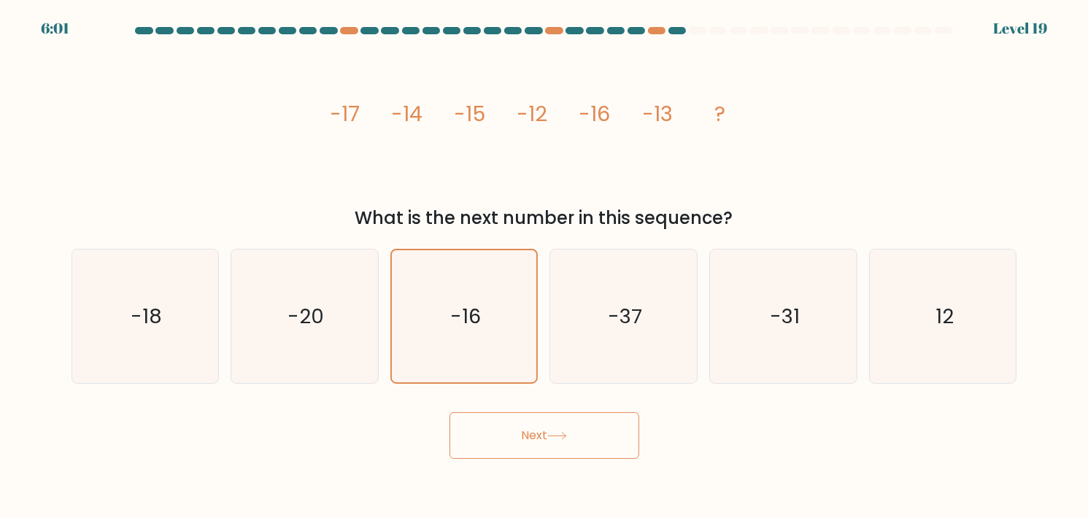
click at [457, 154] on icon "image/svg+xml -17 -14 -15 -12 -16 -13 ?" at bounding box center [544, 121] width 438 height 155
drag, startPoint x: 652, startPoint y: 100, endPoint x: 671, endPoint y: 100, distance: 19.7
click at [671, 100] on tspan "-13" at bounding box center [656, 114] width 31 height 29
click at [708, 109] on icon "image/svg+xml -17 -14 -15 -12 -16 -13 ?" at bounding box center [544, 121] width 438 height 155
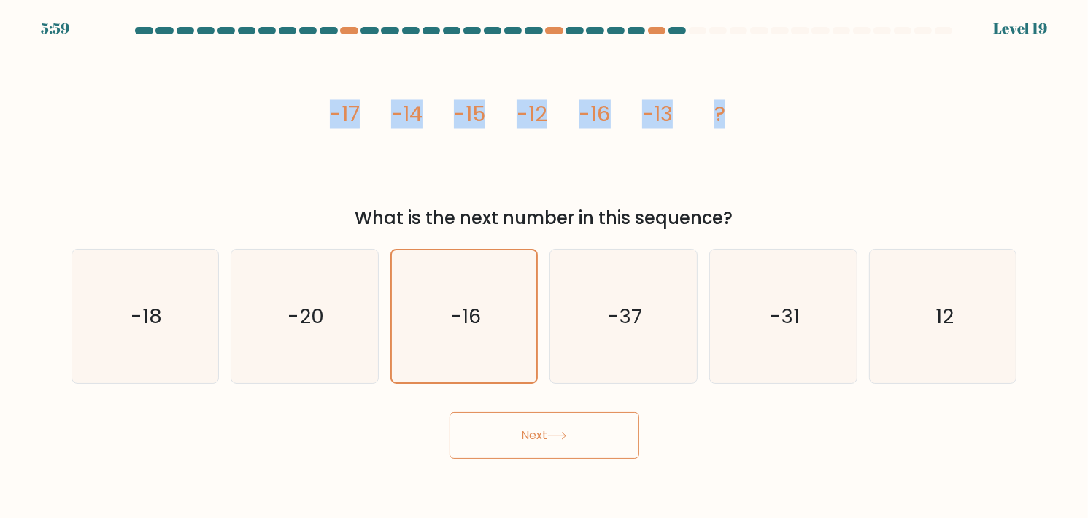
drag, startPoint x: 693, startPoint y: 113, endPoint x: 296, endPoint y: 129, distance: 397.2
click at [296, 129] on div "image/svg+xml -17 -14 -15 -12 -16 -13 ? What is the next number in this sequenc…" at bounding box center [544, 138] width 963 height 188
copy g "-17 -14 -15 -12 -16 -13 ?"
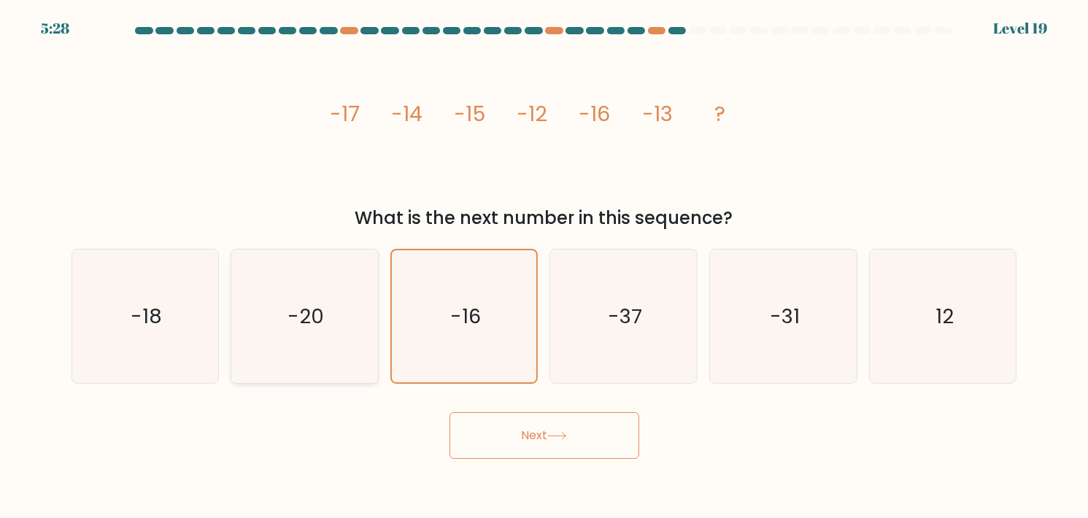
click at [357, 292] on icon "-20" at bounding box center [305, 317] width 134 height 134
click at [544, 266] on input "b. -20" at bounding box center [544, 262] width 1 height 7
radio input "true"
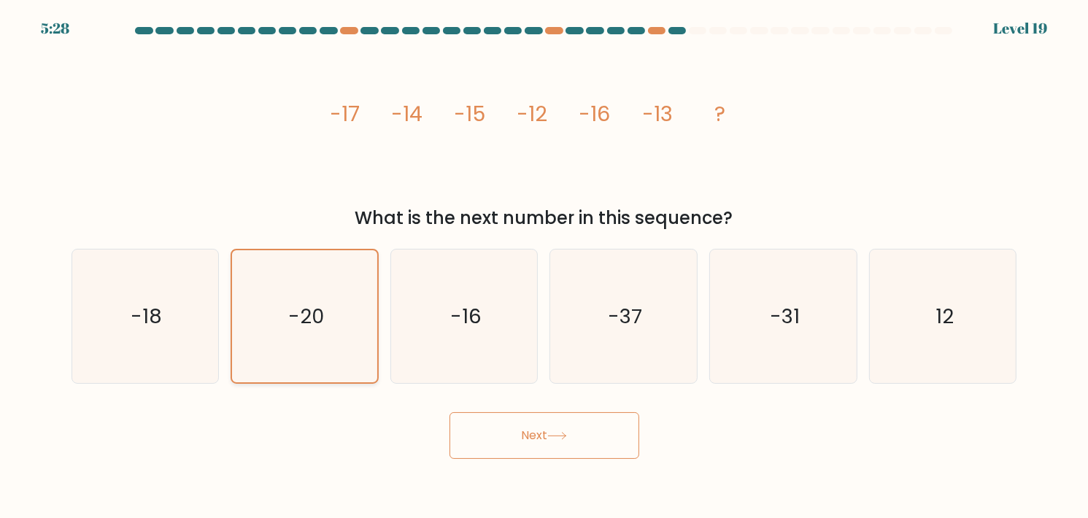
click at [357, 292] on icon "-20" at bounding box center [305, 316] width 132 height 132
click at [544, 266] on input "b. -20" at bounding box center [544, 262] width 1 height 7
click at [506, 440] on button "Next" at bounding box center [544, 435] width 190 height 47
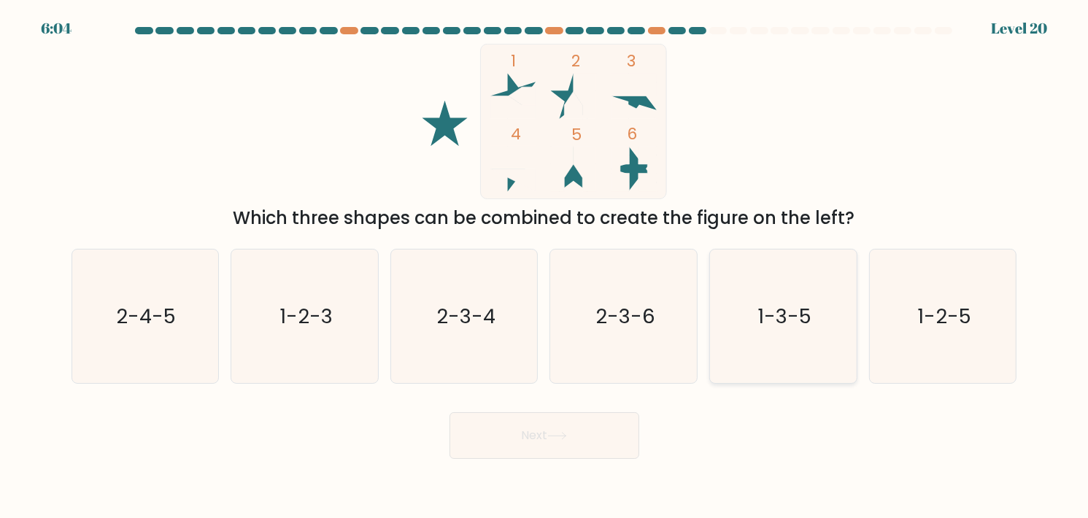
click at [779, 302] on text "1-3-5" at bounding box center [784, 316] width 54 height 28
click at [545, 266] on input "e. 1-3-5" at bounding box center [544, 262] width 1 height 7
radio input "true"
click at [578, 447] on button "Next" at bounding box center [544, 435] width 190 height 47
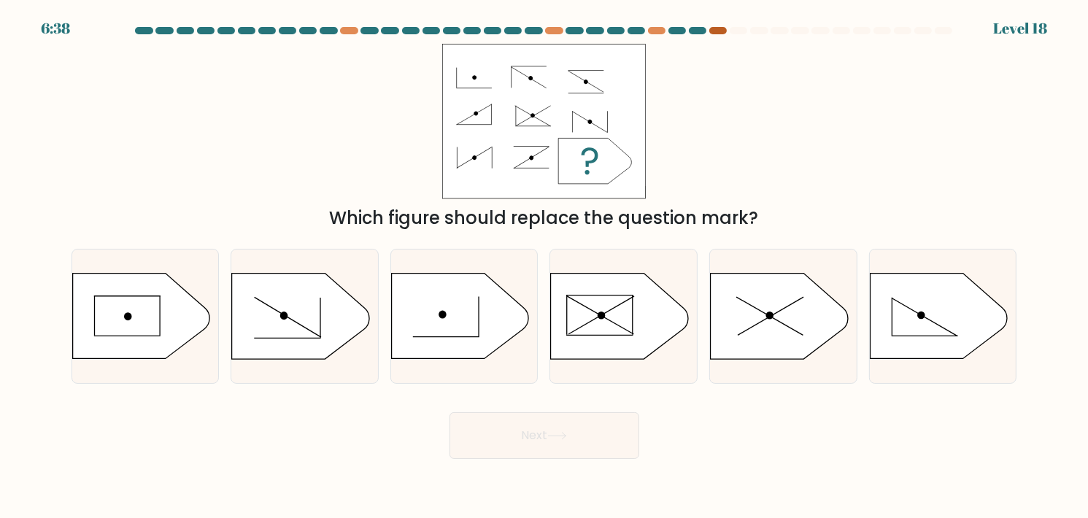
click at [719, 29] on div at bounding box center [718, 30] width 18 height 7
click at [752, 297] on icon at bounding box center [779, 316] width 137 height 85
click at [545, 266] on input "e." at bounding box center [544, 262] width 1 height 7
radio input "true"
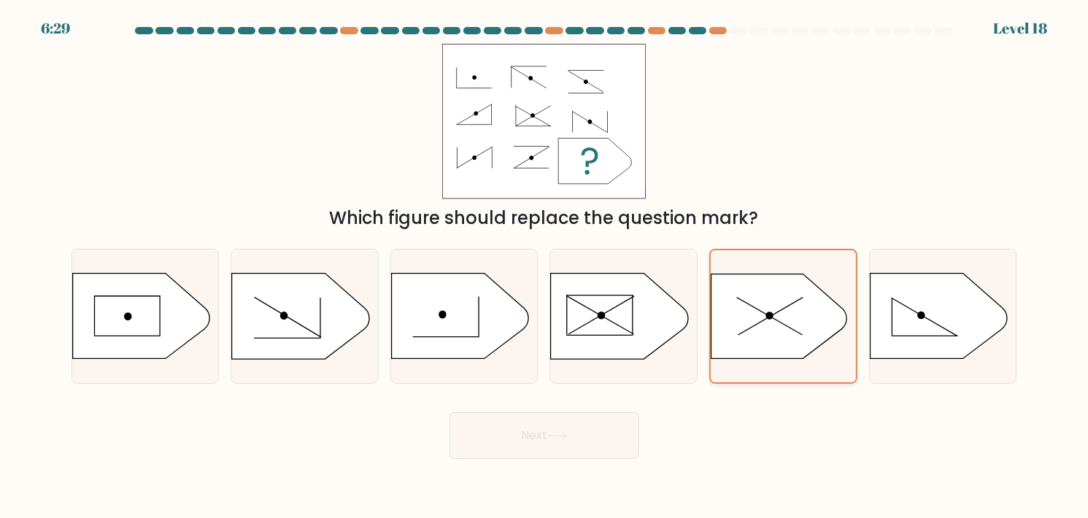
click at [752, 297] on icon at bounding box center [779, 316] width 136 height 85
click at [545, 266] on input "e." at bounding box center [544, 262] width 1 height 7
click at [606, 425] on button "Next" at bounding box center [544, 435] width 190 height 47
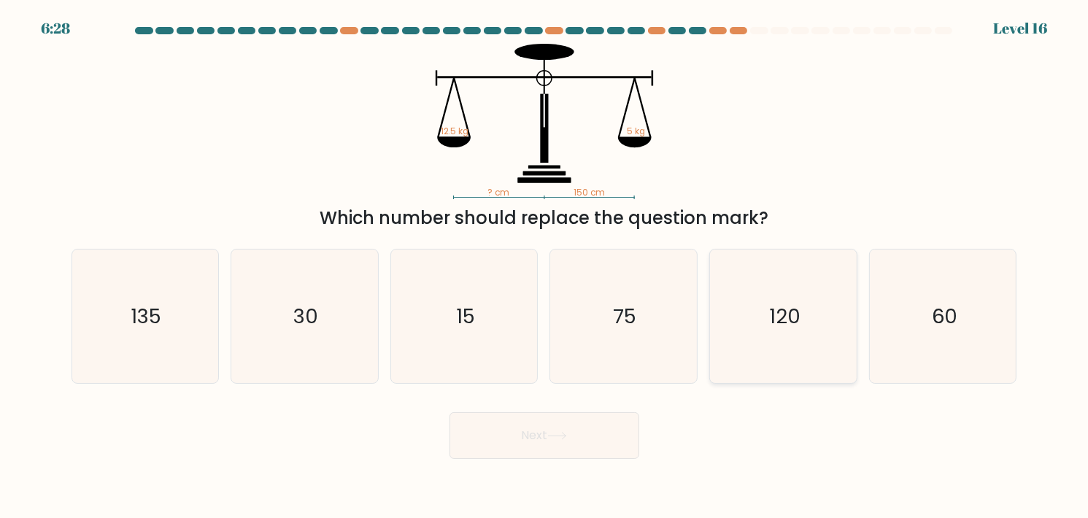
click at [751, 293] on icon "120" at bounding box center [783, 317] width 134 height 134
click at [545, 266] on input "e. 120" at bounding box center [544, 262] width 1 height 7
radio input "true"
click at [533, 460] on body "7:12 Level 16" at bounding box center [544, 259] width 1088 height 518
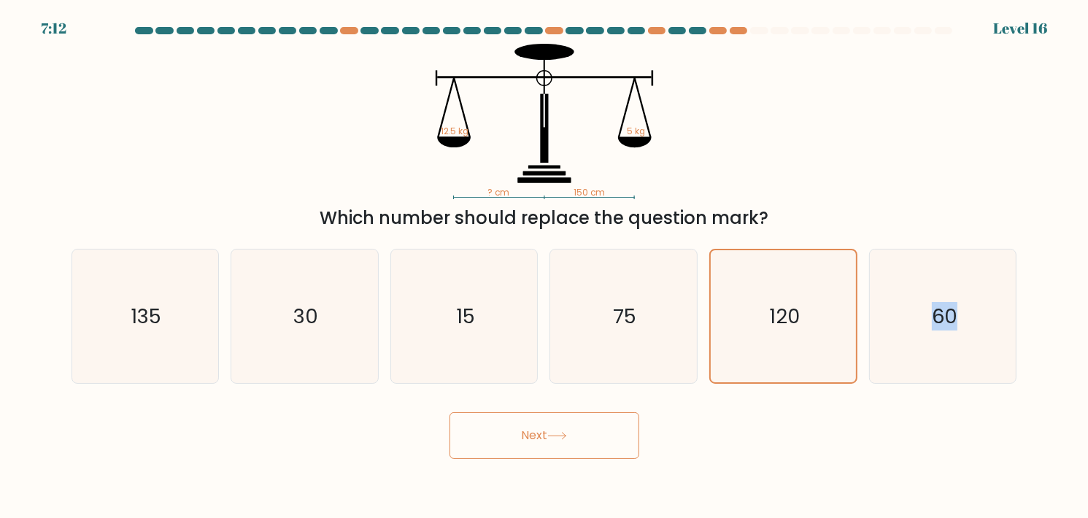
click at [533, 460] on body "7:12 Level 16" at bounding box center [544, 259] width 1088 height 518
click at [539, 441] on button "Next" at bounding box center [544, 435] width 190 height 47
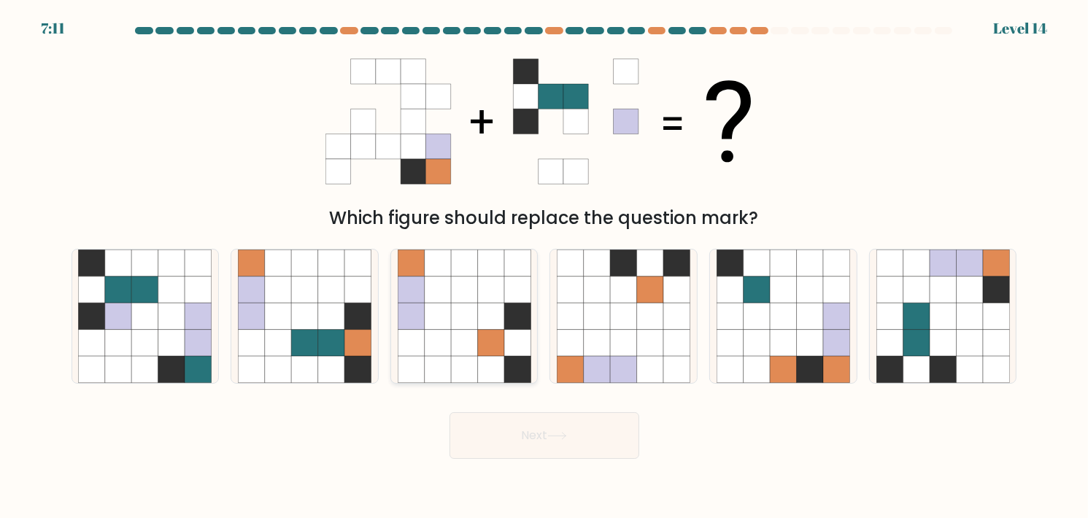
click at [441, 293] on icon at bounding box center [437, 290] width 26 height 26
click at [544, 266] on input "c." at bounding box center [544, 262] width 1 height 7
radio input "true"
click at [441, 293] on icon at bounding box center [438, 290] width 26 height 26
click at [544, 266] on input "c." at bounding box center [544, 262] width 1 height 7
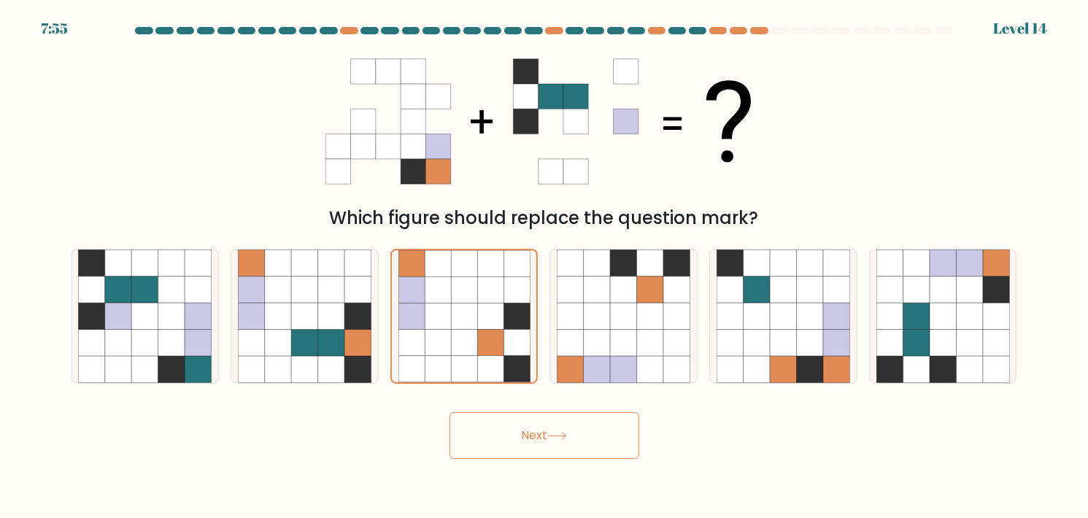
click at [546, 426] on button "Next" at bounding box center [544, 435] width 190 height 47
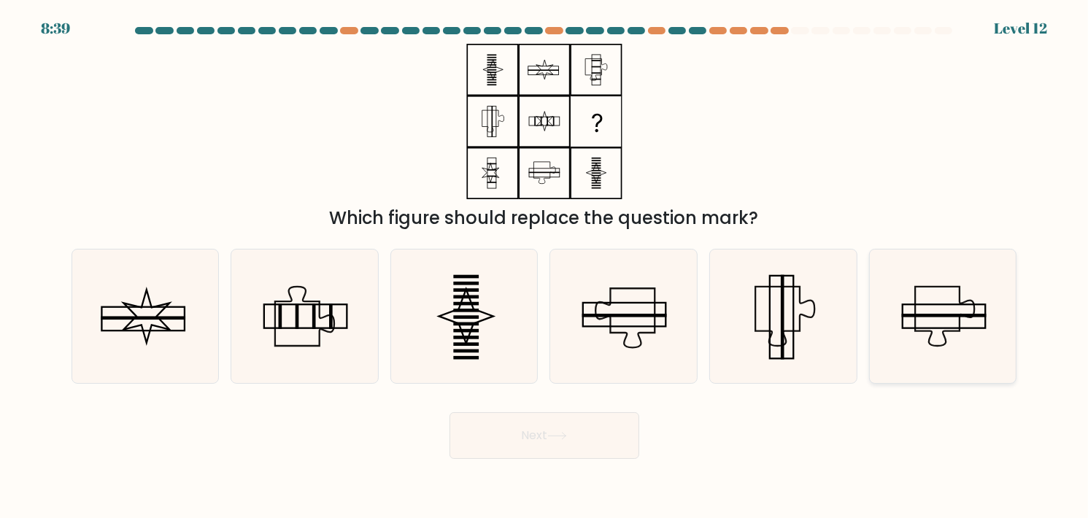
click at [890, 296] on icon at bounding box center [943, 317] width 134 height 134
click at [545, 266] on input "f." at bounding box center [544, 262] width 1 height 7
radio input "true"
click at [571, 463] on body "8:39 Level 12" at bounding box center [544, 259] width 1088 height 518
click at [573, 438] on button "Next" at bounding box center [544, 435] width 190 height 47
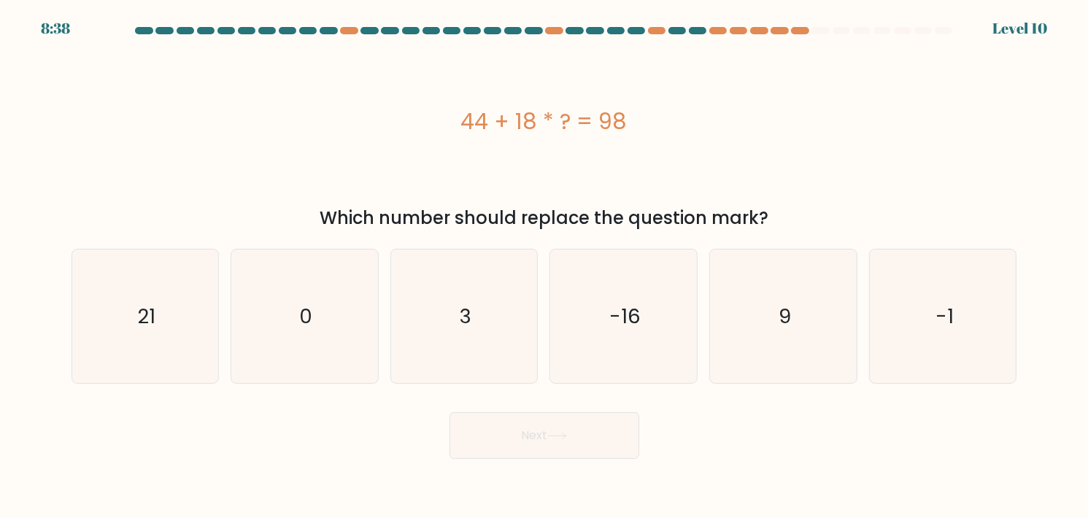
click at [384, 298] on div "c. 3" at bounding box center [464, 316] width 160 height 135
click at [469, 357] on icon "3" at bounding box center [465, 317] width 134 height 134
click at [544, 266] on input "c. 3" at bounding box center [544, 262] width 1 height 7
radio input "true"
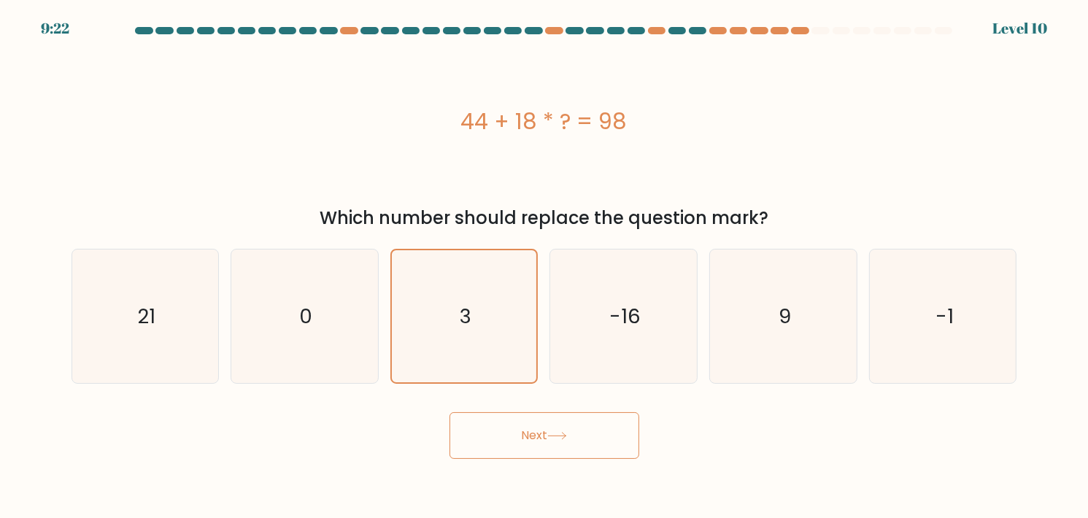
click at [538, 419] on button "Next" at bounding box center [544, 435] width 190 height 47
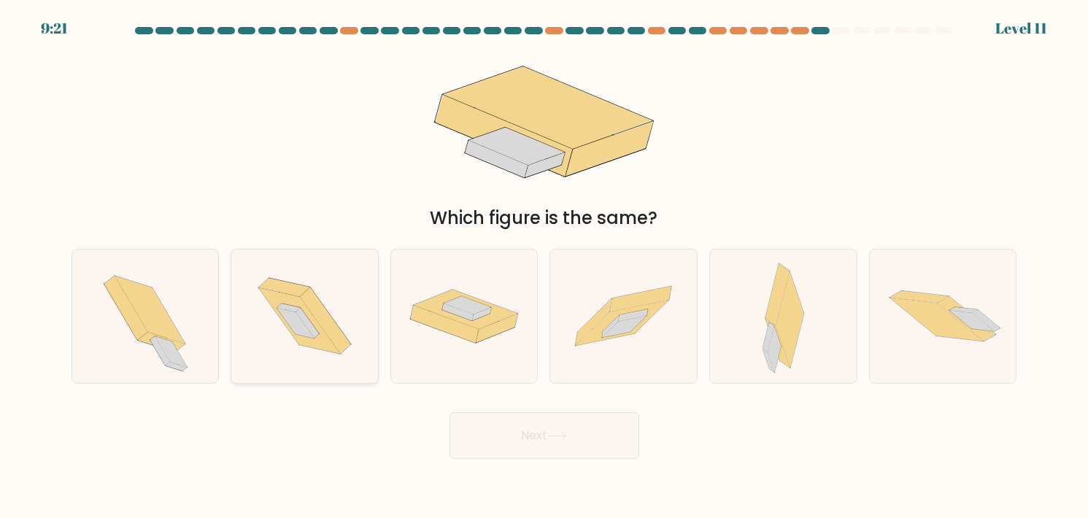
click at [343, 309] on icon at bounding box center [304, 317] width 137 height 134
click at [544, 266] on input "b." at bounding box center [544, 262] width 1 height 7
radio input "true"
click at [539, 430] on button "Next" at bounding box center [544, 435] width 190 height 47
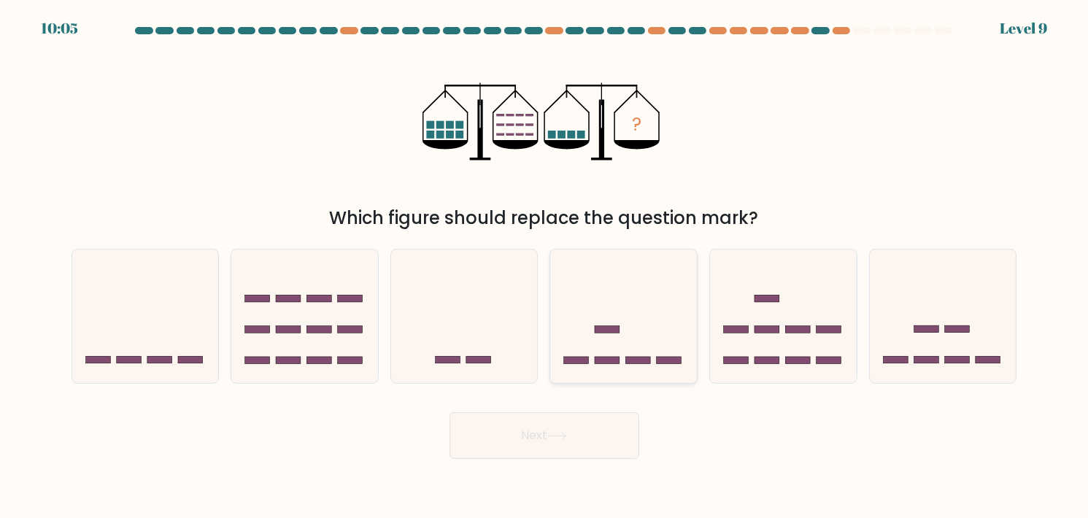
click at [568, 322] on icon at bounding box center [623, 315] width 147 height 121
click at [545, 266] on input "d." at bounding box center [544, 262] width 1 height 7
radio input "true"
click at [565, 436] on icon at bounding box center [557, 436] width 20 height 8
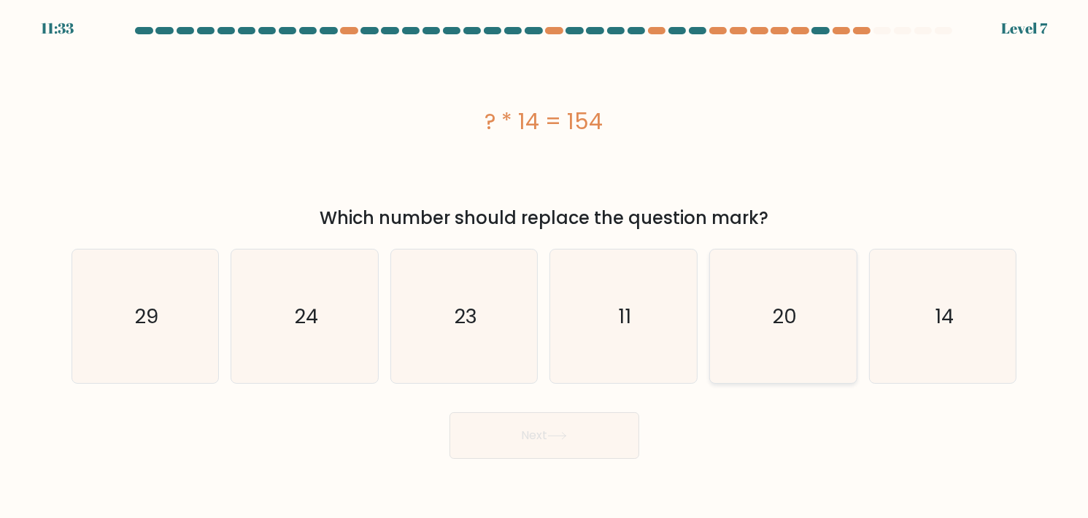
click at [746, 290] on icon "20" at bounding box center [783, 317] width 134 height 134
click at [545, 266] on input "e. 20" at bounding box center [544, 262] width 1 height 7
radio input "true"
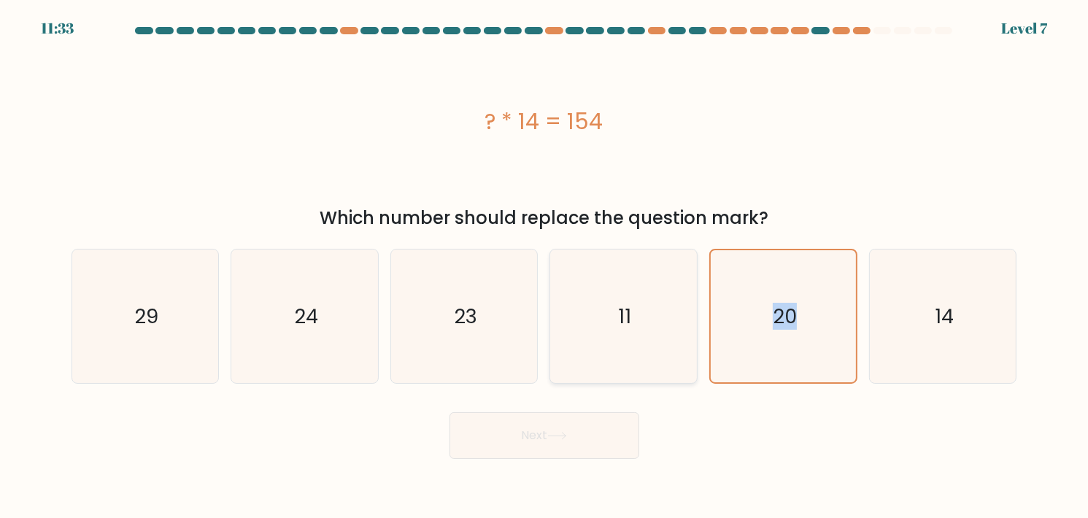
drag, startPoint x: 746, startPoint y: 290, endPoint x: 681, endPoint y: 351, distance: 89.8
click at [746, 291] on icon "20" at bounding box center [783, 316] width 132 height 132
click at [545, 266] on input "e. 20" at bounding box center [544, 262] width 1 height 7
click at [562, 441] on button "Next" at bounding box center [544, 435] width 190 height 47
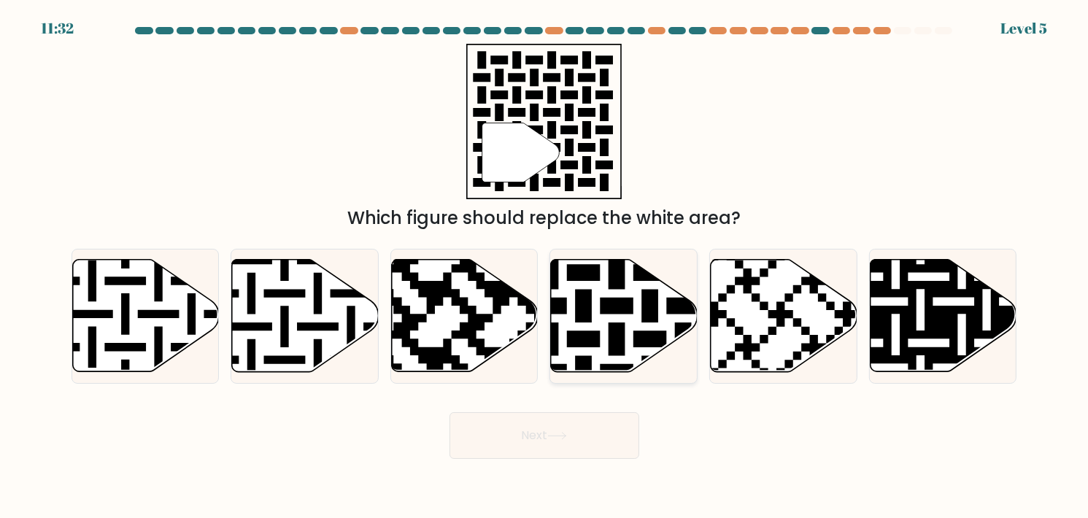
click at [599, 339] on icon at bounding box center [667, 256] width 266 height 266
click at [545, 266] on input "d." at bounding box center [544, 262] width 1 height 7
radio input "true"
click at [520, 430] on button "Next" at bounding box center [544, 435] width 190 height 47
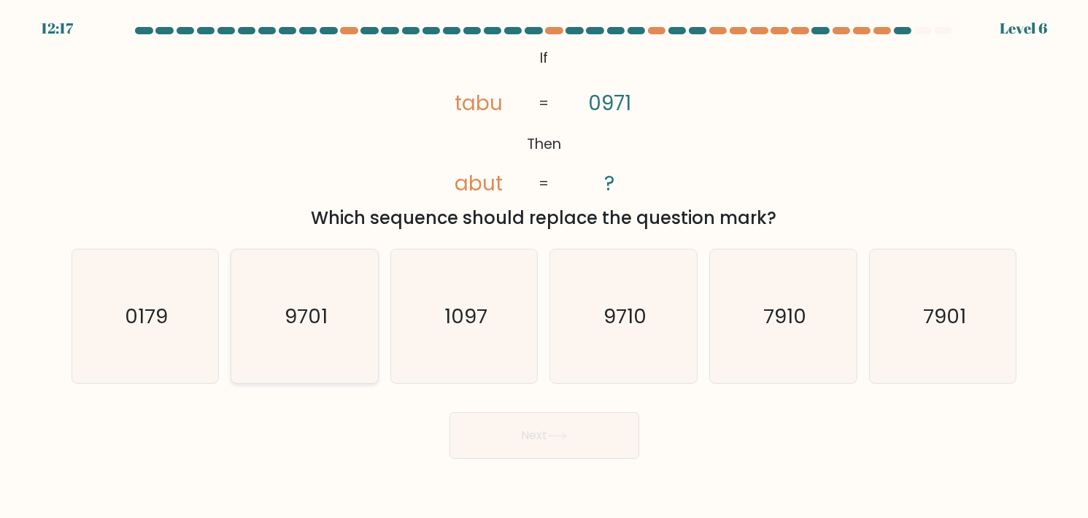
click at [331, 316] on icon "9701" at bounding box center [305, 317] width 134 height 134
click at [544, 266] on input "b. 9701" at bounding box center [544, 262] width 1 height 7
radio input "true"
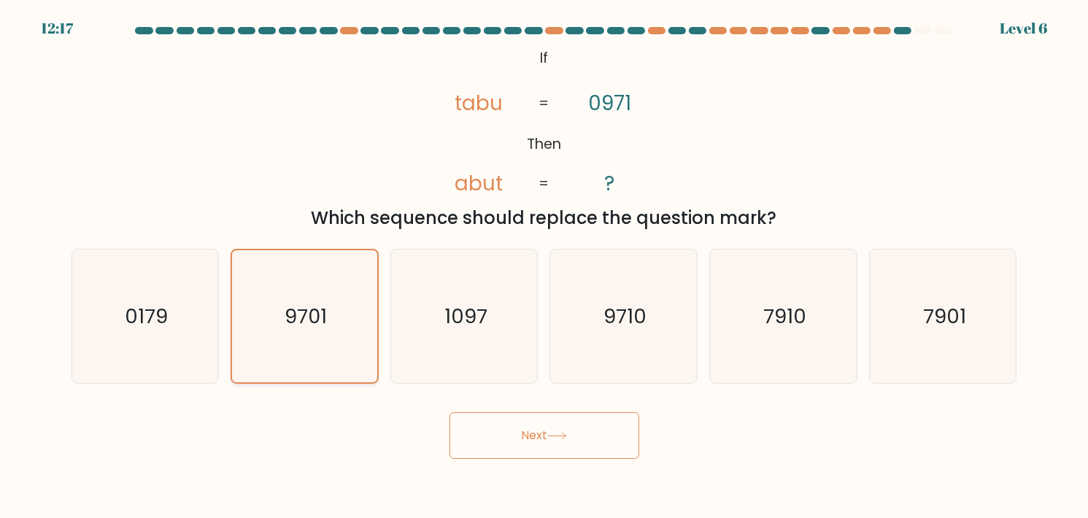
click at [331, 316] on icon "9701" at bounding box center [305, 316] width 132 height 132
click at [544, 266] on input "b. 9701" at bounding box center [544, 262] width 1 height 7
click at [508, 431] on button "Next" at bounding box center [544, 435] width 190 height 47
click at [509, 432] on button "Next" at bounding box center [544, 435] width 190 height 47
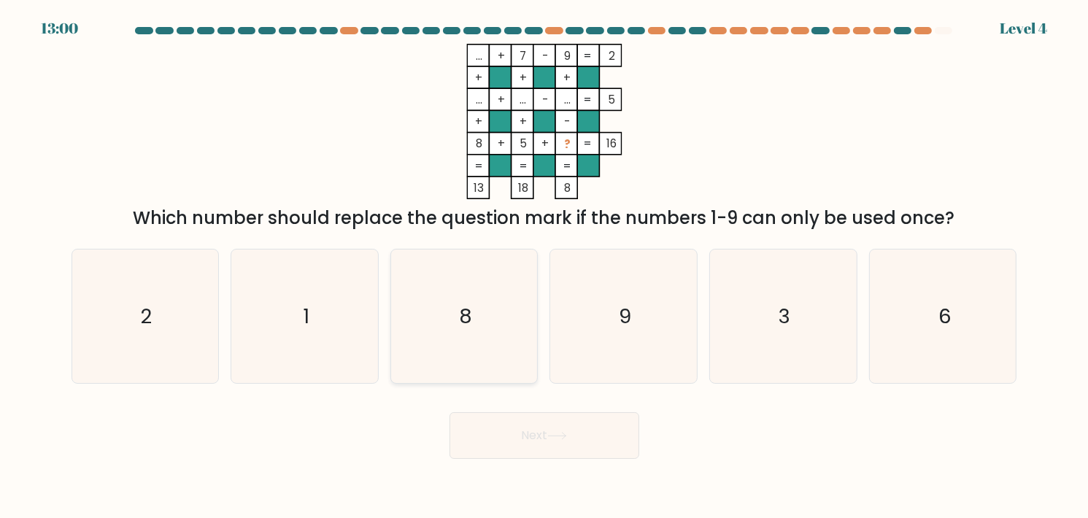
drag, startPoint x: 516, startPoint y: 330, endPoint x: 519, endPoint y: 341, distance: 11.5
click at [516, 330] on icon "8" at bounding box center [465, 317] width 134 height 134
click at [544, 266] on input "c. 8" at bounding box center [544, 262] width 1 height 7
radio input "true"
click at [544, 438] on button "Next" at bounding box center [544, 435] width 190 height 47
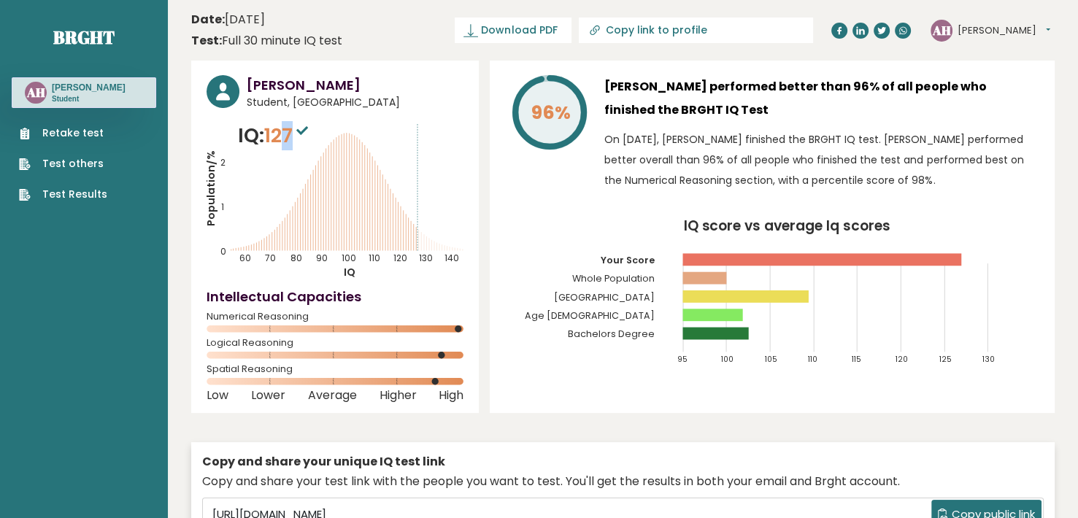
click at [292, 130] on span "127" at bounding box center [287, 135] width 47 height 27
click at [355, 174] on icon "Population/% IQ 0 1 2 60 70 80 90 100 110 120 130 140" at bounding box center [334, 200] width 257 height 158
click at [73, 198] on link "Test Results" at bounding box center [63, 194] width 88 height 15
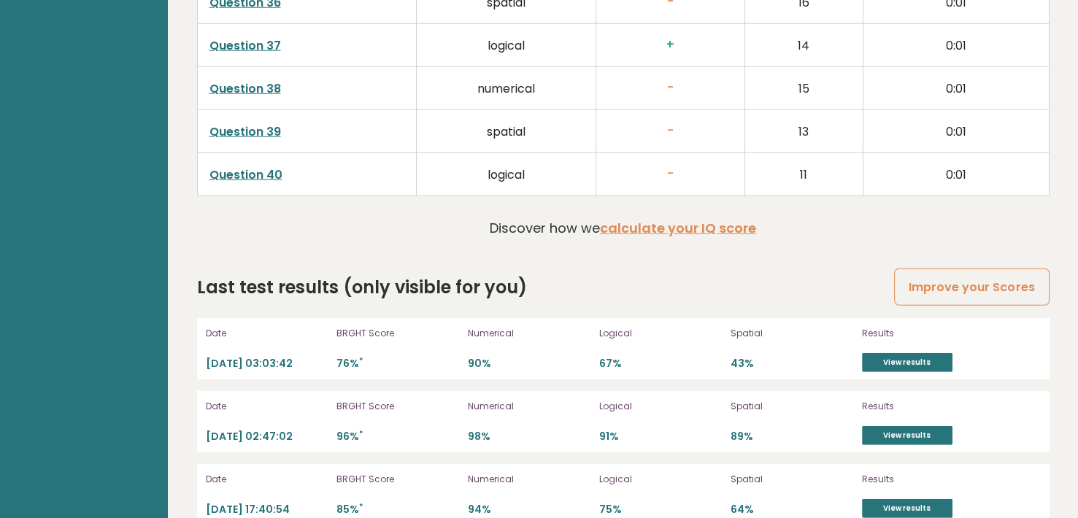
scroll to position [3863, 0]
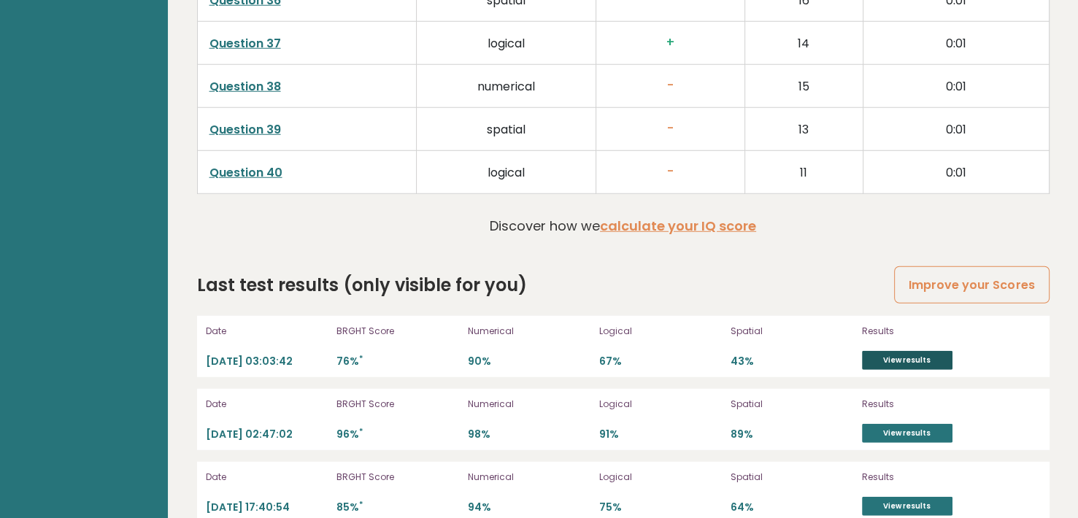
click at [895, 351] on link "View results" at bounding box center [907, 360] width 90 height 19
click at [921, 497] on link "View results" at bounding box center [907, 506] width 90 height 19
click at [878, 424] on link "View results" at bounding box center [907, 433] width 90 height 19
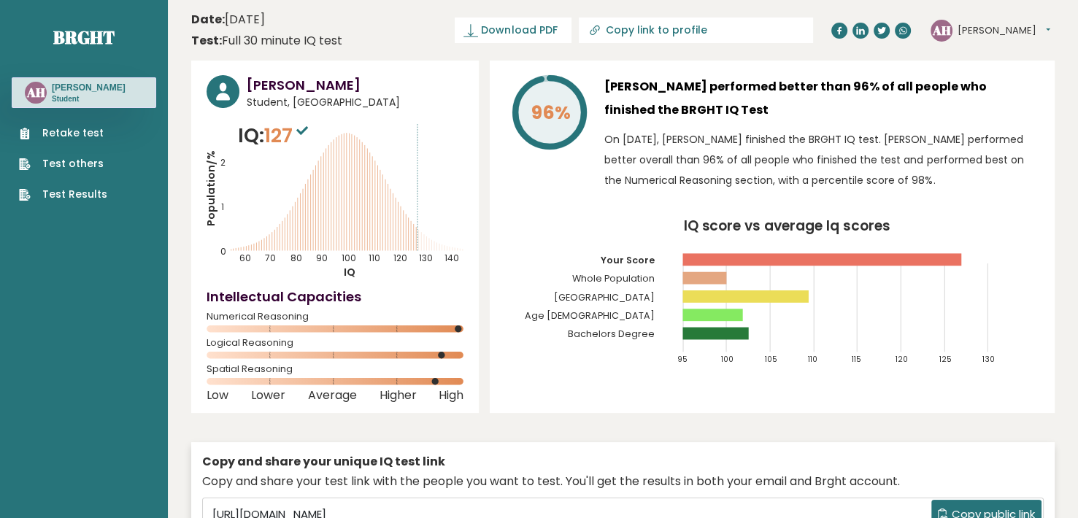
click at [90, 132] on link "Retake test" at bounding box center [63, 132] width 88 height 15
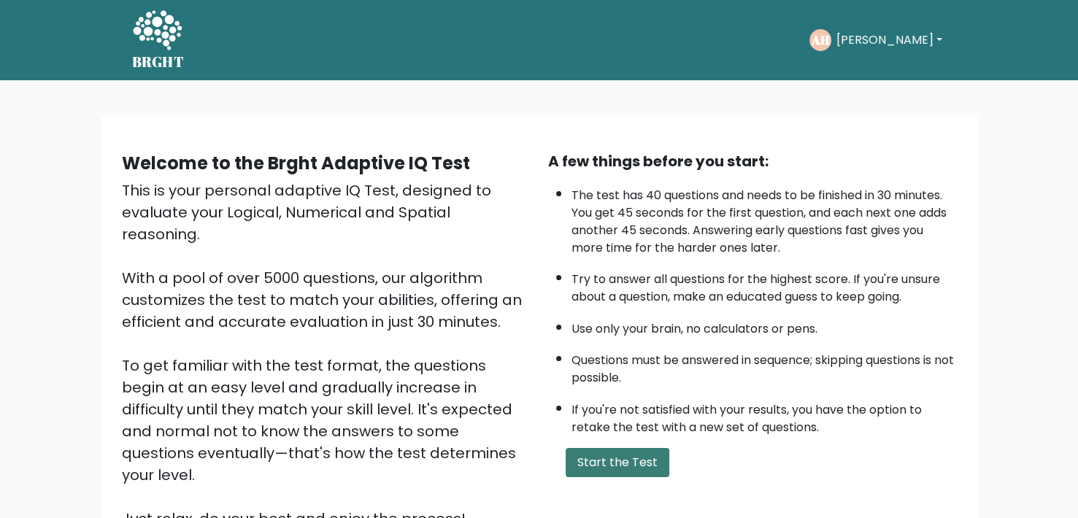
click at [610, 455] on button "Start the Test" at bounding box center [617, 462] width 104 height 29
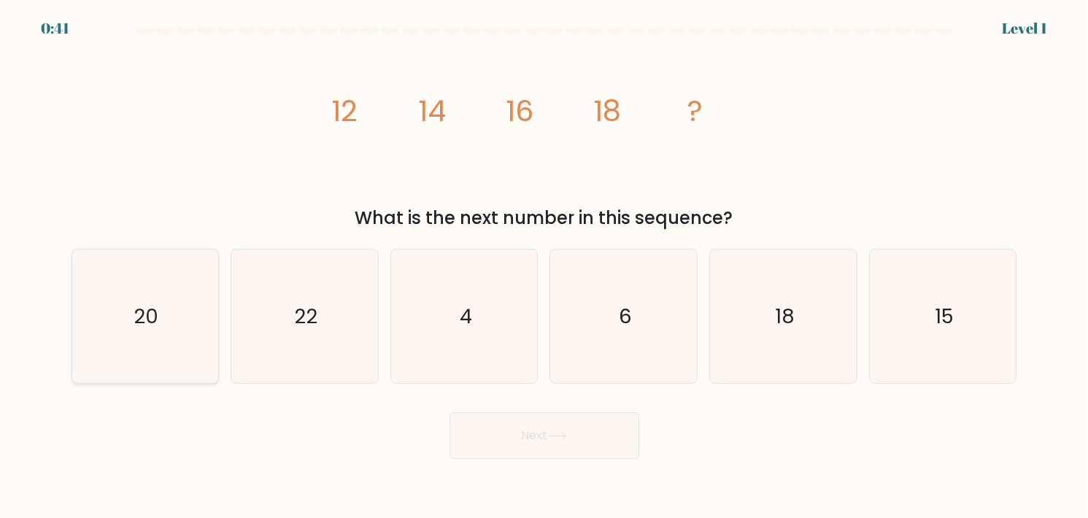
click at [188, 326] on icon "20" at bounding box center [145, 317] width 134 height 134
click at [544, 266] on input "a. 20" at bounding box center [544, 262] width 1 height 7
radio input "true"
click at [481, 409] on div "Next" at bounding box center [544, 430] width 963 height 58
click at [495, 425] on button "Next" at bounding box center [544, 435] width 190 height 47
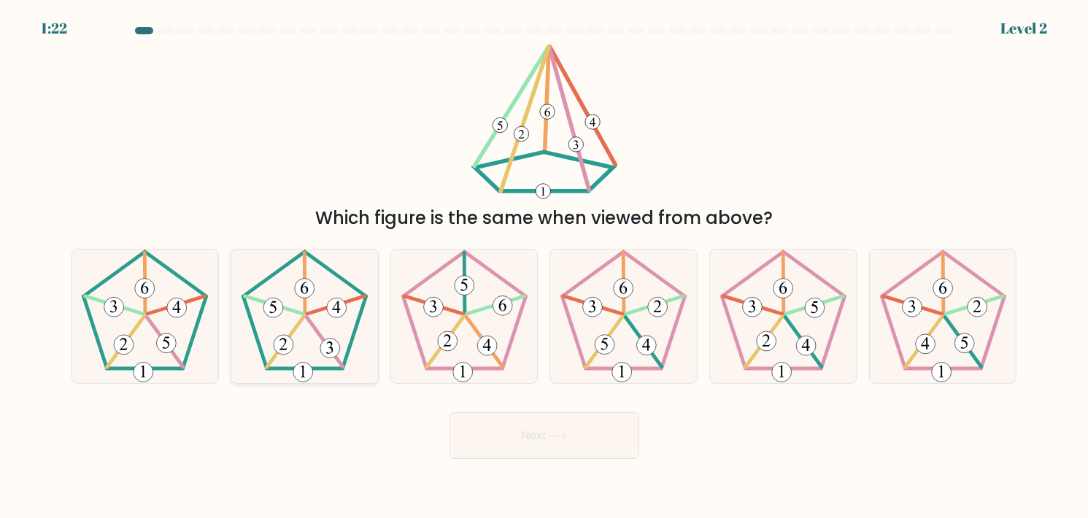
click at [287, 281] on icon at bounding box center [305, 317] width 134 height 134
click at [544, 266] on input "b." at bounding box center [544, 262] width 1 height 7
radio input "true"
click at [560, 436] on icon at bounding box center [557, 436] width 18 height 7
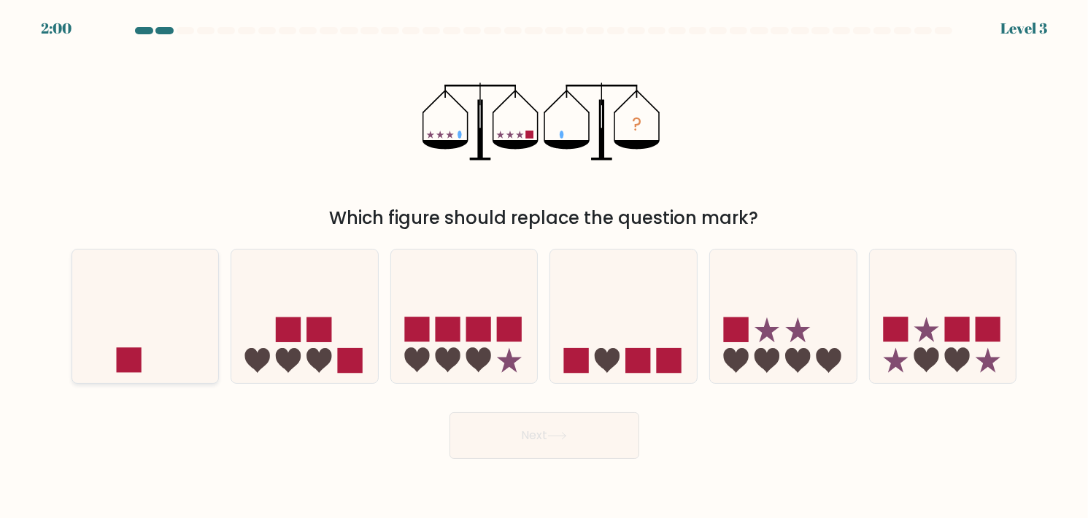
click at [150, 324] on icon at bounding box center [145, 315] width 147 height 121
click at [544, 266] on input "a." at bounding box center [544, 262] width 1 height 7
radio input "true"
click at [537, 444] on button "Next" at bounding box center [544, 435] width 190 height 47
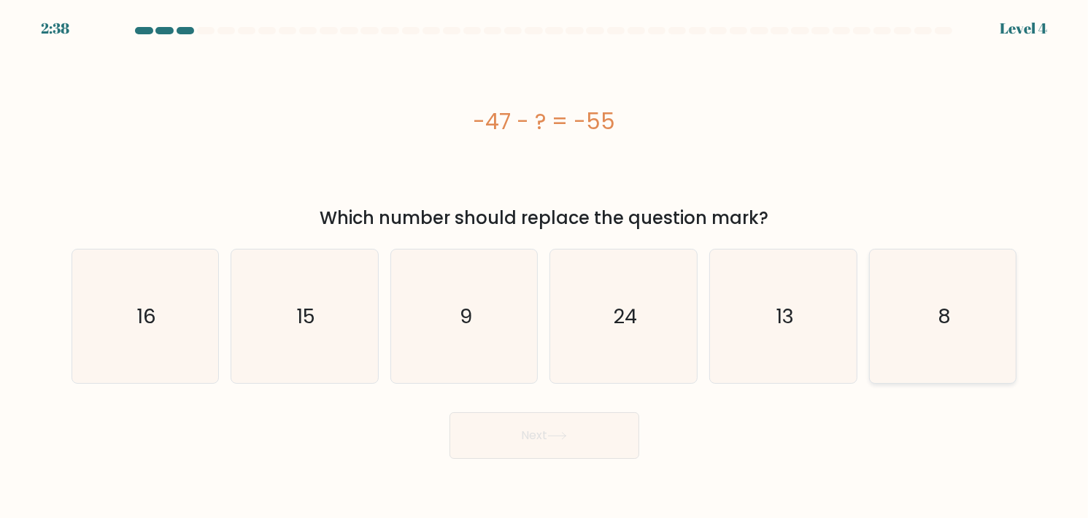
click at [970, 322] on icon "8" at bounding box center [943, 317] width 134 height 134
click at [545, 266] on input "f. 8" at bounding box center [544, 262] width 1 height 7
radio input "true"
click at [603, 422] on button "Next" at bounding box center [544, 435] width 190 height 47
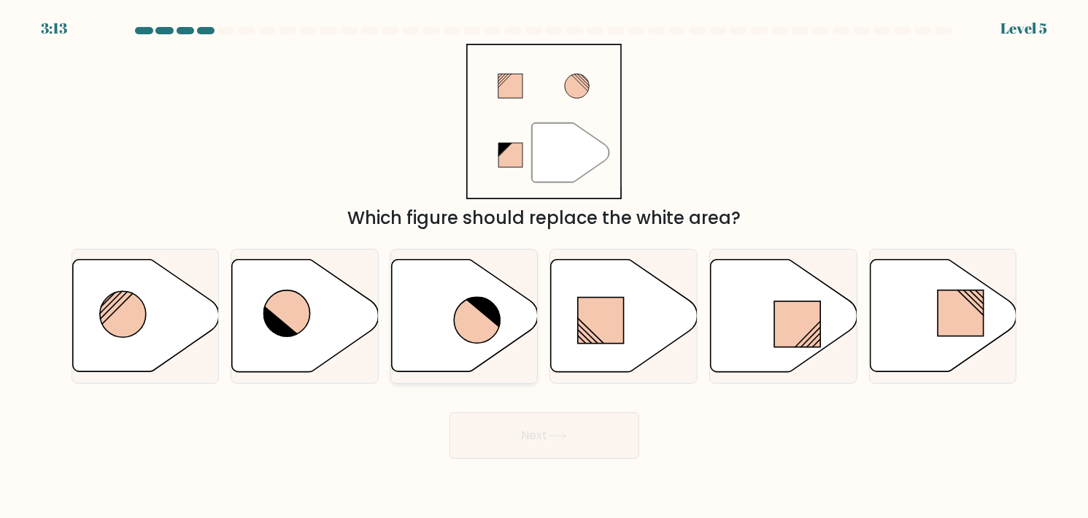
click at [493, 308] on icon at bounding box center [483, 311] width 36 height 34
click at [544, 266] on input "c." at bounding box center [544, 262] width 1 height 7
radio input "true"
click at [493, 308] on icon at bounding box center [483, 311] width 36 height 34
click at [544, 266] on input "c." at bounding box center [544, 262] width 1 height 7
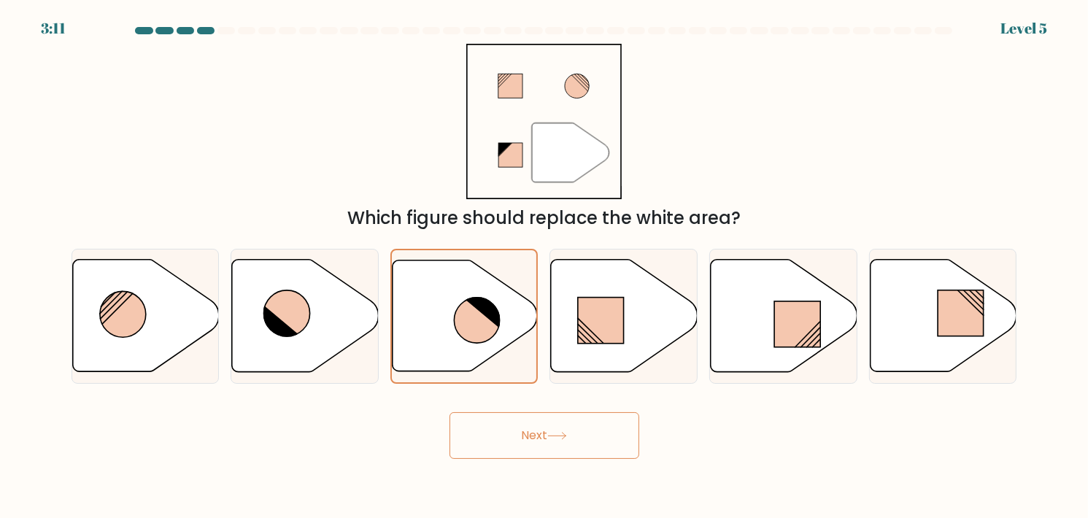
click at [587, 424] on button "Next" at bounding box center [544, 435] width 190 height 47
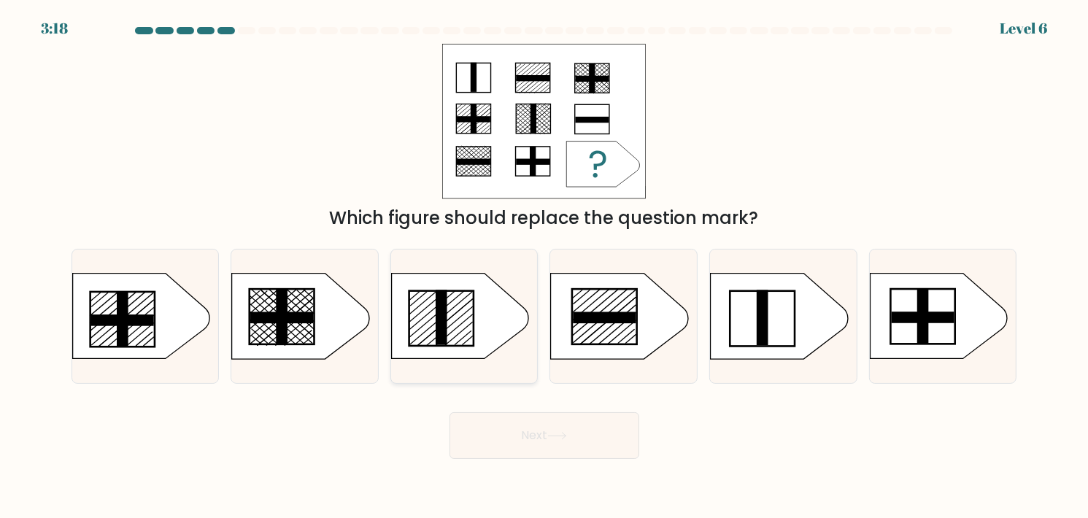
click at [473, 313] on rect at bounding box center [441, 318] width 65 height 55
click at [544, 266] on input "c." at bounding box center [544, 262] width 1 height 7
radio input "true"
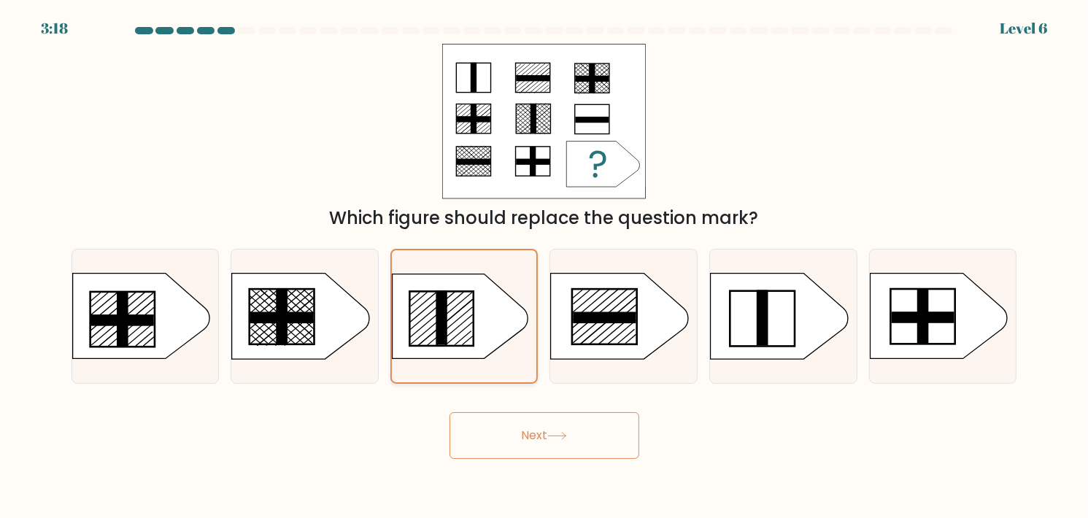
click at [473, 313] on rect at bounding box center [441, 318] width 64 height 55
click at [544, 266] on input "c." at bounding box center [544, 262] width 1 height 7
click at [590, 449] on button "Next" at bounding box center [544, 435] width 190 height 47
click at [591, 449] on button "Next" at bounding box center [544, 435] width 190 height 47
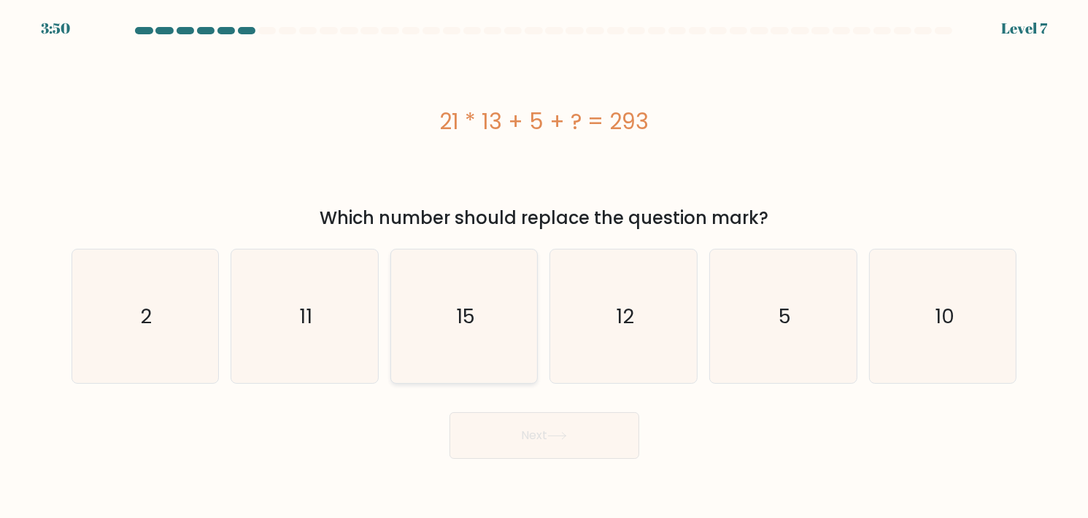
click at [466, 329] on text "15" at bounding box center [465, 316] width 19 height 28
click at [544, 266] on input "c. 15" at bounding box center [544, 262] width 1 height 7
radio input "true"
click at [538, 434] on button "Next" at bounding box center [544, 435] width 190 height 47
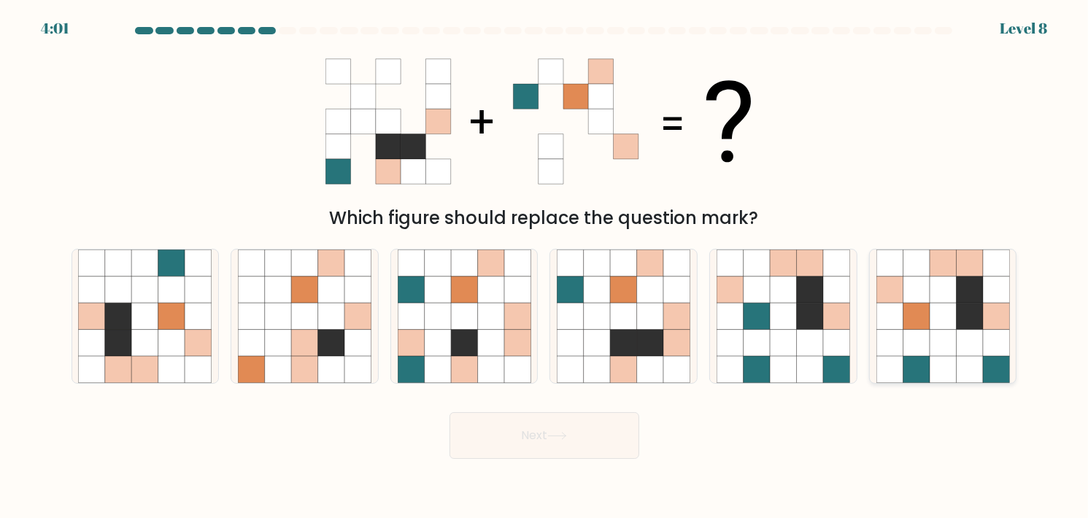
click at [925, 290] on icon at bounding box center [915, 290] width 26 height 26
click at [545, 266] on input "f." at bounding box center [544, 262] width 1 height 7
radio input "true"
click at [593, 441] on button "Next" at bounding box center [544, 435] width 190 height 47
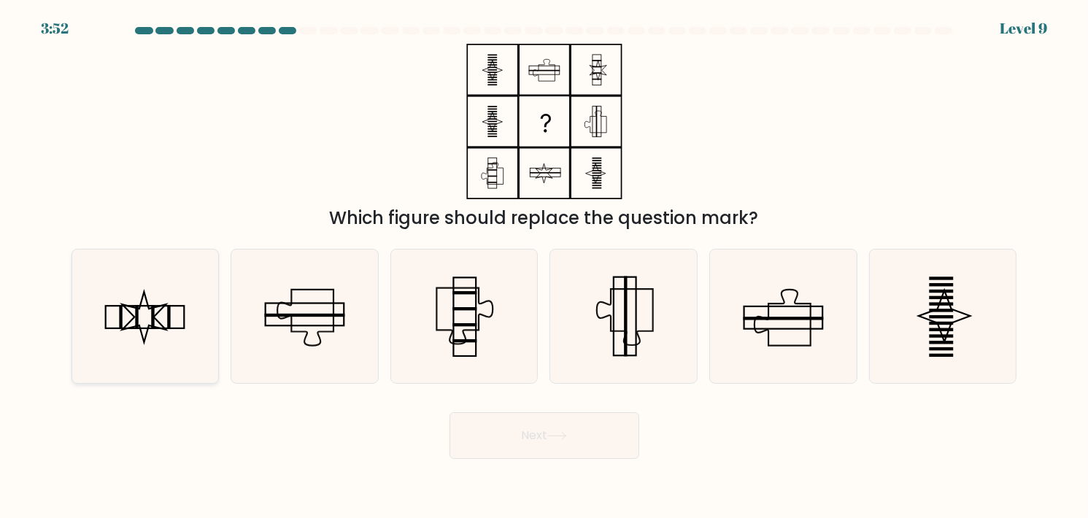
click at [134, 330] on icon at bounding box center [145, 317] width 134 height 134
click at [544, 266] on input "a." at bounding box center [544, 262] width 1 height 7
radio input "true"
click at [557, 441] on button "Next" at bounding box center [544, 435] width 190 height 47
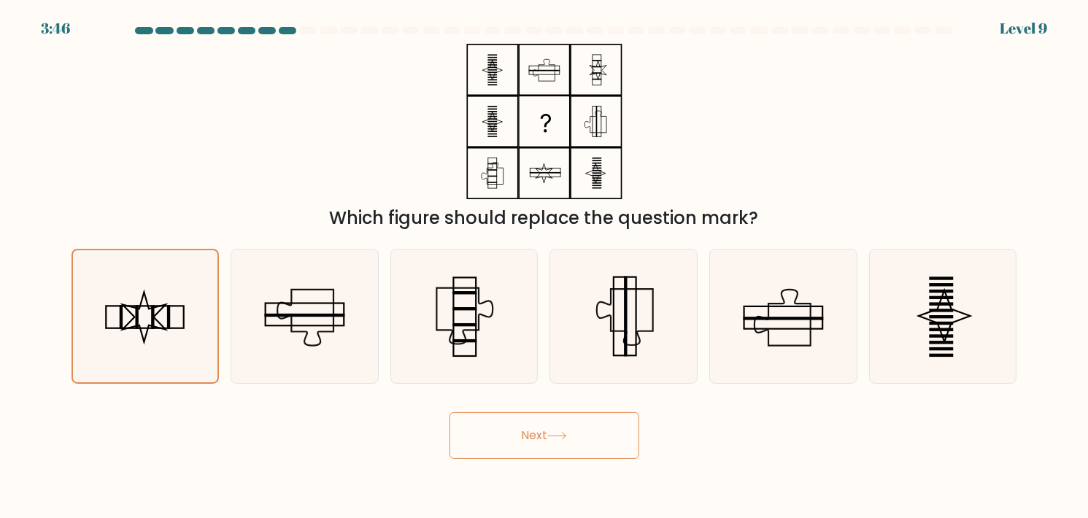
click at [520, 435] on button "Next" at bounding box center [544, 435] width 190 height 47
click at [520, 436] on button "Next" at bounding box center [544, 435] width 190 height 47
click at [520, 437] on button "Next" at bounding box center [544, 435] width 190 height 47
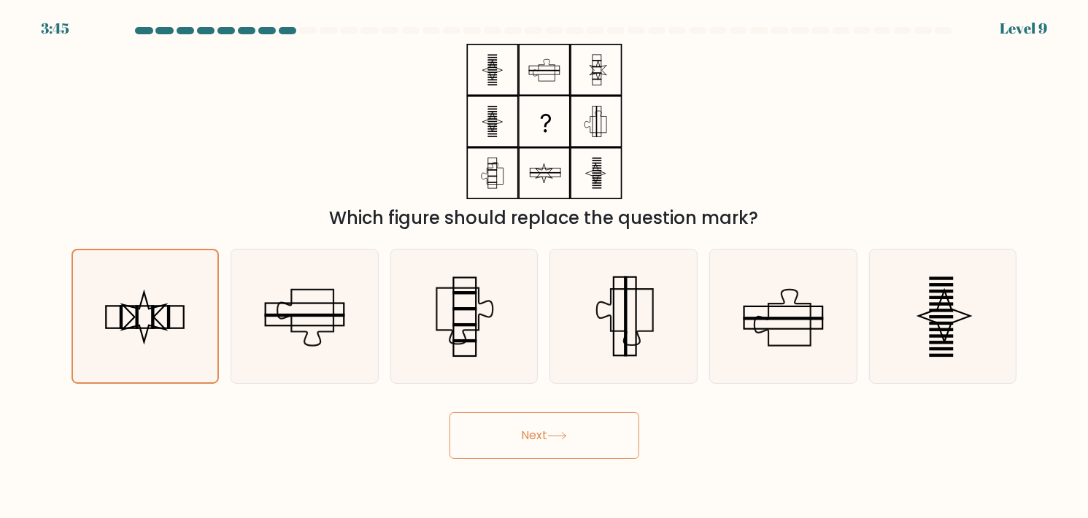
click at [520, 437] on button "Next" at bounding box center [544, 435] width 190 height 47
click at [120, 328] on rect at bounding box center [121, 317] width 3 height 24
click at [544, 266] on input "a." at bounding box center [544, 262] width 1 height 7
radio input "true"
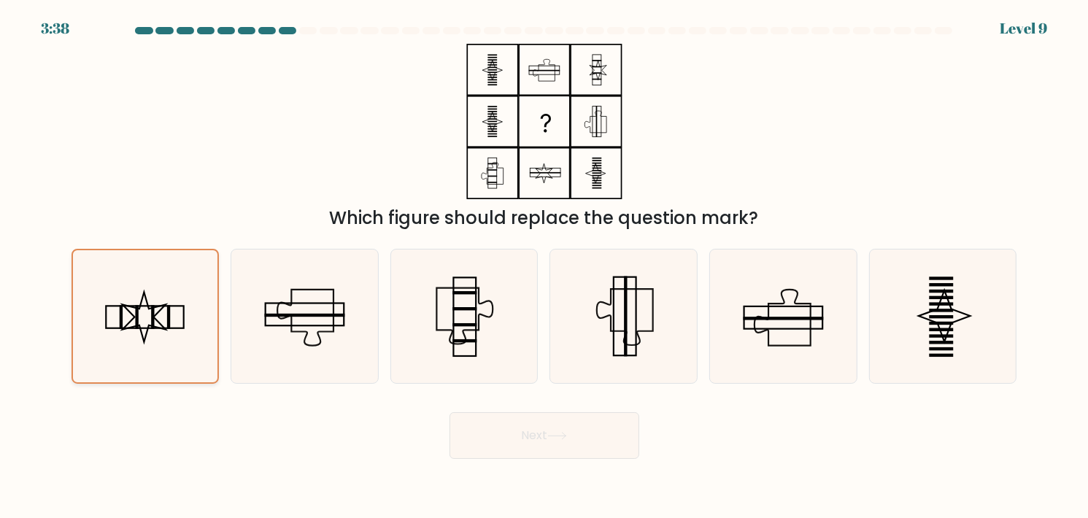
click at [120, 328] on rect at bounding box center [121, 317] width 3 height 24
click at [544, 266] on input "a." at bounding box center [544, 262] width 1 height 7
click at [545, 440] on button "Next" at bounding box center [544, 435] width 190 height 47
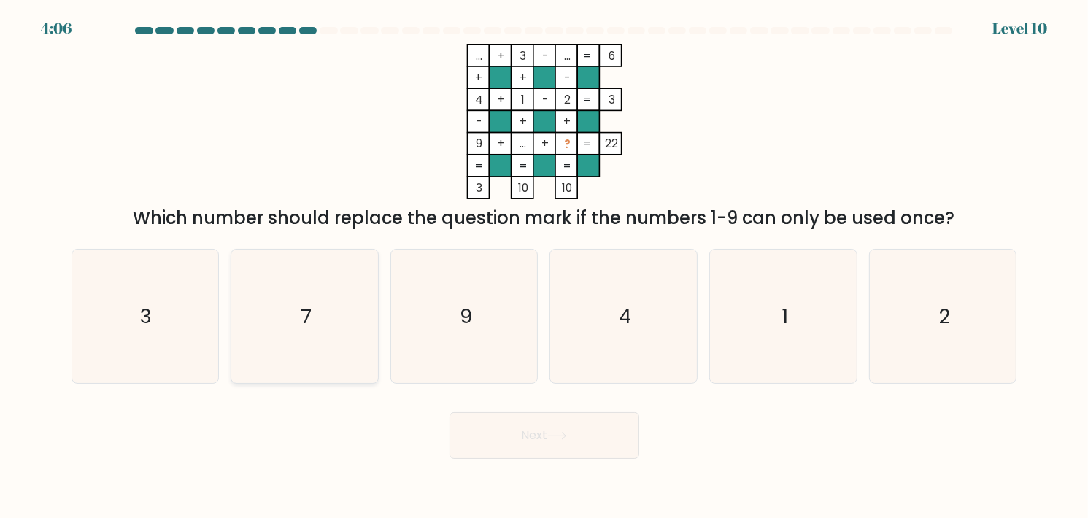
click at [355, 346] on icon "7" at bounding box center [305, 317] width 134 height 134
click at [544, 266] on input "b. 7" at bounding box center [544, 262] width 1 height 7
radio input "true"
click at [494, 417] on button "Next" at bounding box center [544, 435] width 190 height 47
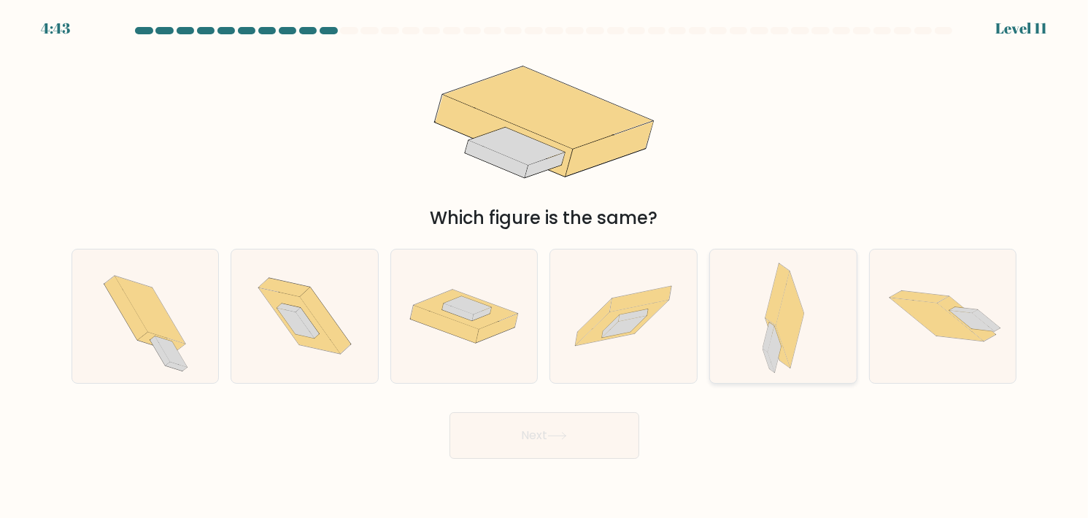
click at [746, 314] on div at bounding box center [783, 316] width 148 height 135
click at [545, 266] on input "e." at bounding box center [544, 262] width 1 height 7
radio input "true"
click at [604, 434] on button "Next" at bounding box center [544, 435] width 190 height 47
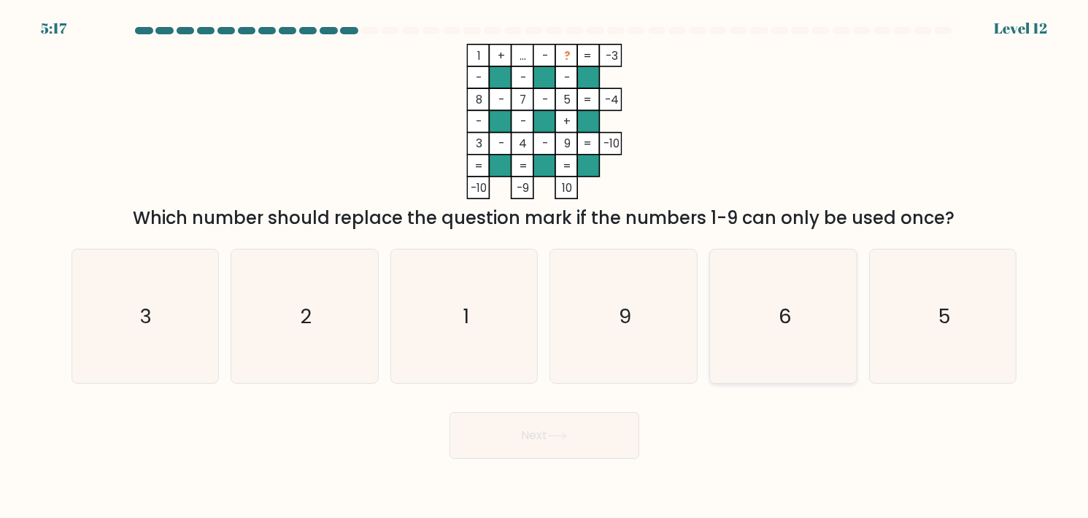
click at [816, 326] on icon "6" at bounding box center [783, 317] width 134 height 134
click at [545, 266] on input "e. 6" at bounding box center [544, 262] width 1 height 7
radio input "true"
click at [579, 425] on button "Next" at bounding box center [544, 435] width 190 height 47
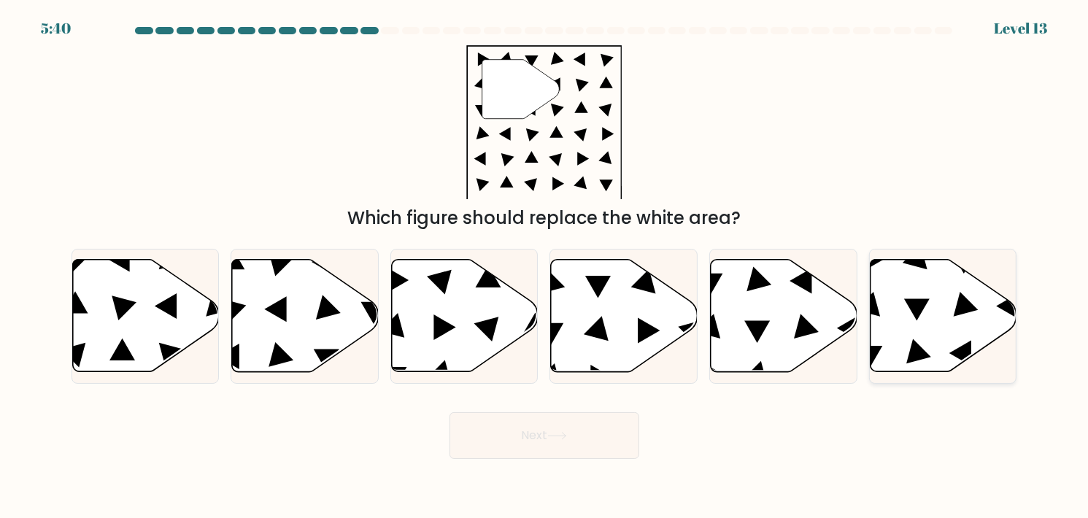
click at [988, 341] on icon at bounding box center [943, 316] width 147 height 112
click at [545, 266] on input "f." at bounding box center [544, 262] width 1 height 7
radio input "true"
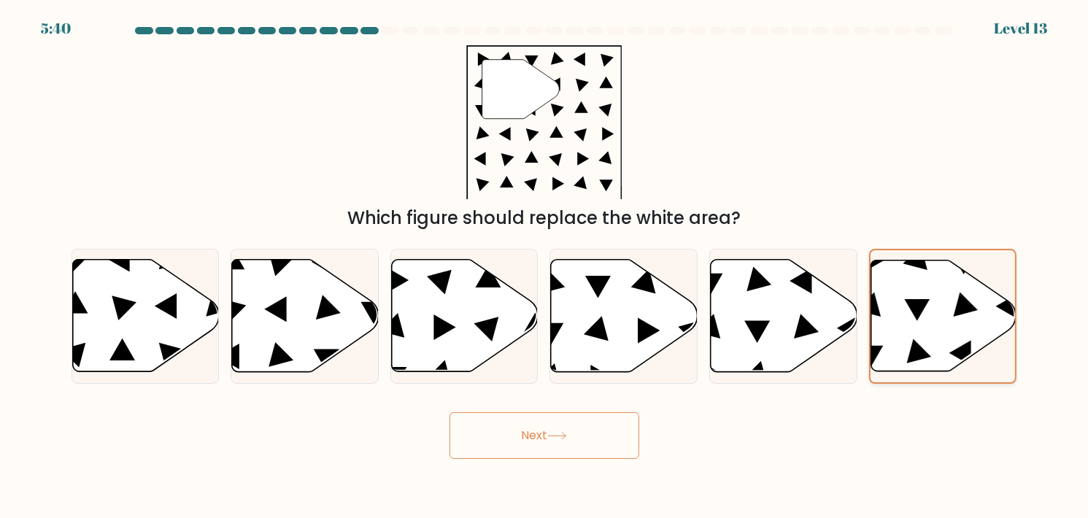
click at [986, 339] on icon at bounding box center [943, 315] width 145 height 111
click at [545, 266] on input "f." at bounding box center [544, 262] width 1 height 7
click at [584, 432] on button "Next" at bounding box center [544, 435] width 190 height 47
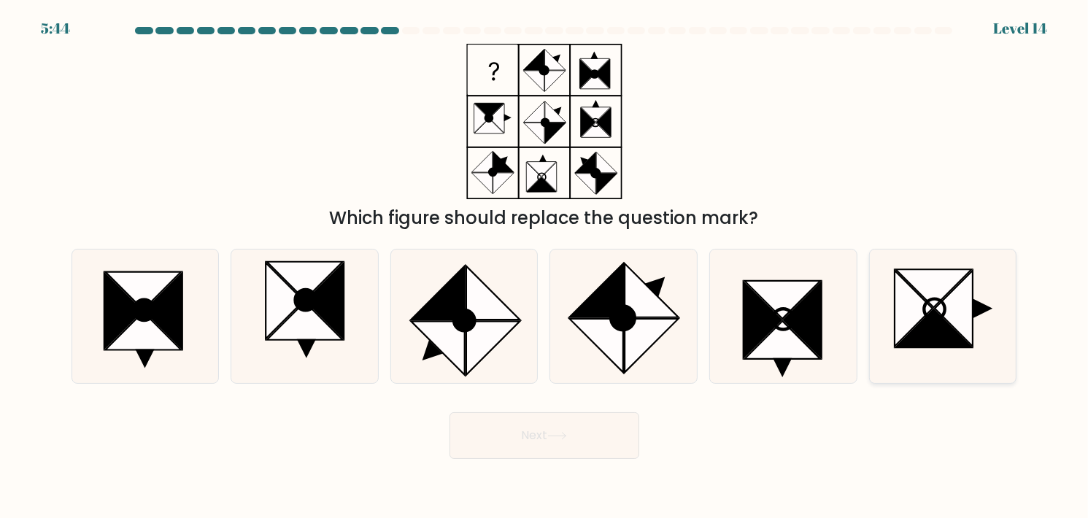
click at [926, 312] on icon at bounding box center [913, 309] width 38 height 76
click at [545, 266] on input "f." at bounding box center [544, 262] width 1 height 7
radio input "true"
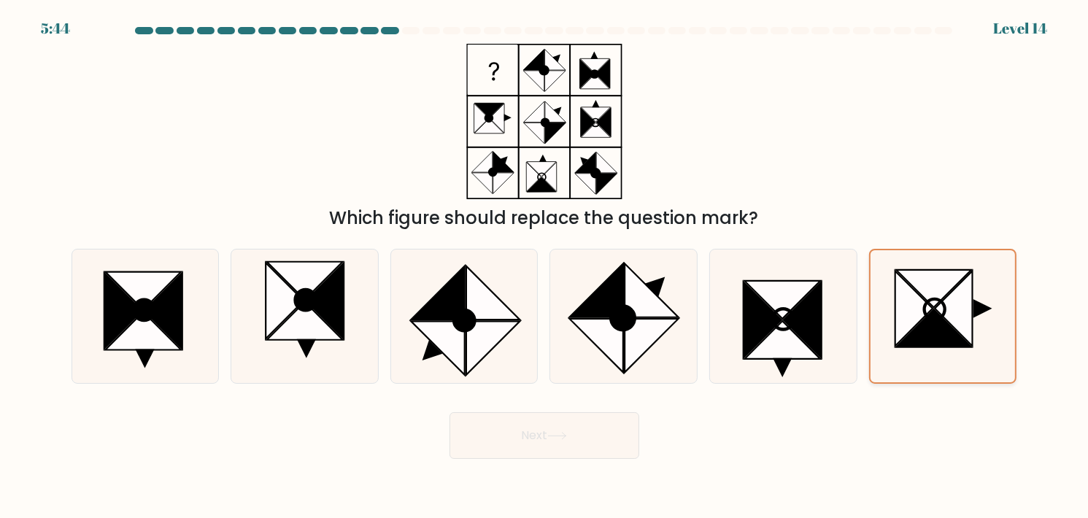
click at [926, 312] on icon at bounding box center [934, 309] width 20 height 20
click at [545, 266] on input "f." at bounding box center [544, 262] width 1 height 7
click at [954, 311] on icon at bounding box center [953, 308] width 37 height 75
click at [545, 266] on input "f." at bounding box center [544, 262] width 1 height 7
click at [560, 437] on icon at bounding box center [557, 436] width 20 height 8
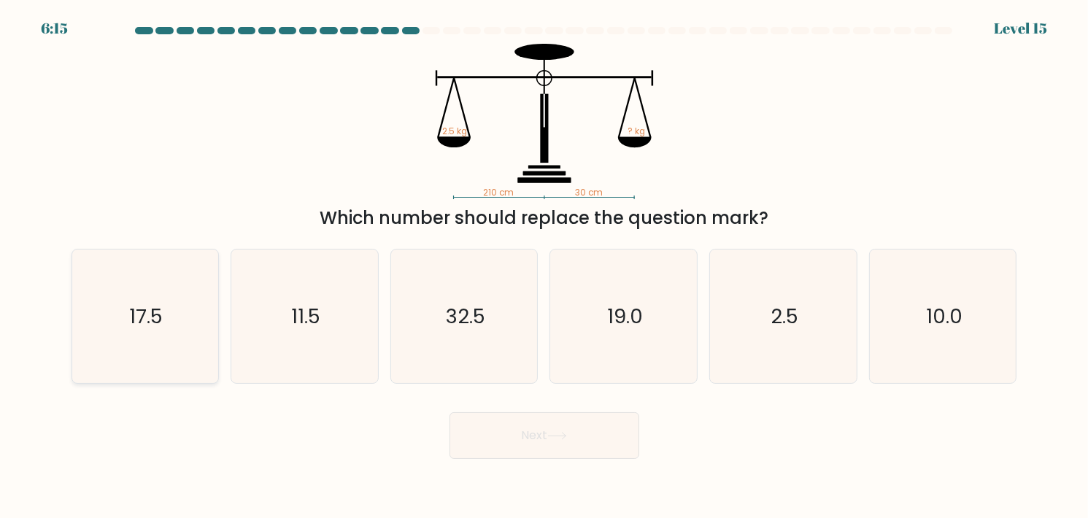
drag, startPoint x: 139, startPoint y: 349, endPoint x: 150, endPoint y: 352, distance: 10.6
click at [139, 349] on icon "17.5" at bounding box center [145, 317] width 134 height 134
click at [544, 266] on input "a. 17.5" at bounding box center [544, 262] width 1 height 7
radio input "true"
click at [503, 436] on button "Next" at bounding box center [544, 435] width 190 height 47
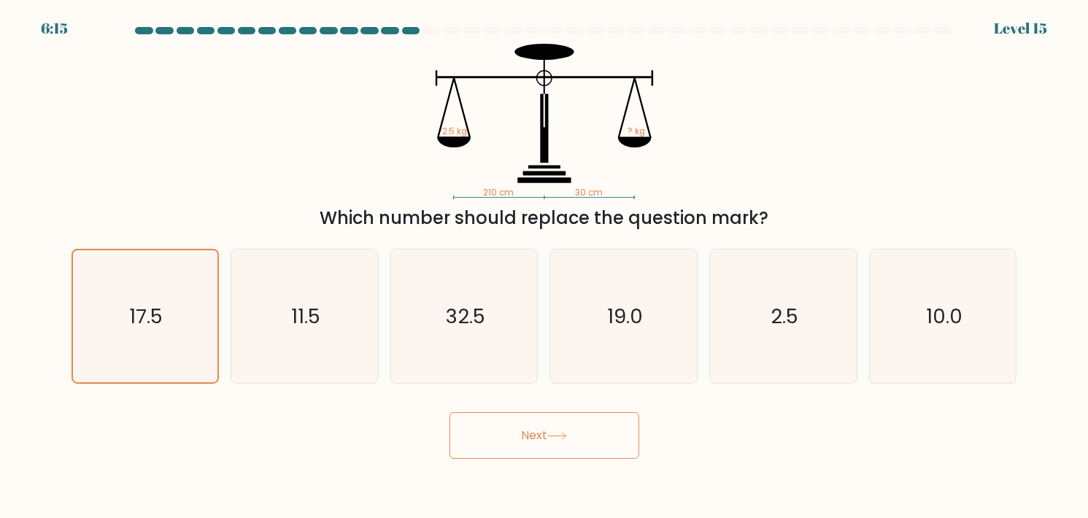
click at [503, 436] on button "Next" at bounding box center [544, 435] width 190 height 47
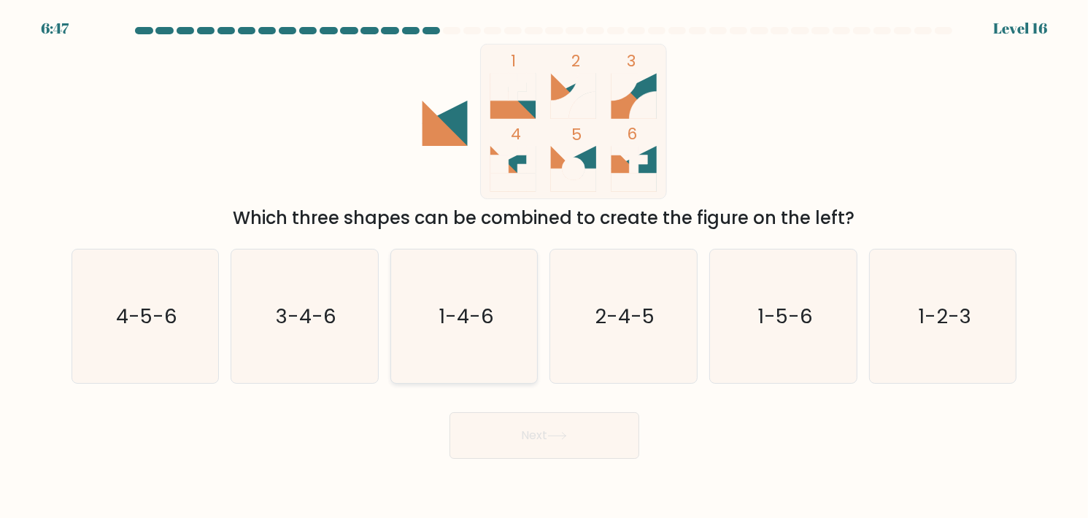
click at [483, 282] on icon "1-4-6" at bounding box center [465, 317] width 134 height 134
click at [544, 266] on input "c. 1-4-6" at bounding box center [544, 262] width 1 height 7
radio input "true"
click at [557, 450] on button "Next" at bounding box center [544, 435] width 190 height 47
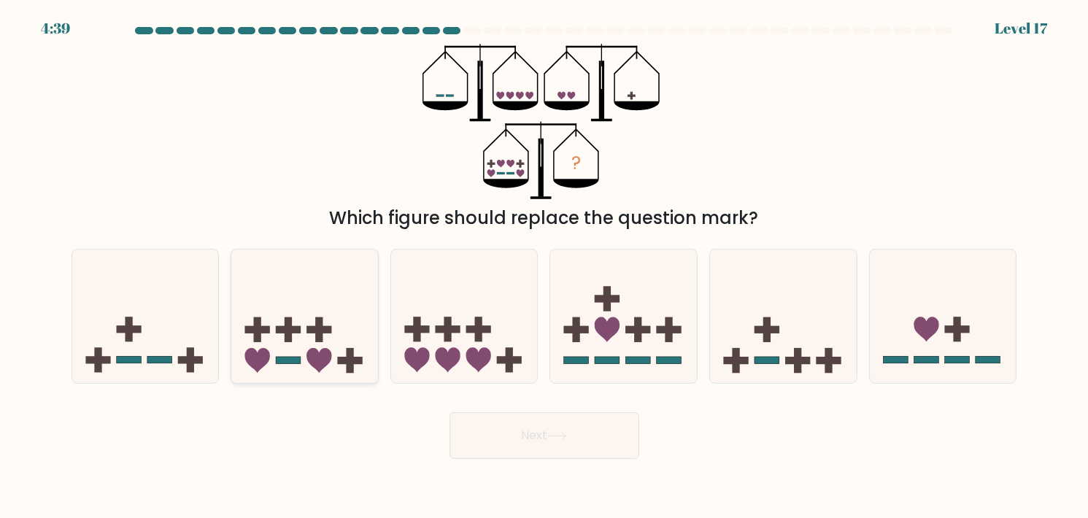
click at [305, 311] on icon at bounding box center [304, 315] width 147 height 121
click at [544, 266] on input "b." at bounding box center [544, 262] width 1 height 7
radio input "true"
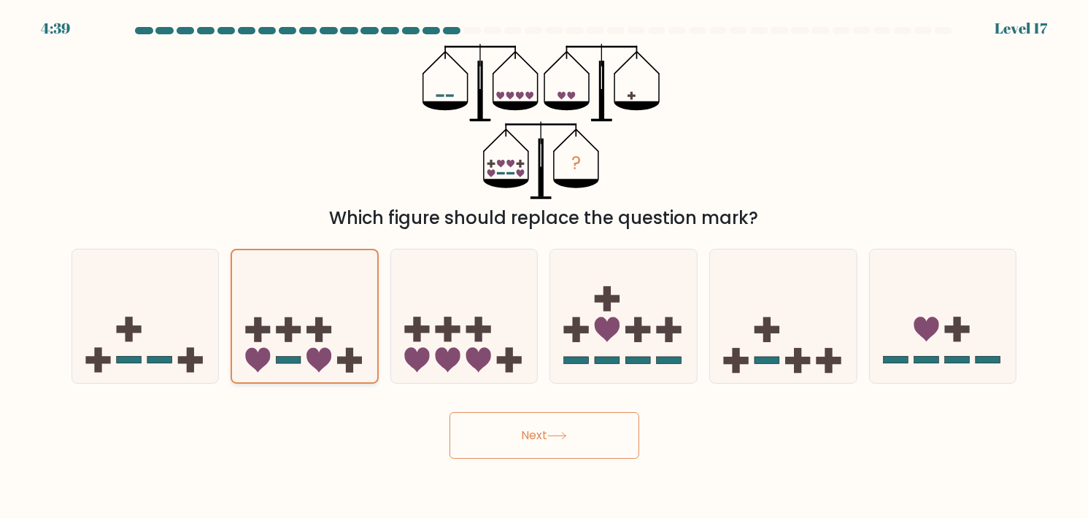
click at [305, 311] on icon at bounding box center [304, 316] width 145 height 120
click at [544, 266] on input "b." at bounding box center [544, 262] width 1 height 7
click at [546, 431] on button "Next" at bounding box center [544, 435] width 190 height 47
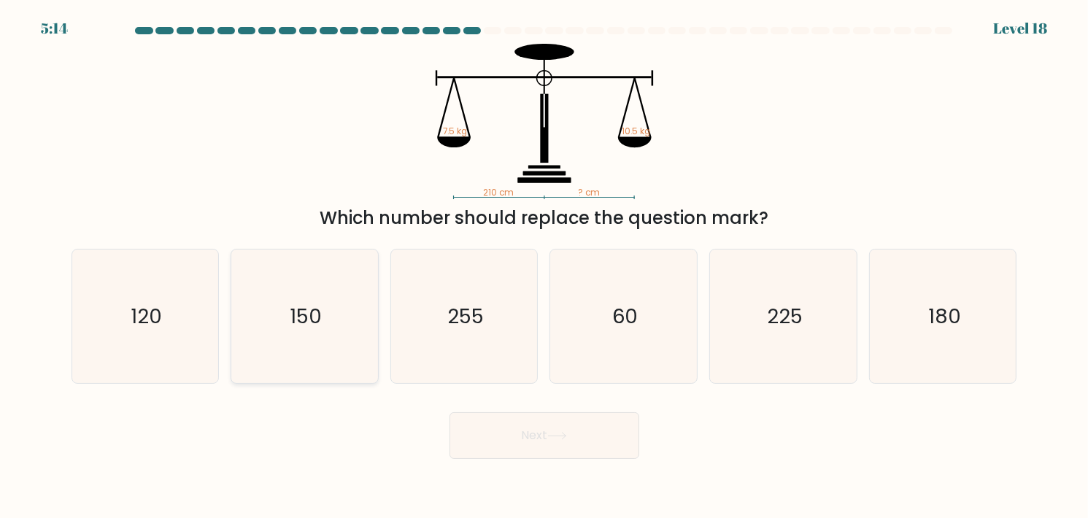
click at [344, 352] on icon "150" at bounding box center [305, 317] width 134 height 134
click at [544, 266] on input "b. 150" at bounding box center [544, 262] width 1 height 7
radio input "true"
click at [500, 429] on button "Next" at bounding box center [544, 435] width 190 height 47
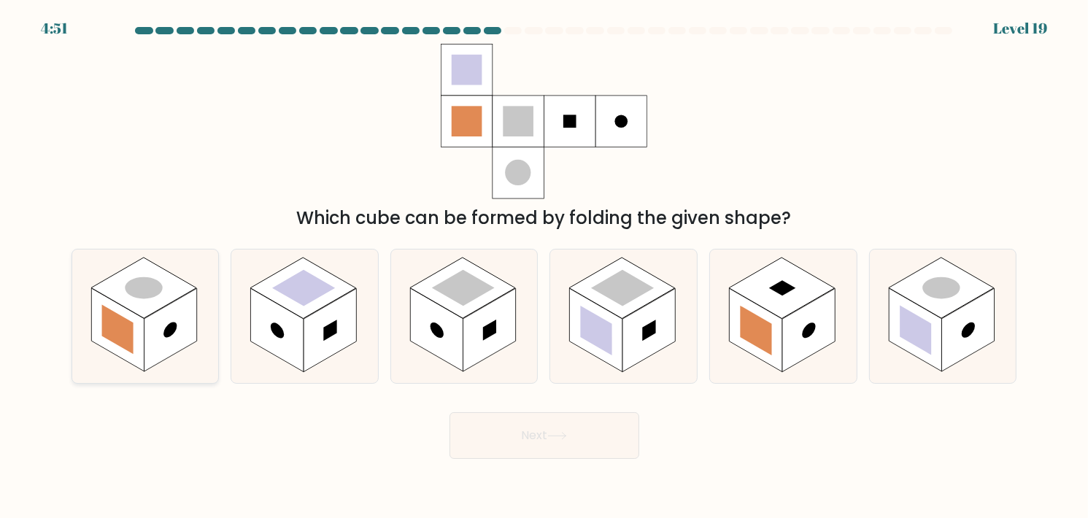
click at [114, 324] on rect at bounding box center [116, 330] width 31 height 50
click at [544, 266] on input "a." at bounding box center [544, 262] width 1 height 7
radio input "true"
click at [560, 436] on icon at bounding box center [557, 436] width 18 height 7
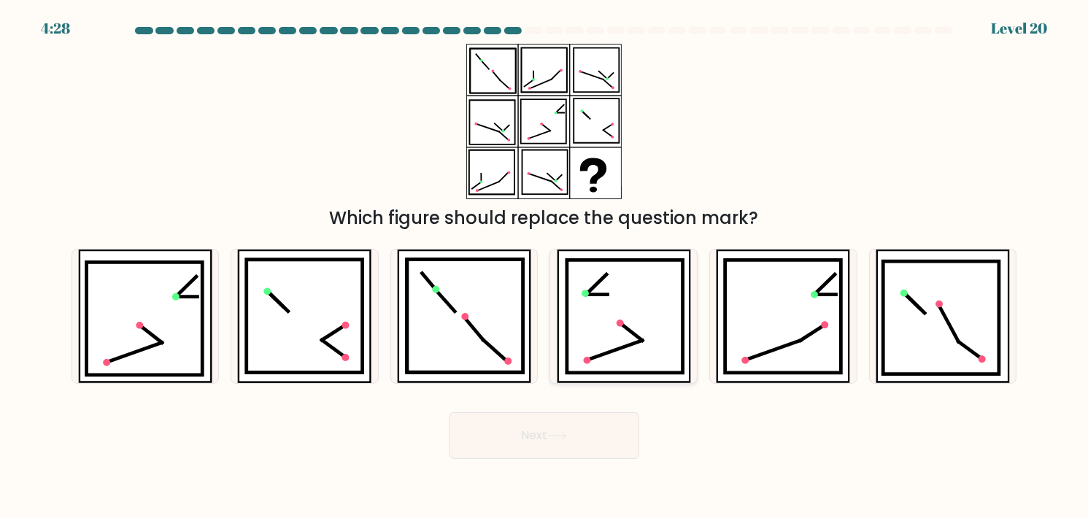
click at [622, 326] on icon at bounding box center [630, 332] width 23 height 18
click at [545, 266] on input "d." at bounding box center [544, 262] width 1 height 7
radio input "true"
click at [587, 344] on icon at bounding box center [625, 316] width 115 height 112
click at [545, 266] on input "d." at bounding box center [544, 262] width 1 height 7
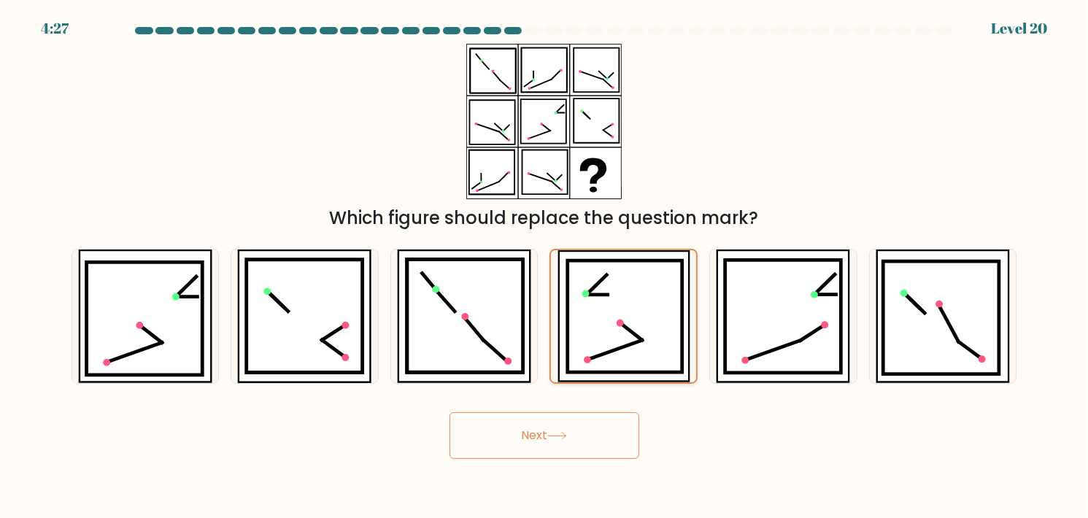
click at [587, 344] on icon at bounding box center [625, 316] width 115 height 112
click at [545, 266] on input "d." at bounding box center [544, 262] width 1 height 7
click at [582, 430] on button "Next" at bounding box center [544, 435] width 190 height 47
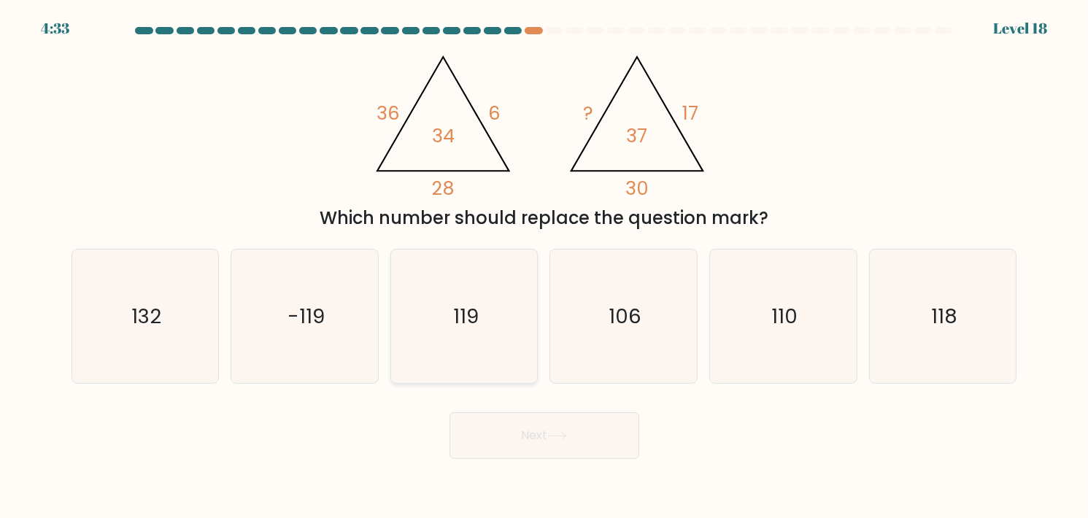
click at [461, 307] on text "119" at bounding box center [465, 316] width 26 height 28
click at [544, 266] on input "c. 119" at bounding box center [544, 262] width 1 height 7
radio input "true"
click at [576, 441] on button "Next" at bounding box center [544, 435] width 190 height 47
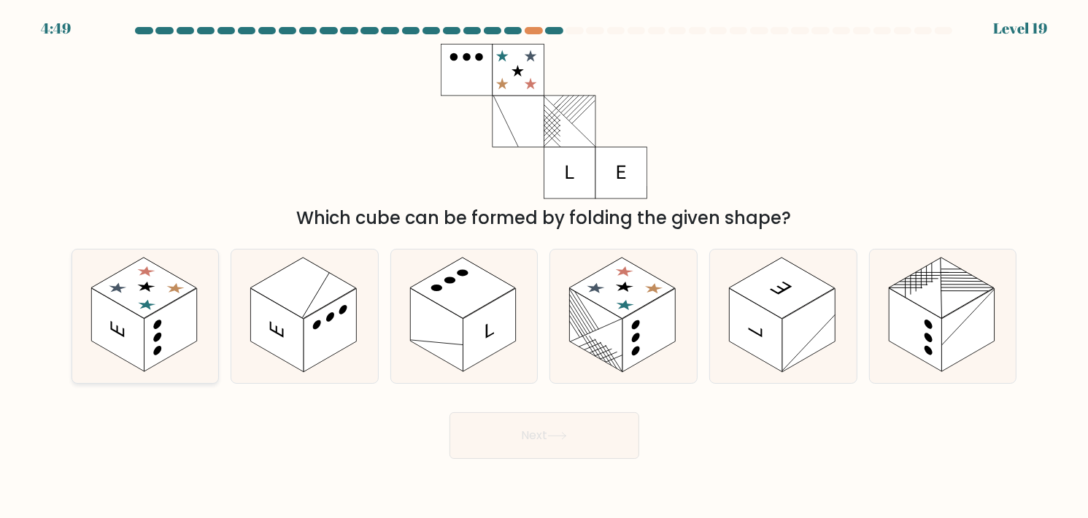
click at [163, 309] on rect at bounding box center [170, 329] width 53 height 83
click at [544, 266] on input "a." at bounding box center [544, 262] width 1 height 7
radio input "true"
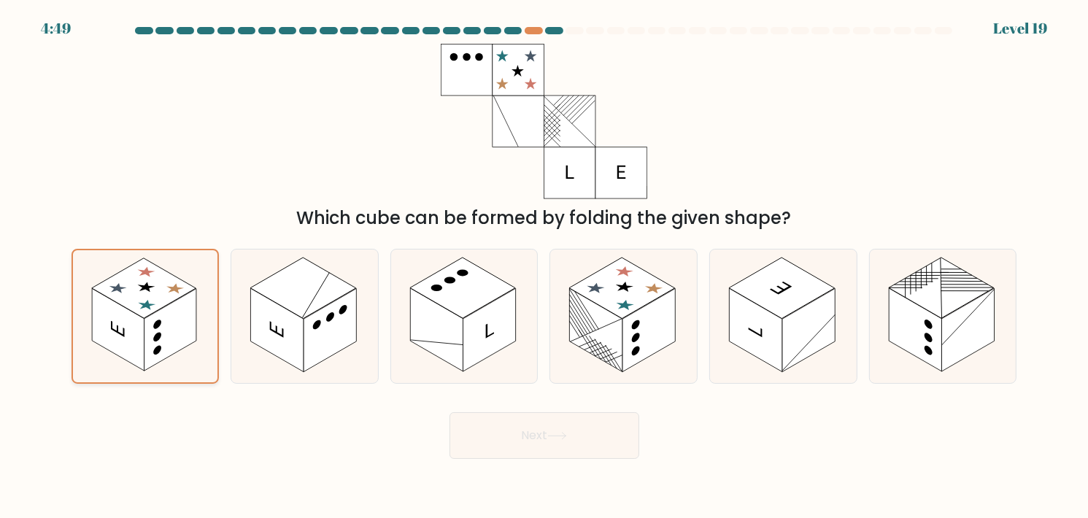
click at [163, 309] on rect at bounding box center [170, 330] width 53 height 82
click at [544, 266] on input "a." at bounding box center [544, 262] width 1 height 7
click at [556, 436] on icon at bounding box center [557, 436] width 20 height 8
click at [556, 436] on icon at bounding box center [557, 436] width 18 height 7
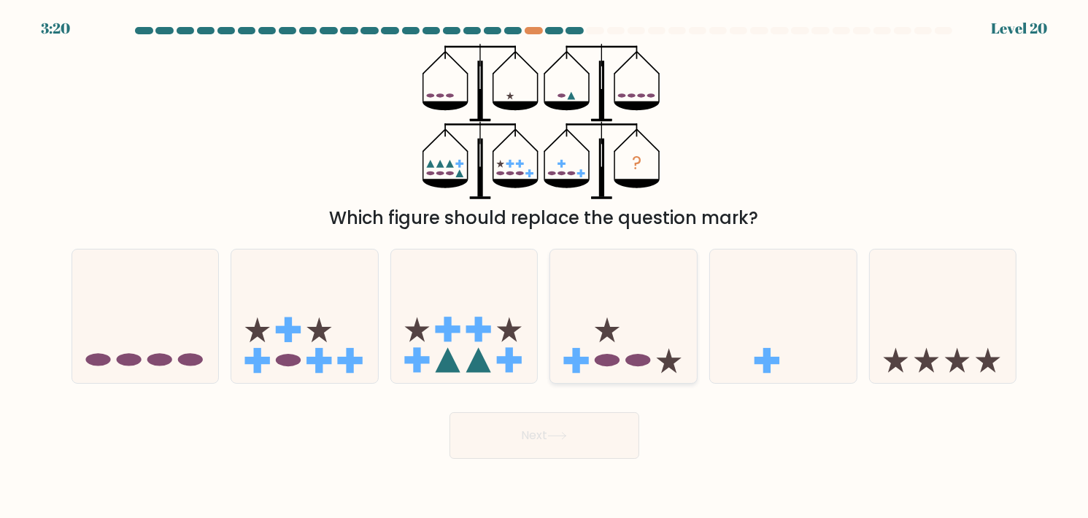
click at [644, 277] on icon at bounding box center [623, 315] width 147 height 121
click at [545, 266] on input "d." at bounding box center [544, 262] width 1 height 7
radio input "true"
click at [565, 436] on icon at bounding box center [557, 436] width 18 height 7
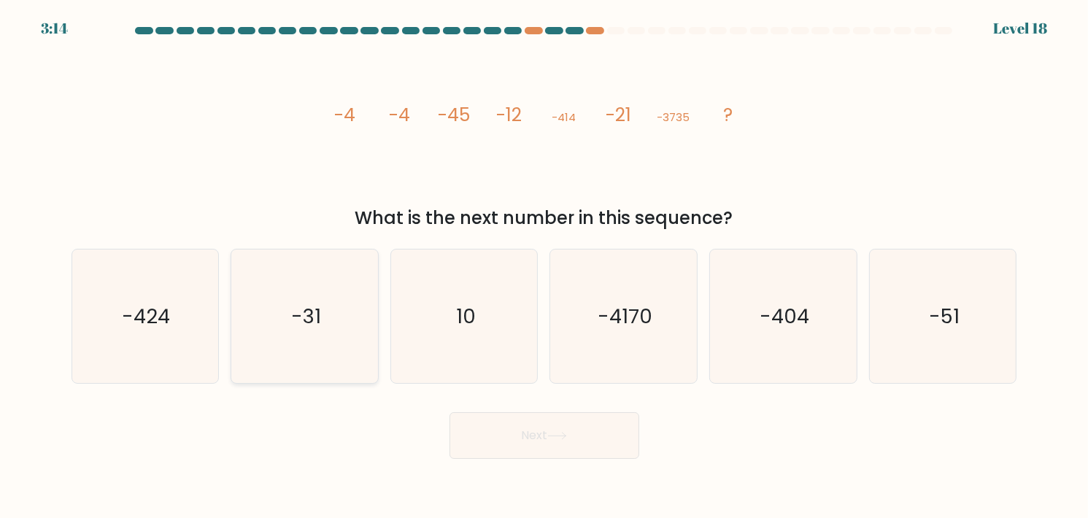
click at [335, 340] on icon "-31" at bounding box center [305, 317] width 134 height 134
click at [544, 266] on input "b. -31" at bounding box center [544, 262] width 1 height 7
radio input "true"
click at [589, 435] on button "Next" at bounding box center [544, 435] width 190 height 47
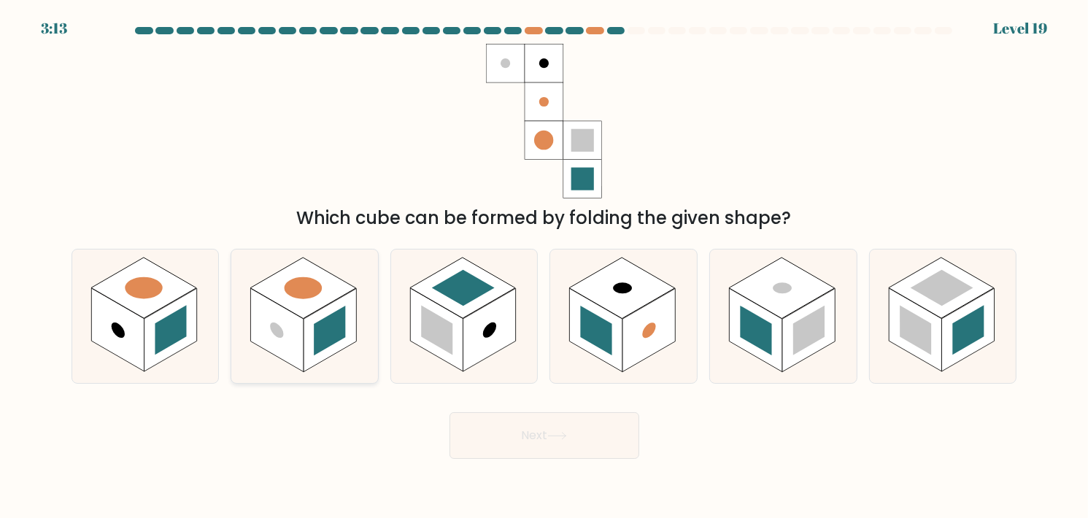
click at [320, 286] on circle at bounding box center [303, 288] width 53 height 31
click at [544, 266] on input "b." at bounding box center [544, 262] width 1 height 7
radio input "true"
click at [544, 433] on button "Next" at bounding box center [544, 435] width 190 height 47
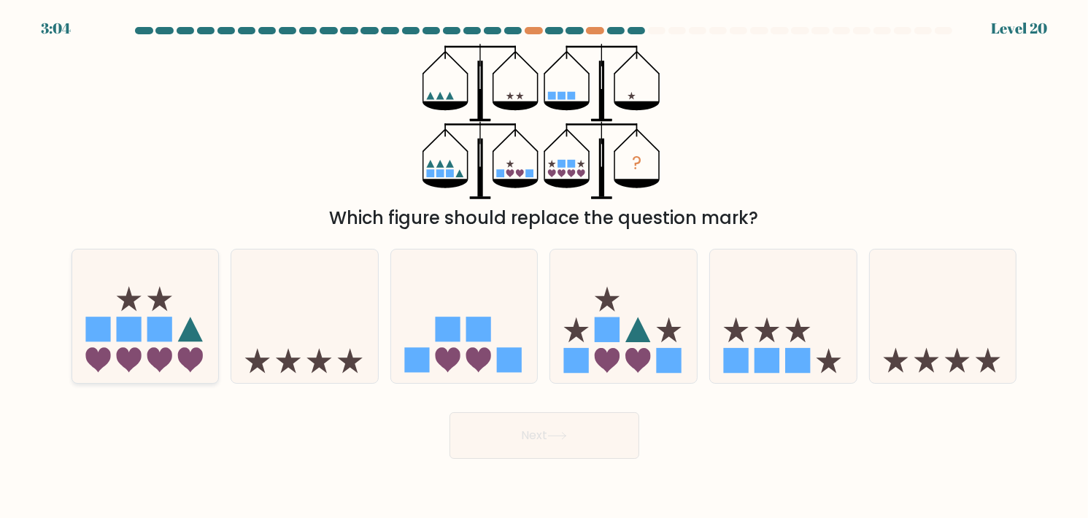
click at [152, 322] on rect at bounding box center [159, 329] width 25 height 25
click at [544, 266] on input "a." at bounding box center [544, 262] width 1 height 7
radio input "true"
click at [457, 322] on rect at bounding box center [448, 329] width 25 height 25
click at [544, 266] on input "c." at bounding box center [544, 262] width 1 height 7
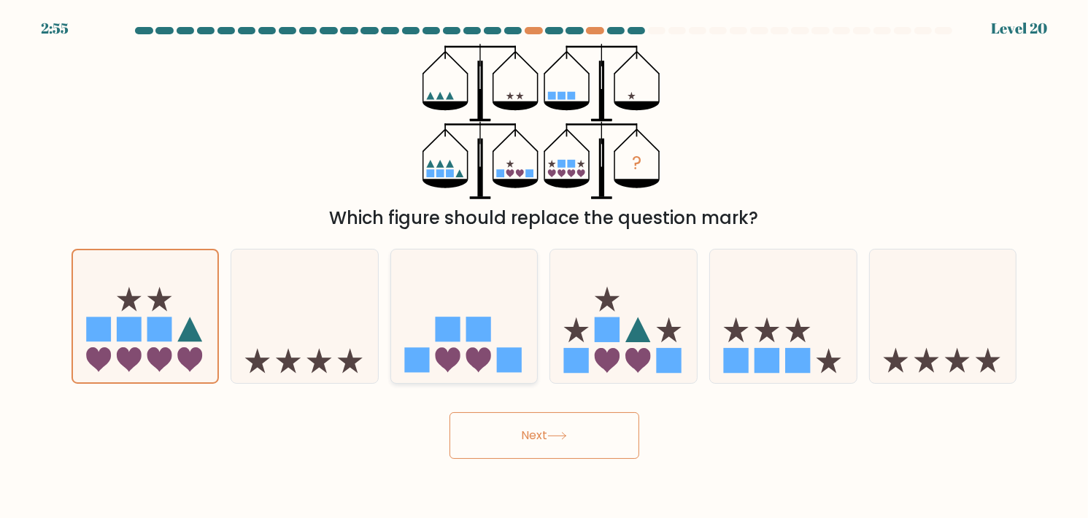
radio input "true"
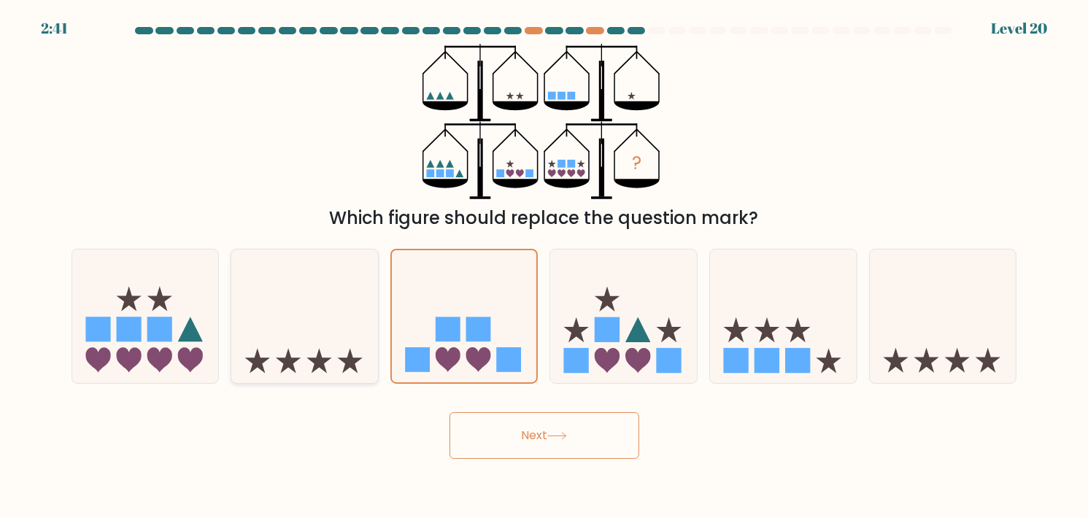
click at [329, 342] on icon at bounding box center [304, 315] width 147 height 121
click at [544, 266] on input "b." at bounding box center [544, 262] width 1 height 7
radio input "true"
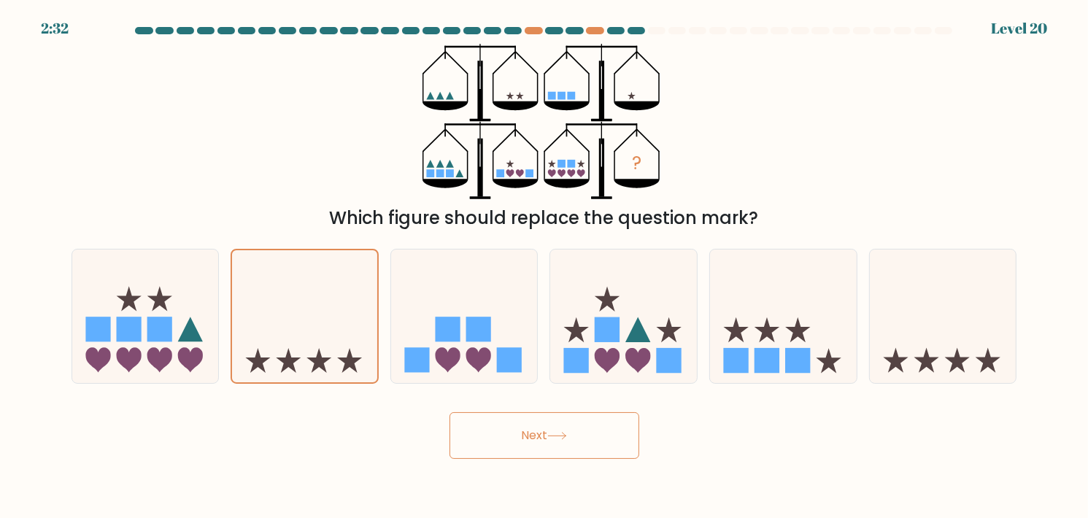
click at [560, 436] on icon at bounding box center [557, 436] width 20 height 8
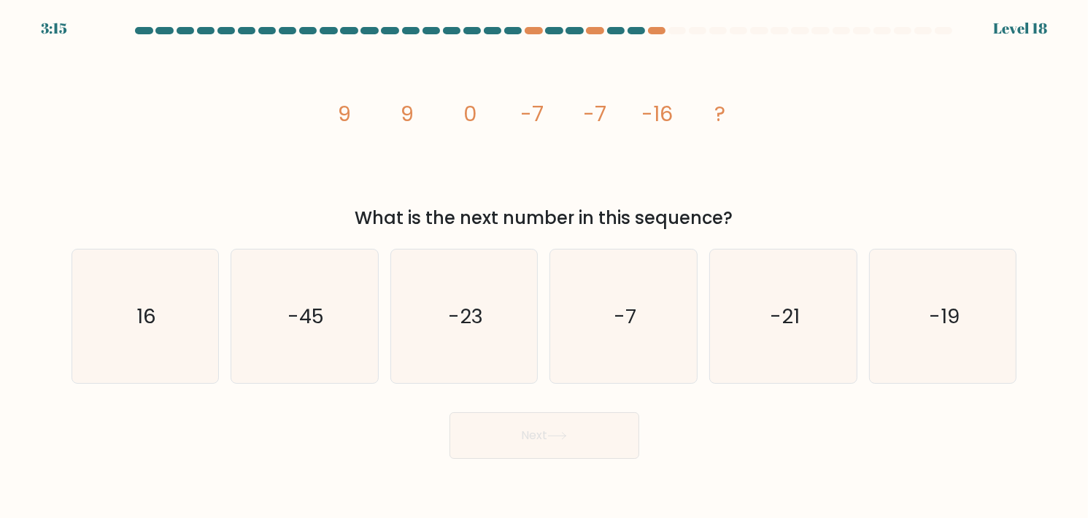
drag, startPoint x: 335, startPoint y: 104, endPoint x: 347, endPoint y: 106, distance: 11.8
click at [336, 104] on icon "image/svg+xml 9 9 0 -7 -7 -16 ?" at bounding box center [544, 121] width 438 height 155
drag, startPoint x: 588, startPoint y: 106, endPoint x: 729, endPoint y: 102, distance: 140.9
click at [729, 102] on icon "image/svg+xml 9 9 0 -7 -7 -16 ?" at bounding box center [544, 121] width 438 height 155
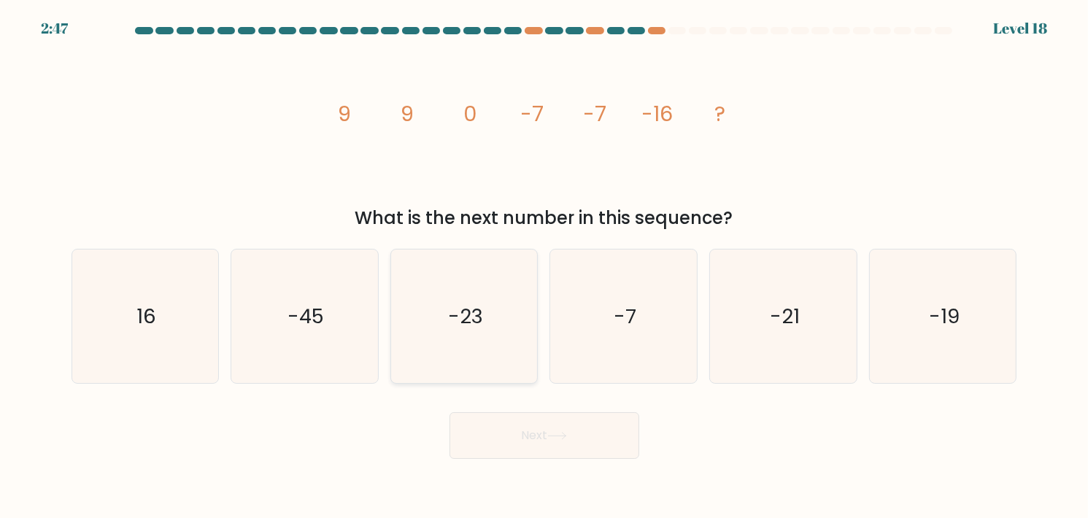
click at [444, 313] on icon "-23" at bounding box center [465, 317] width 134 height 134
click at [544, 266] on input "c. -23" at bounding box center [544, 262] width 1 height 7
radio input "true"
click at [581, 433] on button "Next" at bounding box center [544, 435] width 190 height 47
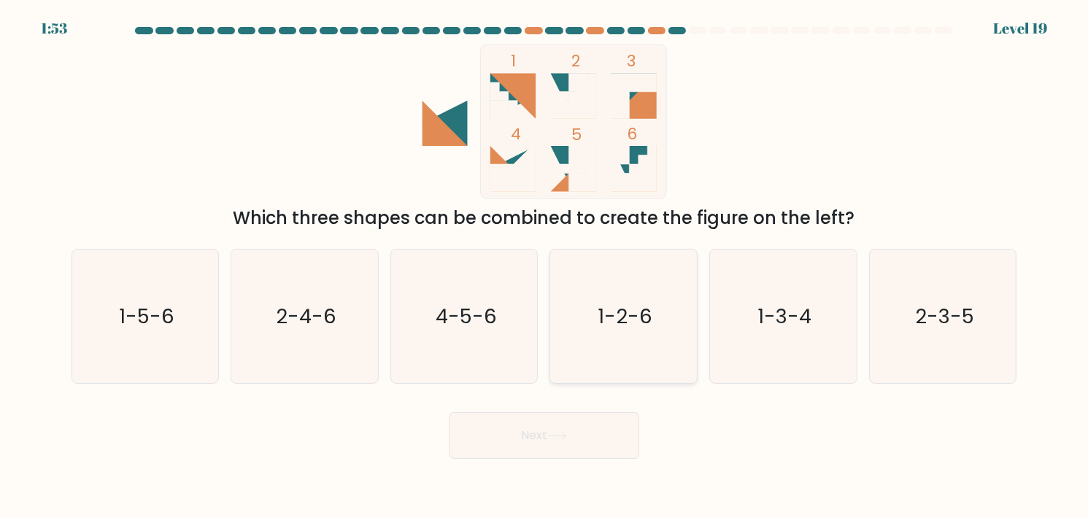
drag, startPoint x: 635, startPoint y: 330, endPoint x: 642, endPoint y: 368, distance: 39.2
click at [636, 331] on icon "1-2-6" at bounding box center [624, 317] width 134 height 134
click at [545, 266] on input "d. 1-2-6" at bounding box center [544, 262] width 1 height 7
radio input "true"
click at [581, 433] on button "Next" at bounding box center [544, 435] width 190 height 47
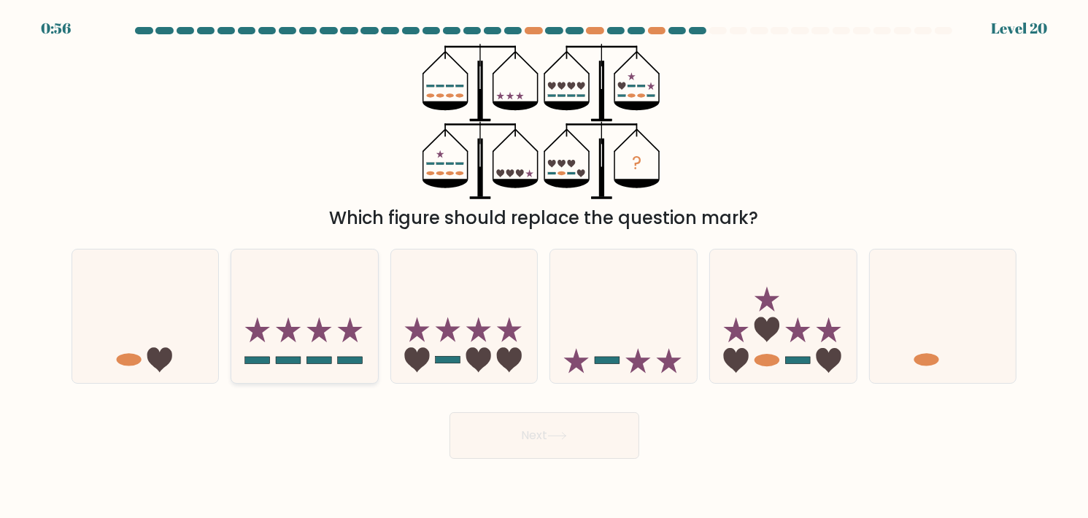
click at [341, 334] on icon at bounding box center [304, 315] width 147 height 121
click at [544, 266] on input "b." at bounding box center [544, 262] width 1 height 7
radio input "true"
click at [554, 433] on icon at bounding box center [557, 436] width 20 height 8
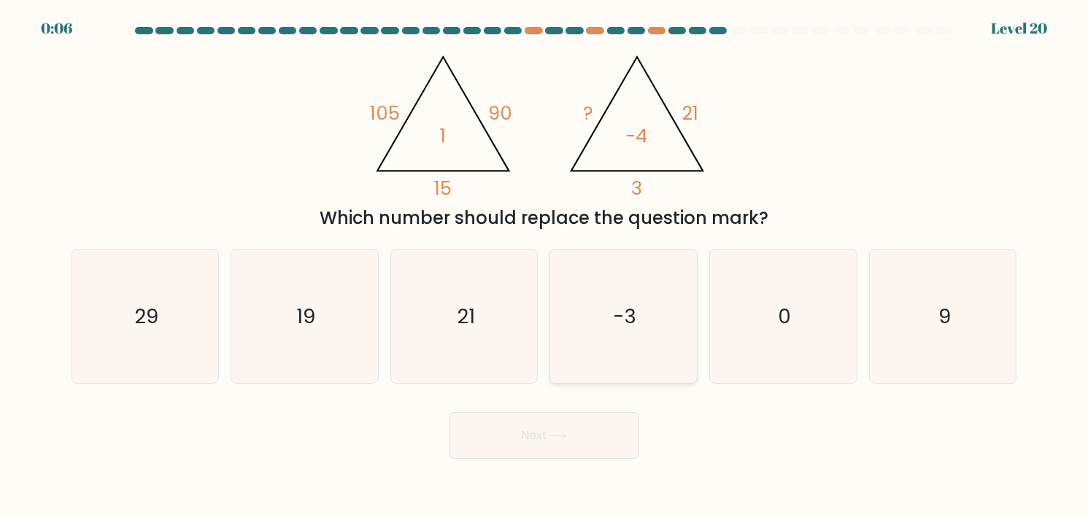
click at [605, 339] on icon "-3" at bounding box center [624, 317] width 134 height 134
click at [545, 266] on input "d. -3" at bounding box center [544, 262] width 1 height 7
radio input "true"
click at [598, 433] on button "Next" at bounding box center [544, 435] width 190 height 47
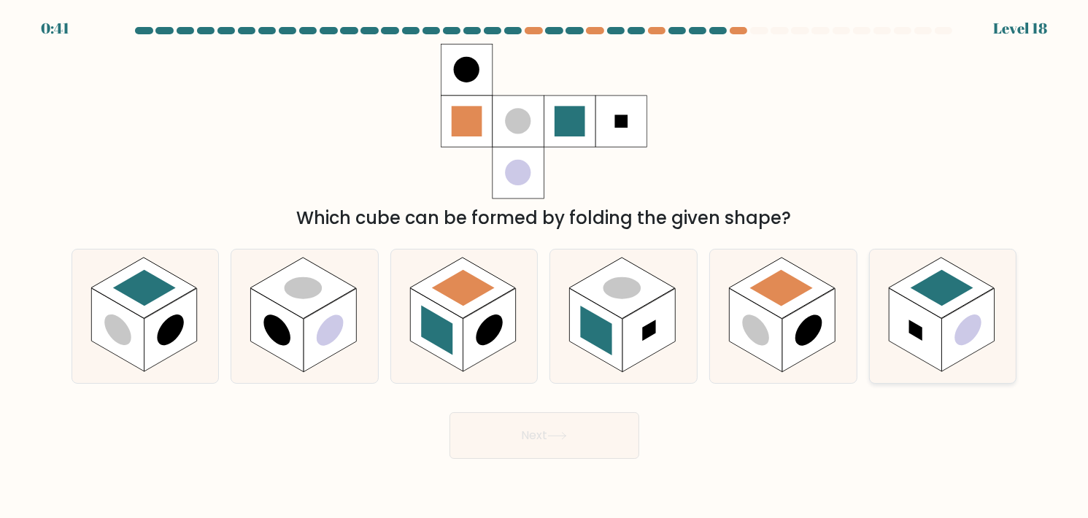
click at [930, 272] on rect at bounding box center [942, 288] width 106 height 61
click at [545, 266] on input "f." at bounding box center [544, 262] width 1 height 7
radio input "true"
click at [524, 449] on button "Next" at bounding box center [544, 435] width 190 height 47
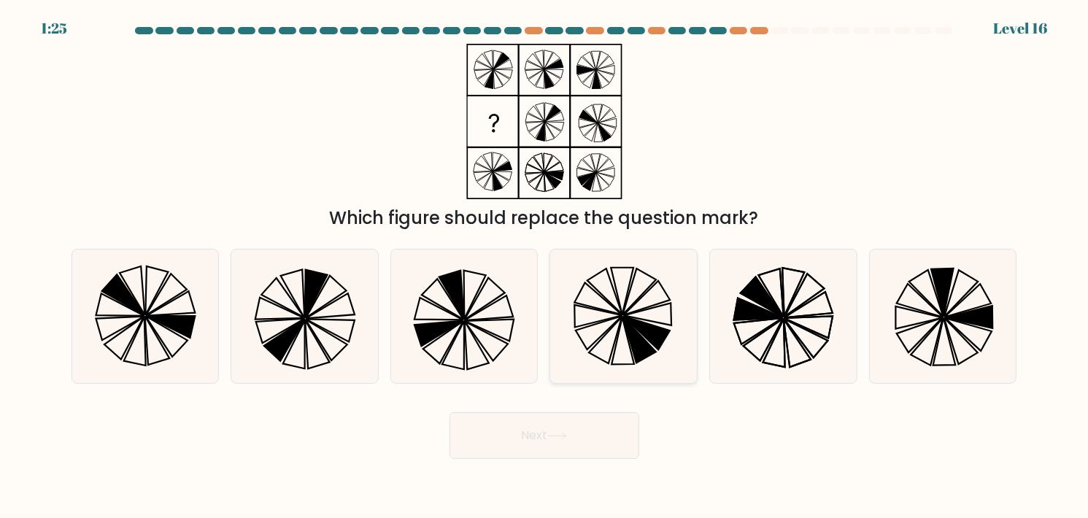
click at [560, 340] on icon at bounding box center [624, 317] width 134 height 134
click at [545, 266] on input "d." at bounding box center [544, 262] width 1 height 7
radio input "true"
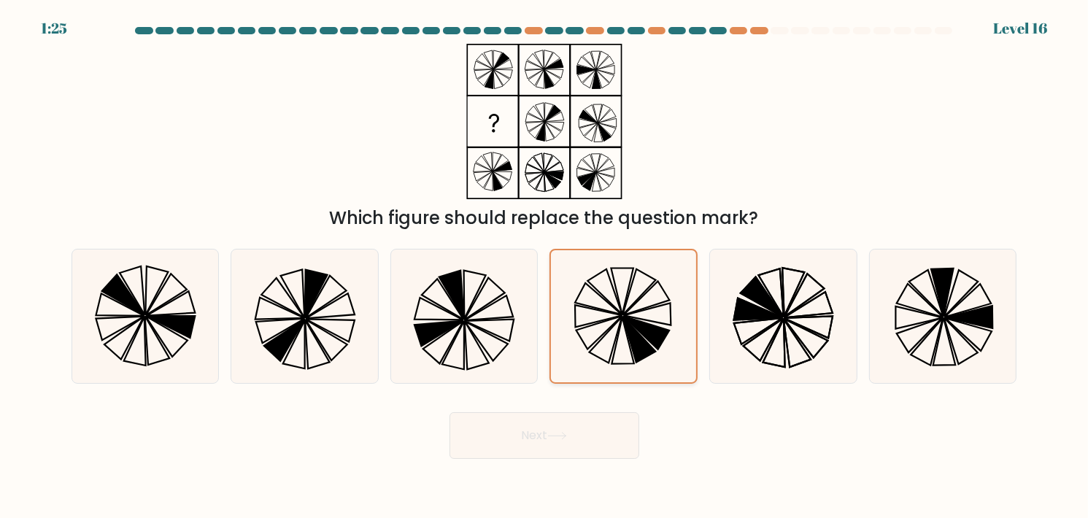
click at [560, 340] on icon at bounding box center [623, 316] width 132 height 132
click at [545, 266] on input "d." at bounding box center [544, 262] width 1 height 7
click at [775, 170] on div "Which figure should replace the question mark?" at bounding box center [544, 138] width 963 height 188
click at [475, 314] on icon at bounding box center [488, 307] width 49 height 25
click at [544, 266] on input "c." at bounding box center [544, 262] width 1 height 7
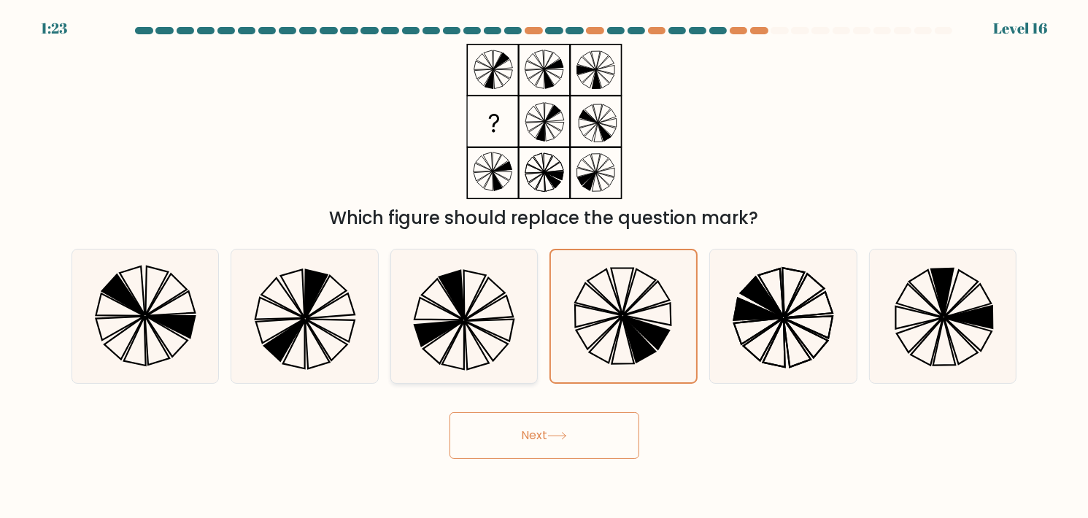
radio input "true"
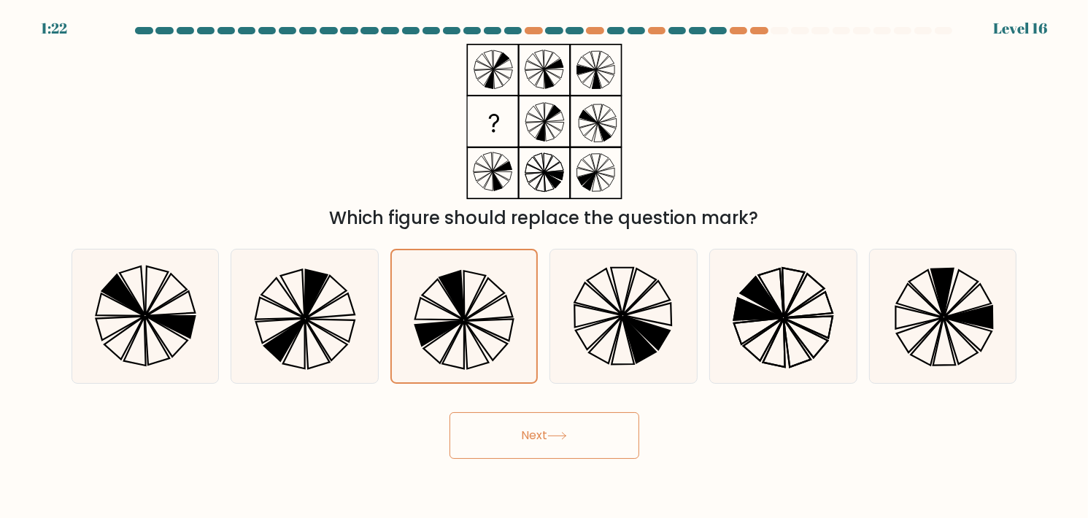
click at [548, 428] on button "Next" at bounding box center [544, 435] width 190 height 47
click at [548, 430] on button "Next" at bounding box center [544, 435] width 190 height 47
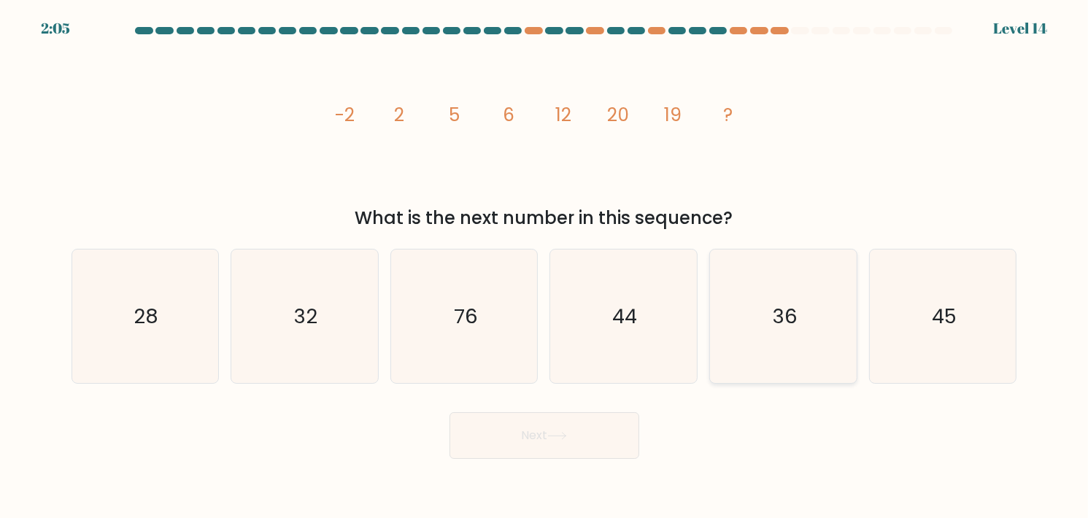
click at [767, 326] on icon "36" at bounding box center [783, 317] width 134 height 134
click at [545, 266] on input "e. 36" at bounding box center [544, 262] width 1 height 7
radio input "true"
click at [603, 439] on button "Next" at bounding box center [544, 435] width 190 height 47
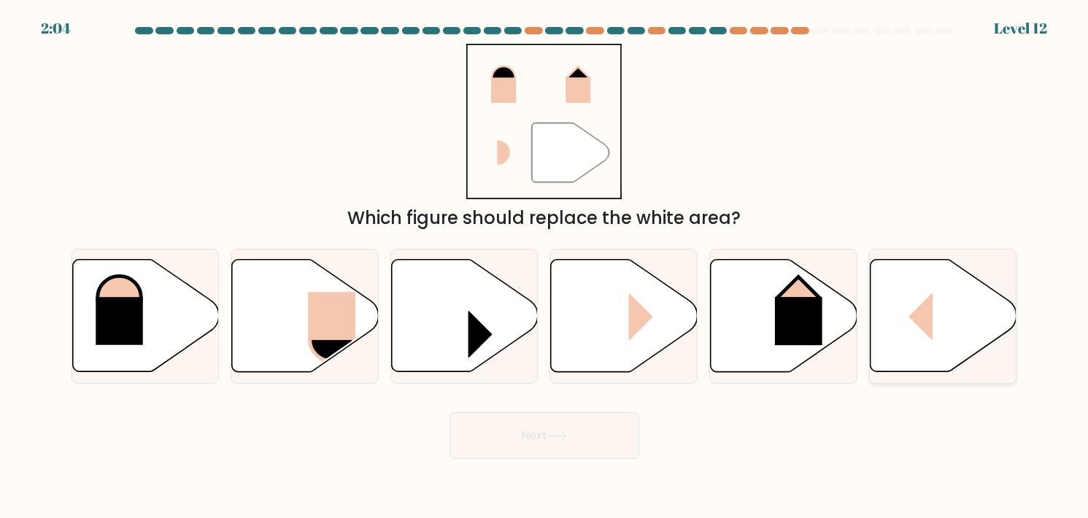
click at [916, 298] on rect at bounding box center [908, 316] width 49 height 47
click at [545, 266] on input "f." at bounding box center [544, 262] width 1 height 7
radio input "true"
click at [585, 458] on div "Next" at bounding box center [544, 430] width 963 height 58
click at [559, 428] on button "Next" at bounding box center [544, 435] width 190 height 47
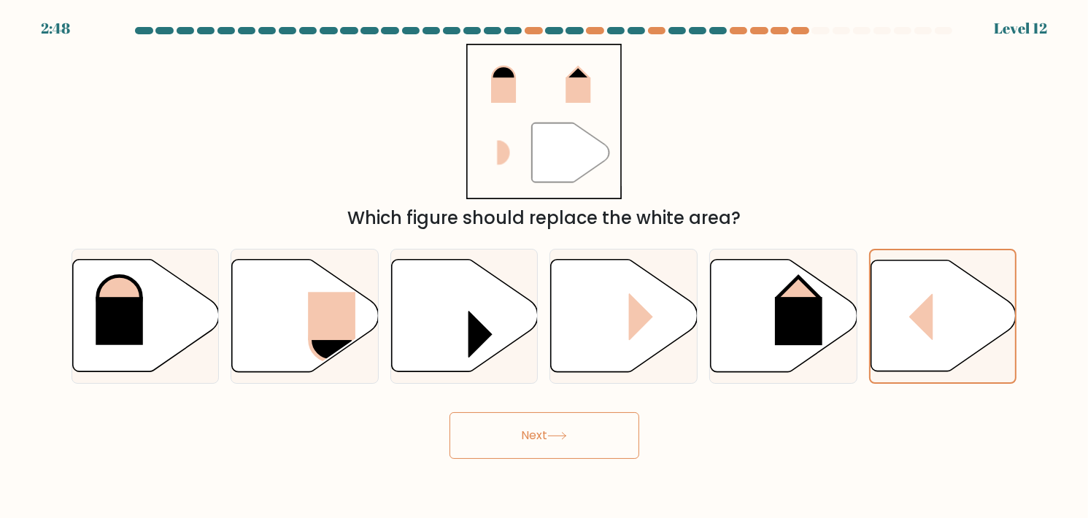
click at [559, 428] on button "Next" at bounding box center [544, 435] width 190 height 47
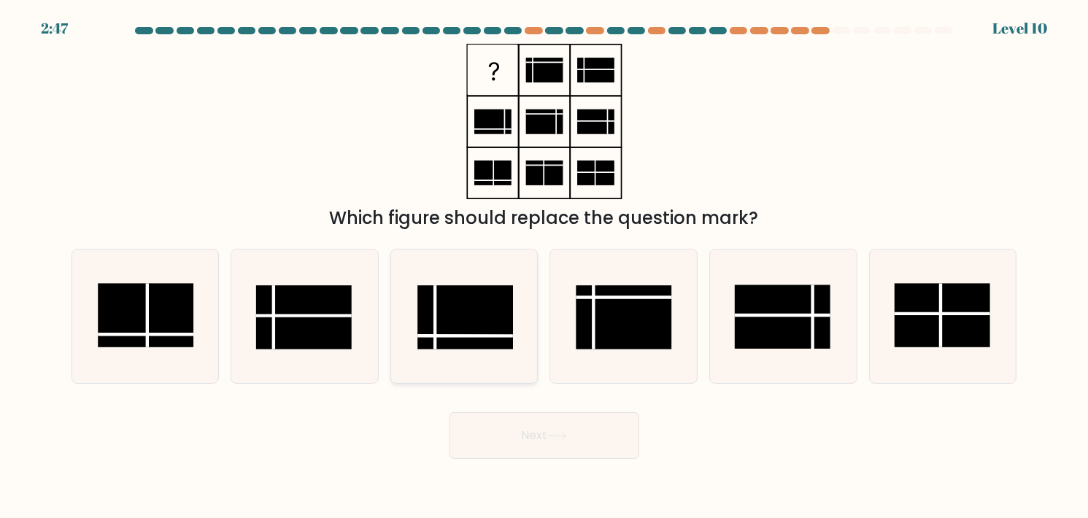
click at [426, 313] on rect at bounding box center [465, 316] width 96 height 63
click at [544, 266] on input "c." at bounding box center [544, 262] width 1 height 7
radio input "true"
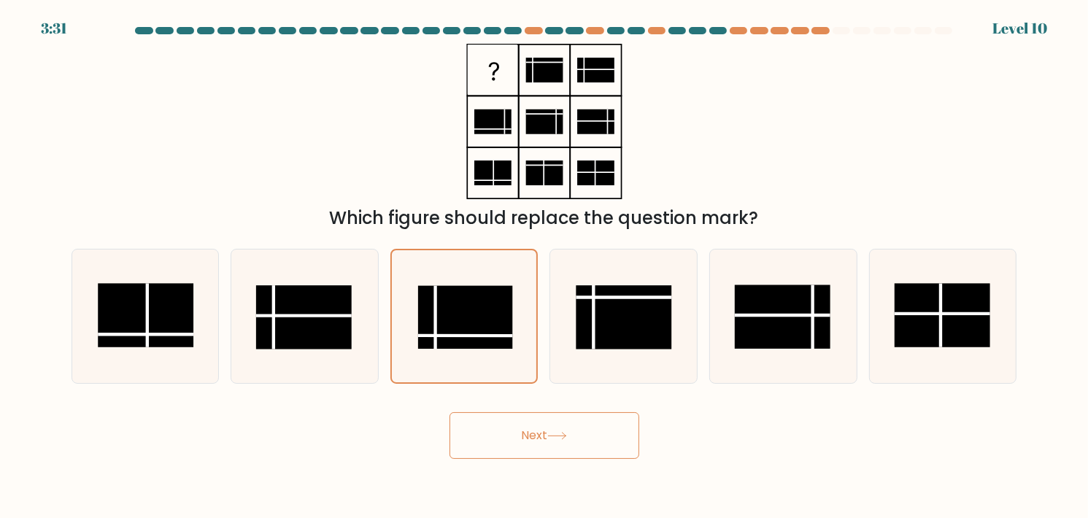
click at [567, 433] on icon at bounding box center [557, 436] width 20 height 8
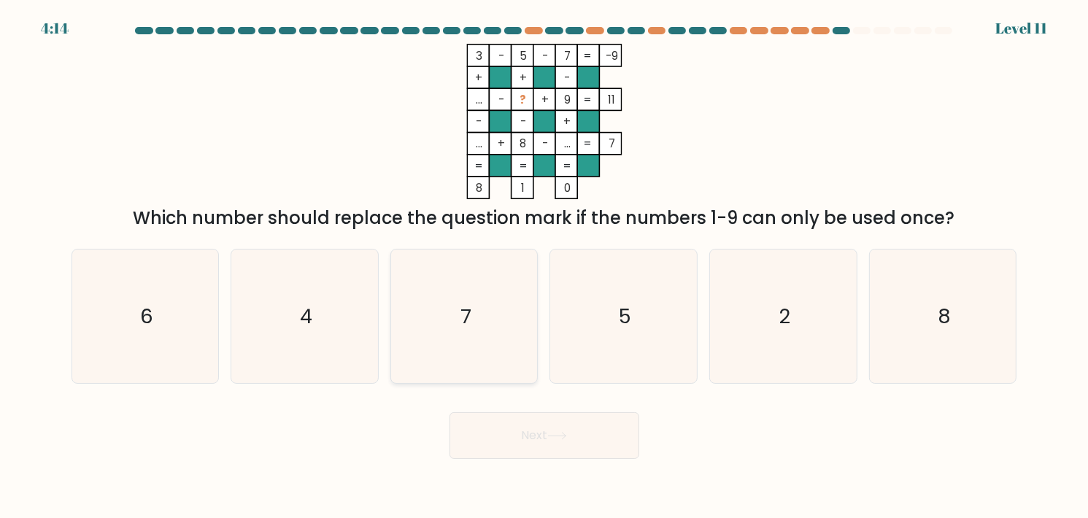
click at [392, 327] on div "7" at bounding box center [464, 316] width 148 height 135
click at [544, 266] on input "c. 7" at bounding box center [544, 262] width 1 height 7
radio input "true"
